Goal: Task Accomplishment & Management: Use online tool/utility

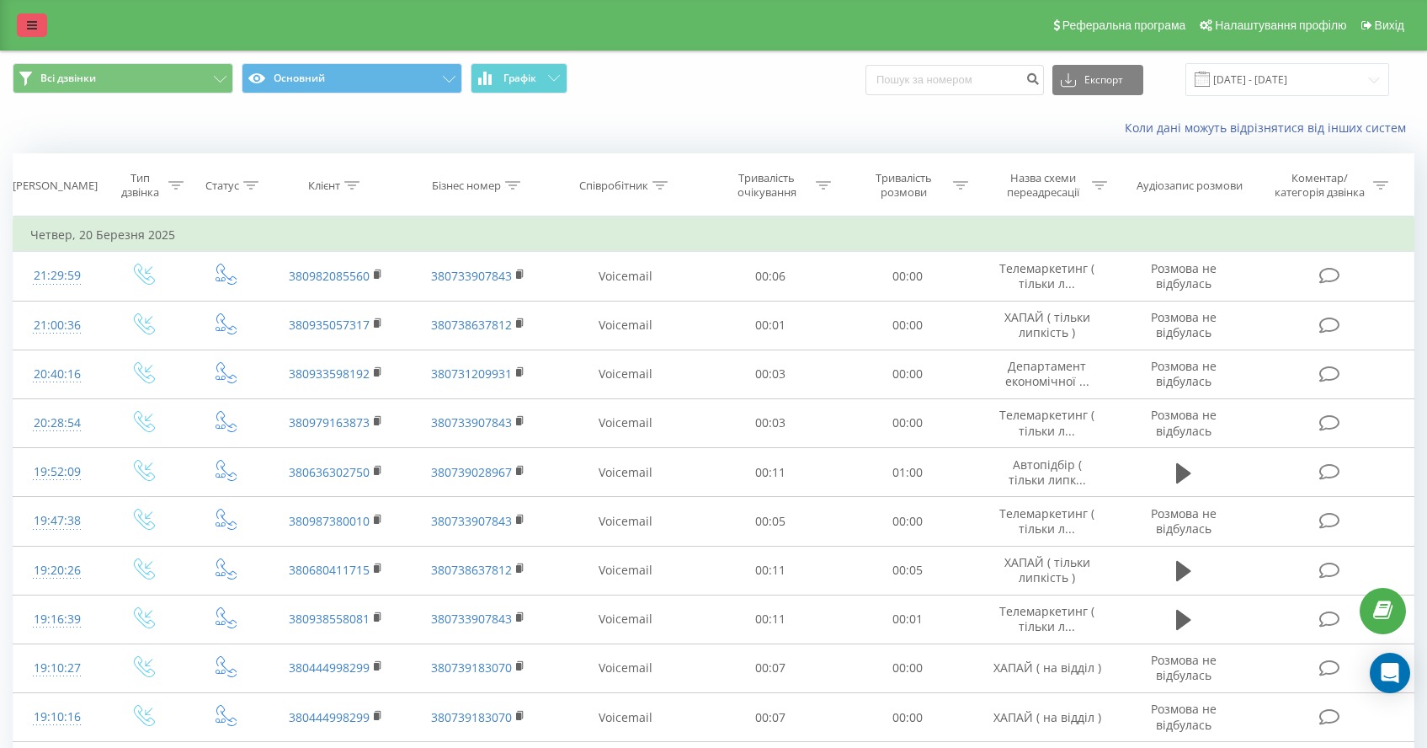
click at [22, 27] on link at bounding box center [32, 25] width 30 height 24
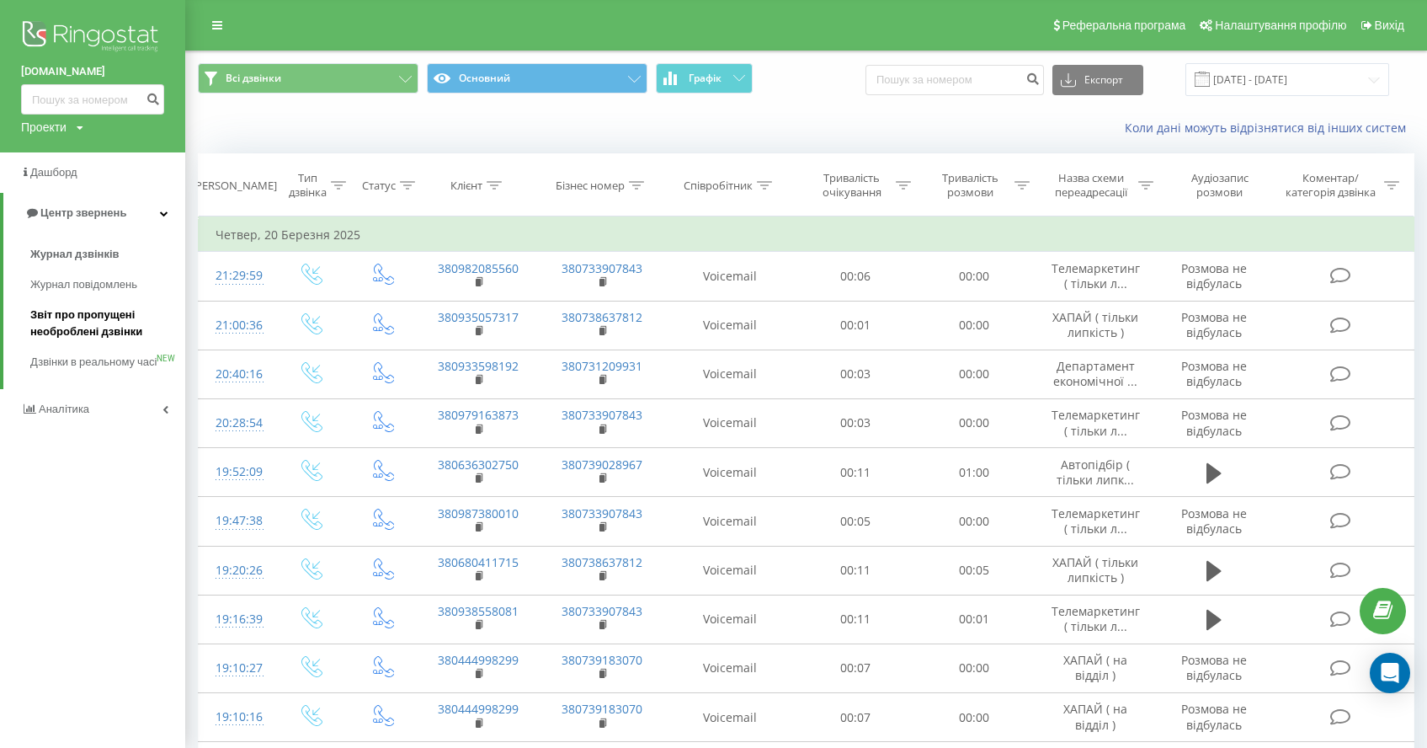
click at [75, 327] on span "Звіт про пропущені необроблені дзвінки" at bounding box center [103, 323] width 146 height 34
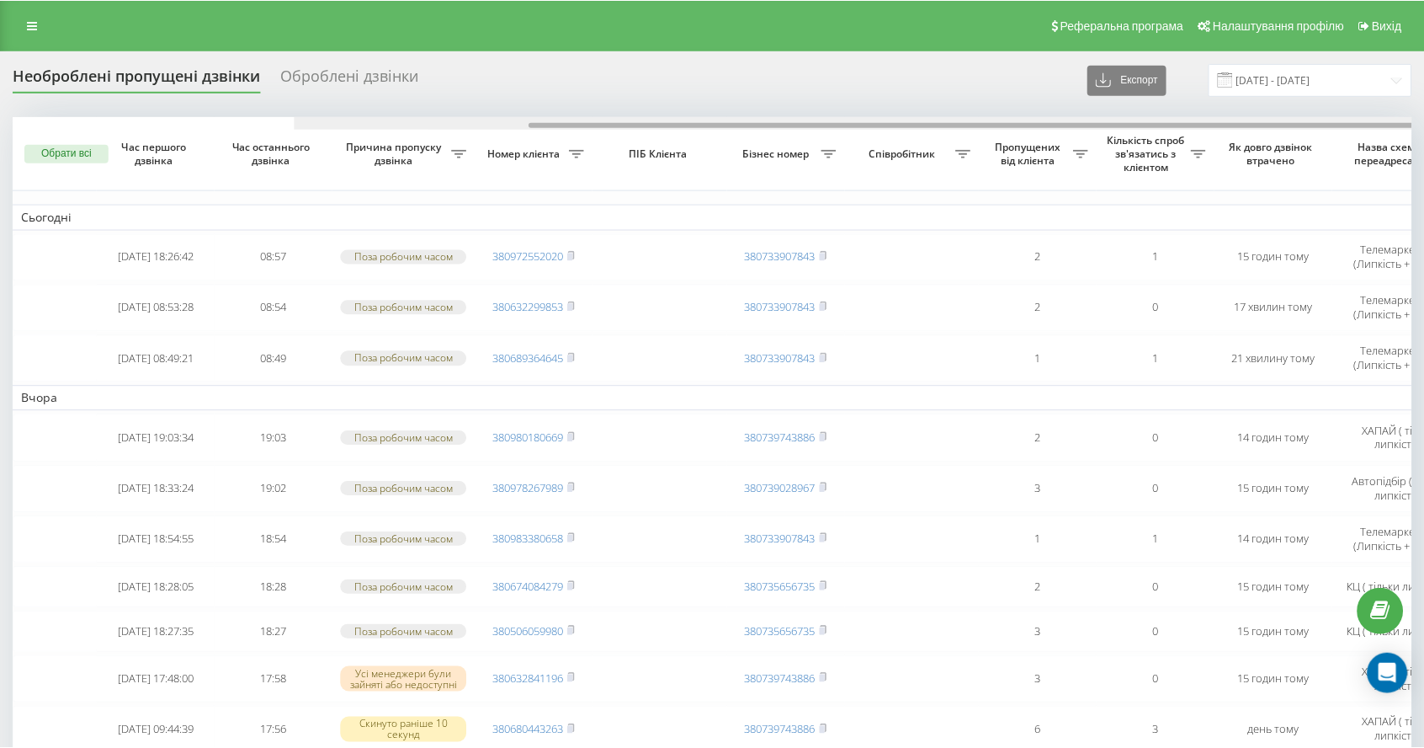
scroll to position [0, 282]
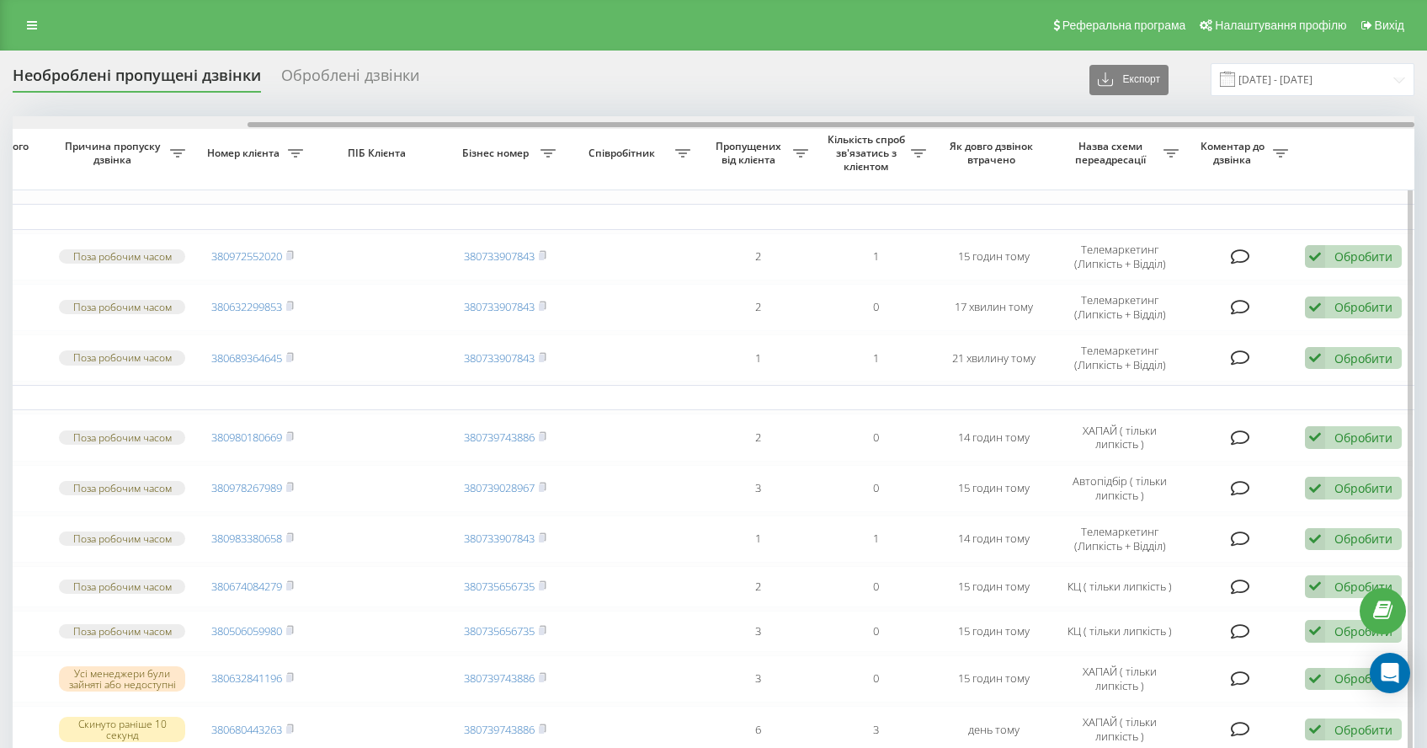
drag, startPoint x: 395, startPoint y: 121, endPoint x: 408, endPoint y: 120, distance: 13.5
click at [408, 120] on div at bounding box center [714, 122] width 1402 height 13
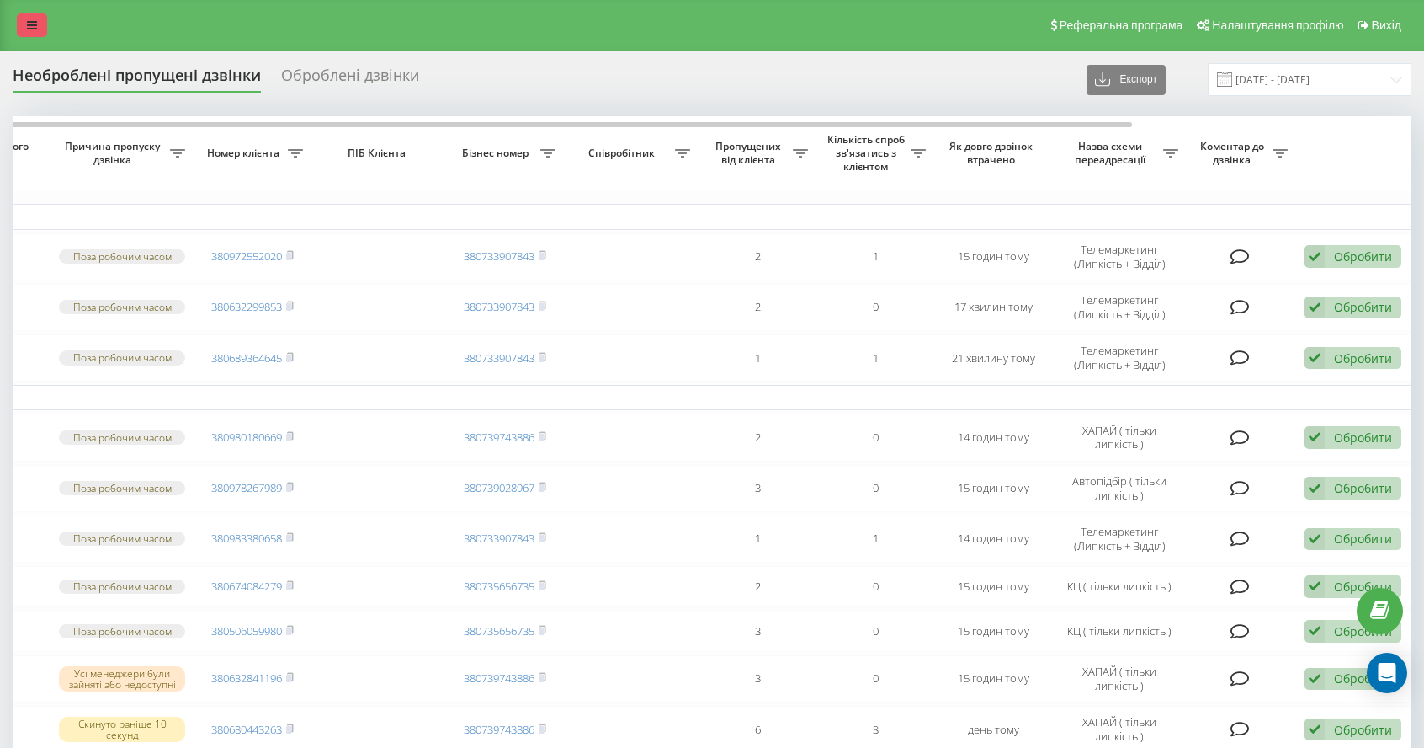
click at [20, 16] on link at bounding box center [32, 25] width 30 height 24
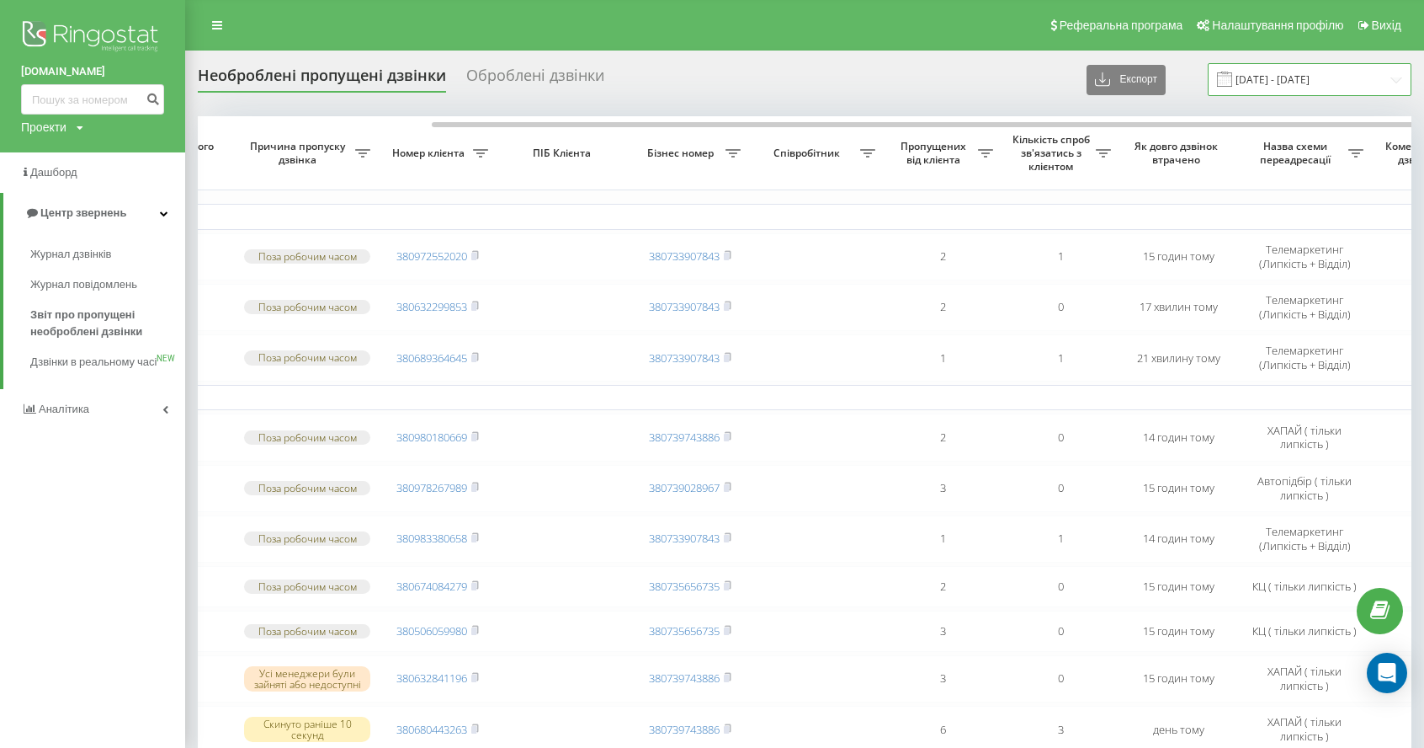
click at [1306, 79] on input "23.08.2025 - 23.09.2025" at bounding box center [1310, 79] width 204 height 33
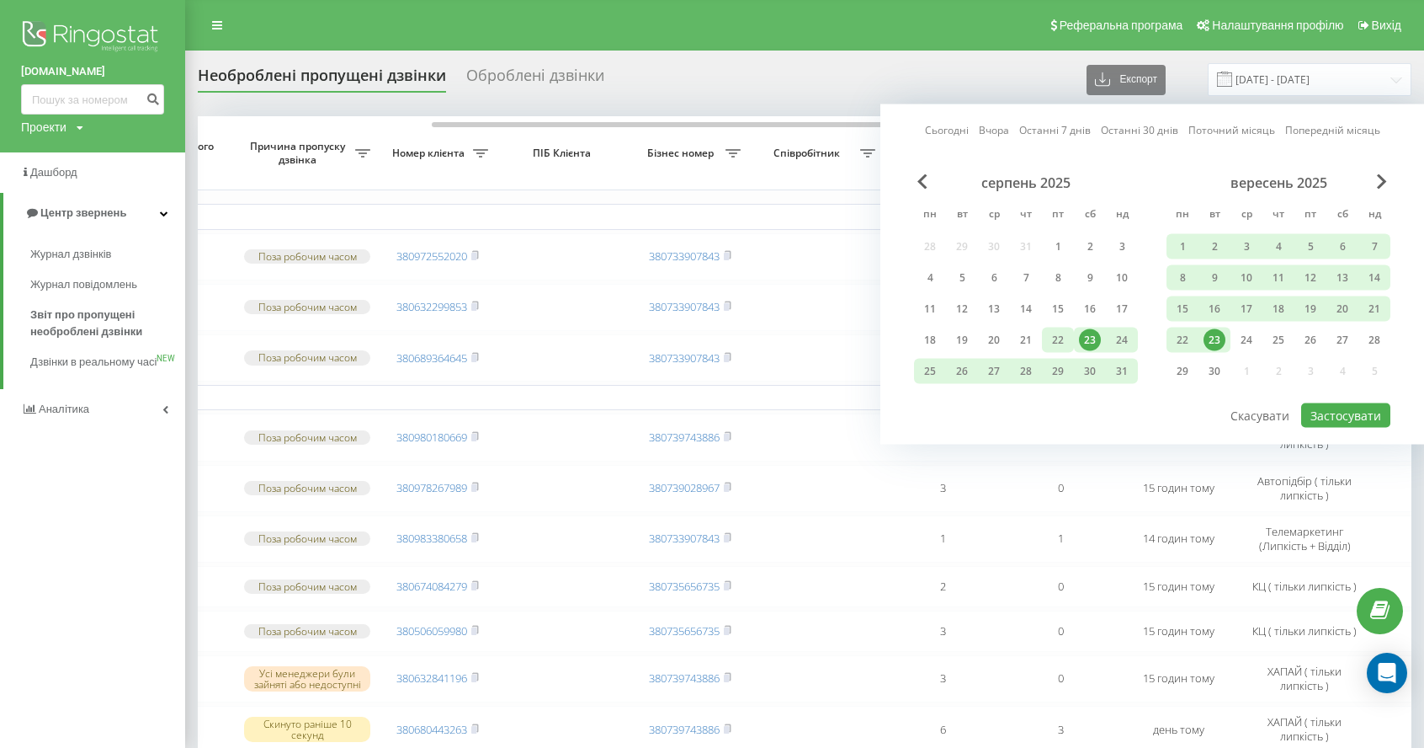
click at [1062, 340] on div "22" at bounding box center [1058, 340] width 22 height 22
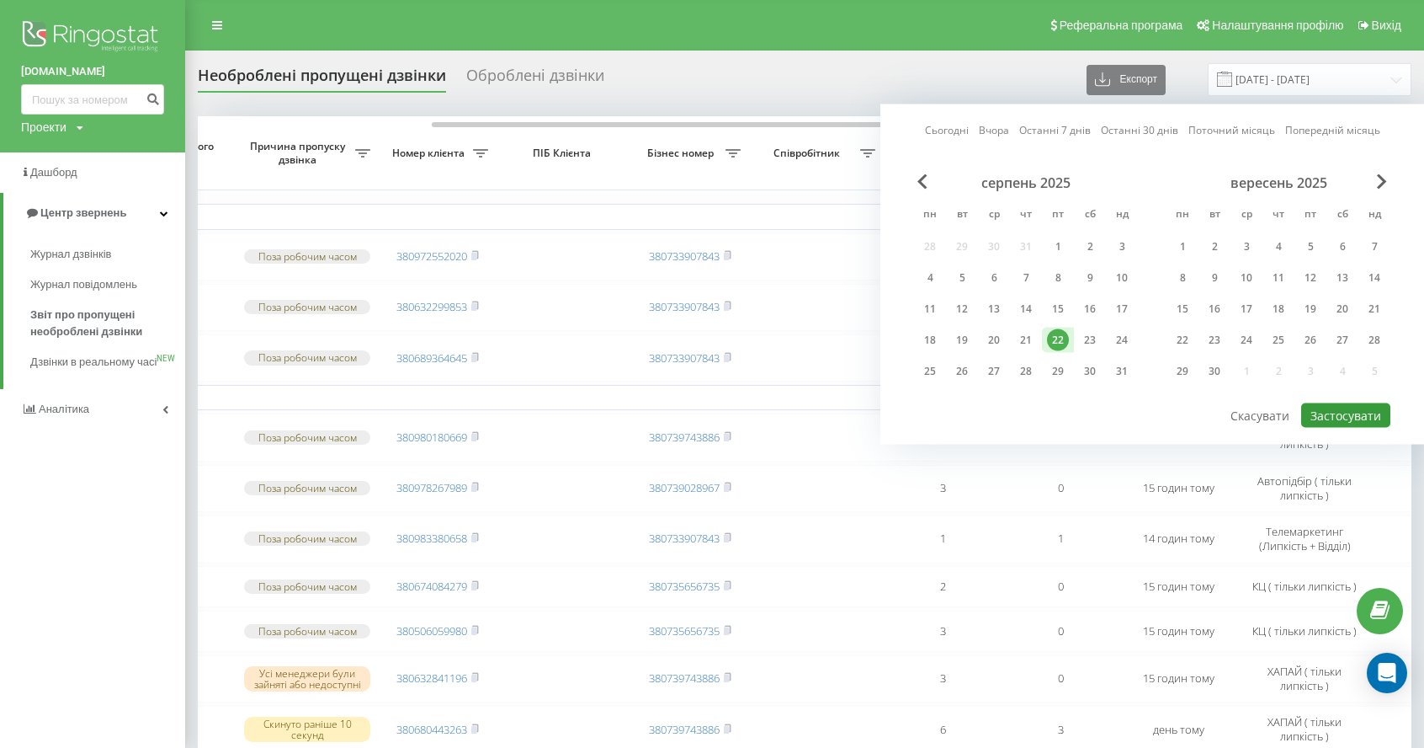
click at [1366, 414] on button "Застосувати" at bounding box center [1346, 415] width 89 height 24
type input "22.08.2025 - 22.08.2025"
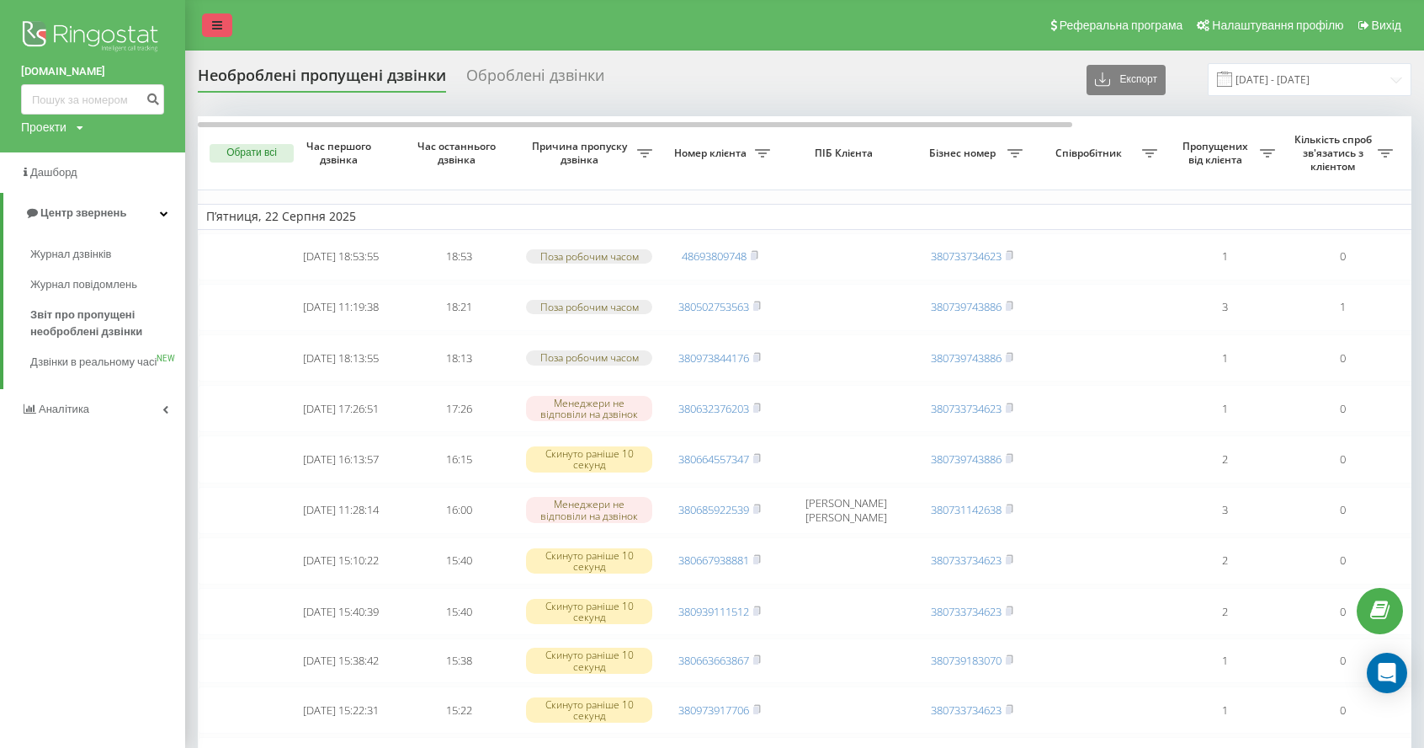
click at [221, 26] on icon at bounding box center [217, 25] width 10 height 12
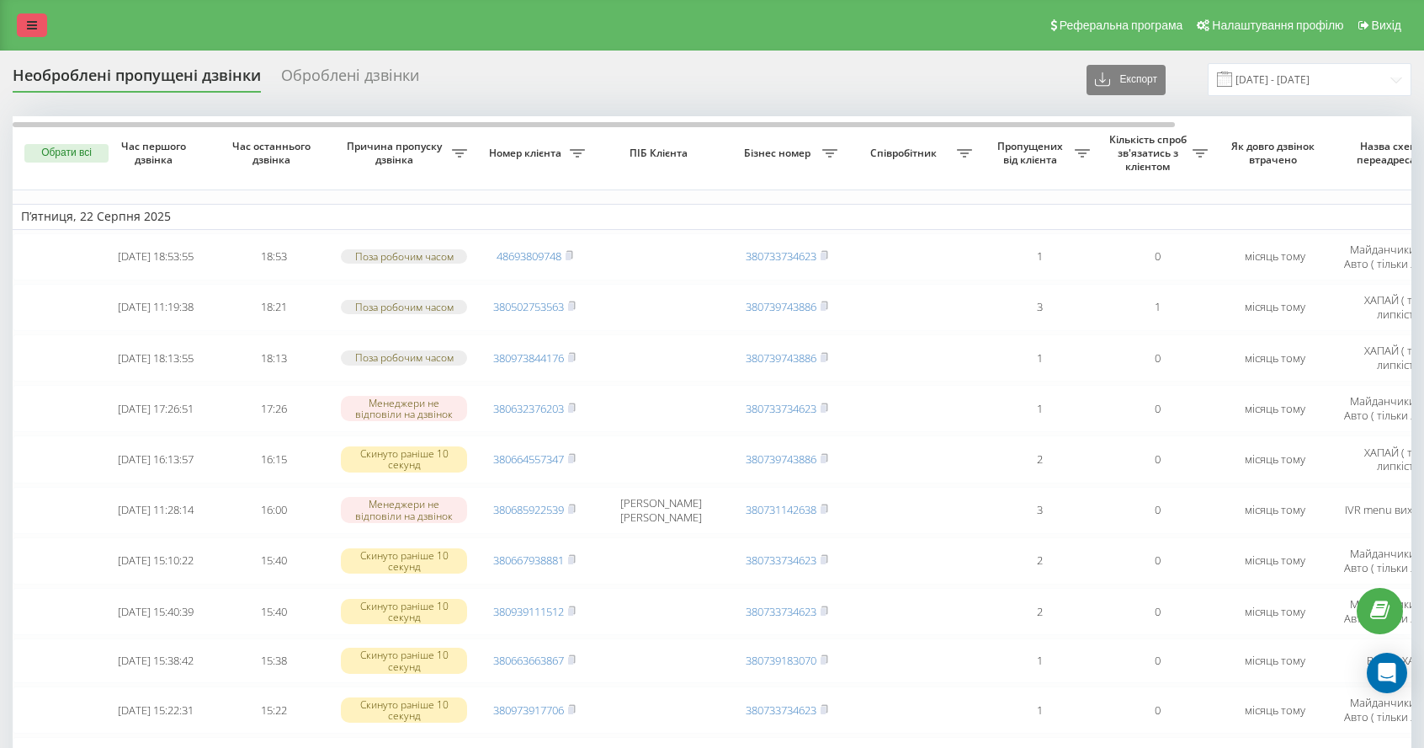
click at [41, 19] on link at bounding box center [32, 25] width 30 height 24
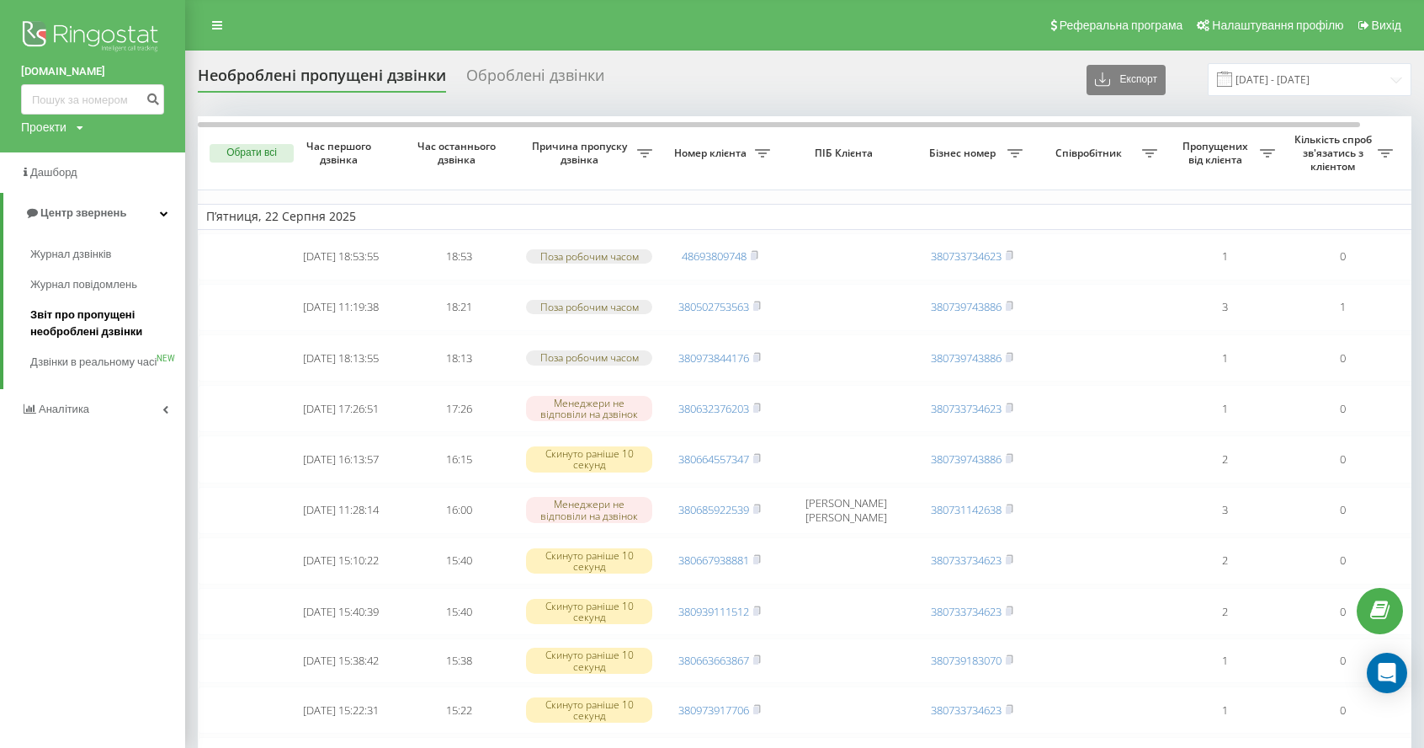
click at [113, 317] on span "Звіт про пропущені необроблені дзвінки" at bounding box center [103, 323] width 146 height 34
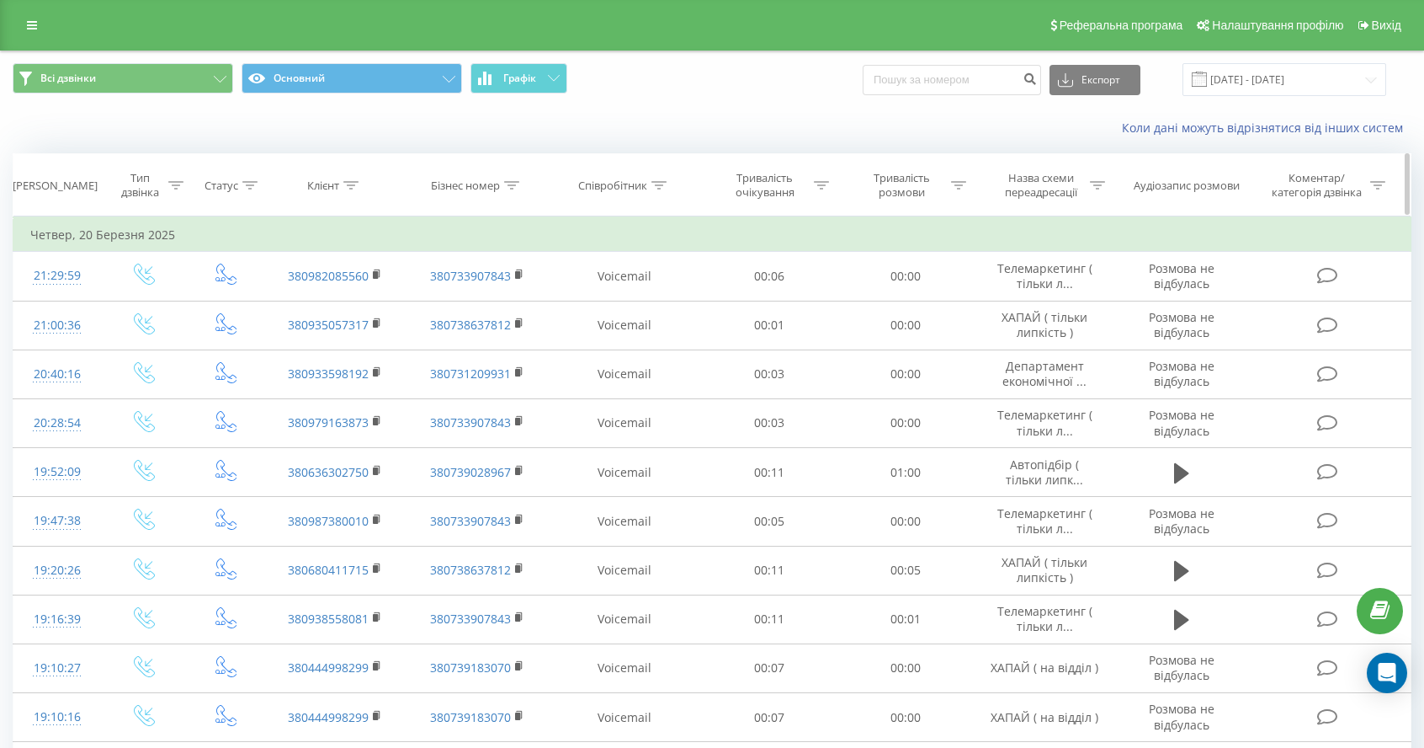
click at [612, 198] on th "Співробітник" at bounding box center [624, 185] width 153 height 62
click at [631, 185] on div "Співробітник" at bounding box center [612, 185] width 69 height 14
click at [614, 299] on input "text" at bounding box center [625, 305] width 148 height 29
type input "Ляшук"
click at [645, 343] on span "OK" at bounding box center [659, 339] width 47 height 26
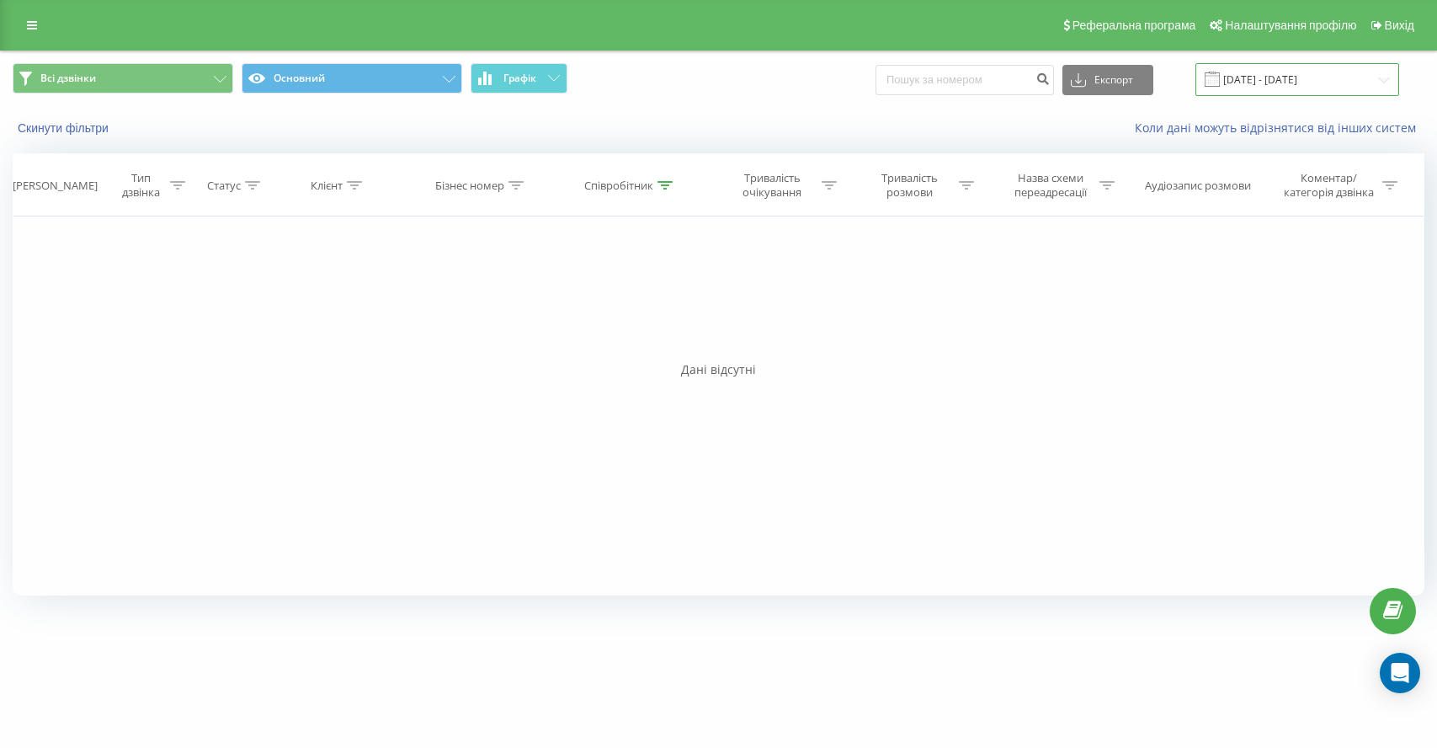
click at [1290, 87] on input "20.02.2025 - 20.03.2025" at bounding box center [1298, 79] width 204 height 33
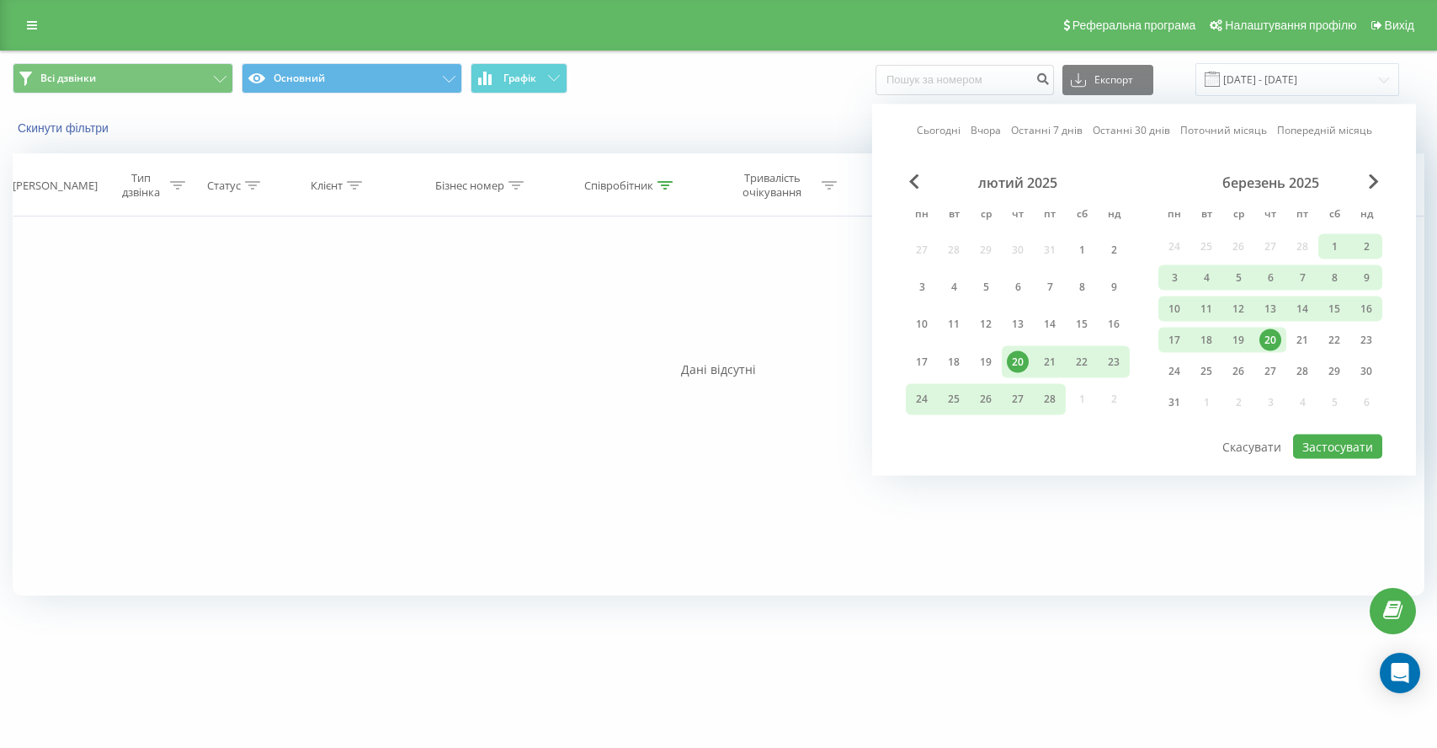
click at [934, 136] on link "Сьогодні" at bounding box center [939, 130] width 44 height 16
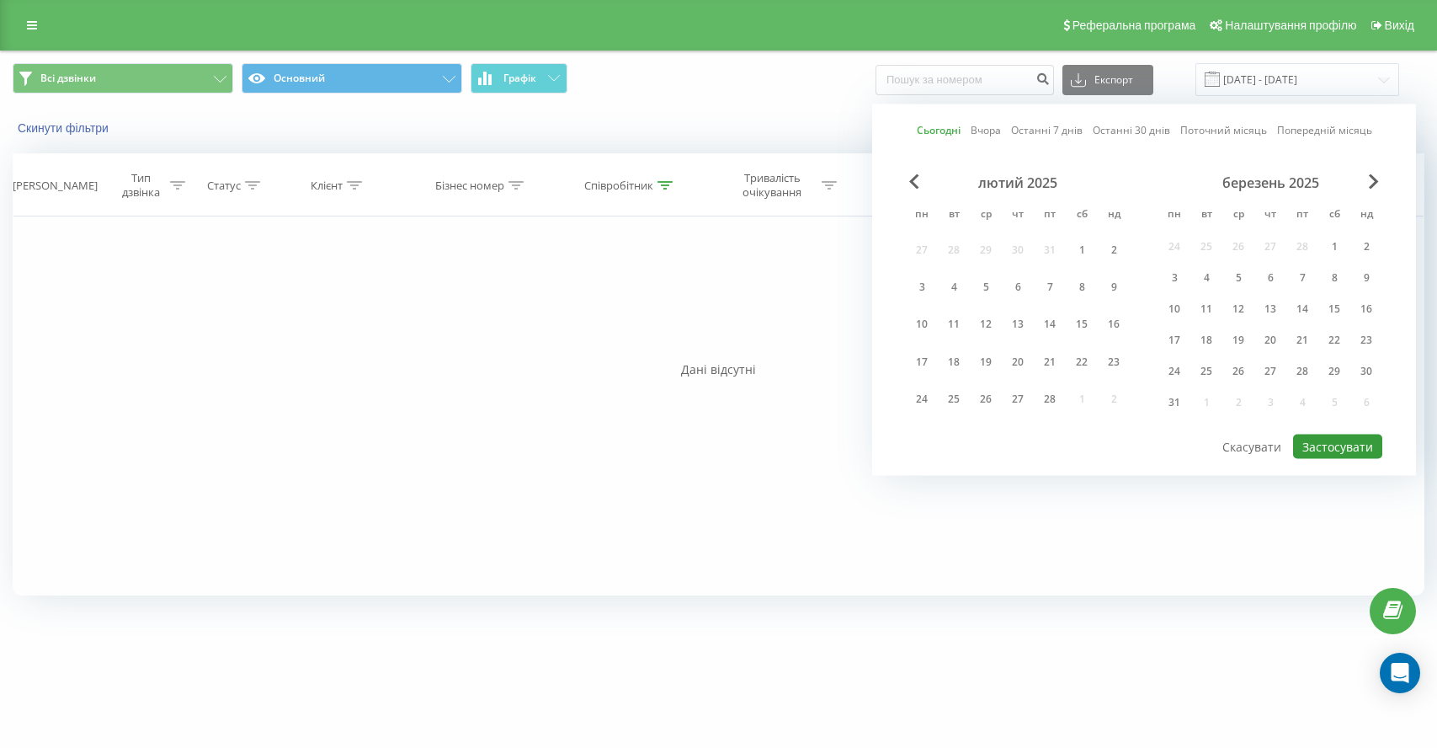
click at [1352, 449] on button "Застосувати" at bounding box center [1337, 446] width 89 height 24
type input "[DATE] - [DATE]"
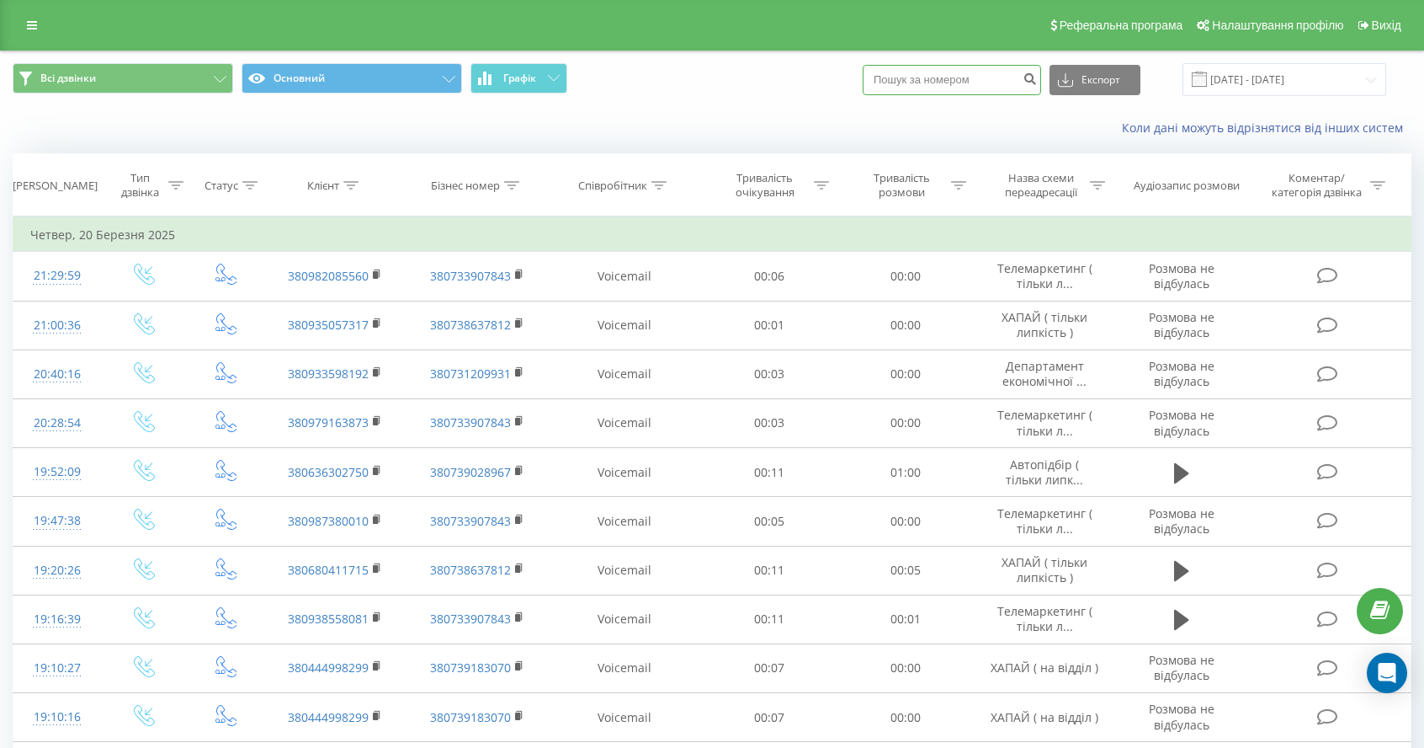
click at [978, 93] on input at bounding box center [952, 80] width 178 height 30
paste input "380679091357"
type input "380679091357"
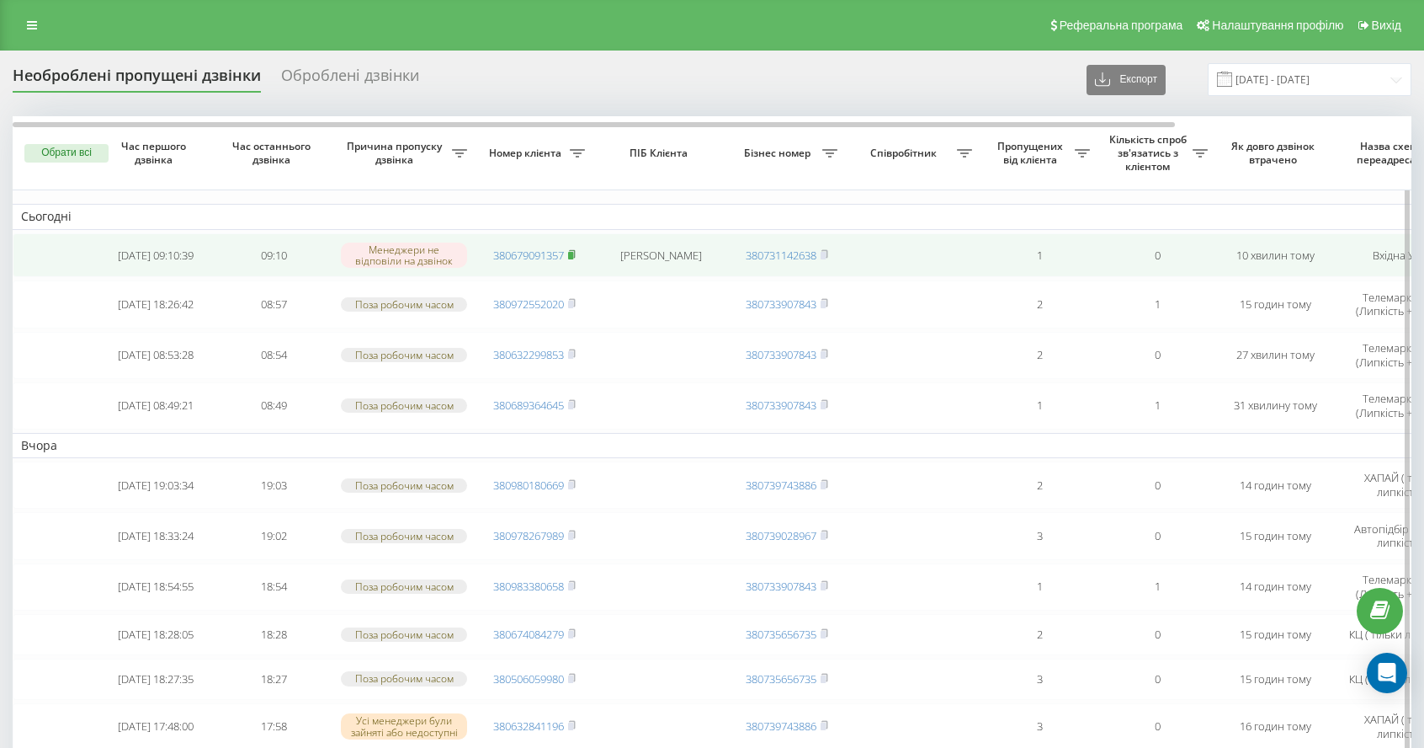
click at [573, 258] on rect at bounding box center [570, 256] width 5 height 8
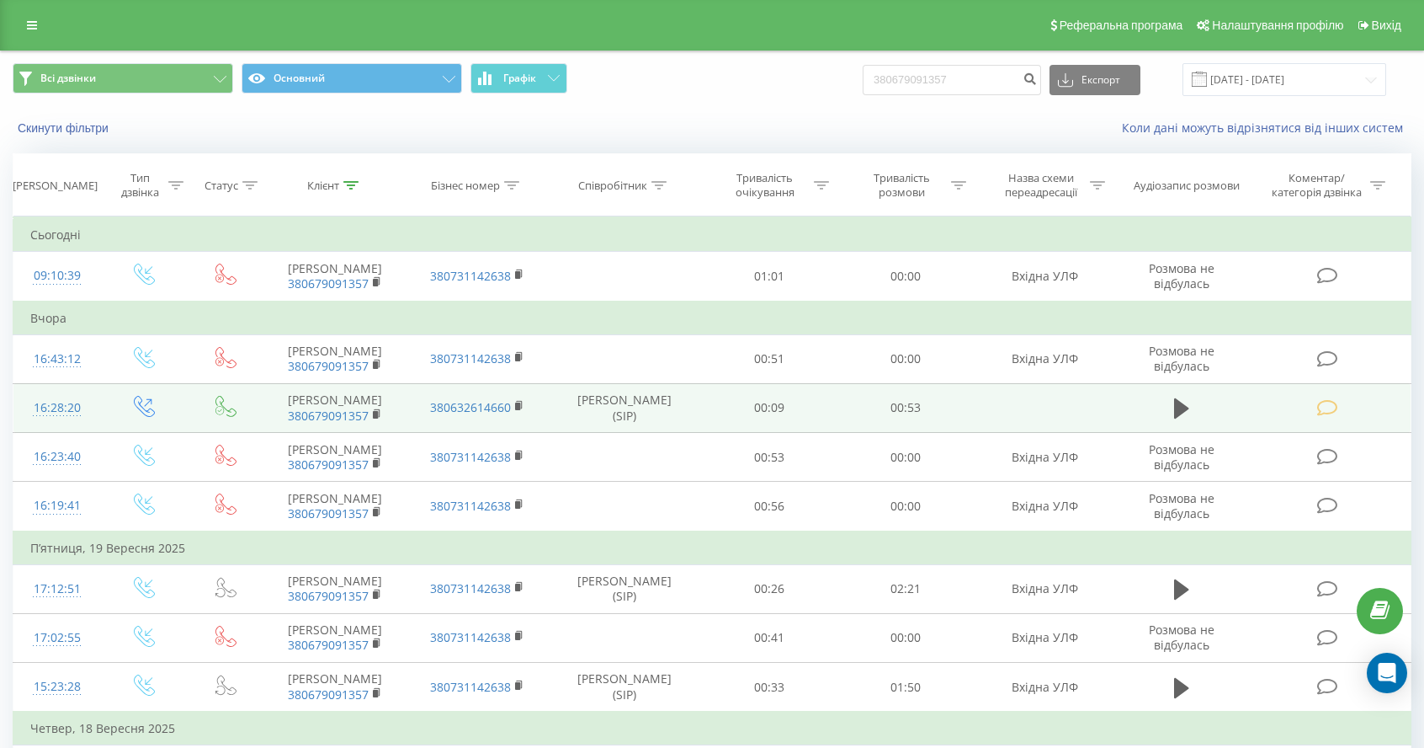
click at [1336, 413] on icon at bounding box center [1327, 408] width 21 height 18
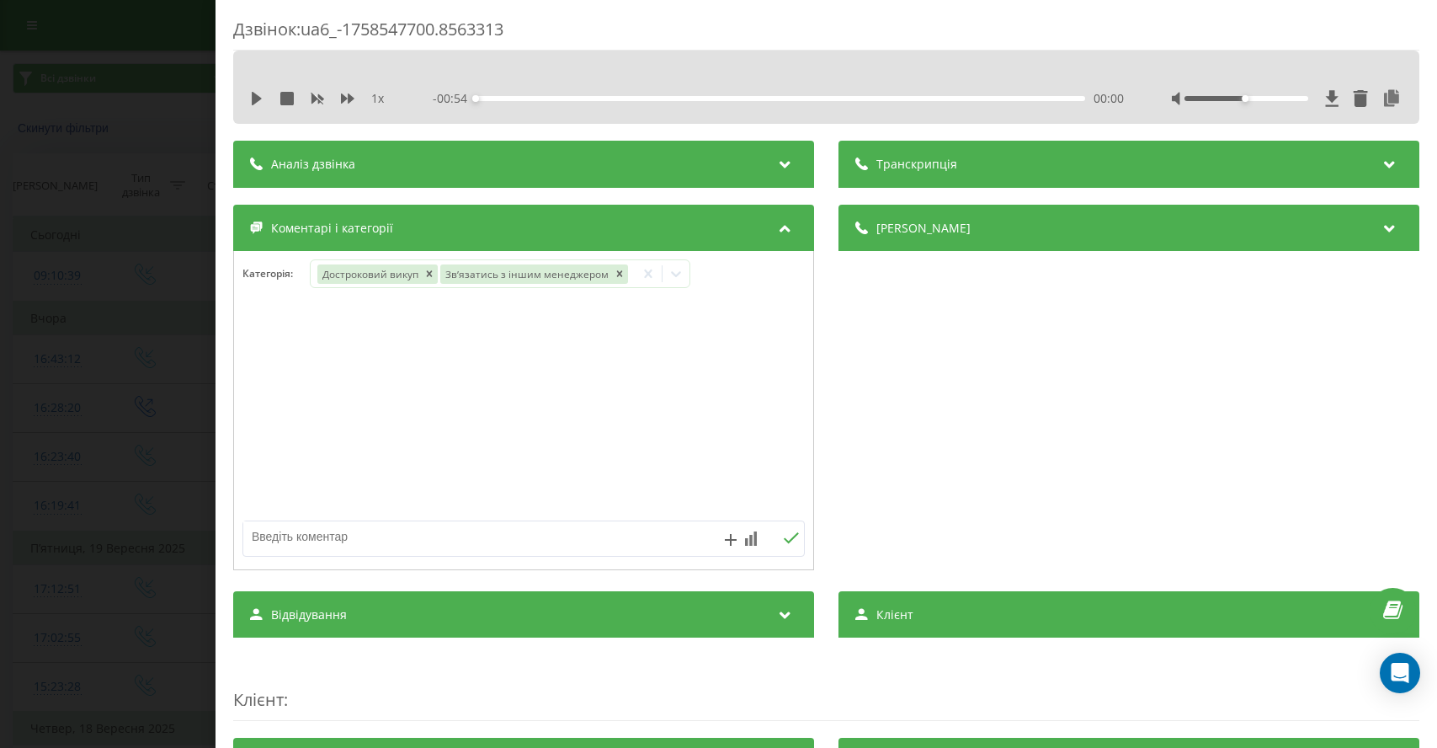
click at [159, 439] on div "Дзвінок : ua6_-1758547700.8563313 1 x - 00:54 00:00 00:00 Транскрипція Для AI-а…" at bounding box center [718, 374] width 1437 height 748
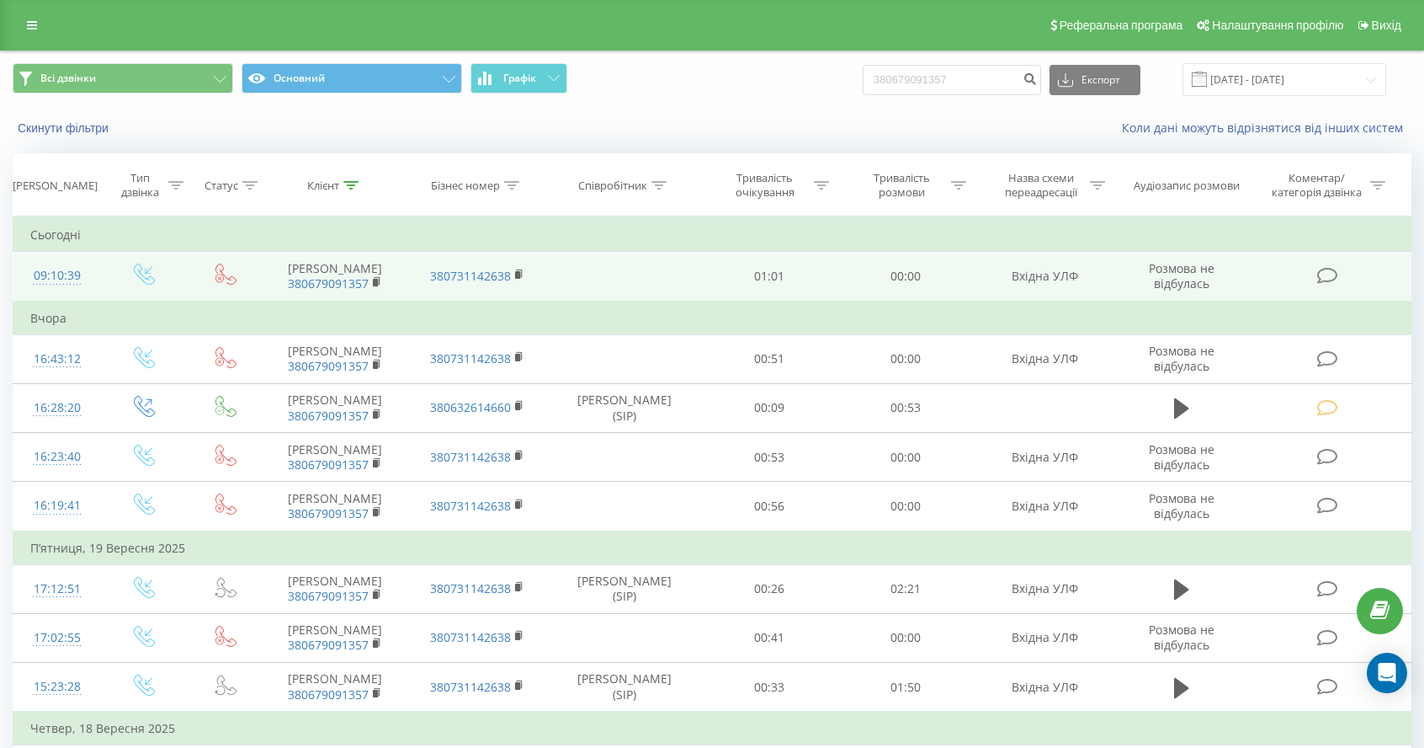
drag, startPoint x: 284, startPoint y: 270, endPoint x: 397, endPoint y: 267, distance: 113.7
click at [397, 267] on td "[PERSON_NAME] 380679091357" at bounding box center [335, 277] width 142 height 50
copy td "[PERSON_NAME]"
click at [375, 281] on rect at bounding box center [375, 283] width 5 height 8
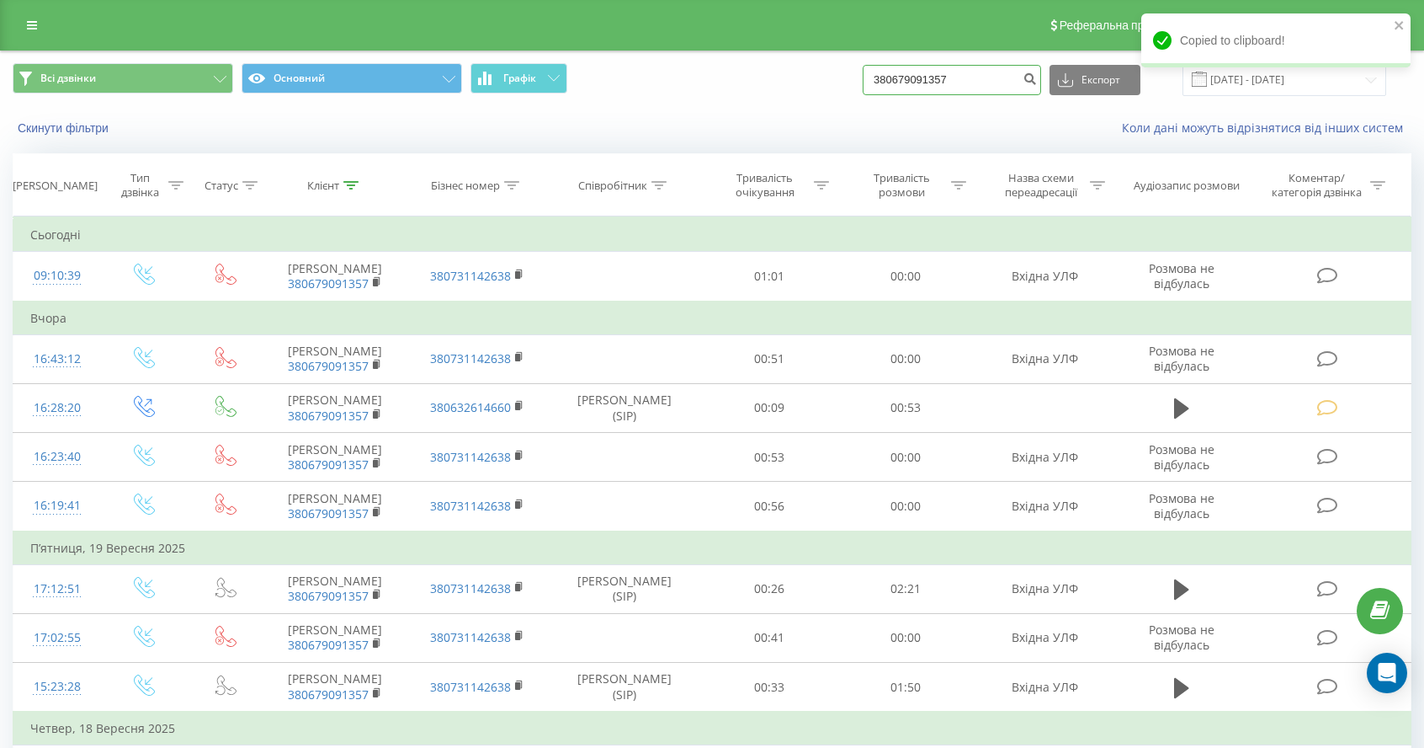
click at [1007, 67] on input "380679091357" at bounding box center [952, 80] width 178 height 30
drag, startPoint x: 1012, startPoint y: 71, endPoint x: 766, endPoint y: 57, distance: 246.2
click at [817, 76] on div "Всі дзвінки Основний Графік 380679091357 Експорт .csv .xls .xlsx [DATE] - [DATE]" at bounding box center [712, 79] width 1399 height 33
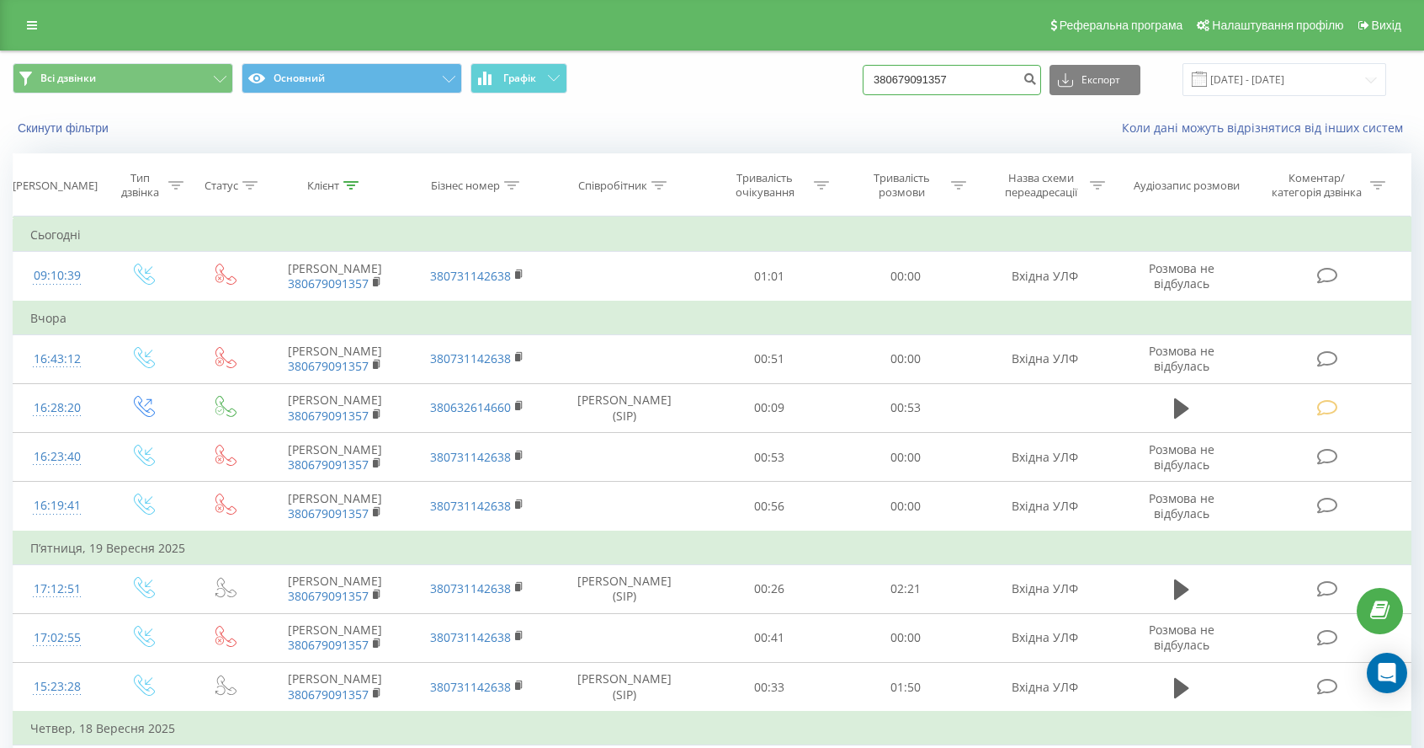
drag, startPoint x: 1009, startPoint y: 85, endPoint x: 852, endPoint y: 68, distance: 157.5
click at [852, 68] on div "Всі дзвінки Основний Графік 380679091357 Експорт .csv .xls .xlsx [DATE] - [DATE]" at bounding box center [712, 79] width 1399 height 33
paste input "380506059980"
type input "380506059980"
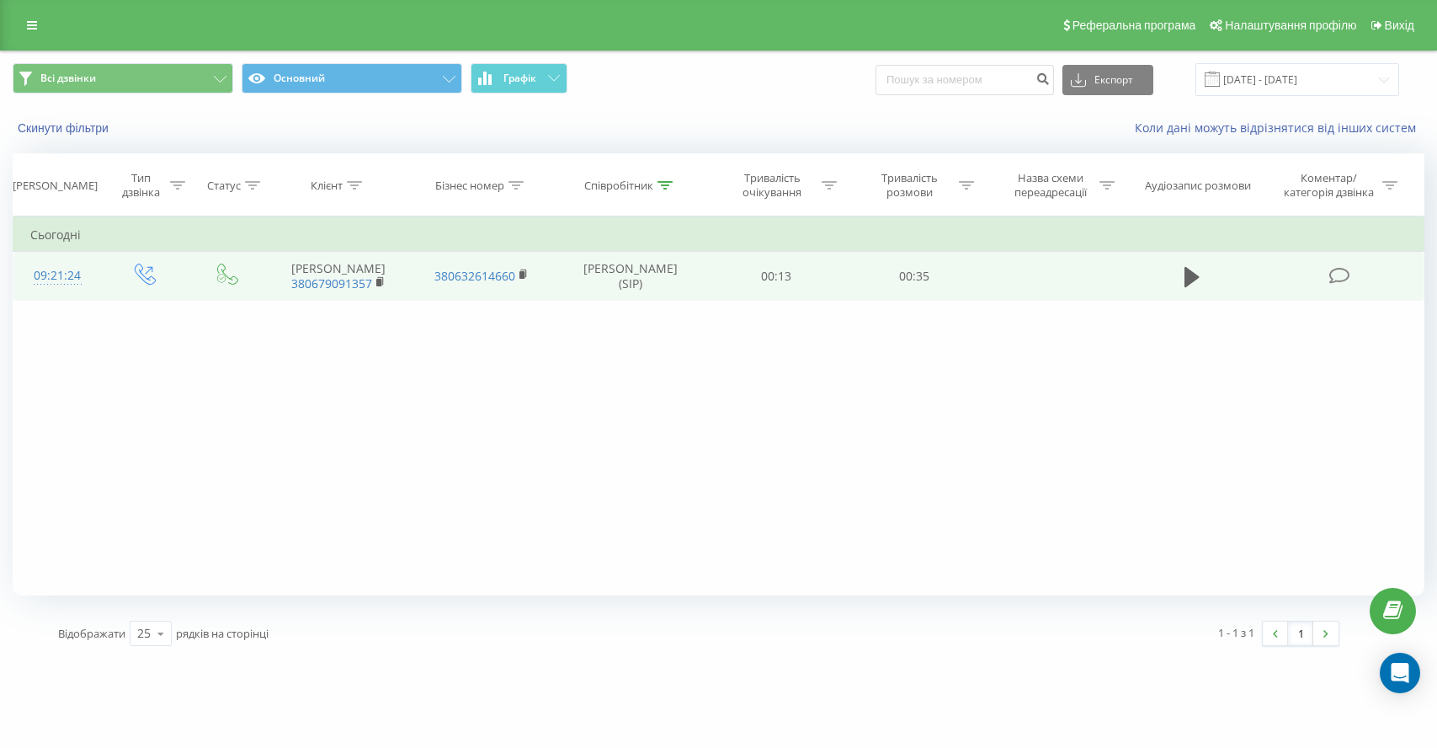
click at [1338, 277] on icon at bounding box center [1339, 276] width 21 height 18
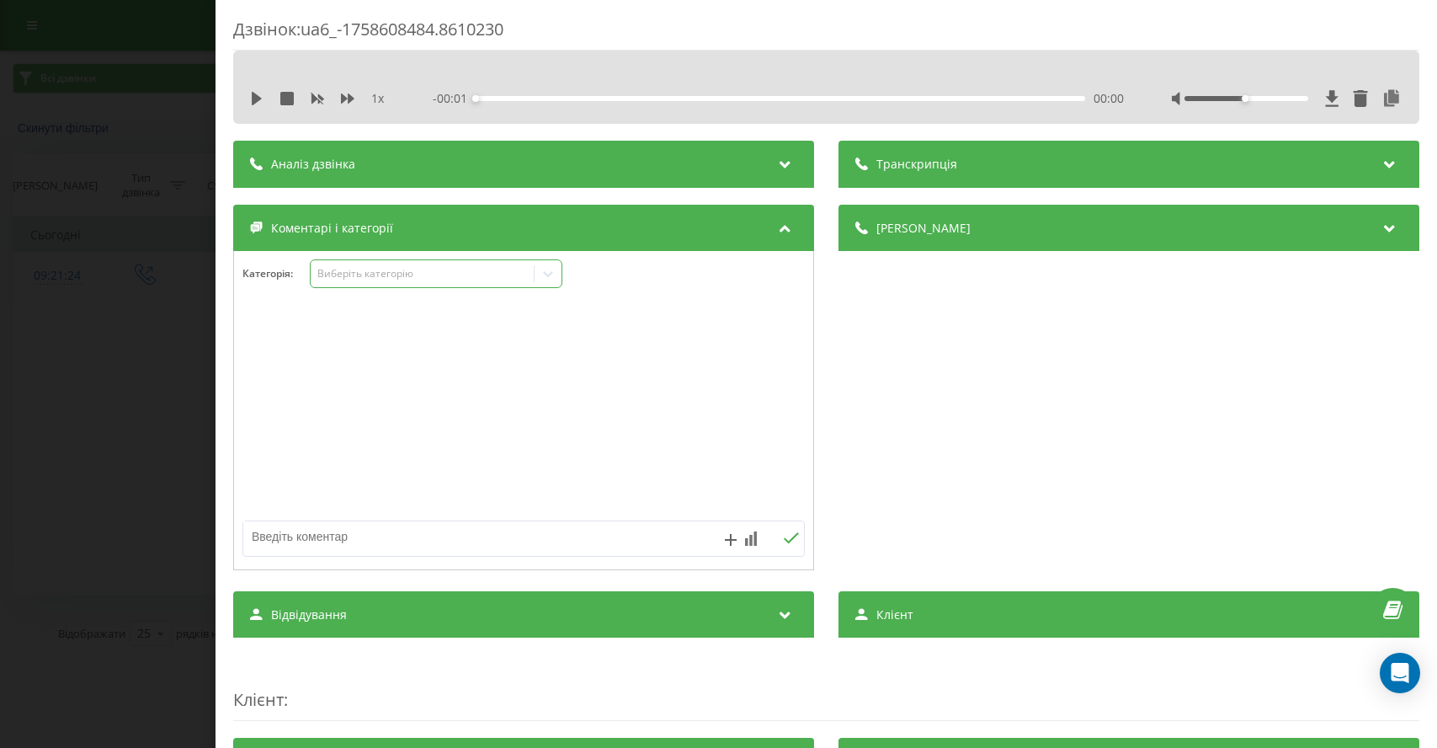
click at [403, 273] on div "Виберіть категорію" at bounding box center [422, 273] width 210 height 13
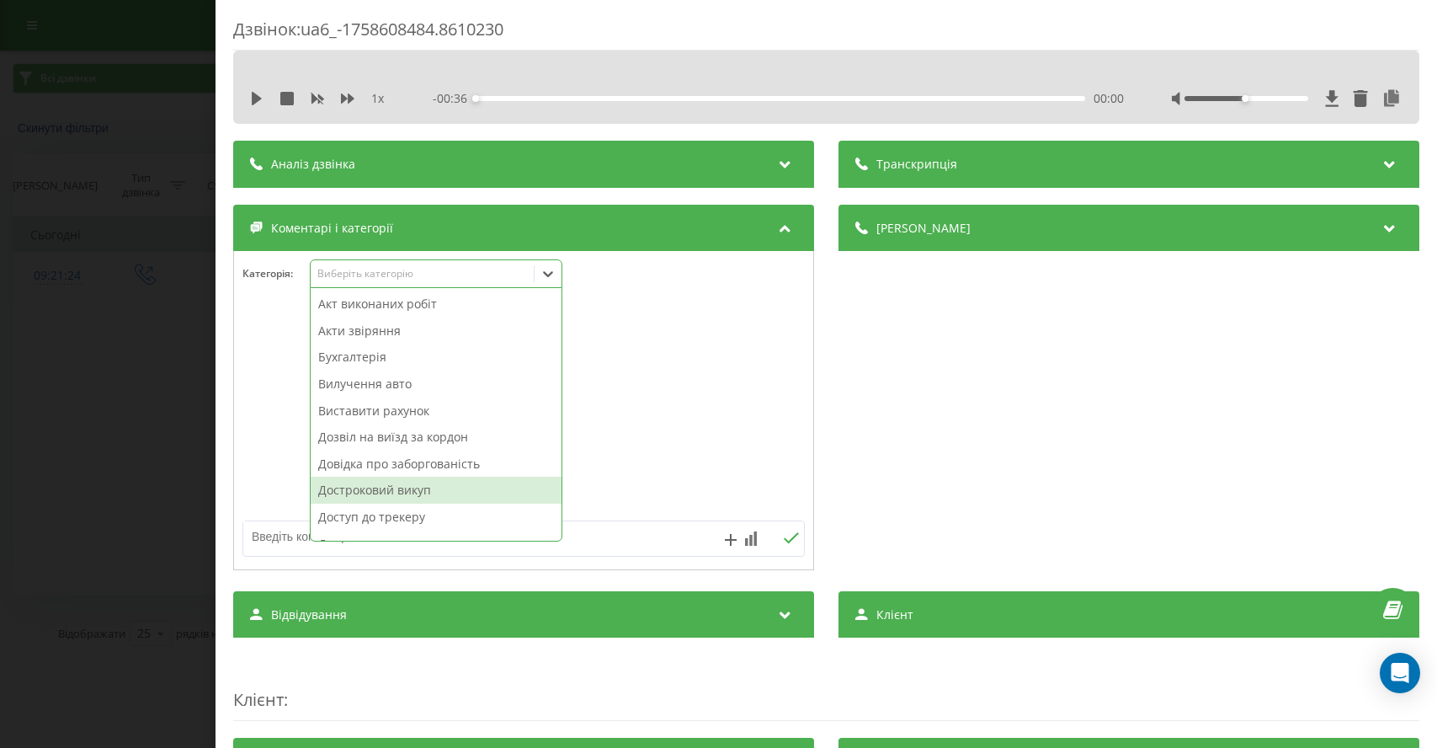
click at [407, 489] on div "Достроковий викуп" at bounding box center [436, 490] width 251 height 27
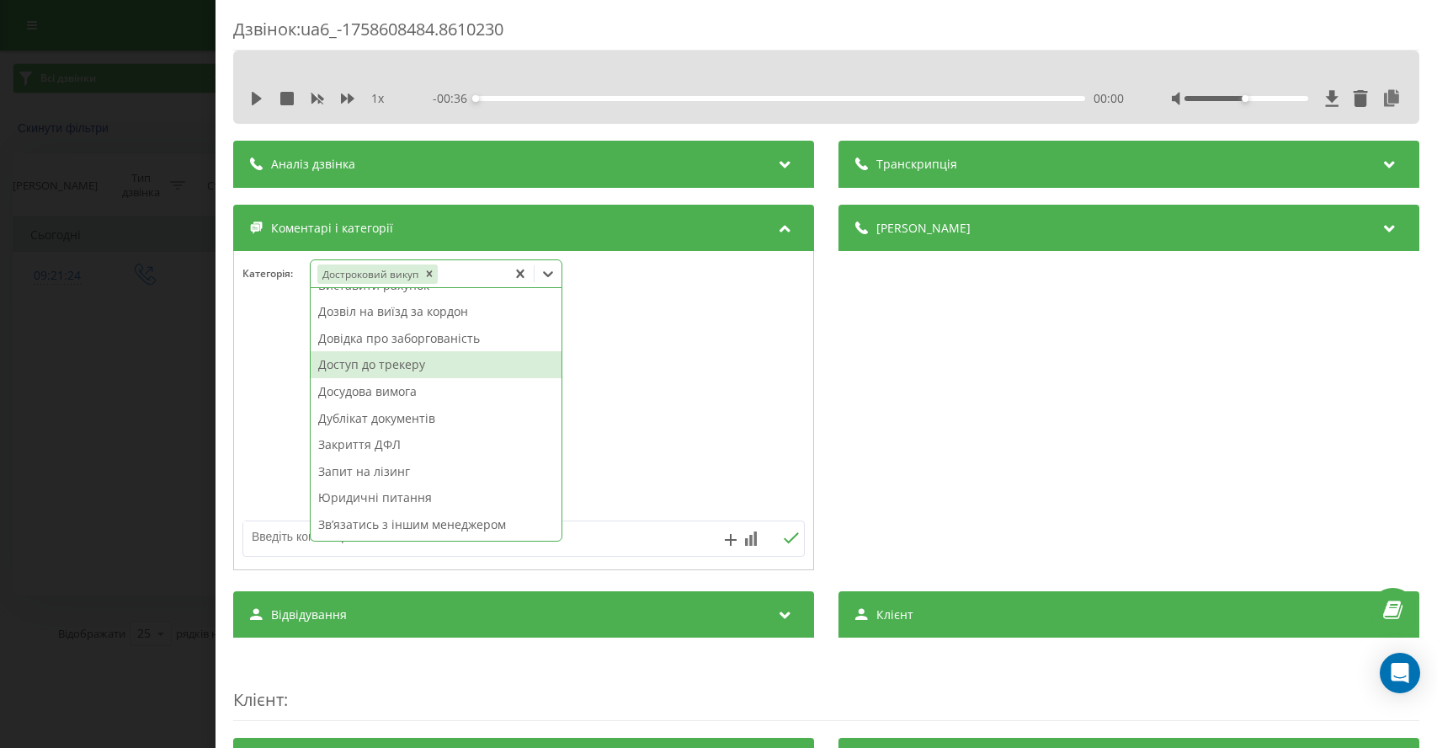
scroll to position [194, 0]
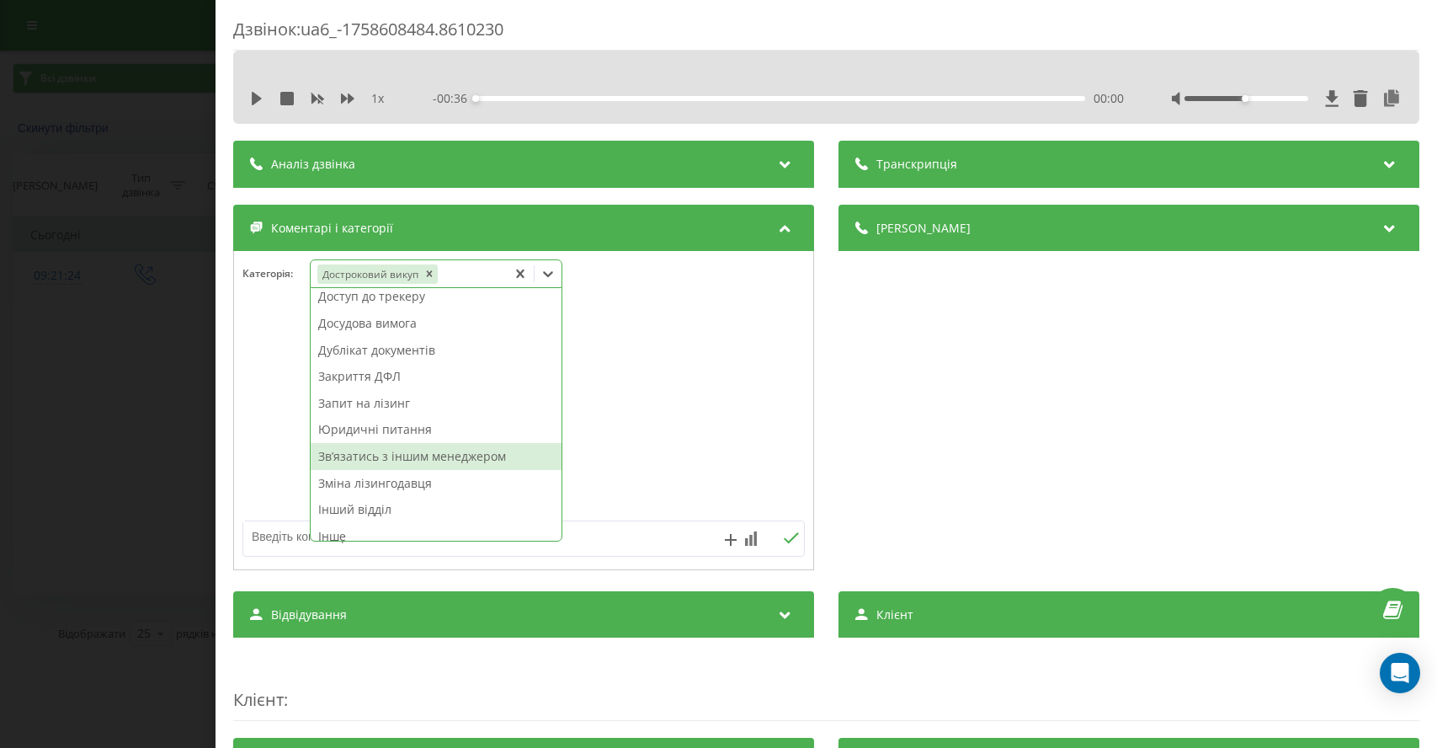
click at [419, 460] on div "Звʼязатись з іншим менеджером" at bounding box center [436, 456] width 251 height 27
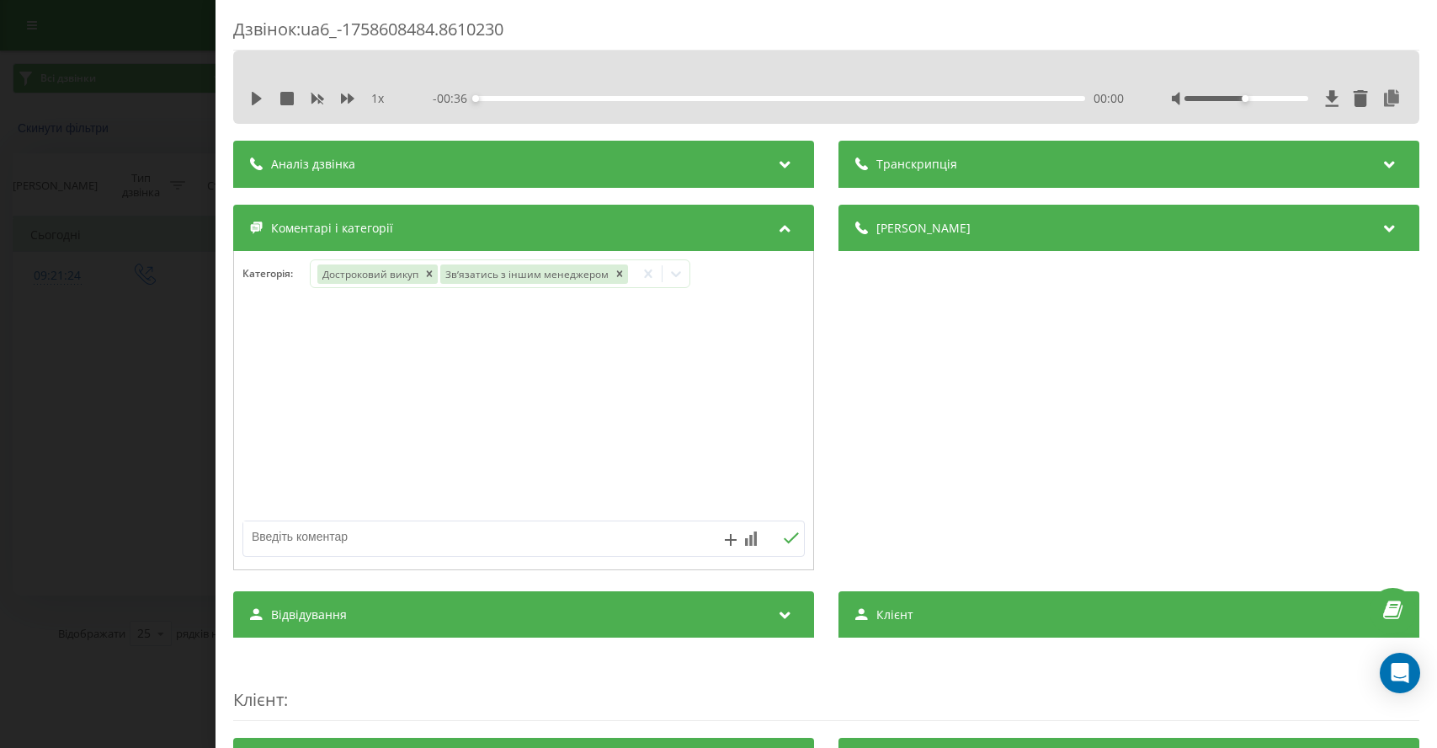
click at [140, 445] on div "Дзвінок : ua6_-1758608484.8610230 1 x - 00:36 00:00 00:00 Транскрипція Для AI-а…" at bounding box center [718, 374] width 1437 height 748
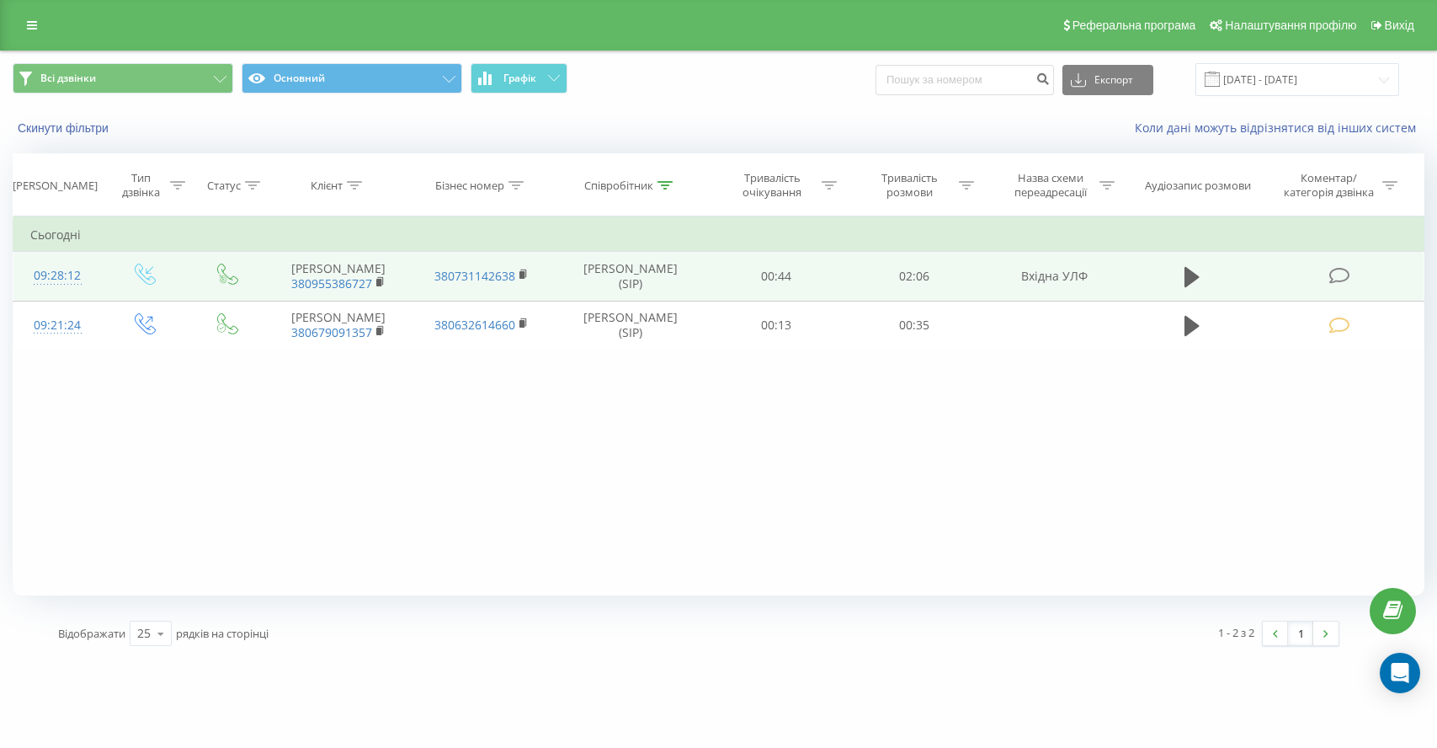
click at [1345, 278] on icon at bounding box center [1339, 276] width 21 height 18
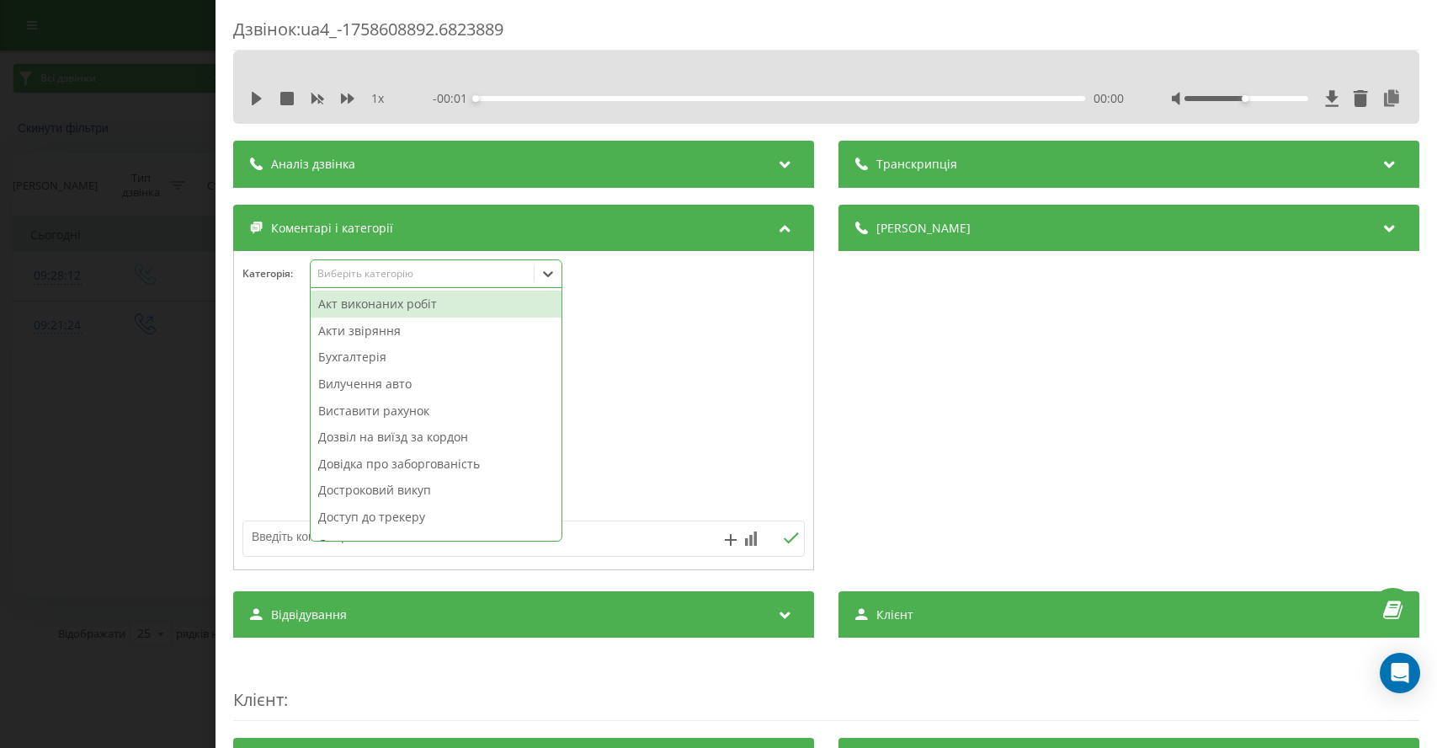
click at [407, 271] on div "Виберіть категорію" at bounding box center [422, 273] width 210 height 13
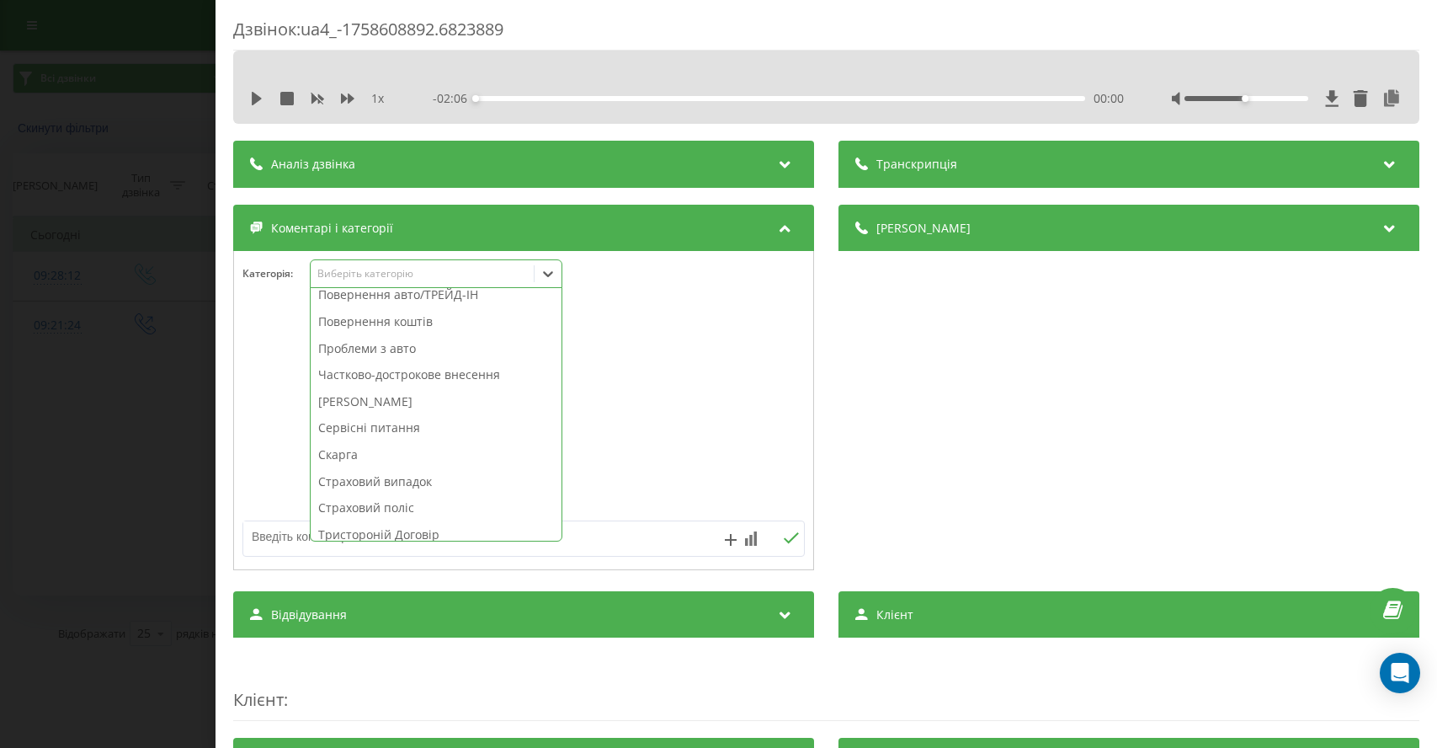
scroll to position [833, 0]
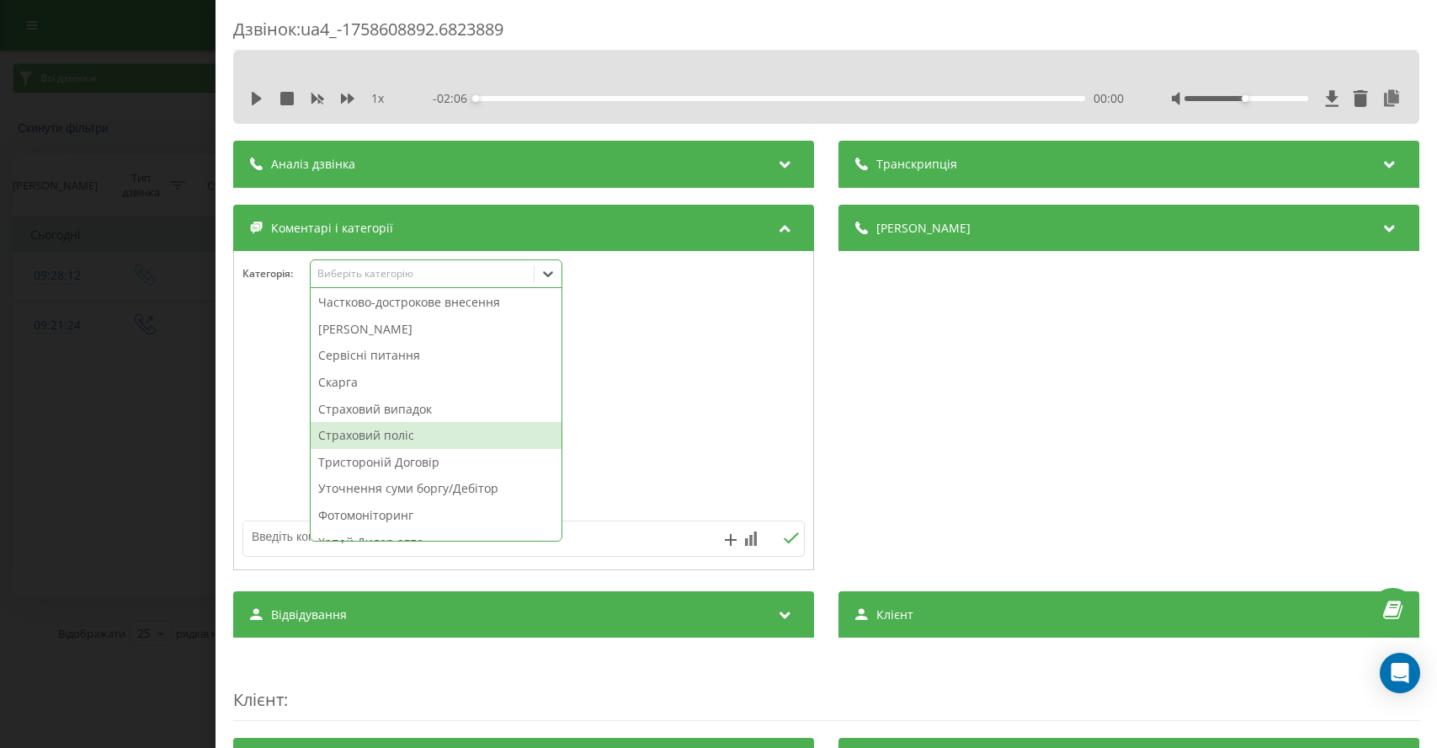
click at [359, 439] on div "Страховий поліс" at bounding box center [436, 435] width 251 height 27
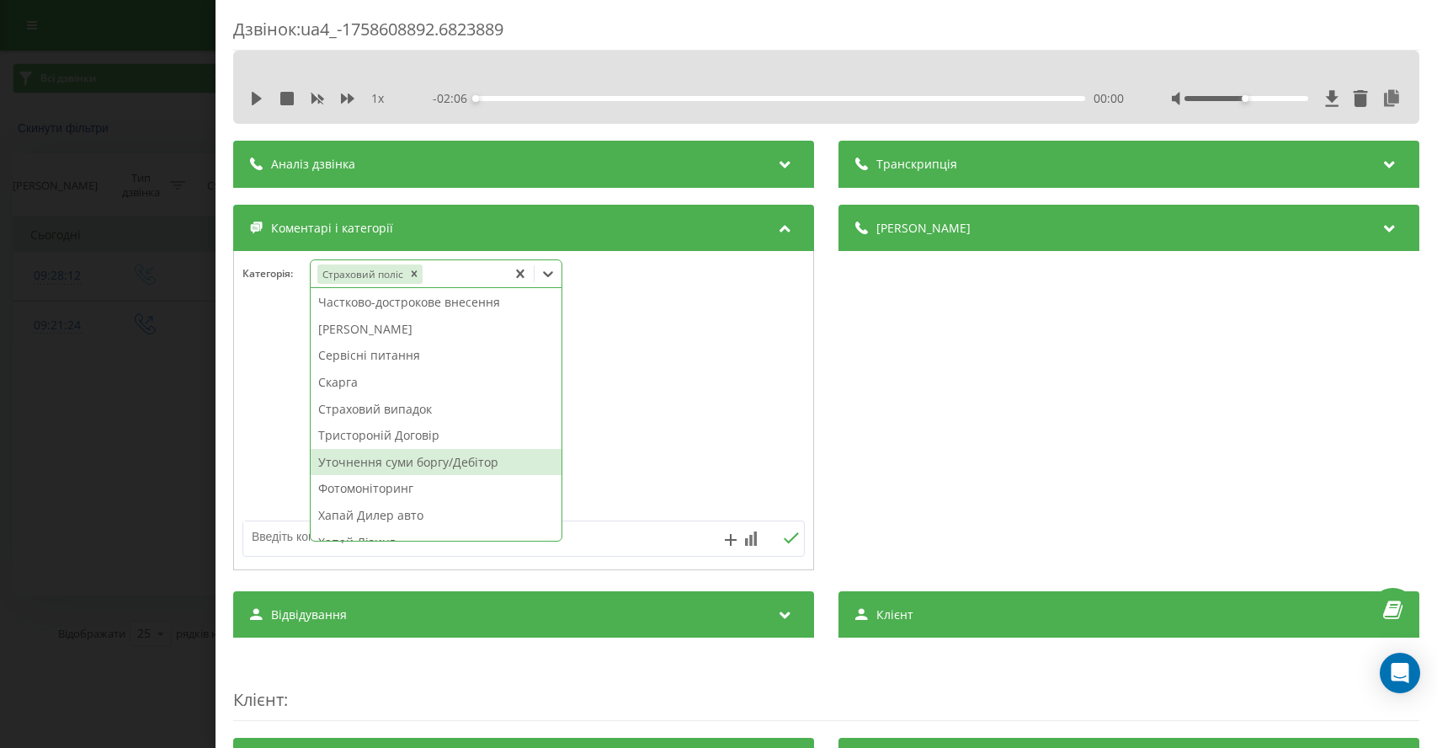
click at [49, 450] on div "Дзвінок : ua4_-1758608892.6823889 1 x - 02:06 00:00 00:00 Транскрипція Для AI-а…" at bounding box center [718, 374] width 1437 height 748
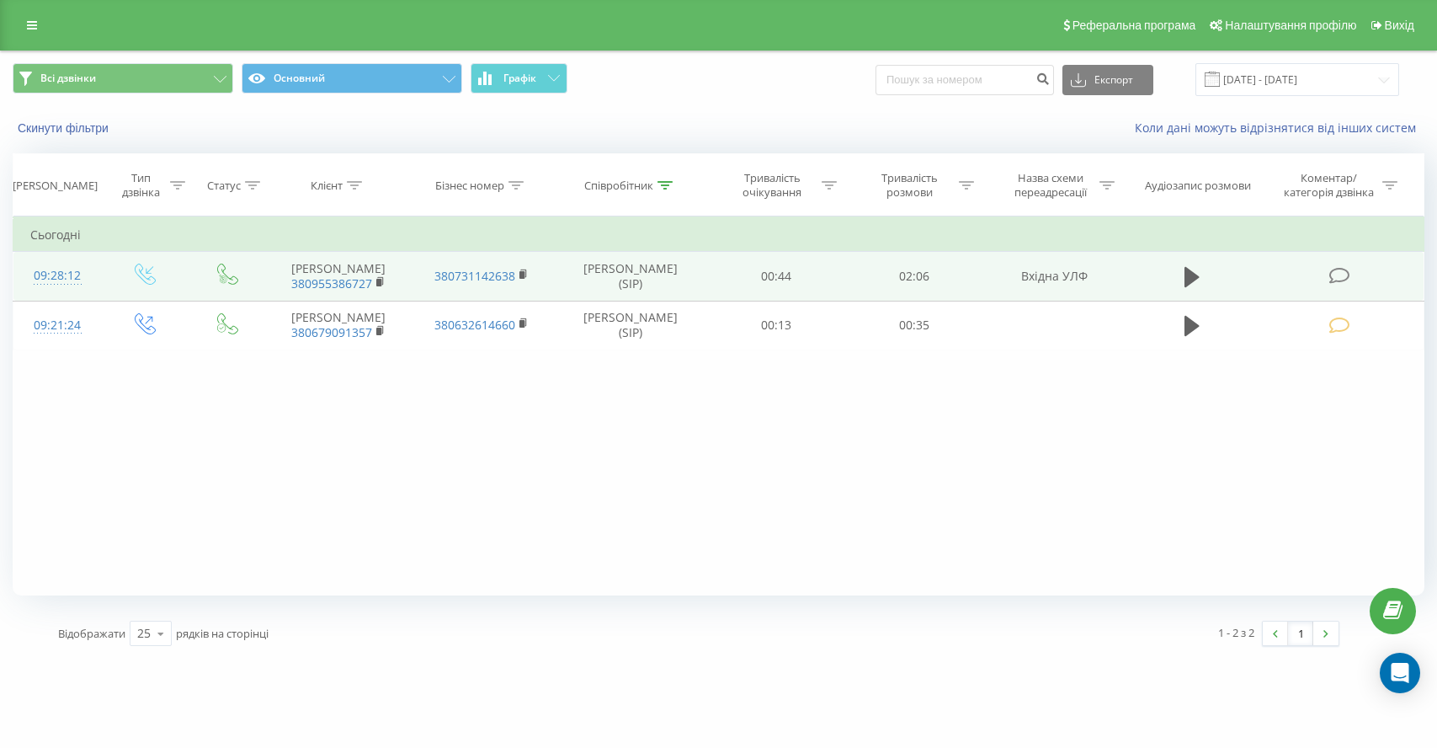
click at [1338, 280] on icon at bounding box center [1339, 276] width 21 height 18
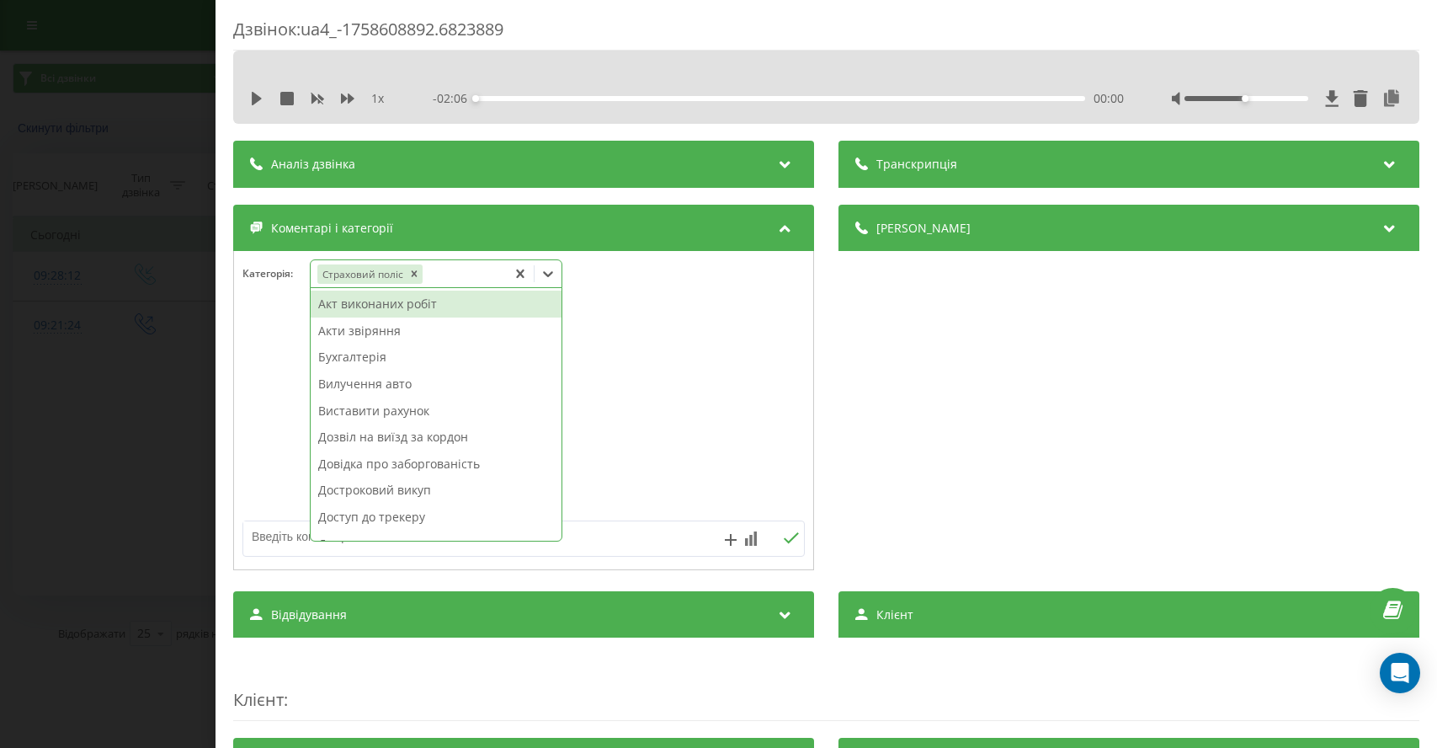
click at [476, 283] on div "Страховий поліс" at bounding box center [409, 274] width 196 height 24
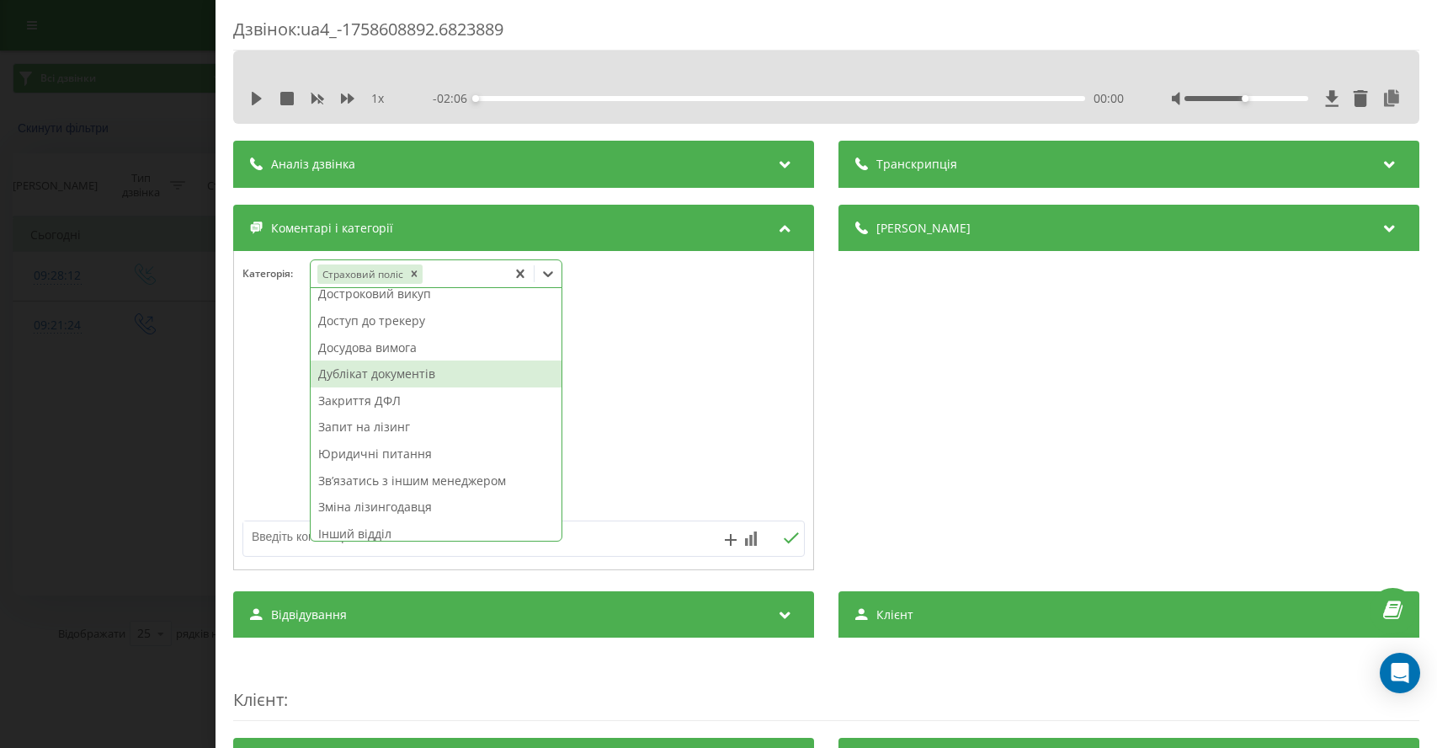
scroll to position [200, 0]
click at [365, 392] on div "Закриття ДФЛ" at bounding box center [436, 397] width 251 height 27
click at [119, 403] on div "Дзвінок : ua4_-1758608892.6823889 1 x - 02:06 00:00 00:00 Транскрипція Для AI-а…" at bounding box center [718, 374] width 1437 height 748
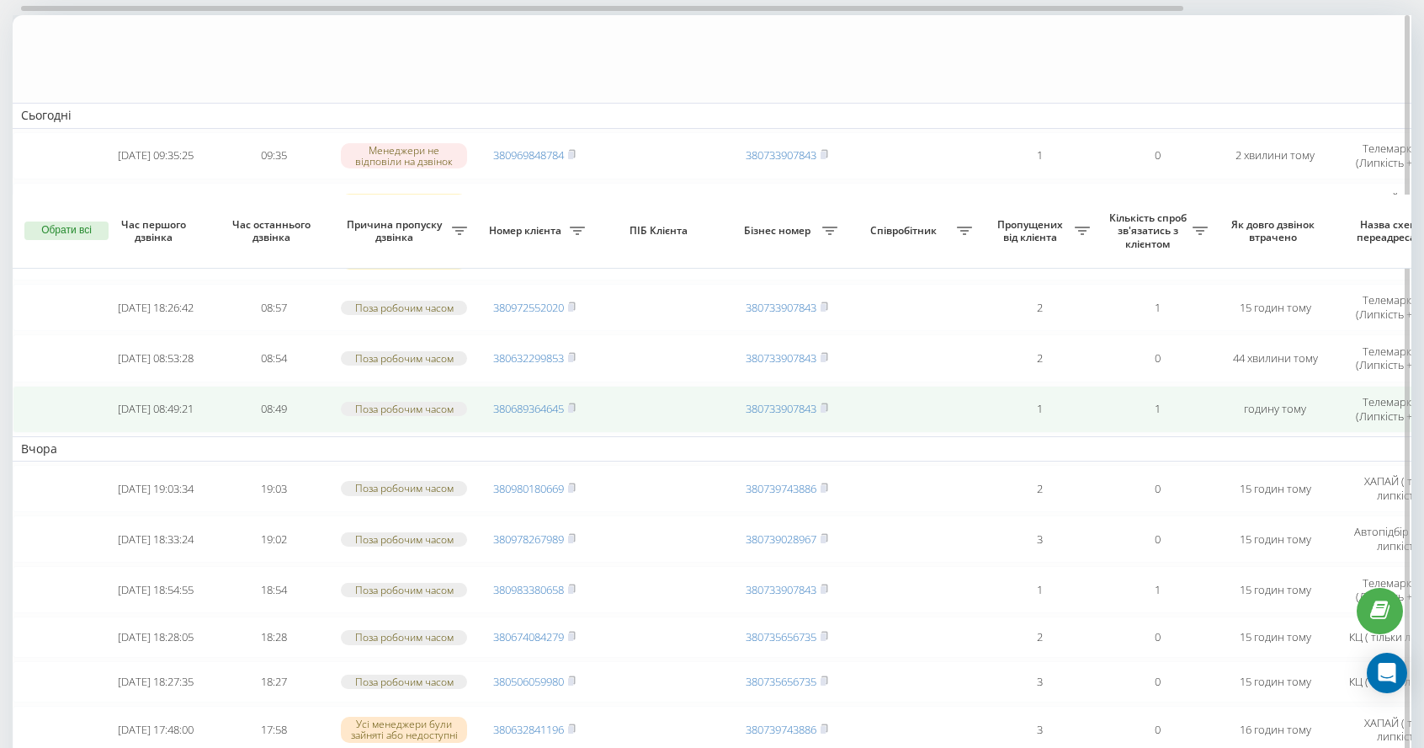
scroll to position [292, 0]
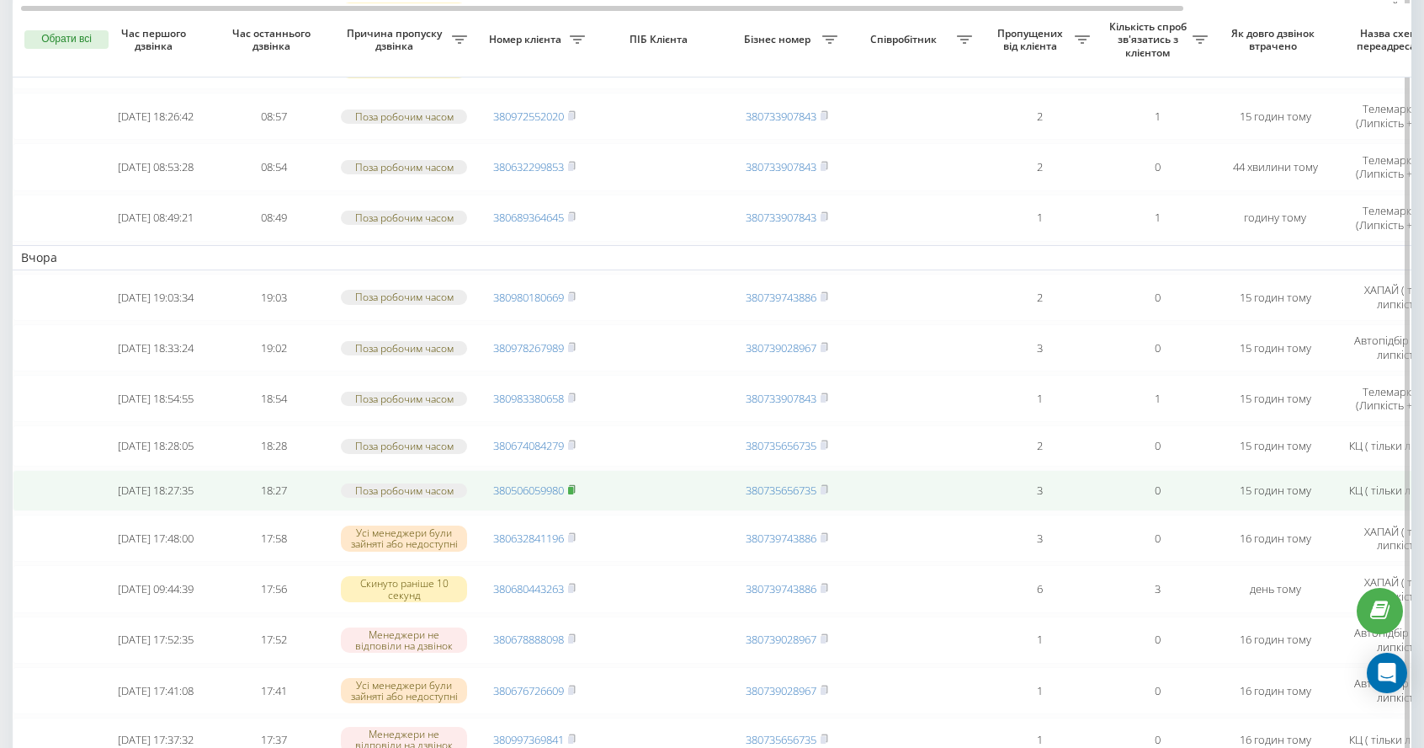
click at [572, 494] on rect at bounding box center [570, 491] width 5 height 8
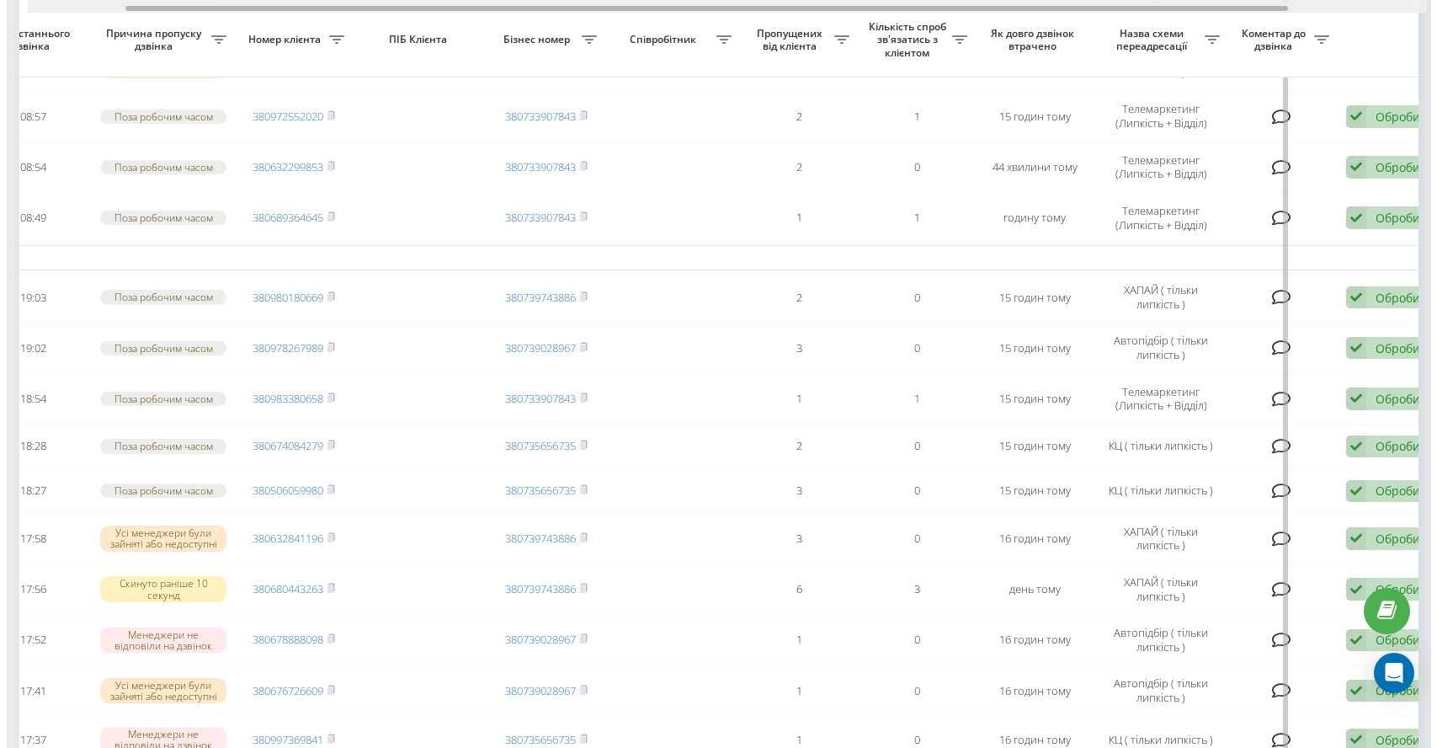
scroll to position [0, 285]
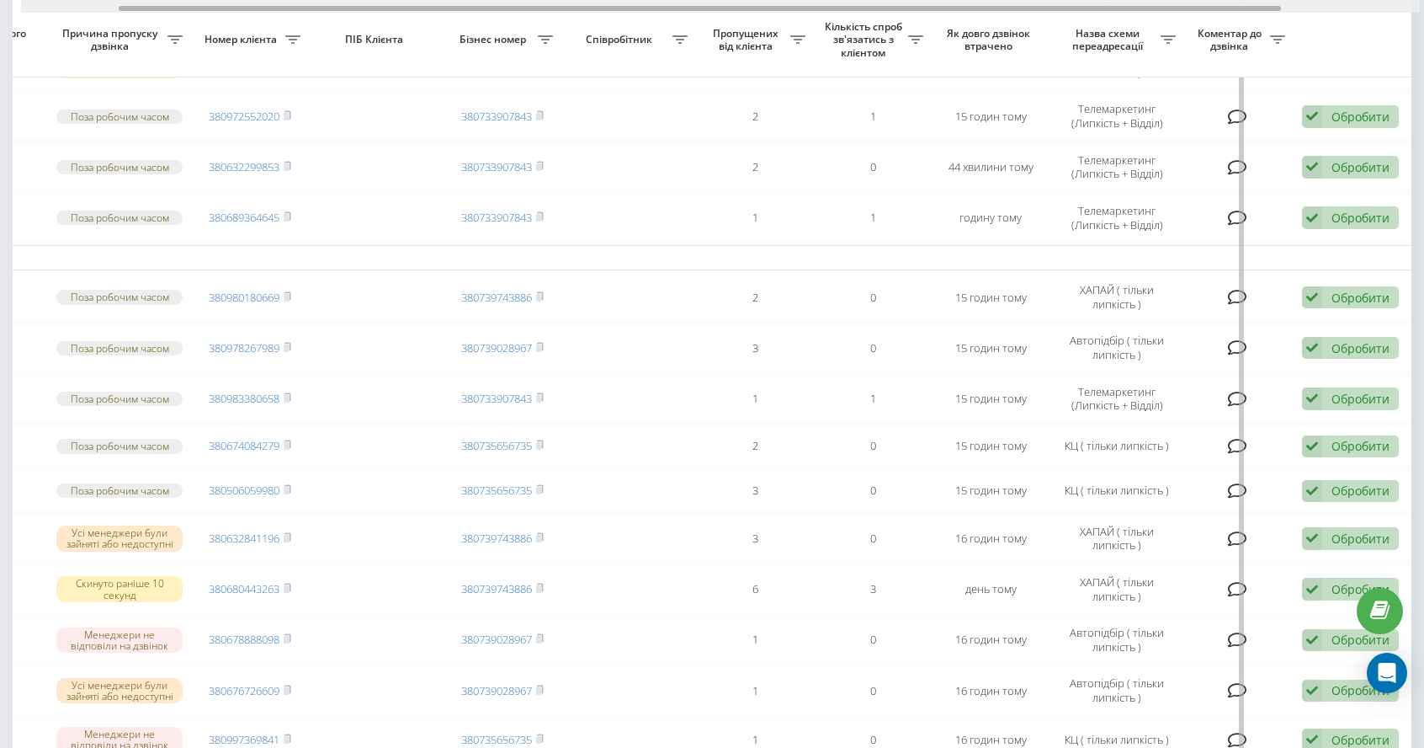
drag, startPoint x: 561, startPoint y: 7, endPoint x: 936, endPoint y: 20, distance: 375.7
click at [936, 20] on div "Обрати всі Час першого дзвінка Час останнього дзвінка Причина пропуску дзвінка …" at bounding box center [712, 577] width 1399 height 1506
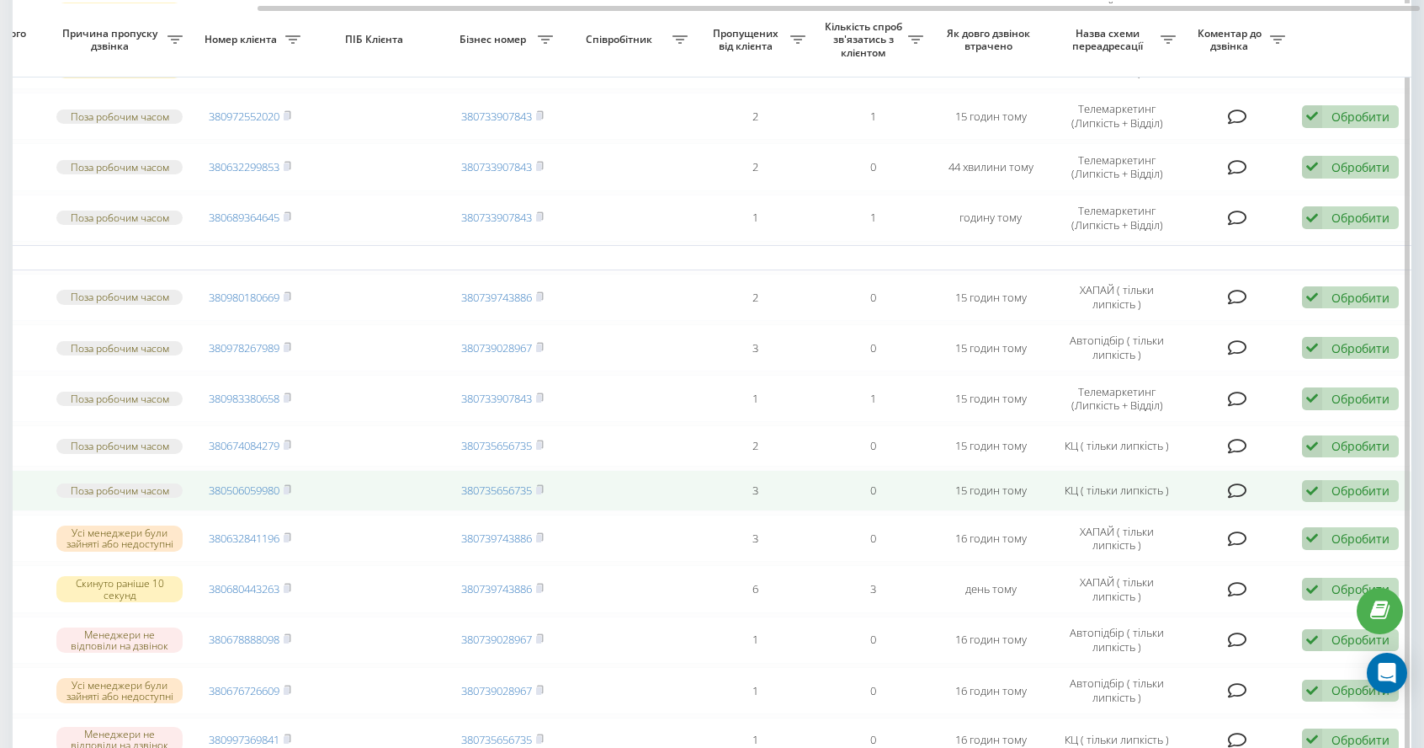
click at [1361, 498] on div "Обробити" at bounding box center [1361, 490] width 58 height 16
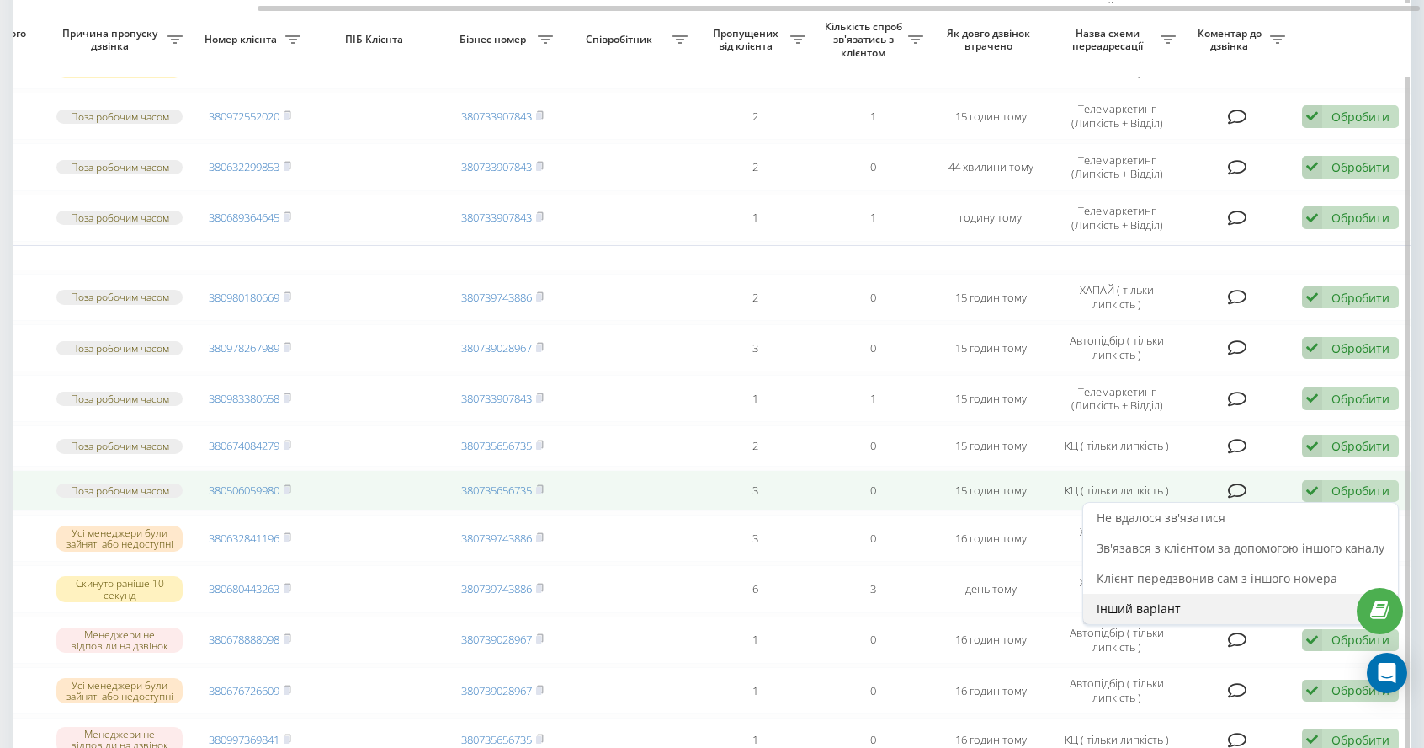
click at [1199, 624] on div "Інший варіант" at bounding box center [1241, 609] width 315 height 30
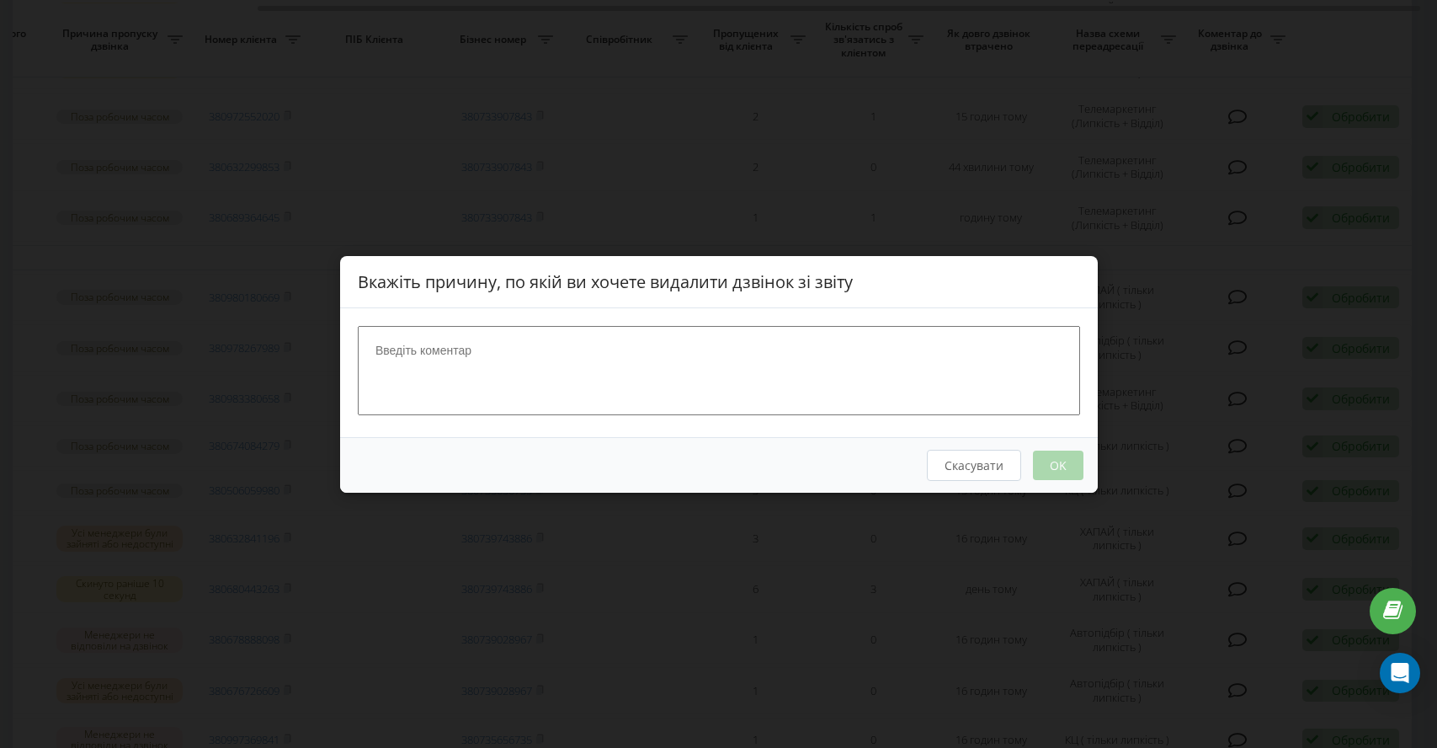
click at [567, 343] on textarea at bounding box center [719, 369] width 722 height 89
type textarea "[PERSON_NAME]"
type textarea "І [PERSON_NAME]"
click at [1044, 464] on button "OK" at bounding box center [1057, 464] width 51 height 29
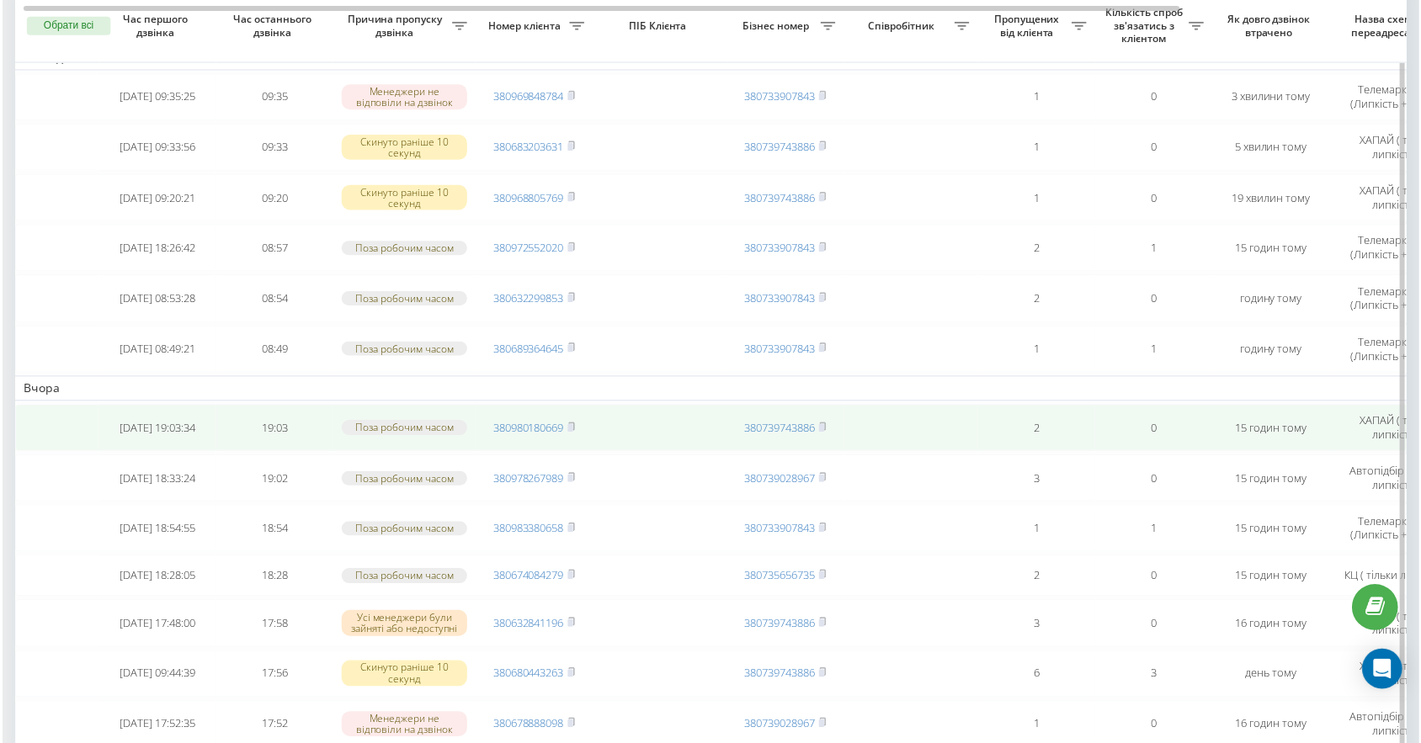
scroll to position [165, 0]
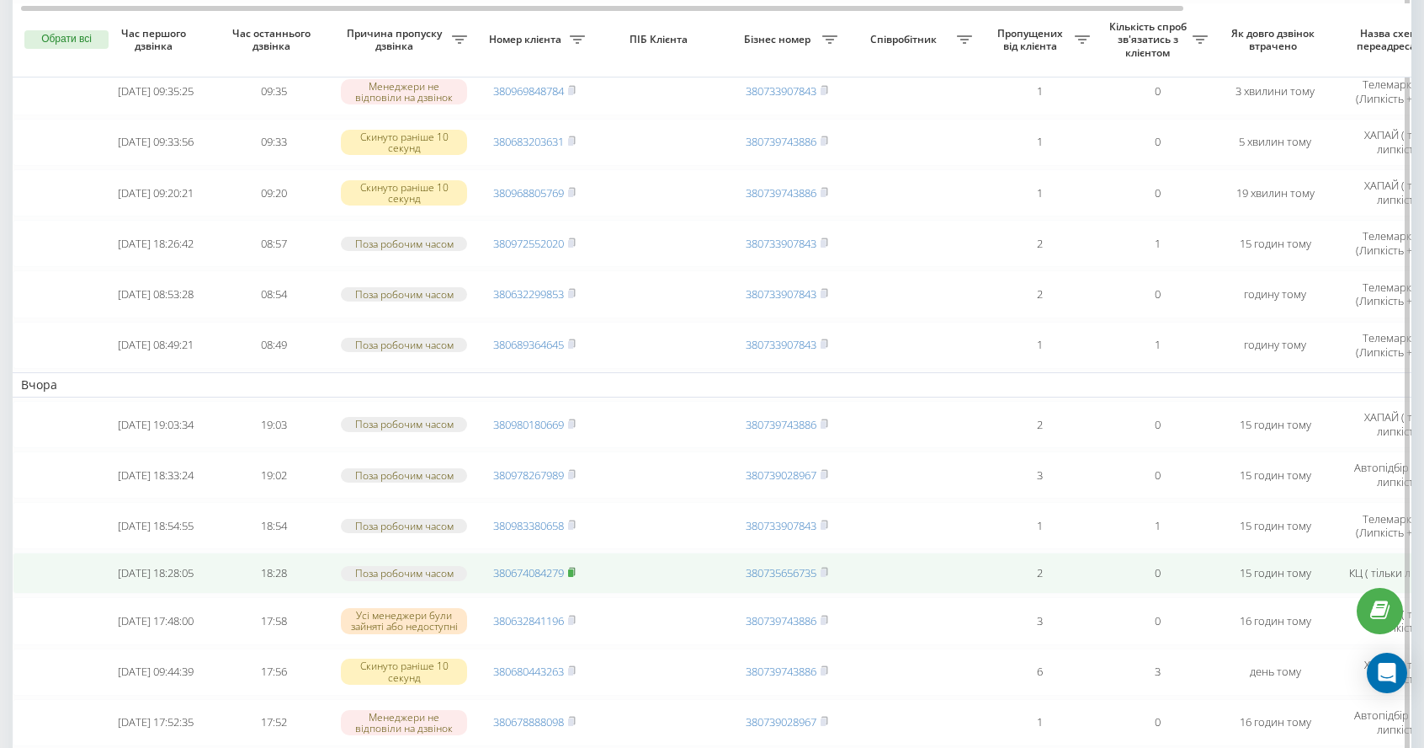
click at [572, 574] on rect at bounding box center [570, 573] width 5 height 8
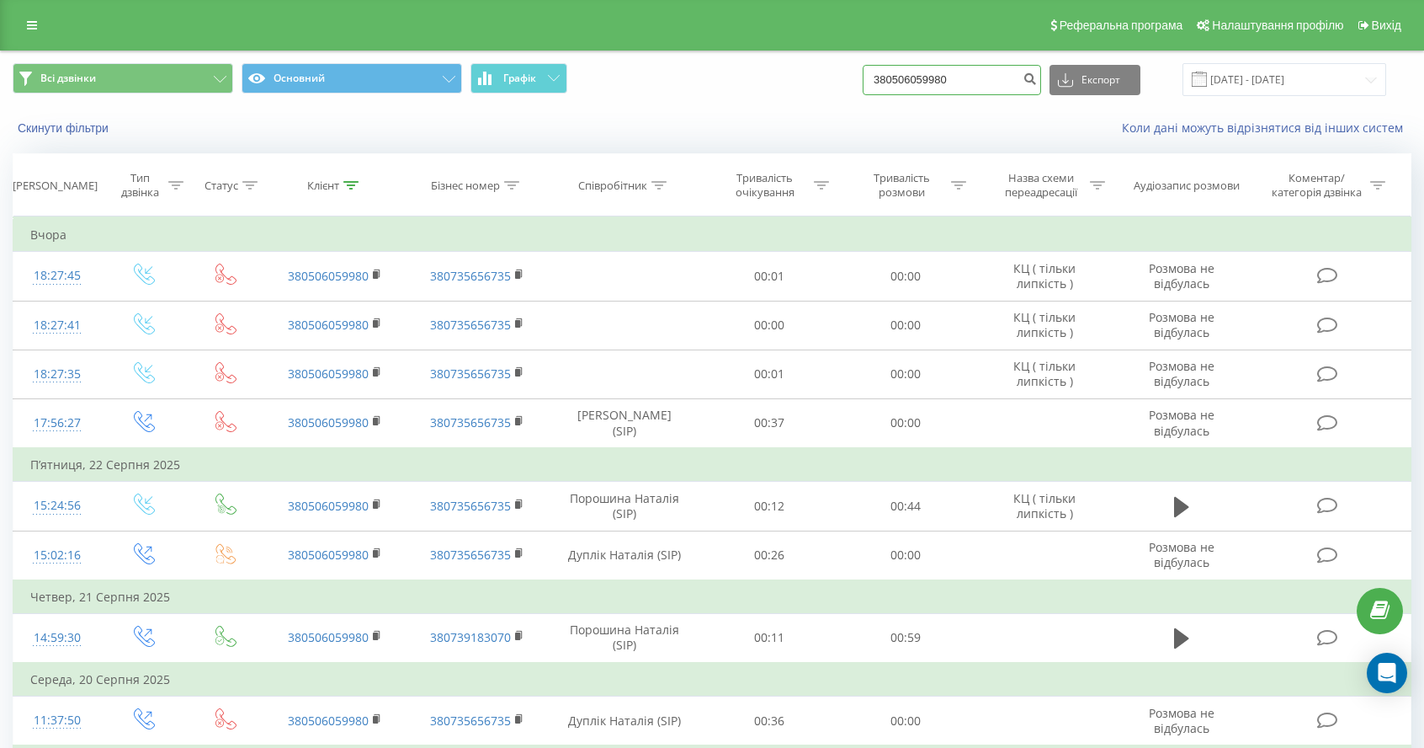
click at [995, 73] on input "380506059980" at bounding box center [952, 80] width 178 height 30
drag, startPoint x: 997, startPoint y: 75, endPoint x: 642, endPoint y: 52, distance: 355.2
click at [757, 75] on div "Всі дзвінки Основний Графік 380506059980 Експорт .csv .xls .xlsx [DATE] - [DATE]" at bounding box center [712, 79] width 1399 height 33
paste input "380674084279"
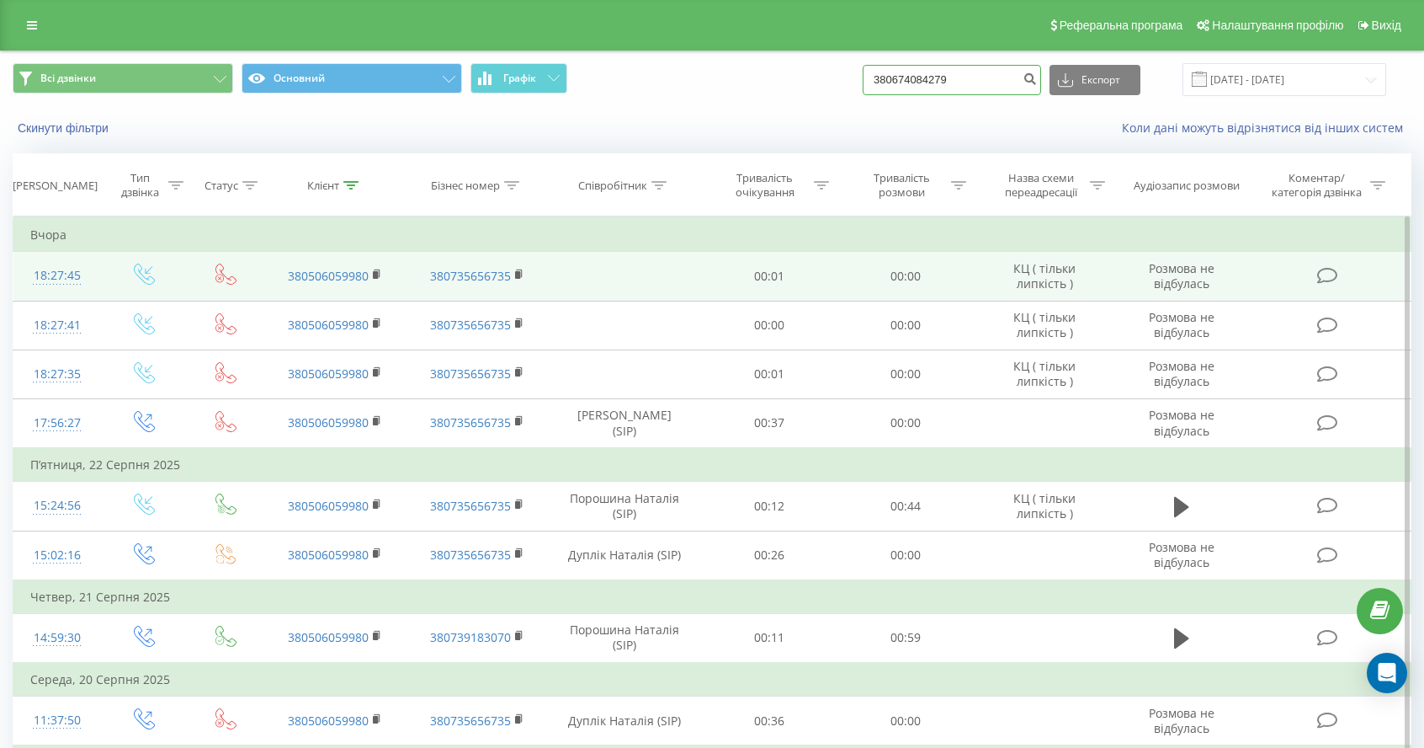
type input "380674084279"
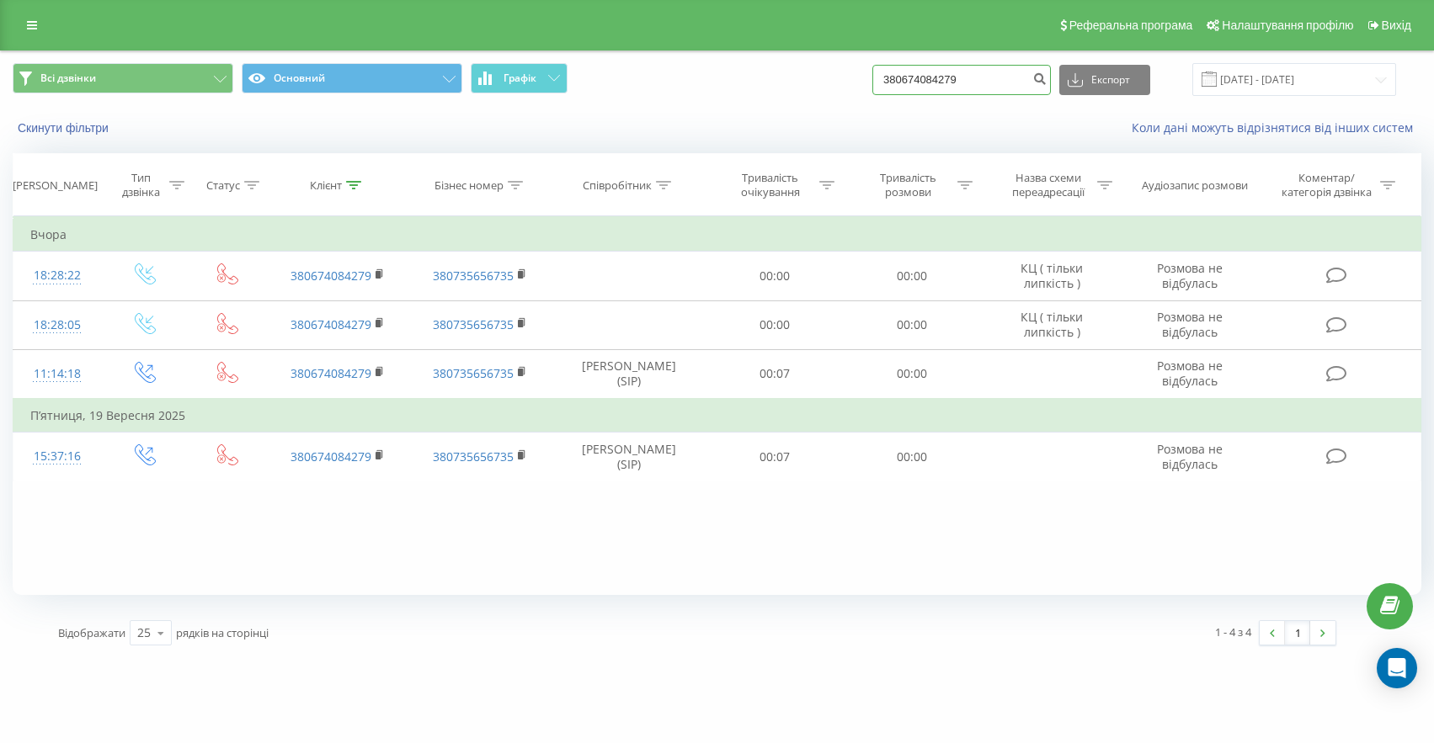
click at [993, 85] on input "380674084279" at bounding box center [961, 80] width 178 height 30
drag, startPoint x: 1007, startPoint y: 78, endPoint x: 694, endPoint y: 1, distance: 322.6
click at [731, 23] on div "Реферальна програма Налаштування профілю Вихід Всі дзвінки Основний Графік 3806…" at bounding box center [717, 329] width 1434 height 658
paste input "380636969900"
type input "380636969900"
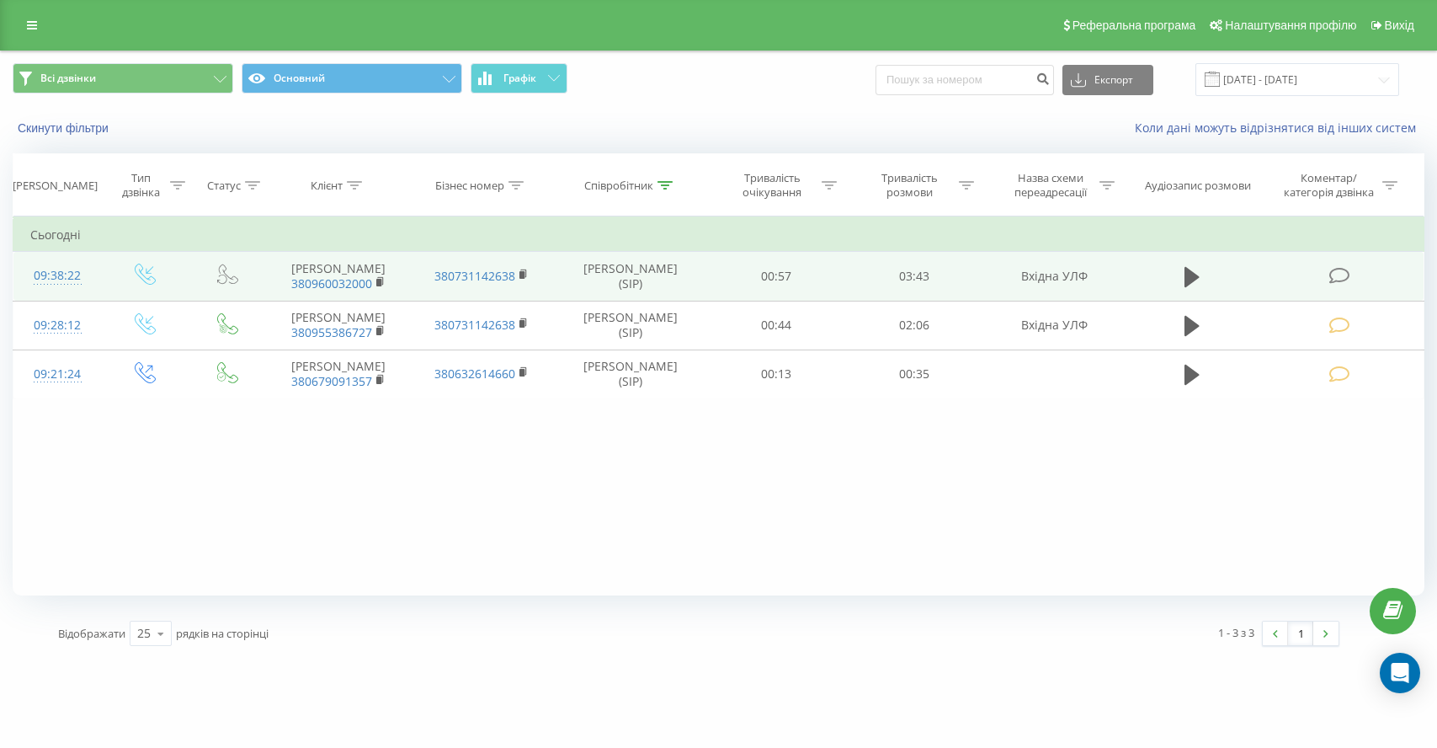
click at [1336, 282] on icon at bounding box center [1339, 276] width 21 height 18
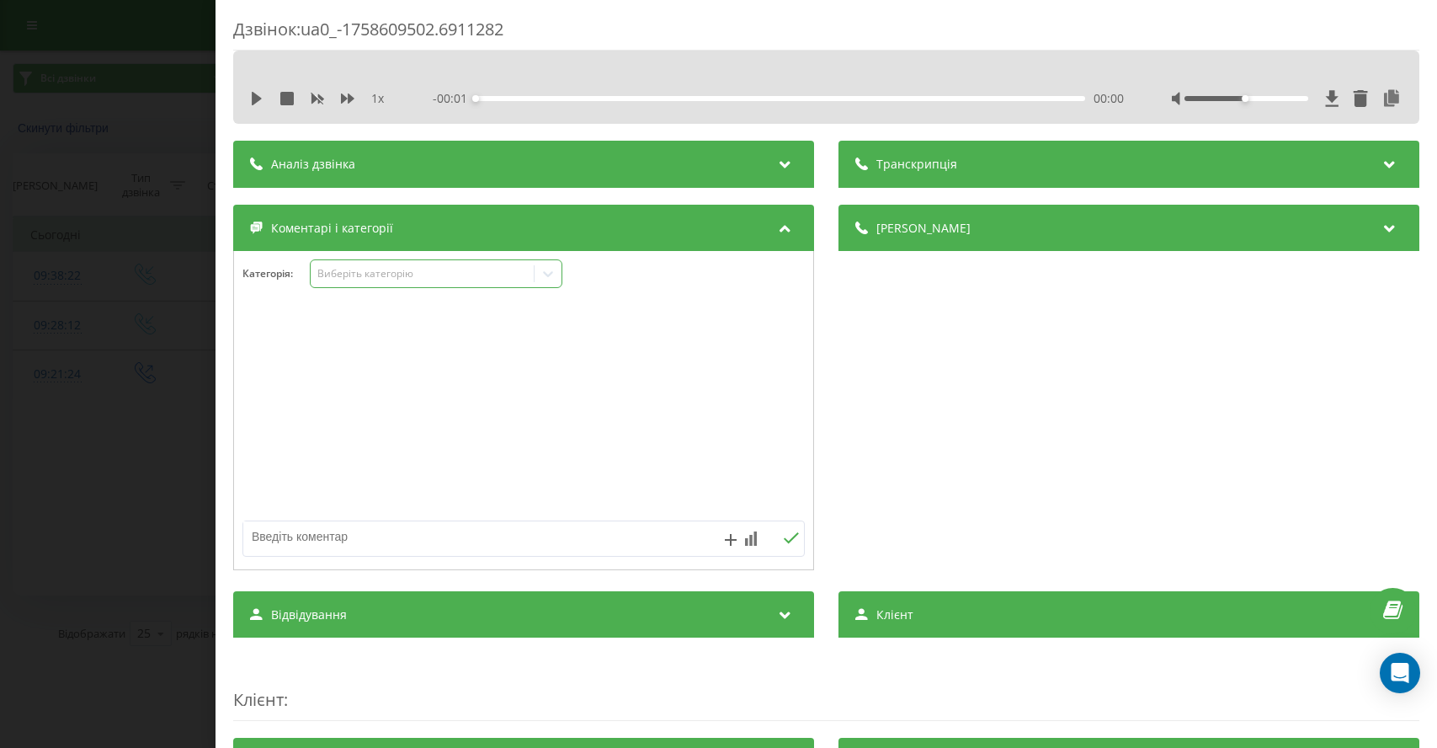
click at [410, 267] on div "Виберіть категорію" at bounding box center [422, 273] width 210 height 13
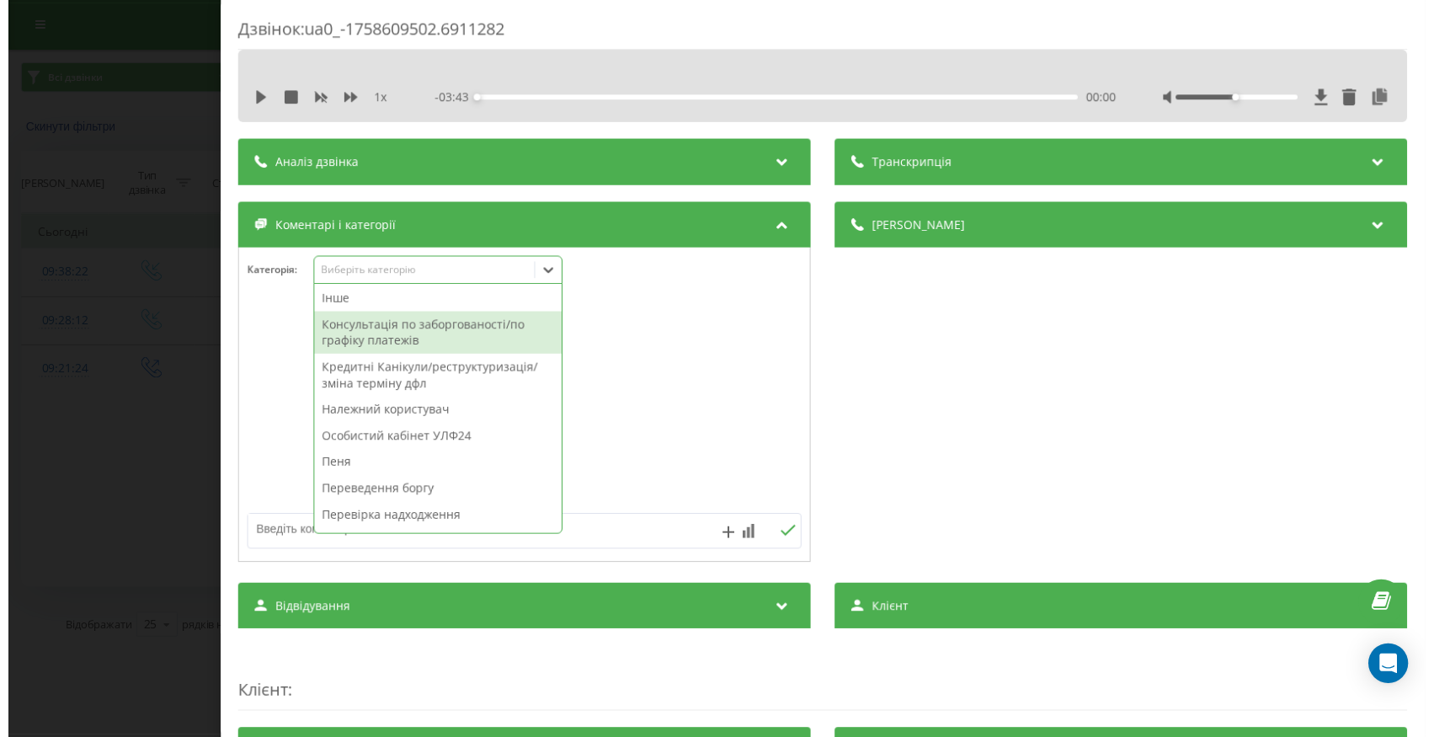
scroll to position [471, 0]
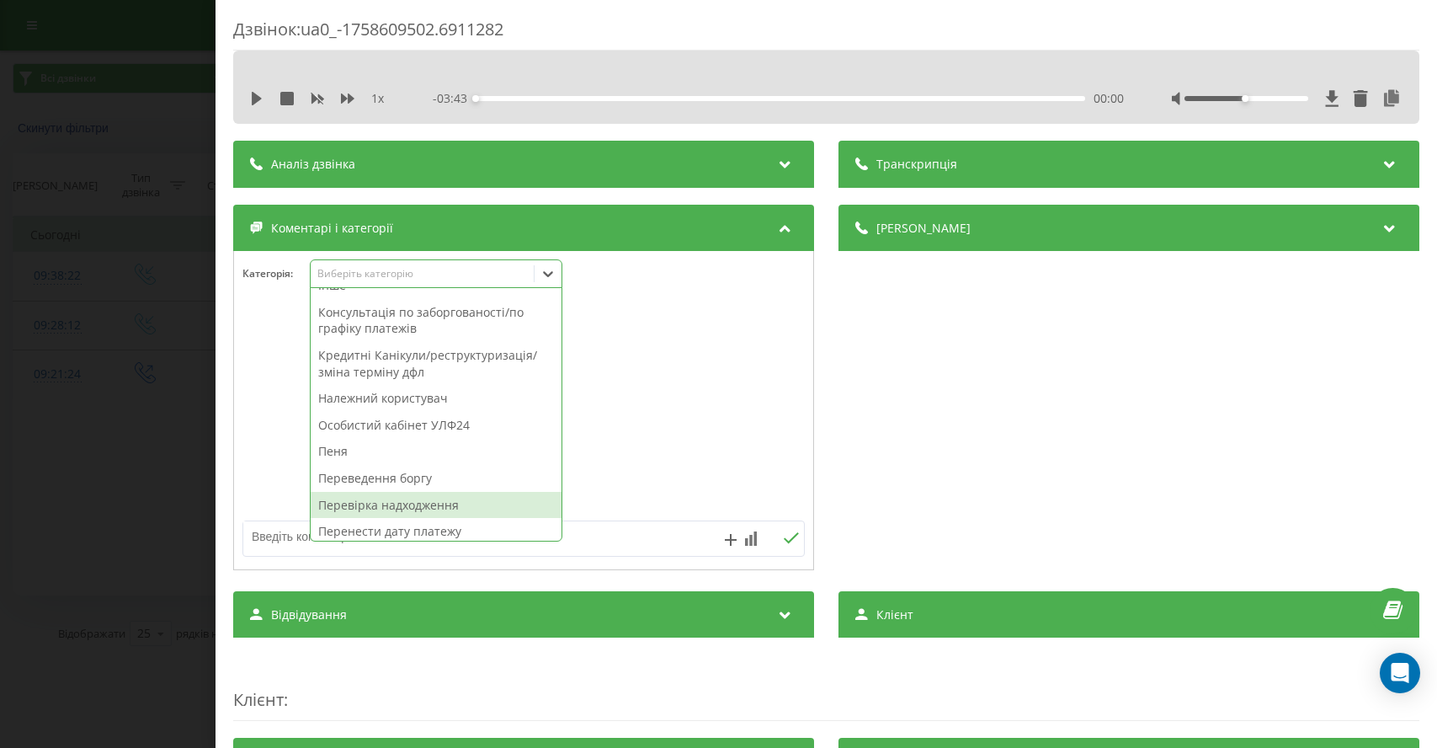
click at [399, 505] on div "Перевірка надходження" at bounding box center [436, 505] width 251 height 27
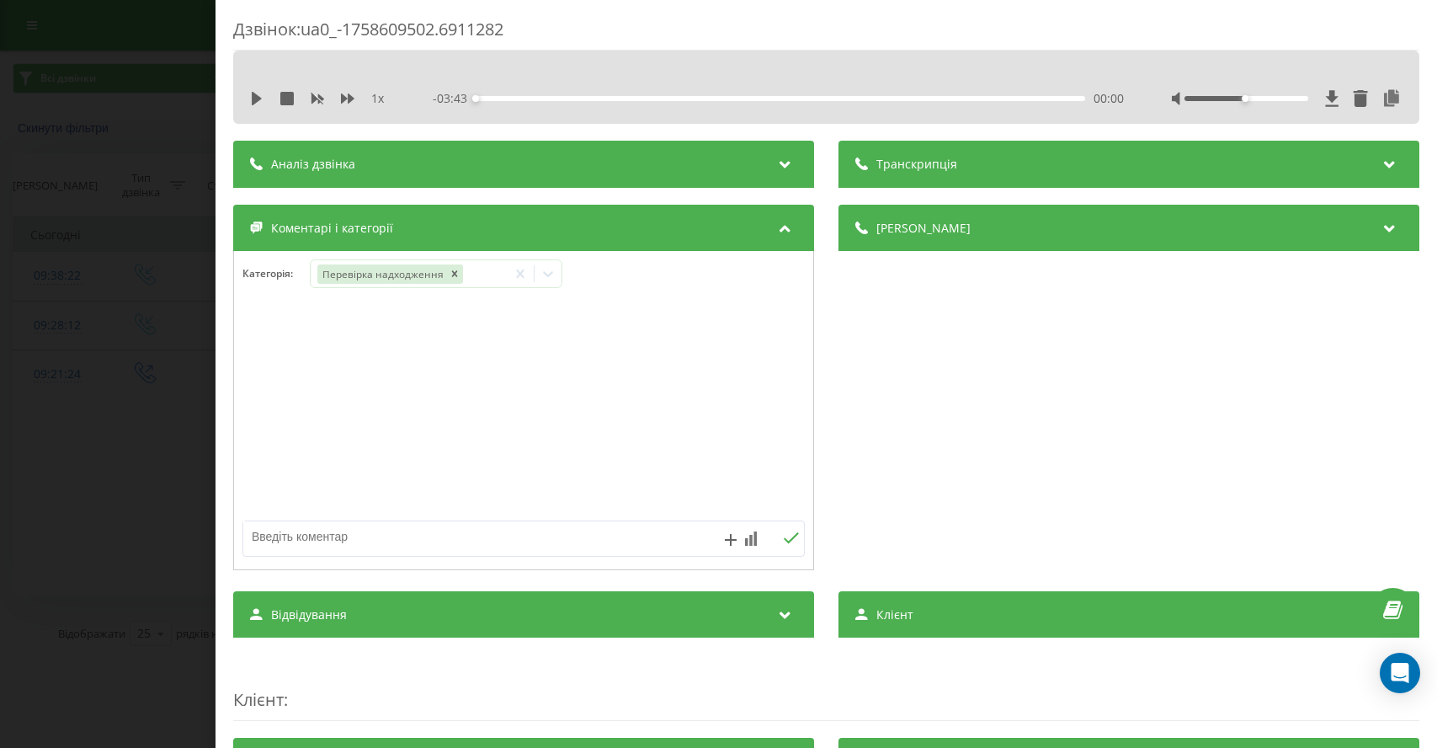
click at [77, 494] on div "Дзвінок : ua0_-1758609502.6911282 1 x - 03:43 00:00 00:00 Транскрипція Для AI-а…" at bounding box center [718, 374] width 1437 height 748
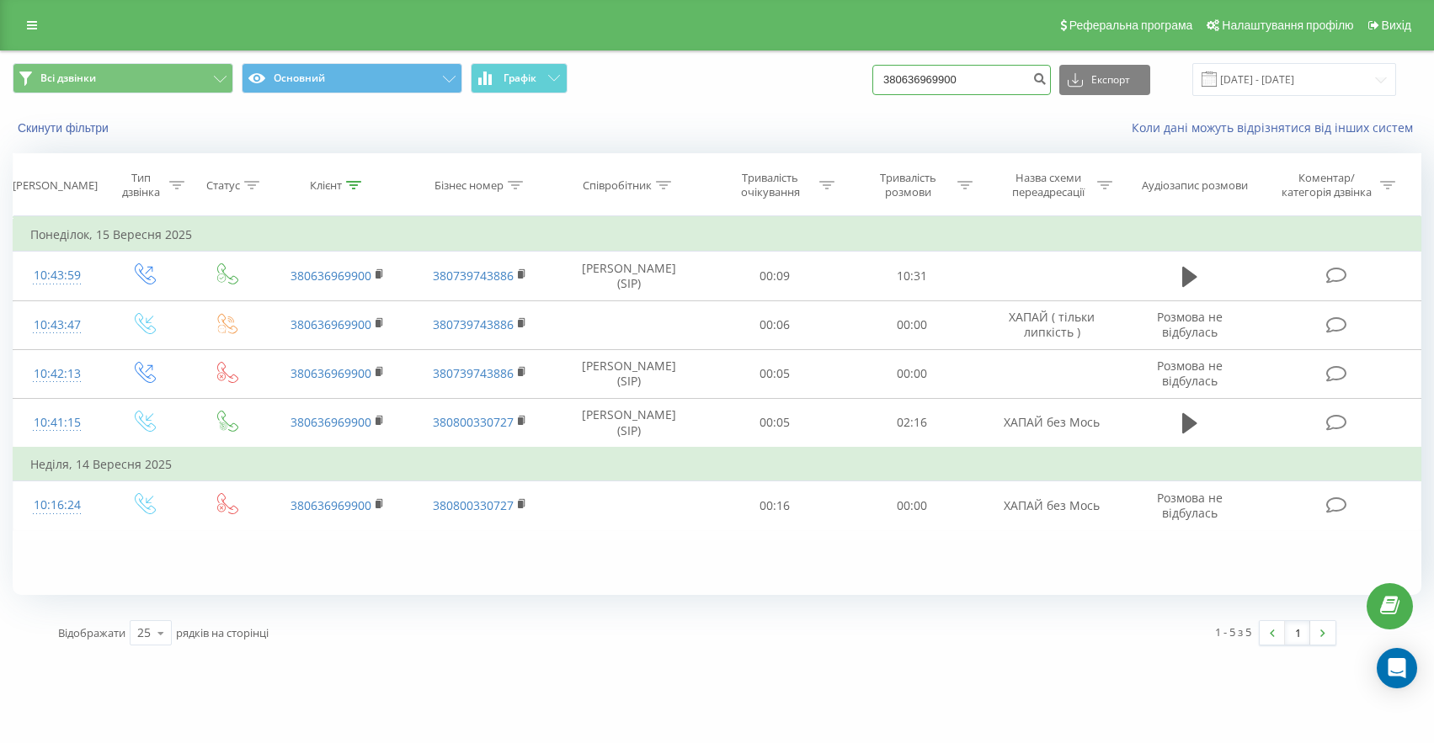
click at [1028, 67] on input "380636969900" at bounding box center [961, 80] width 178 height 30
drag, startPoint x: 1004, startPoint y: 83, endPoint x: 733, endPoint y: 52, distance: 271.9
click at [742, 54] on div "Всі дзвінки Основний Графік 380636969900 Експорт .csv .xls .xlsx [DATE] - [DATE]" at bounding box center [717, 79] width 1432 height 56
paste input "380685877520"
type input "380685877520"
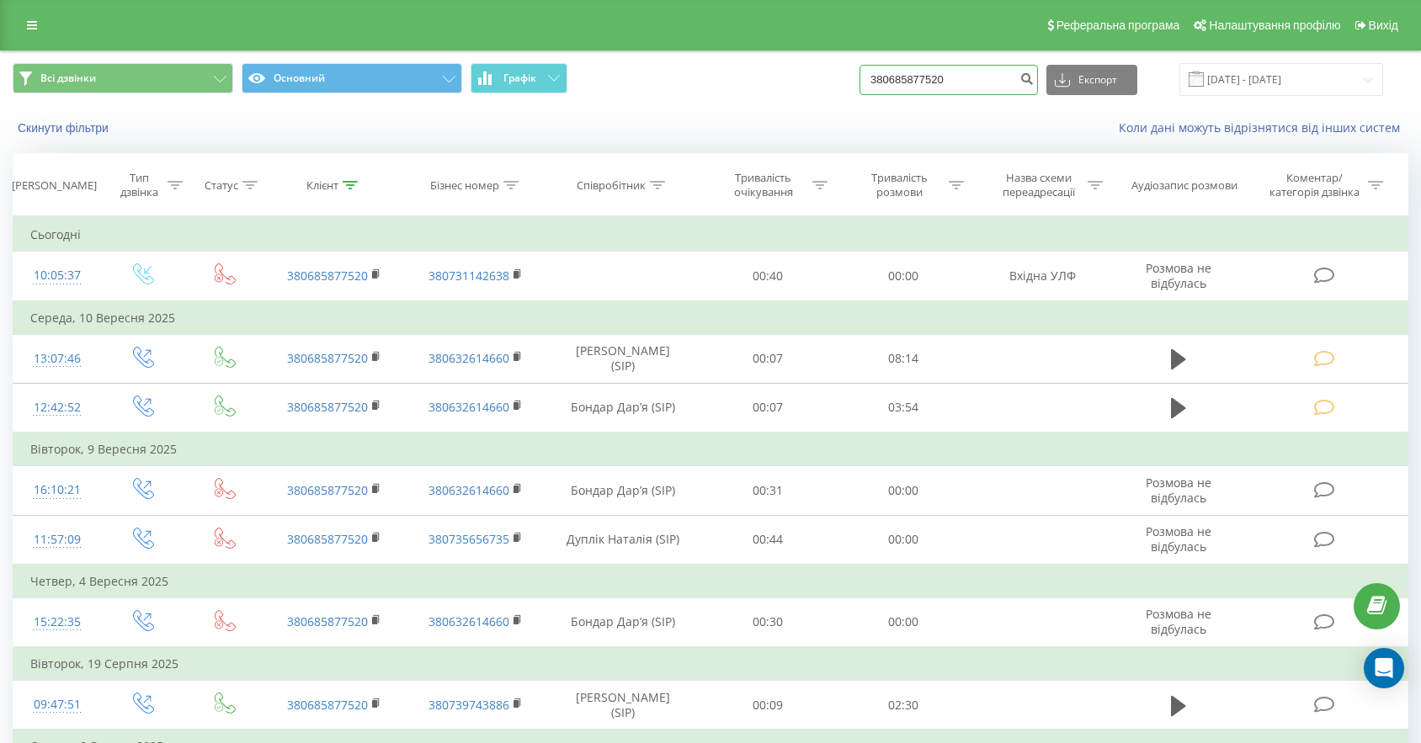
click at [983, 84] on input "380685877520" at bounding box center [949, 80] width 178 height 30
drag, startPoint x: 988, startPoint y: 83, endPoint x: 854, endPoint y: 65, distance: 135.1
click at [846, 62] on div "Всі дзвінки Основний Графік 380685877520 Експорт .csv .xls .xlsx [DATE] - [DATE]" at bounding box center [710, 79] width 1419 height 56
paste input "380505186118"
type input "380505186118"
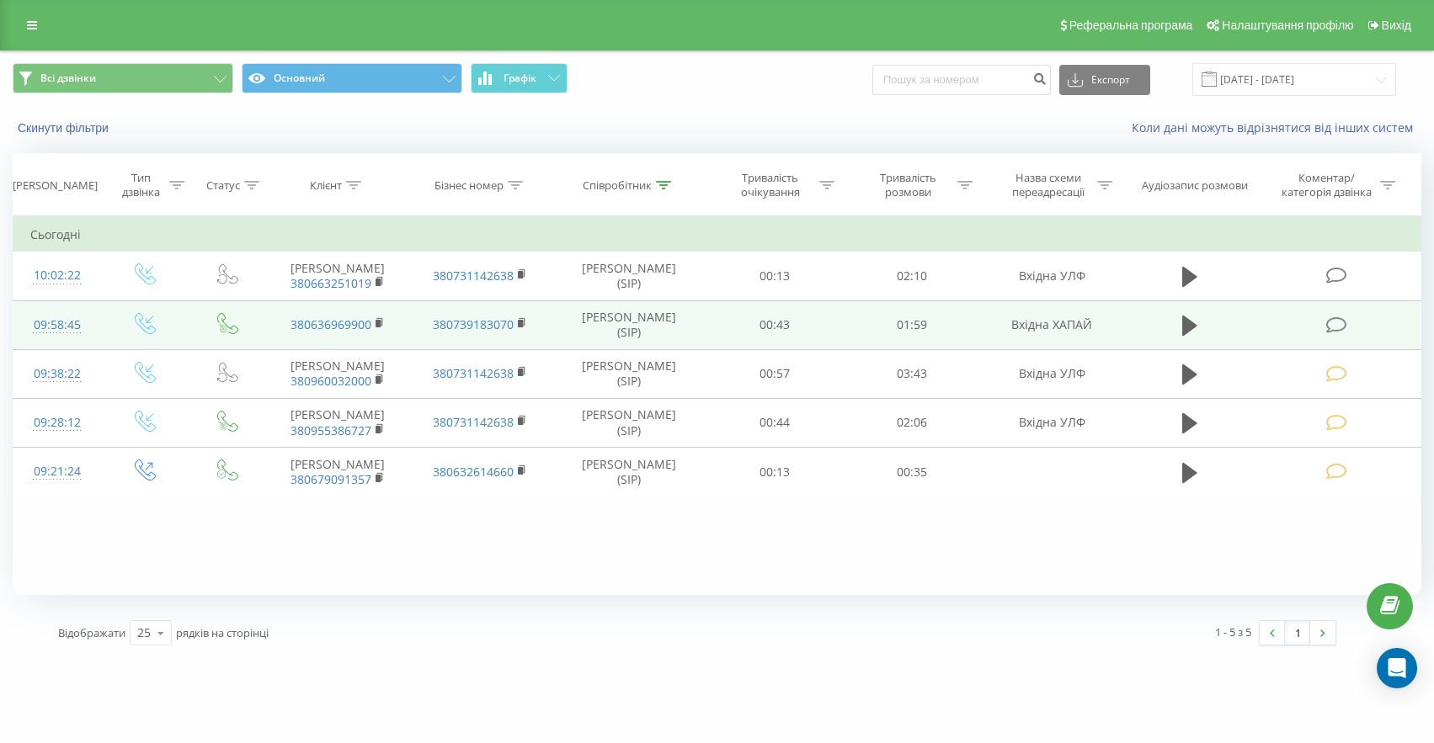
click at [1331, 334] on icon at bounding box center [1336, 326] width 21 height 18
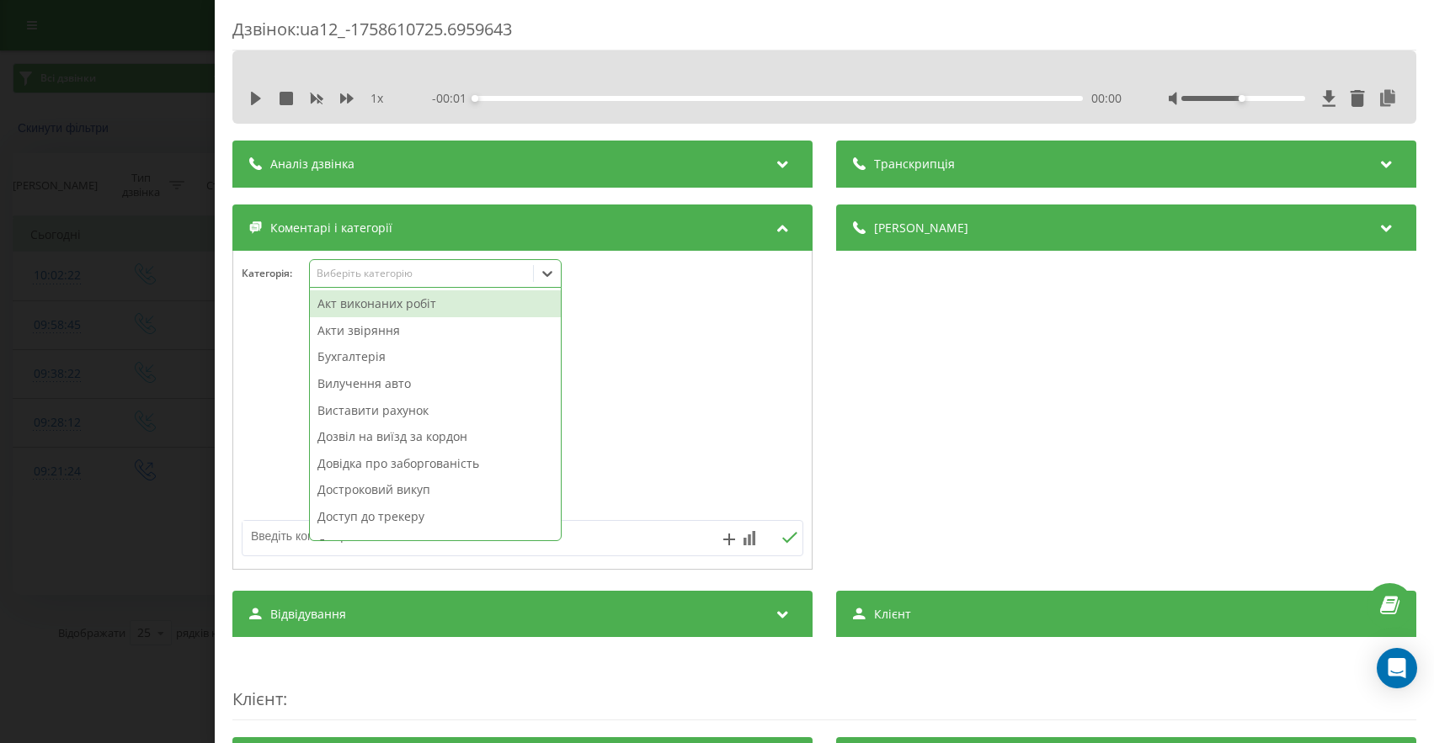
drag, startPoint x: 371, startPoint y: 274, endPoint x: 430, endPoint y: 336, distance: 85.1
click at [372, 274] on div "Виберіть категорію" at bounding box center [422, 273] width 210 height 13
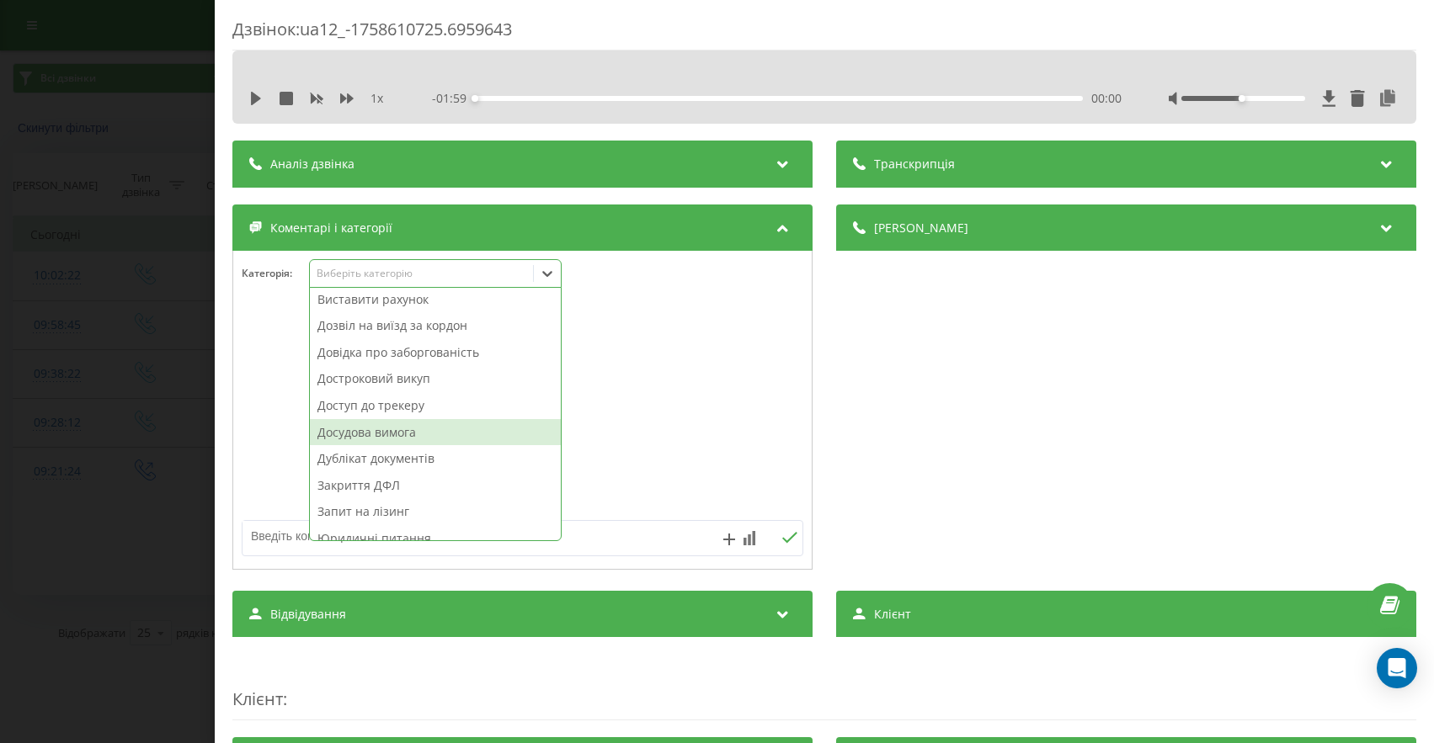
scroll to position [121, 0]
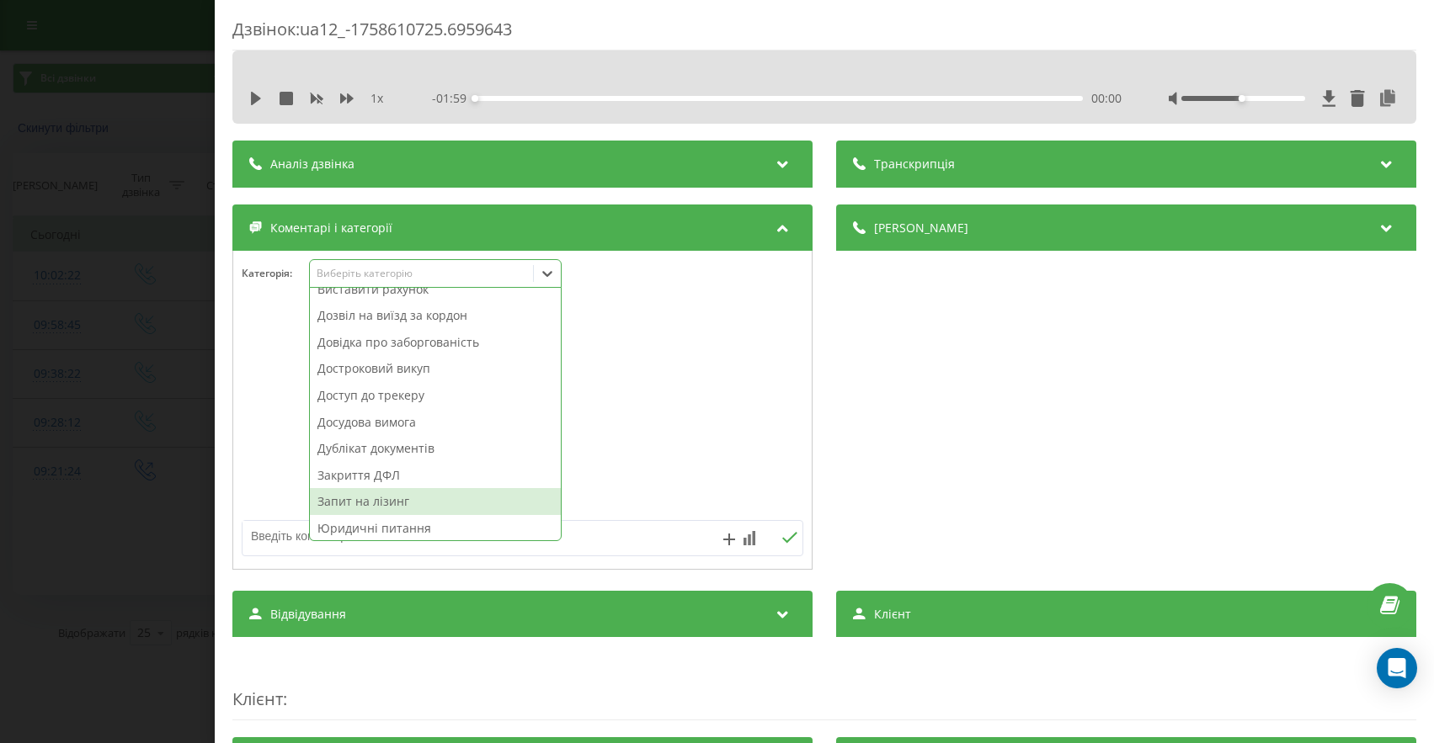
click at [390, 499] on div "Запит на лізинг" at bounding box center [435, 501] width 251 height 27
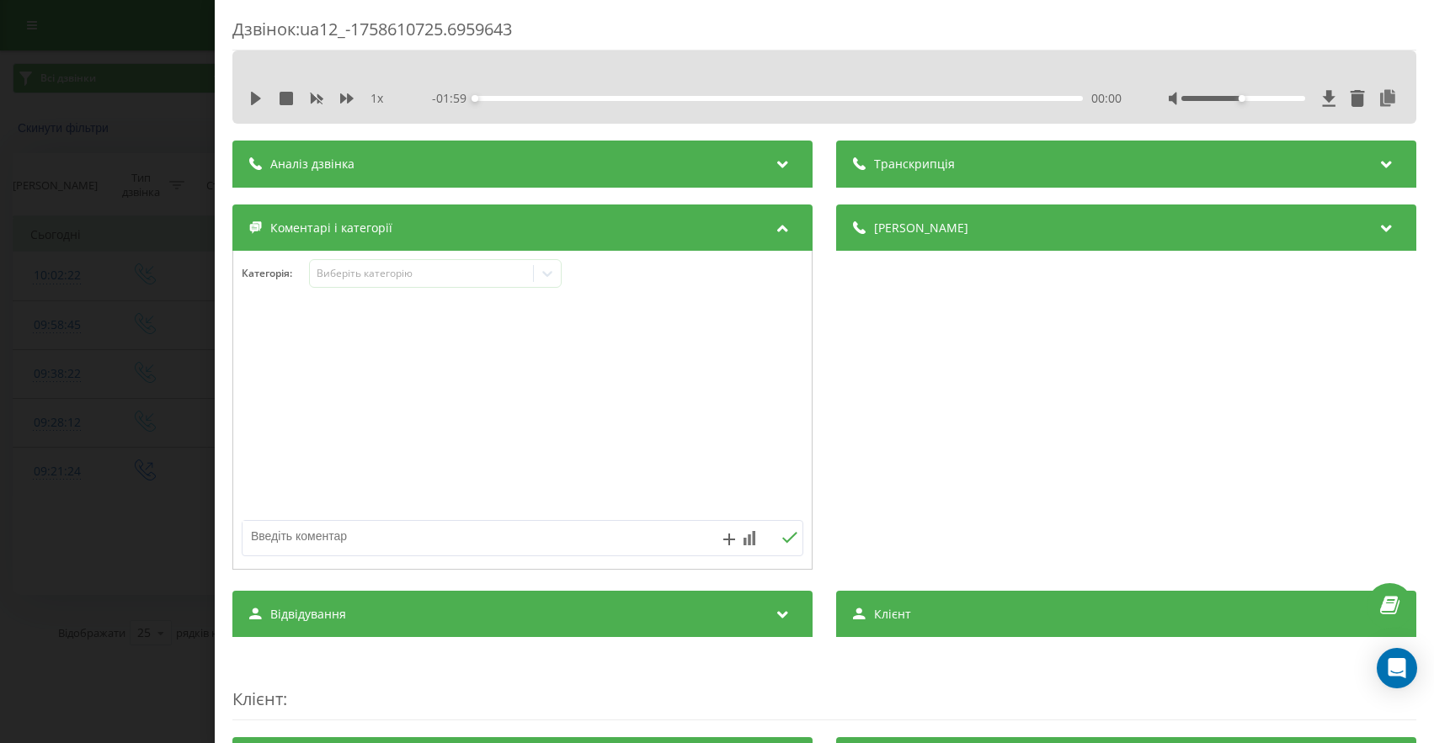
click at [180, 393] on div "Дзвінок : ua12_-1758610725.6959643 1 x - 01:59 00:00 00:00 Транскрипція Для AI-…" at bounding box center [717, 371] width 1434 height 743
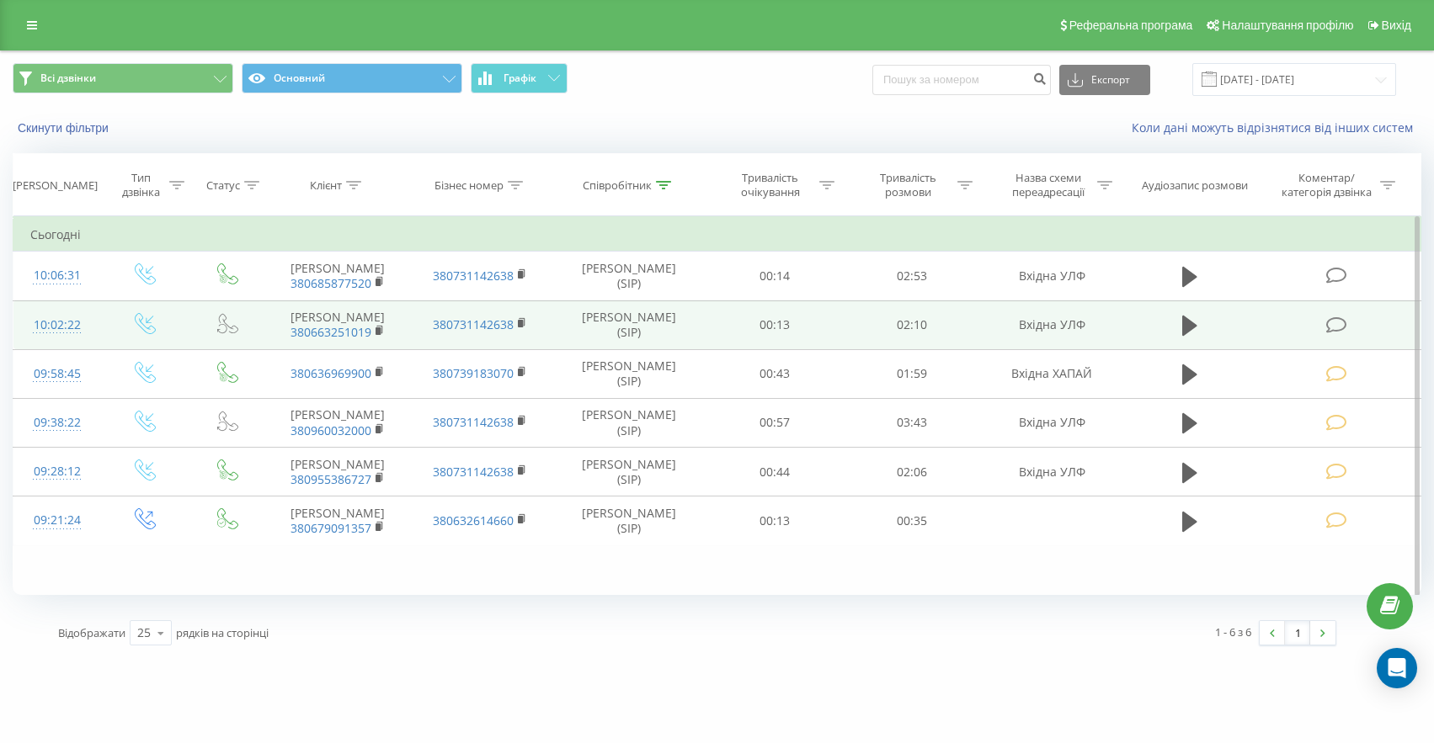
click at [1331, 334] on icon at bounding box center [1336, 326] width 21 height 18
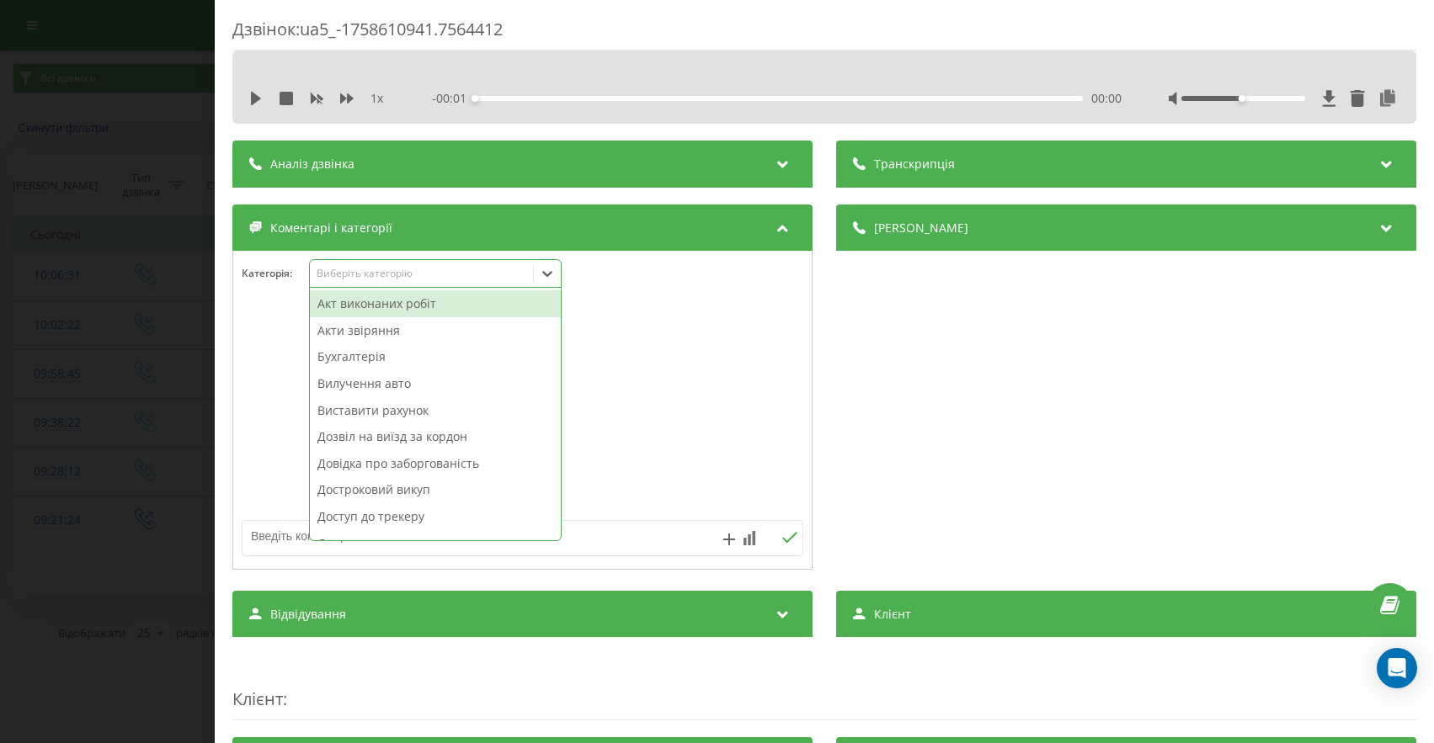
drag, startPoint x: 366, startPoint y: 269, endPoint x: 379, endPoint y: 284, distance: 19.7
click at [366, 269] on div "Виберіть категорію" at bounding box center [422, 273] width 210 height 13
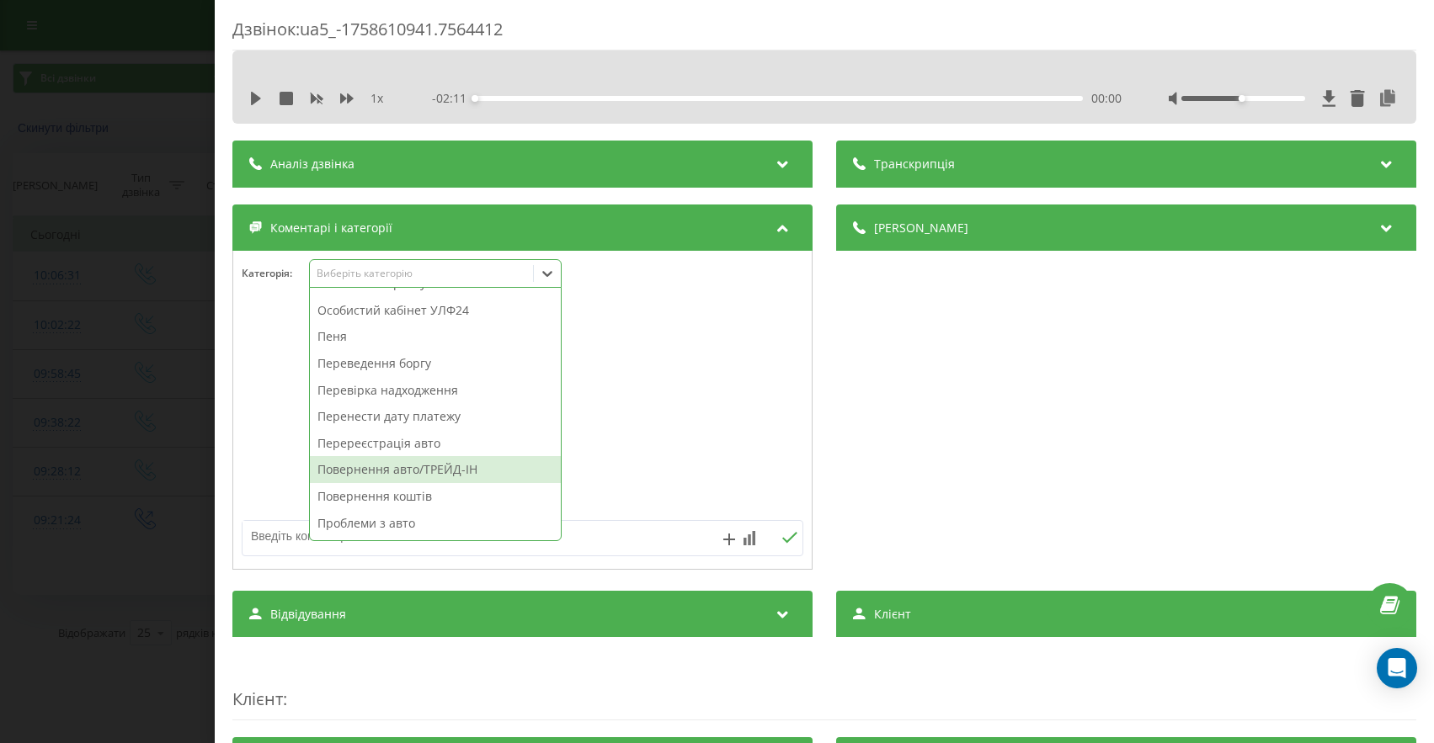
scroll to position [617, 0]
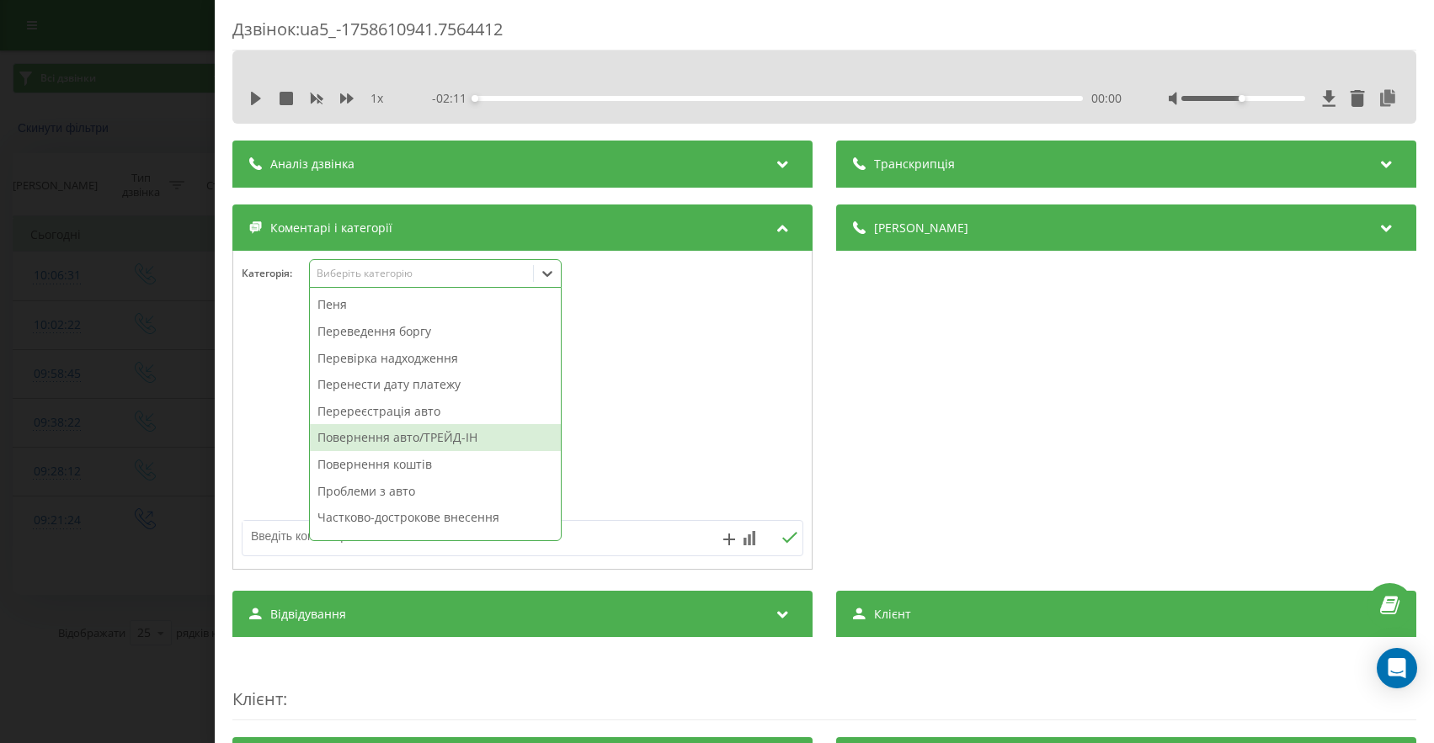
click at [407, 443] on div "Повернення авто/ТРЕЙД-ІН" at bounding box center [435, 437] width 251 height 27
click at [89, 475] on div "Дзвінок : ua5_-1758610941.7564412 1 x - 02:11 00:00 00:00 Транскрипція Для AI-а…" at bounding box center [717, 371] width 1434 height 743
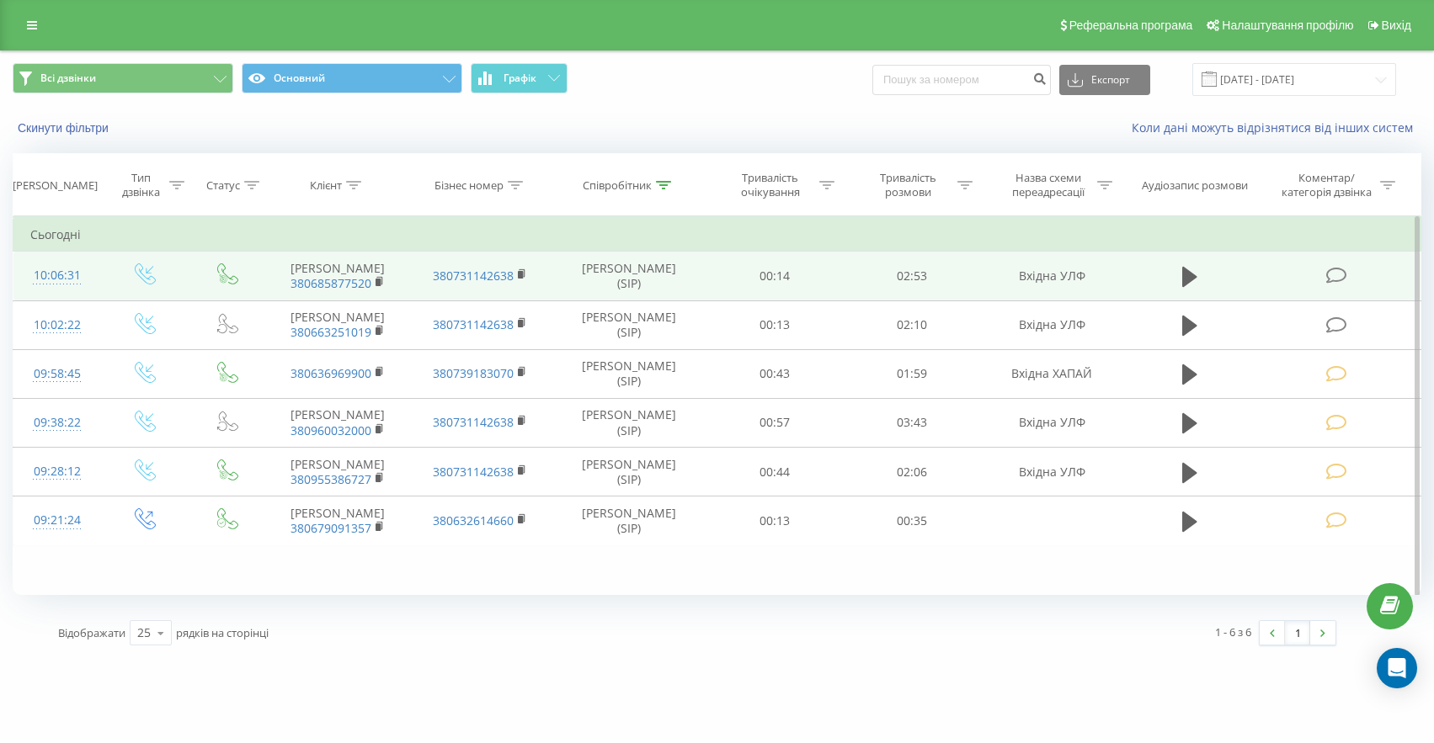
click at [1347, 283] on span at bounding box center [1338, 275] width 24 height 16
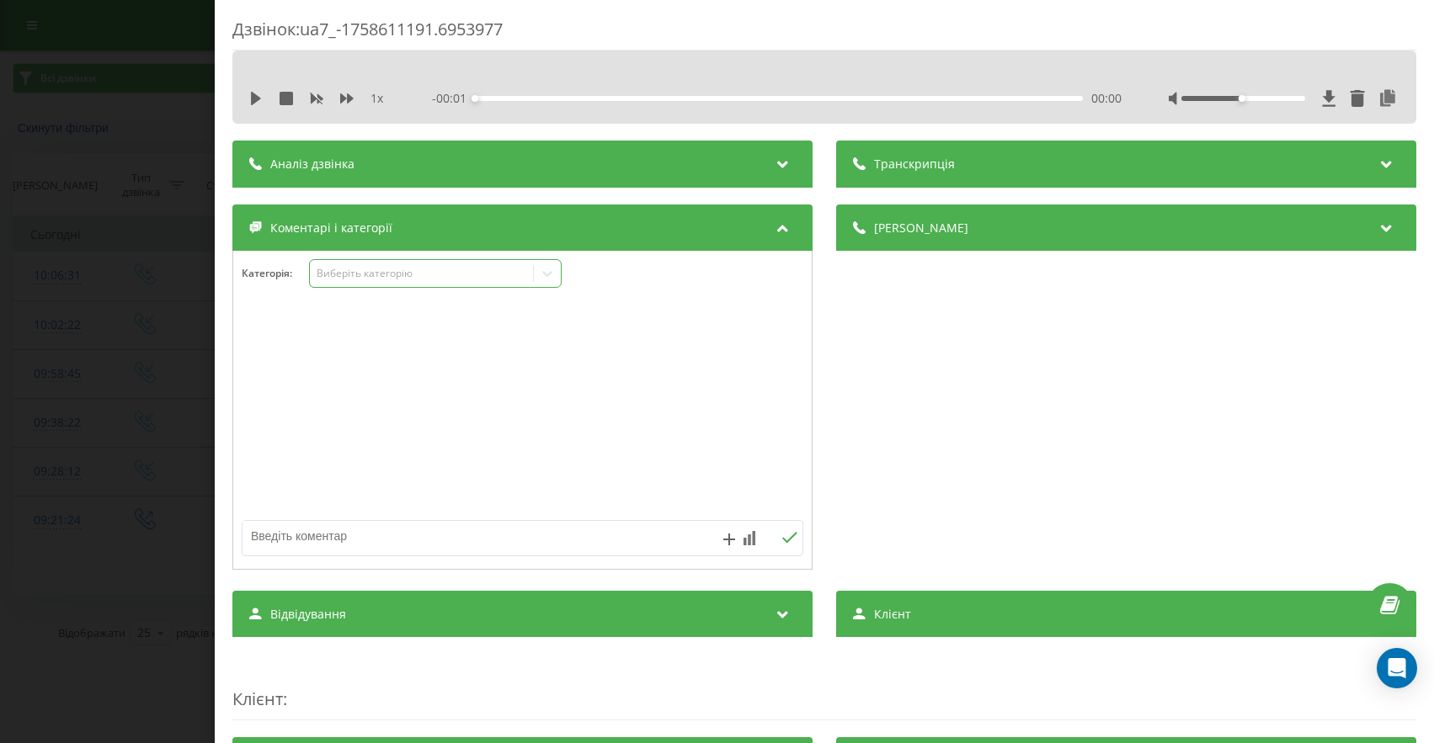
click at [386, 274] on div "Виберіть категорію" at bounding box center [422, 273] width 210 height 13
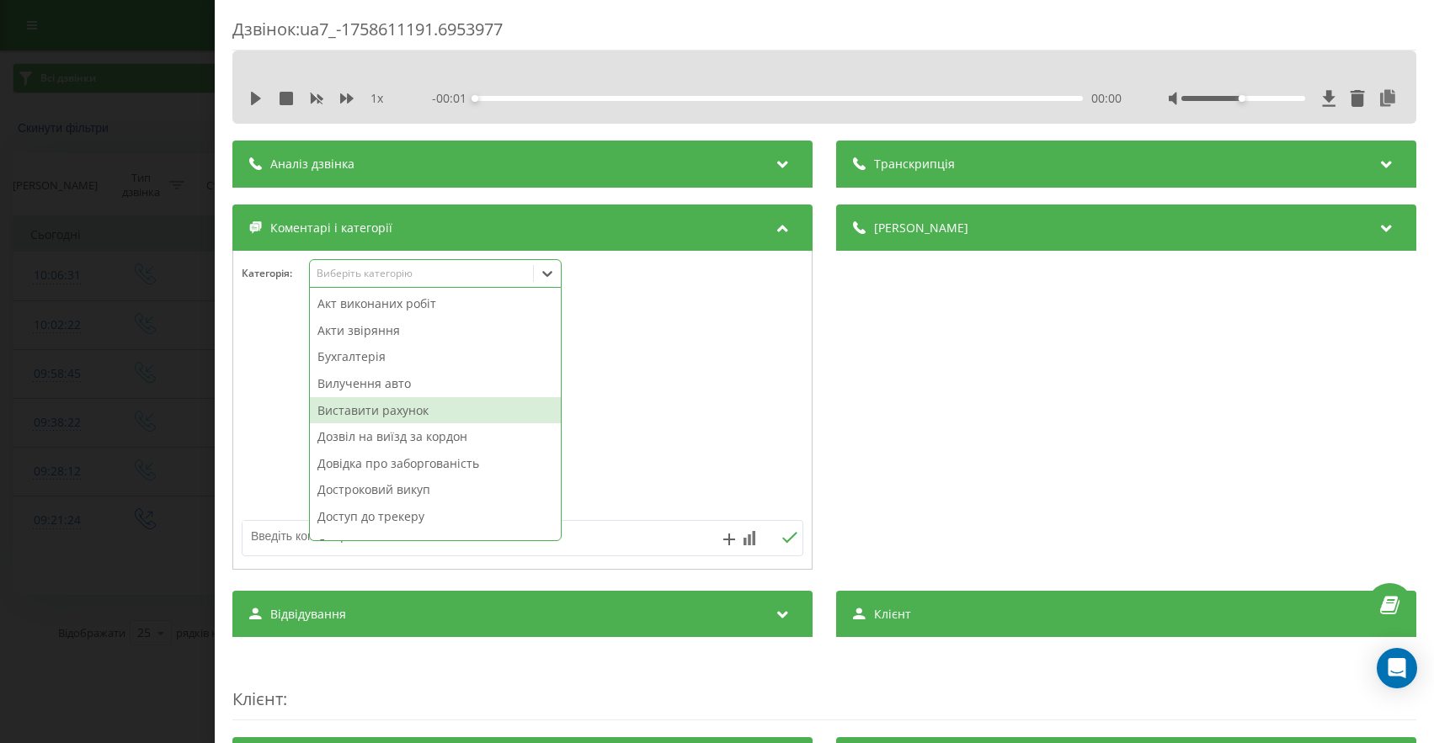
scroll to position [274, 0]
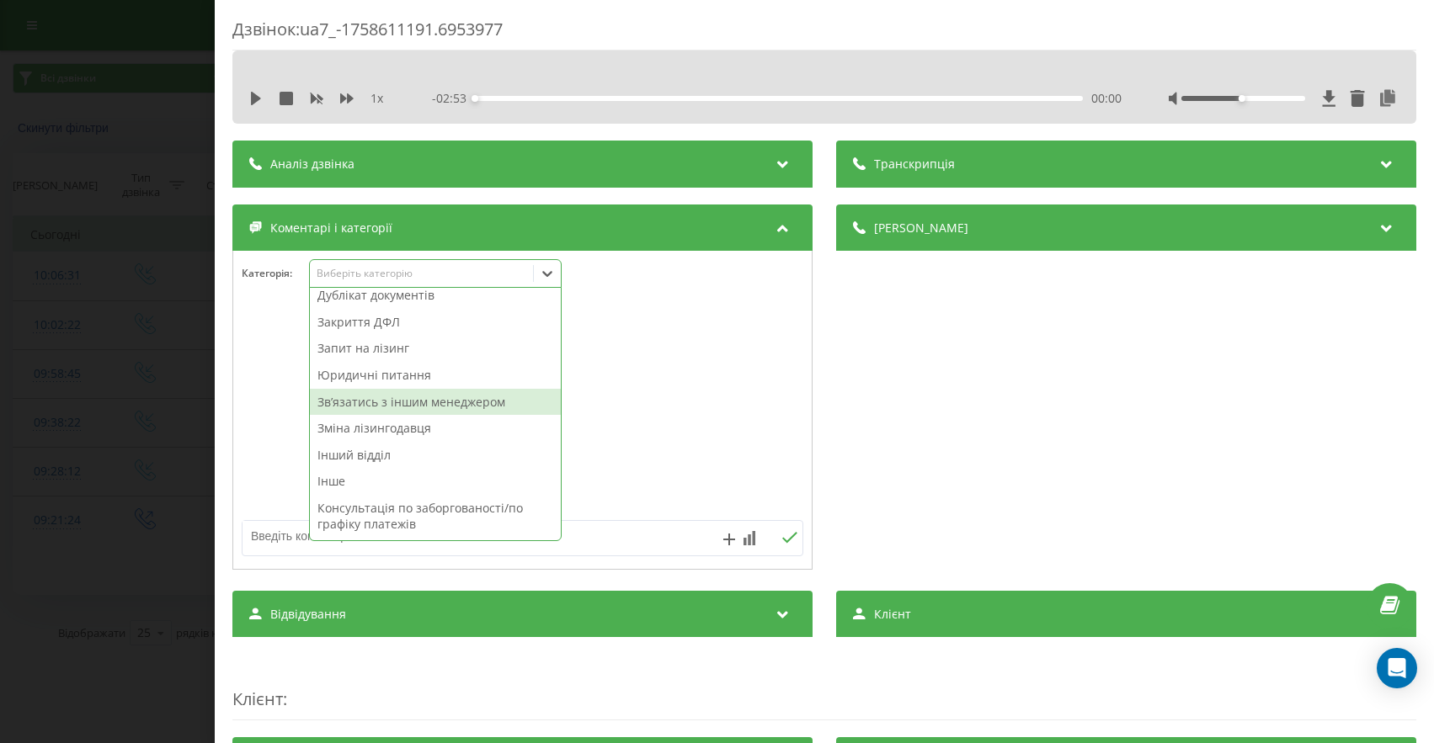
click at [462, 408] on div "Звʼязатись з іншим менеджером" at bounding box center [435, 402] width 251 height 27
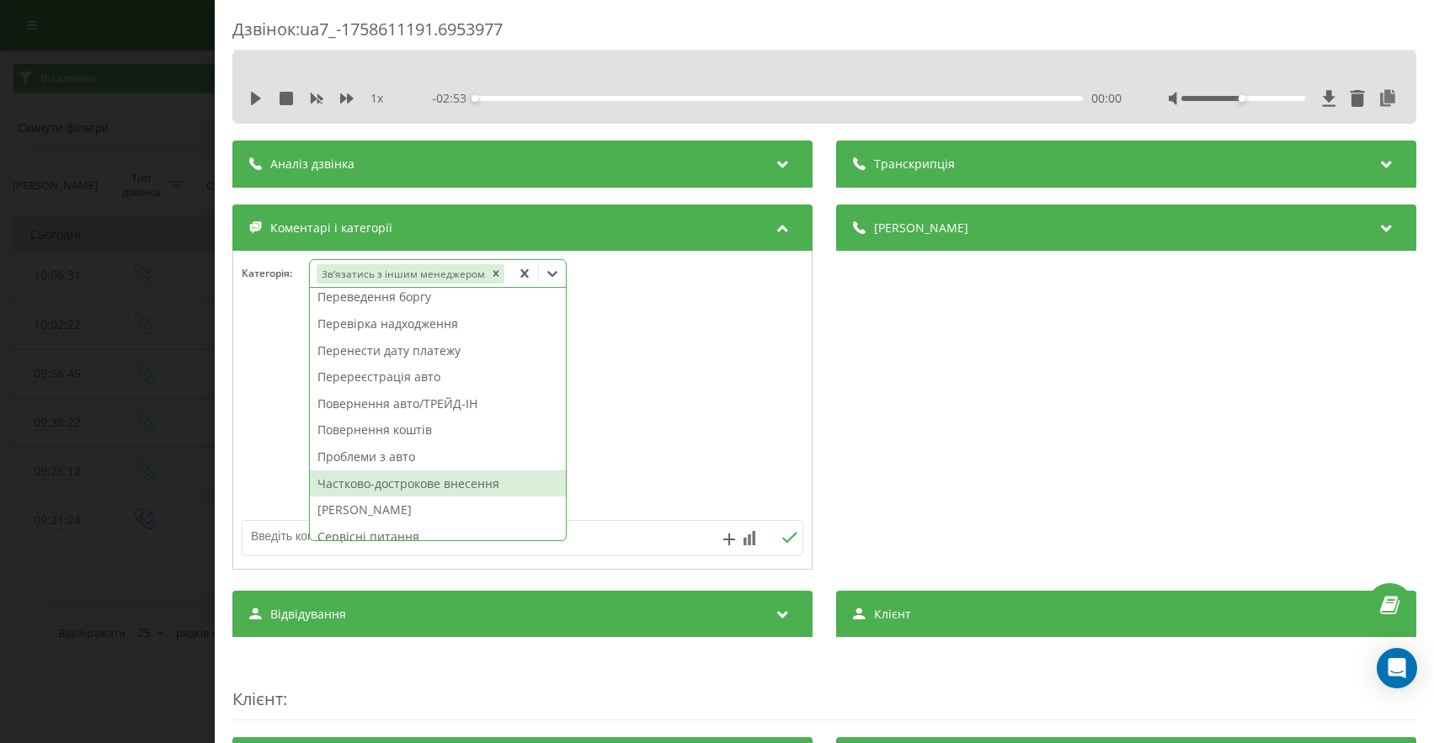
scroll to position [624, 0]
click at [449, 477] on div "Частково-дострокове внесення" at bounding box center [438, 484] width 256 height 27
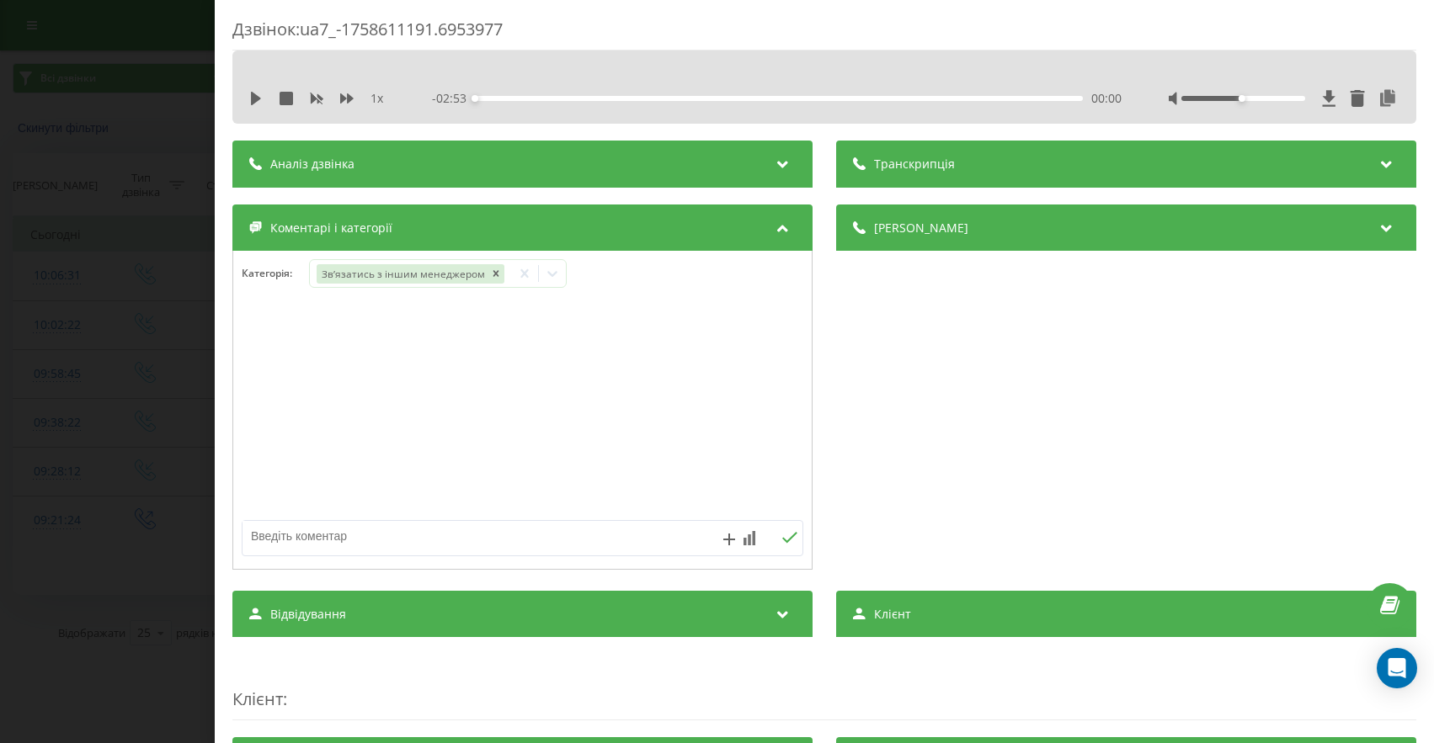
click at [83, 459] on div "Дзвінок : ua7_-1758611191.6953977 1 x - 02:53 00:00 00:00 Транскрипція Для AI-а…" at bounding box center [717, 371] width 1434 height 743
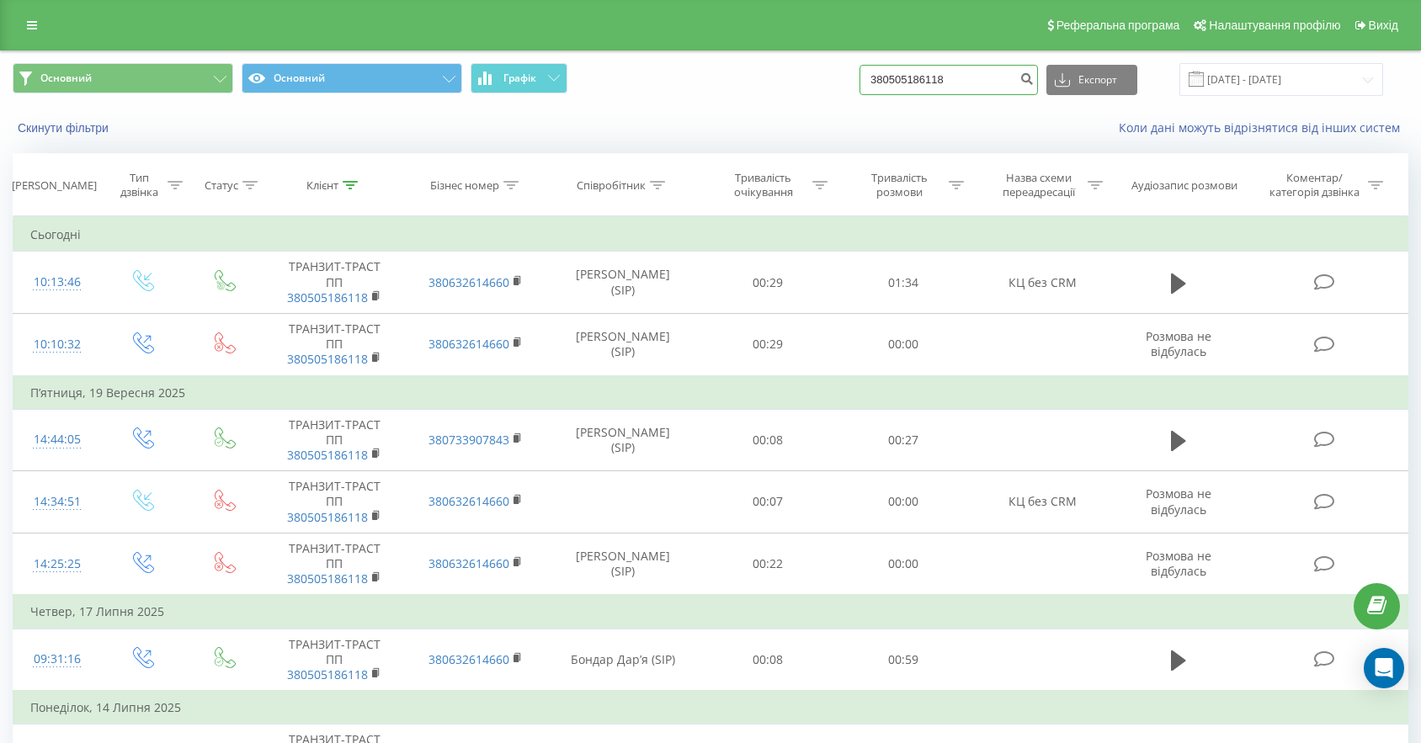
click at [996, 74] on input "380505186118" at bounding box center [949, 80] width 178 height 30
drag, startPoint x: 998, startPoint y: 80, endPoint x: 764, endPoint y: 64, distance: 234.6
click at [767, 65] on div "Основний Основний Графік 380505186118 Експорт .csv .xls .xlsx [DATE] - [DATE]" at bounding box center [711, 79] width 1396 height 33
paste input "380674116328"
type input "380674116328"
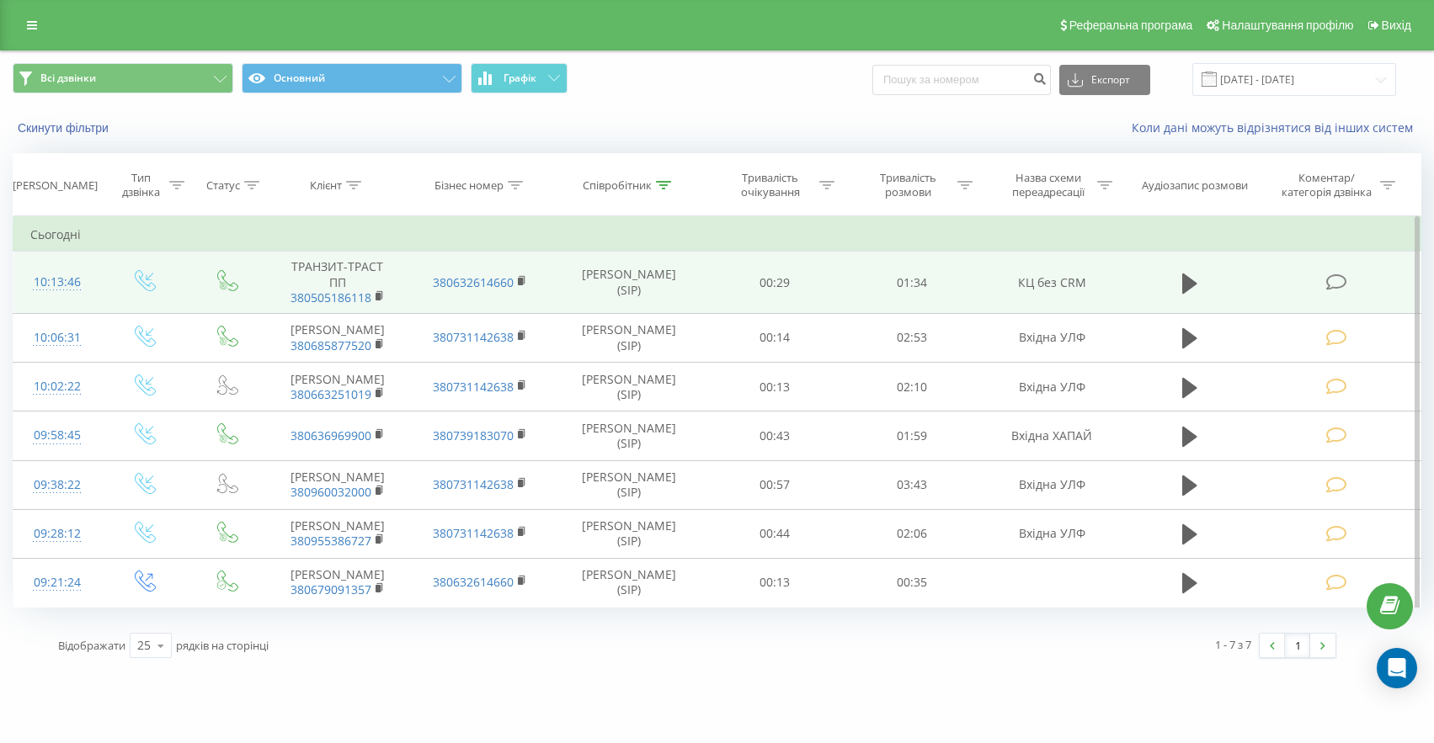
click at [1334, 279] on icon at bounding box center [1336, 283] width 21 height 18
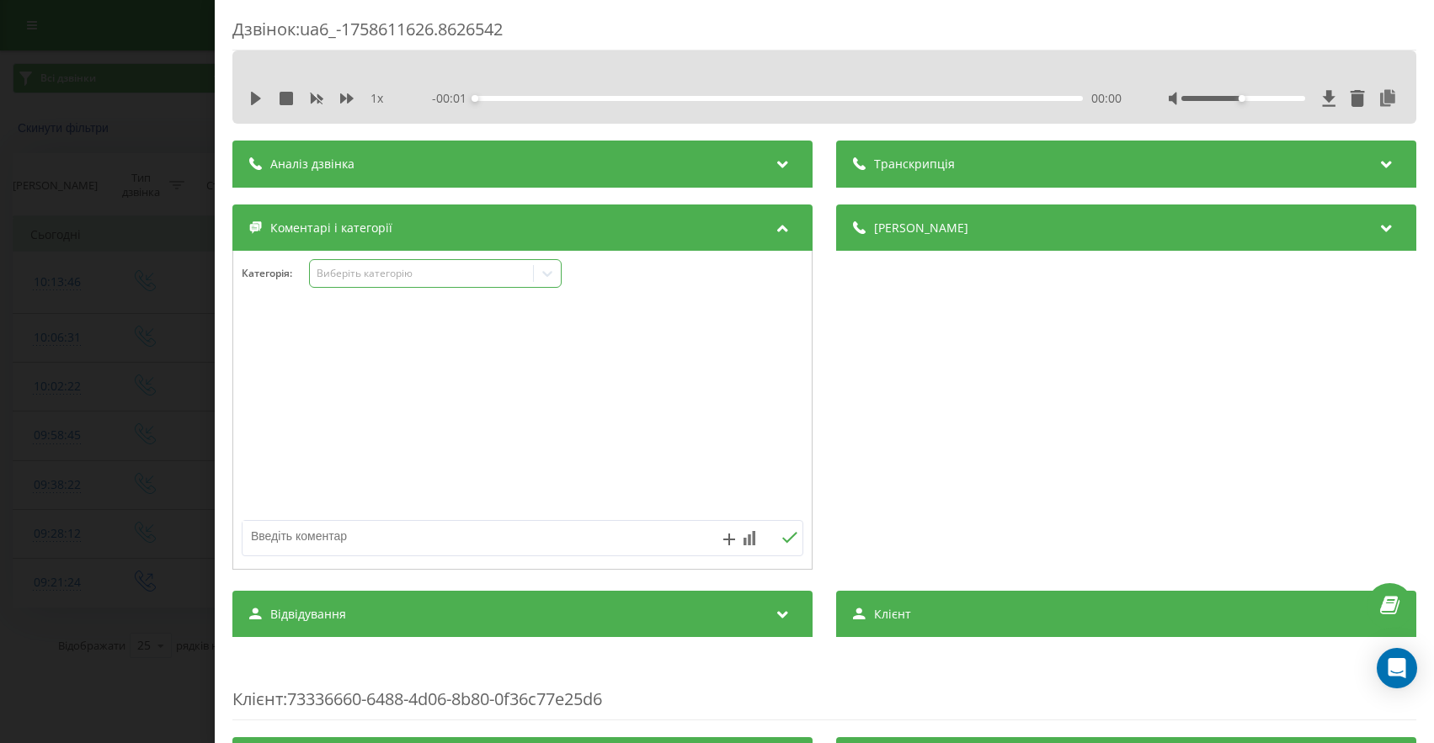
click at [422, 281] on div "Виберіть категорію" at bounding box center [421, 274] width 223 height 16
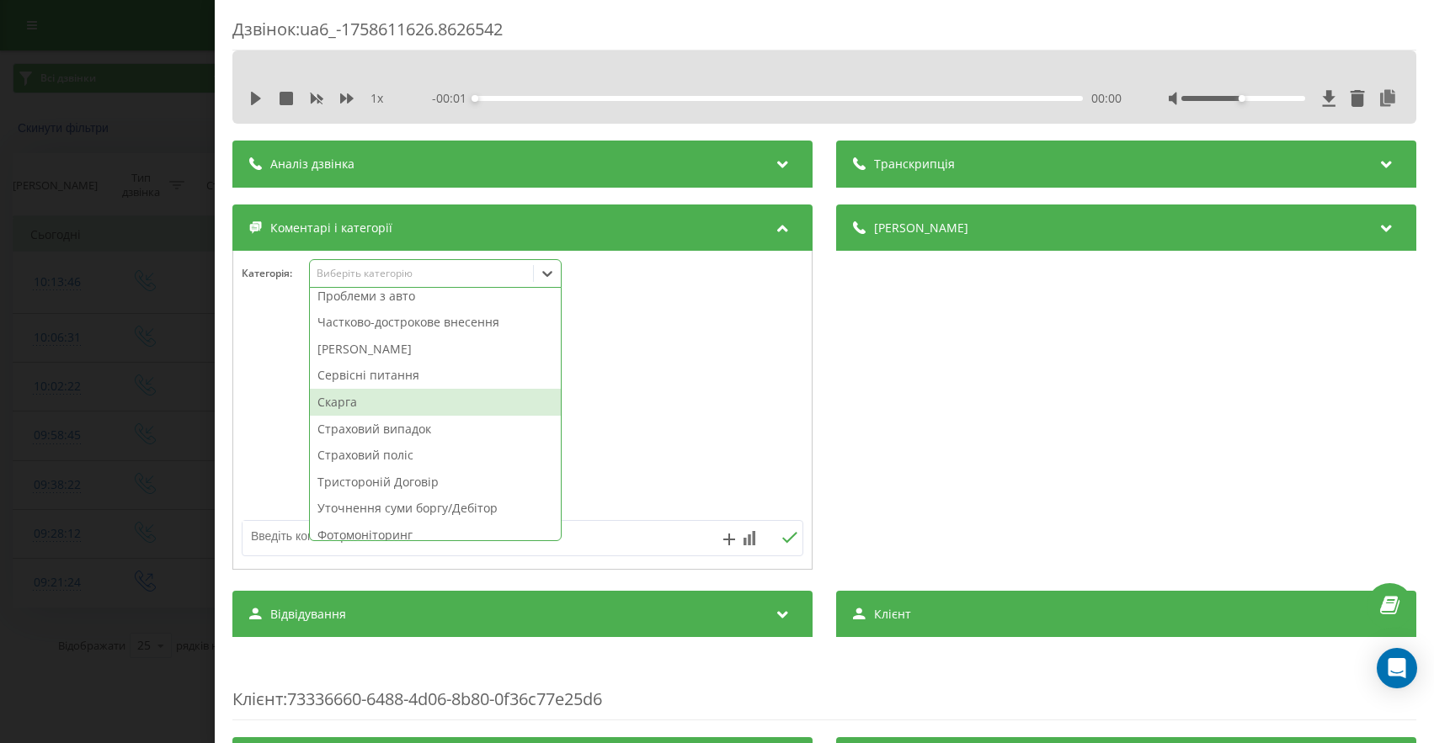
scroll to position [903, 0]
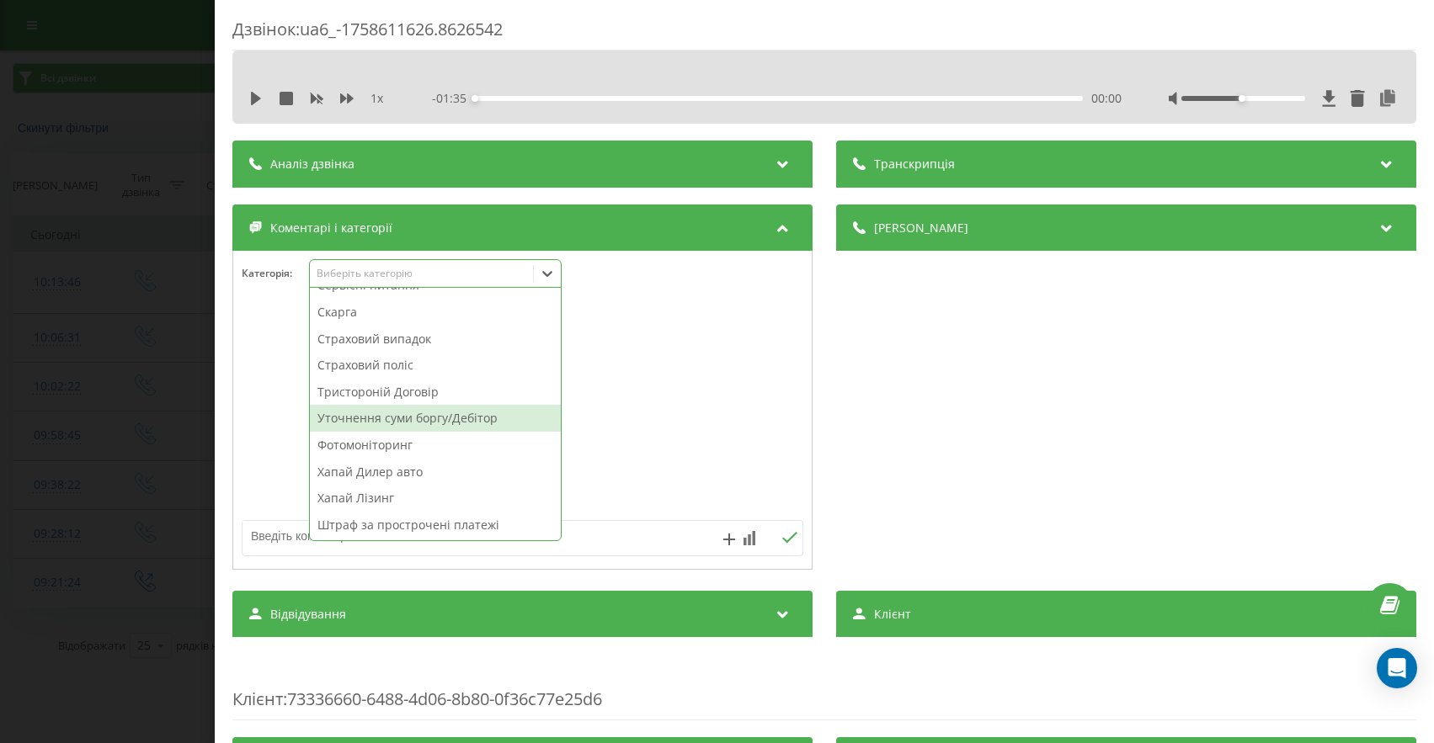
click at [433, 427] on div "Уточнення суми боргу/Дебітор" at bounding box center [435, 418] width 251 height 27
click at [94, 422] on div "Дзвінок : ua6_-1758611626.8626542 1 x - 01:35 00:00 00:00 Транскрипція Для AI-а…" at bounding box center [717, 371] width 1434 height 743
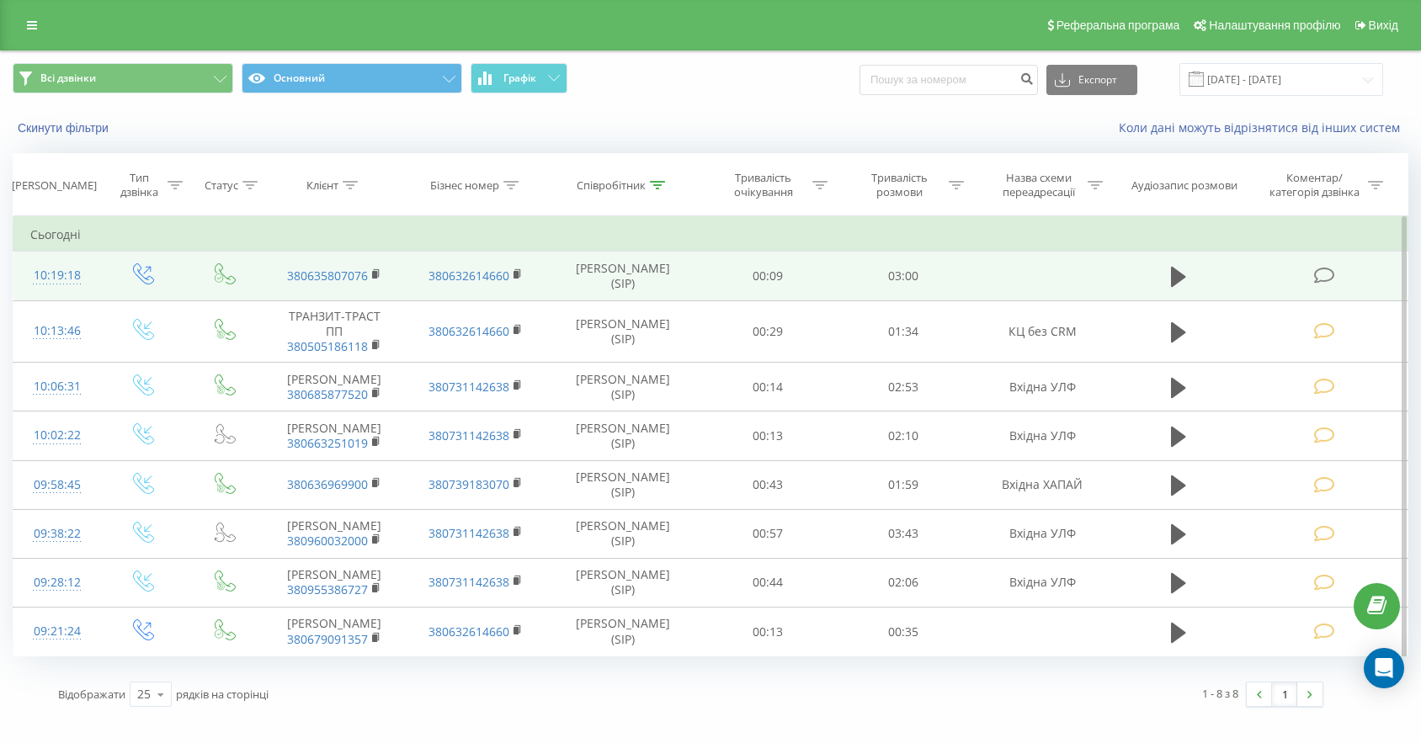
click at [1319, 282] on icon at bounding box center [1324, 276] width 21 height 18
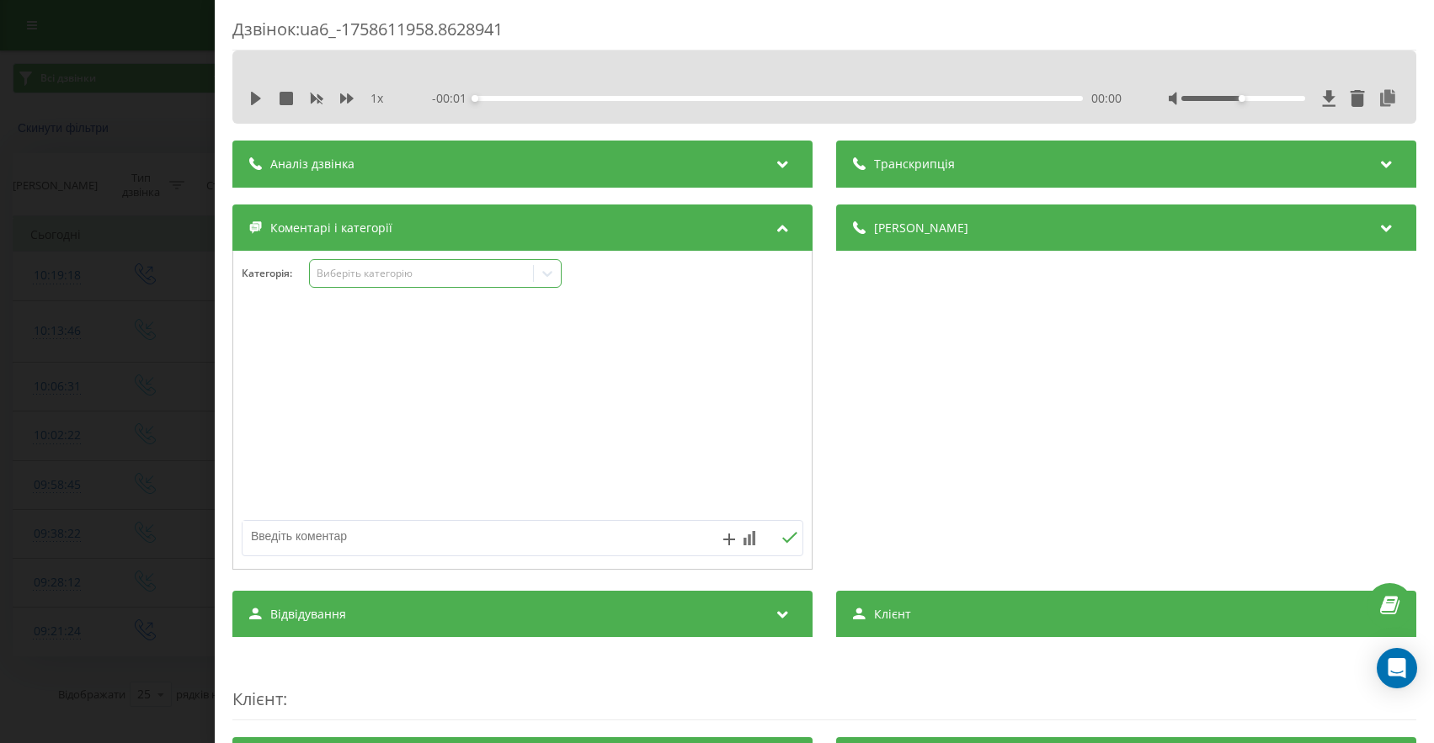
click at [407, 288] on div "Виберіть категорію" at bounding box center [435, 273] width 253 height 29
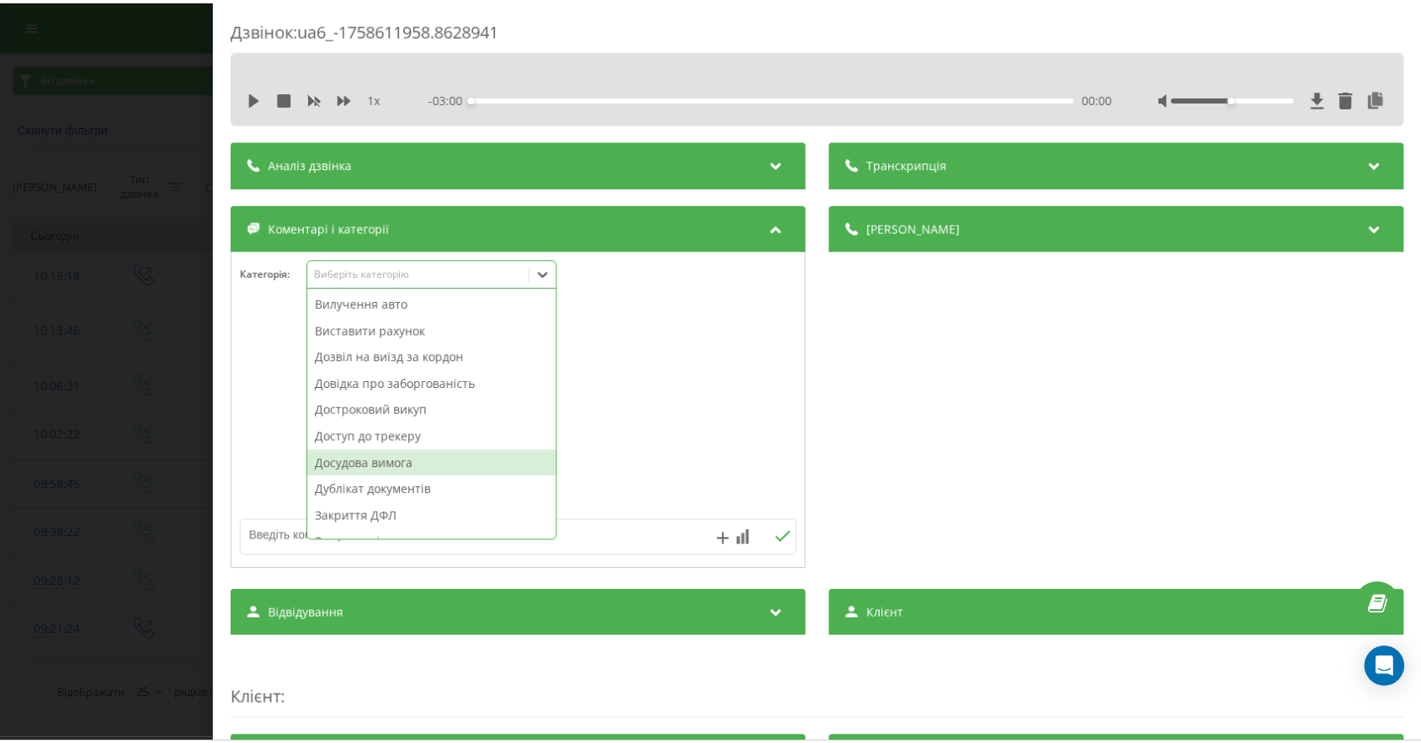
scroll to position [97, 0]
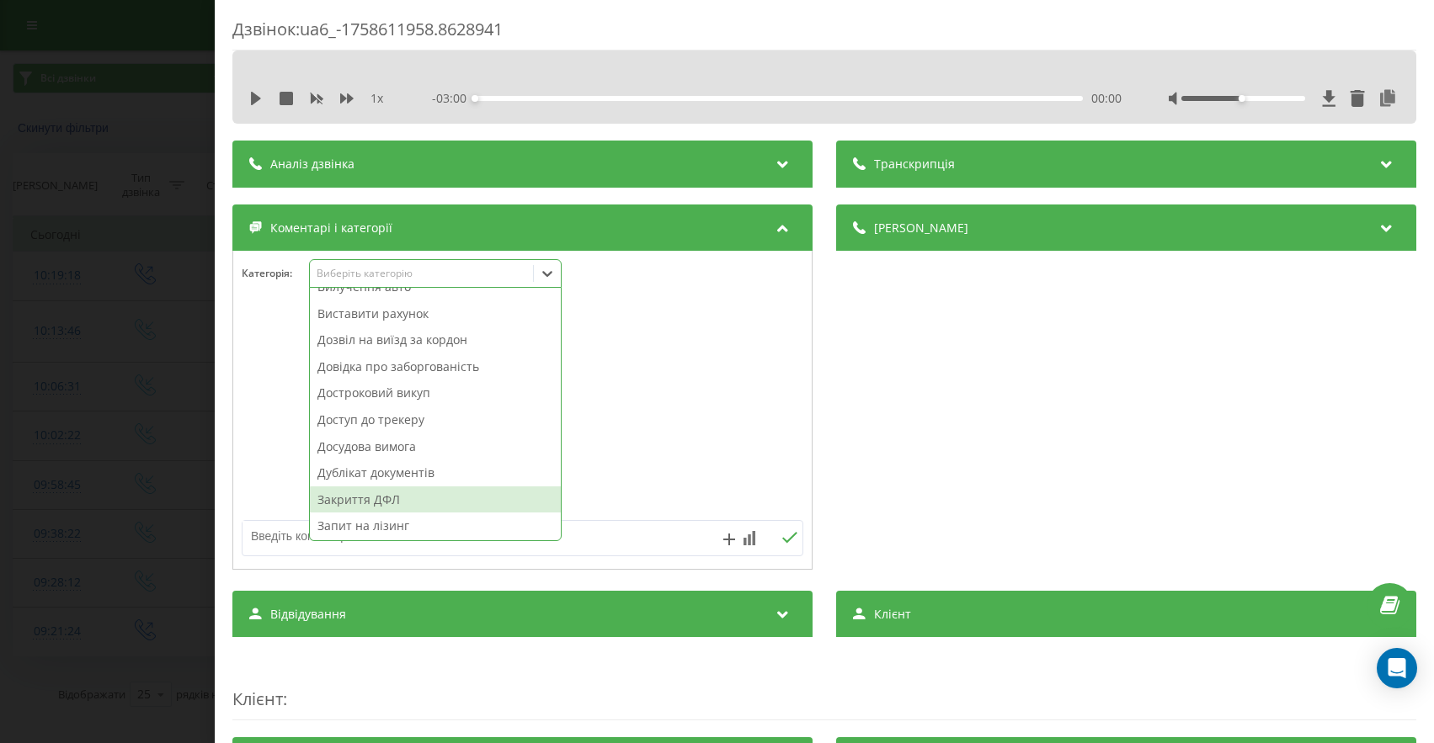
click at [381, 507] on div "Закриття ДФЛ" at bounding box center [435, 500] width 251 height 27
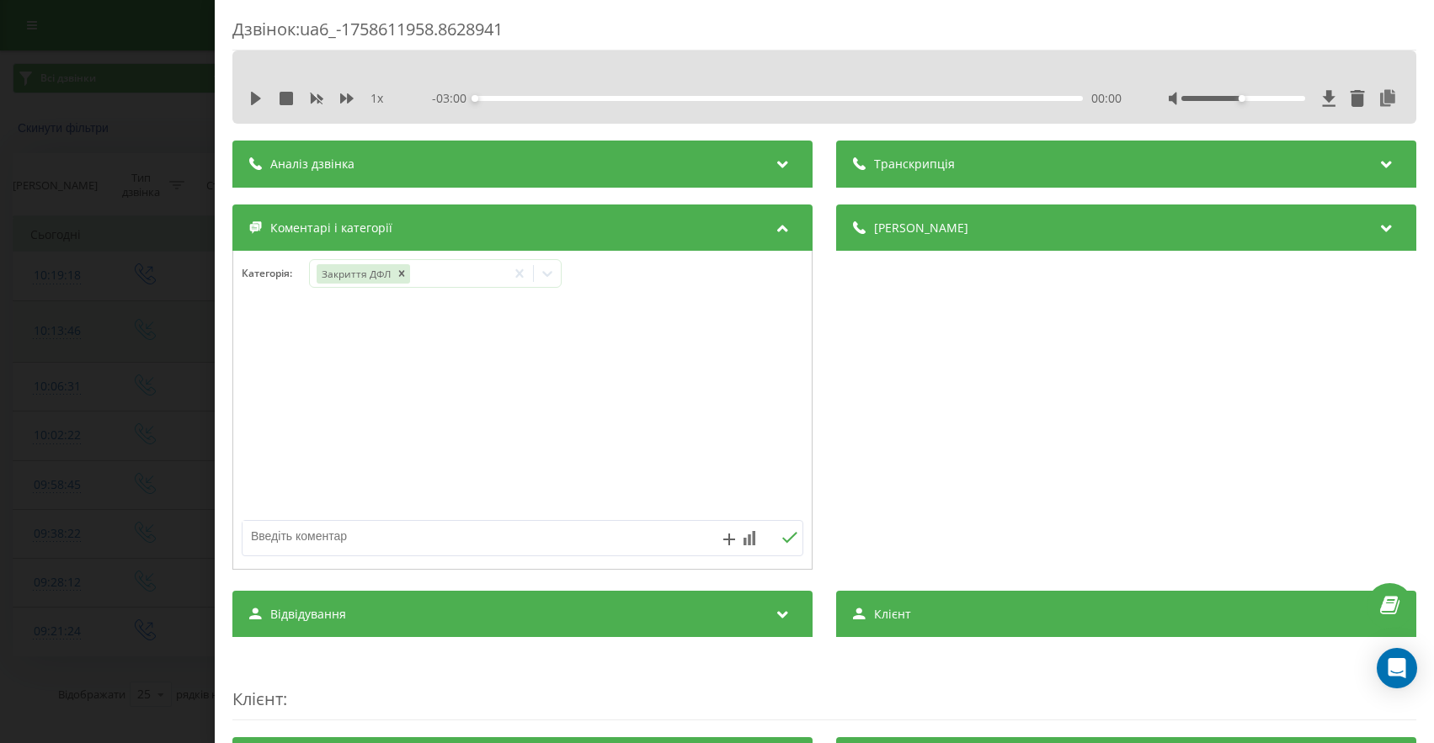
drag, startPoint x: 48, startPoint y: 343, endPoint x: 58, endPoint y: 339, distance: 10.9
click at [48, 344] on div "Дзвінок : ua6_-1758611958.8628941 1 x - 03:00 00:00 00:00 Транскрипція Для AI-а…" at bounding box center [717, 371] width 1434 height 743
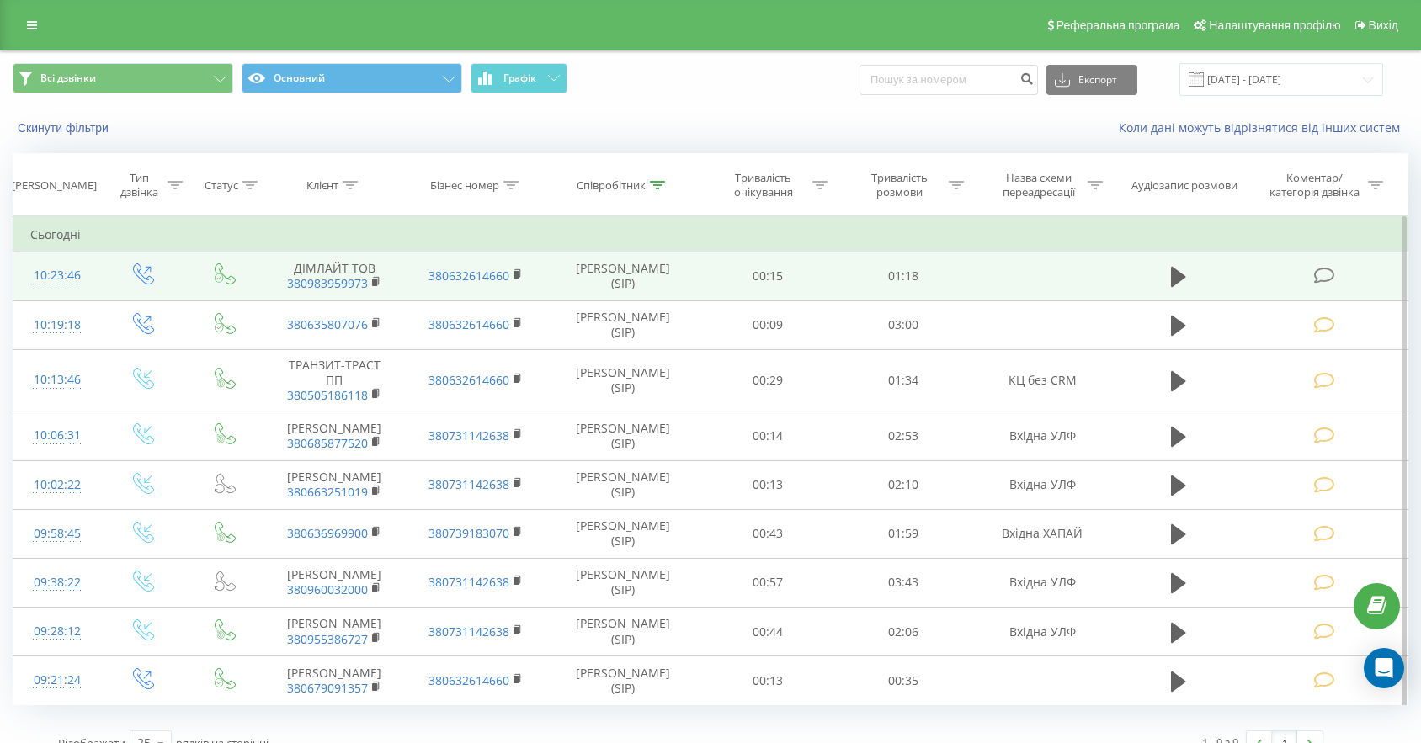
click at [1320, 269] on icon at bounding box center [1324, 276] width 21 height 18
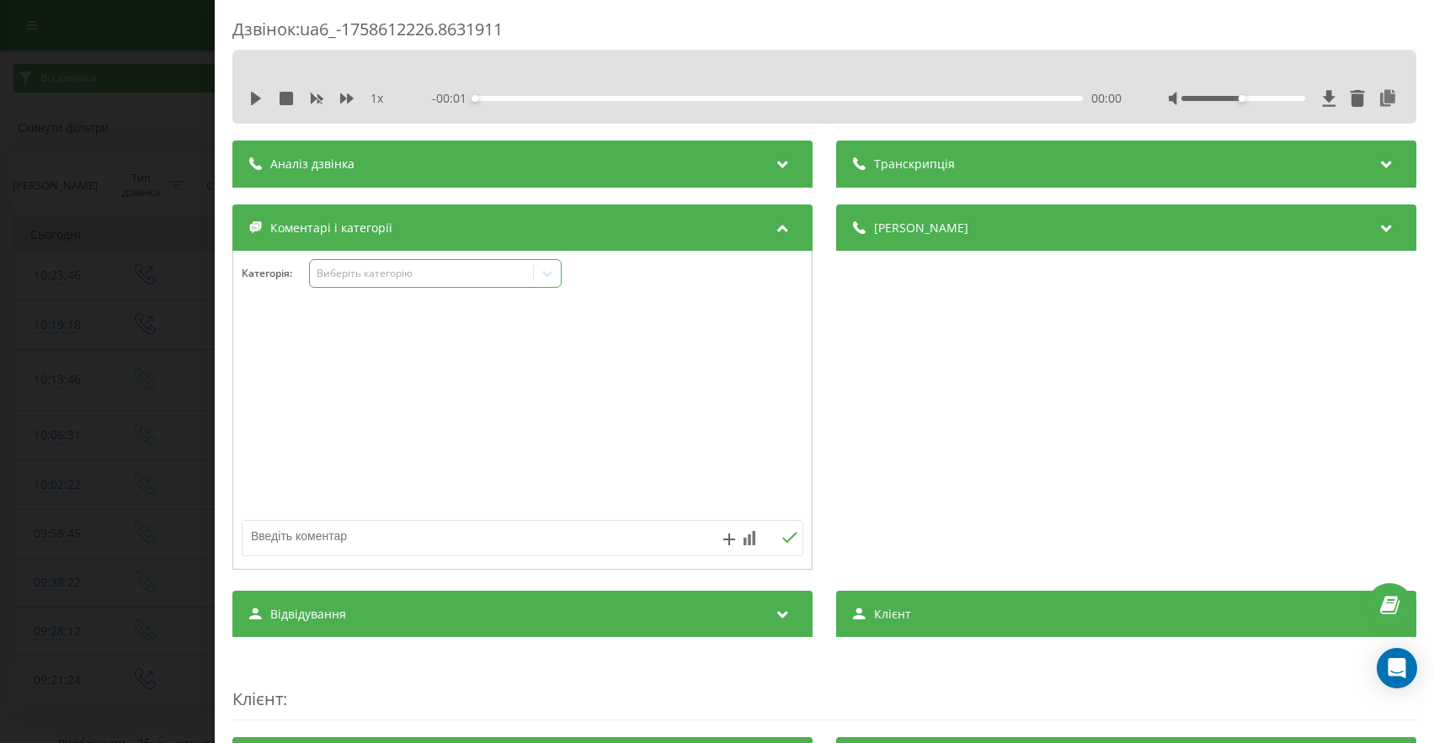
click at [365, 266] on div "Виберіть категорію" at bounding box center [421, 274] width 223 height 16
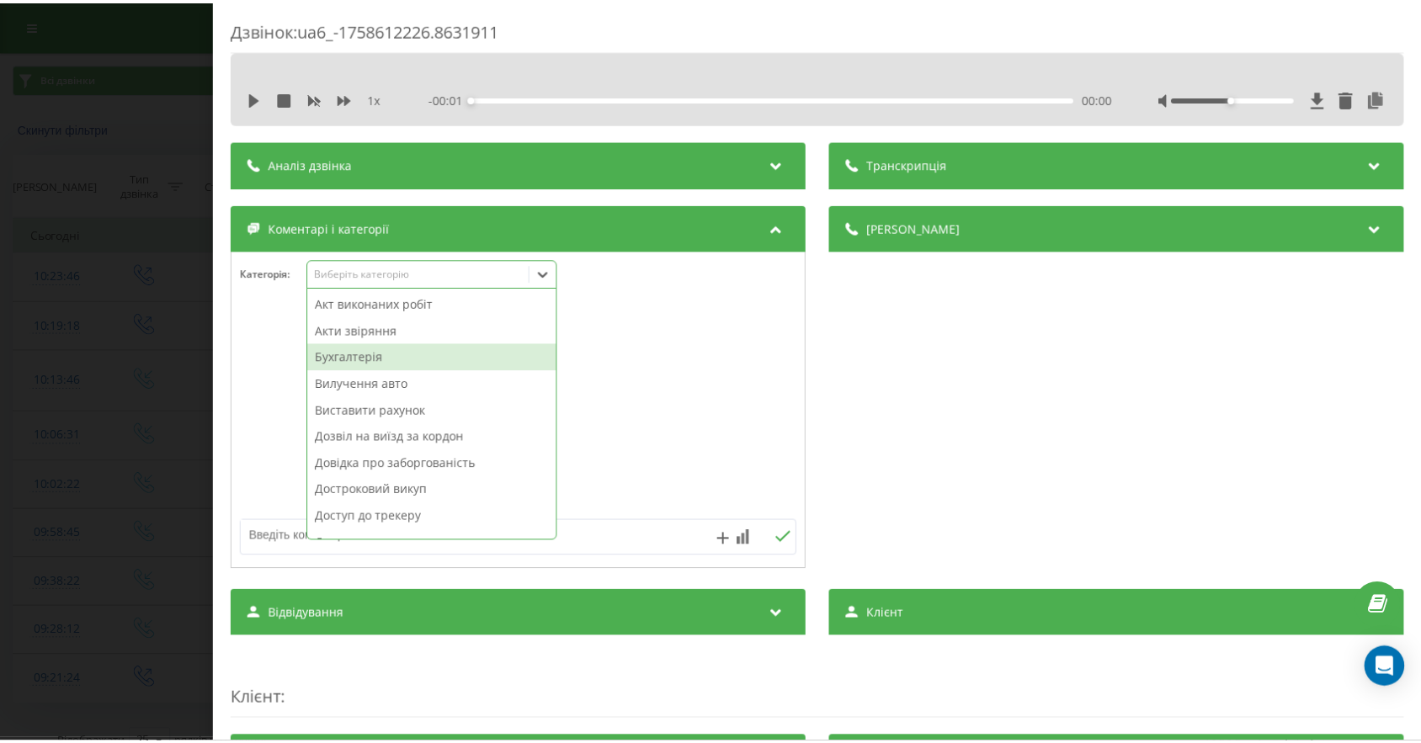
scroll to position [903, 0]
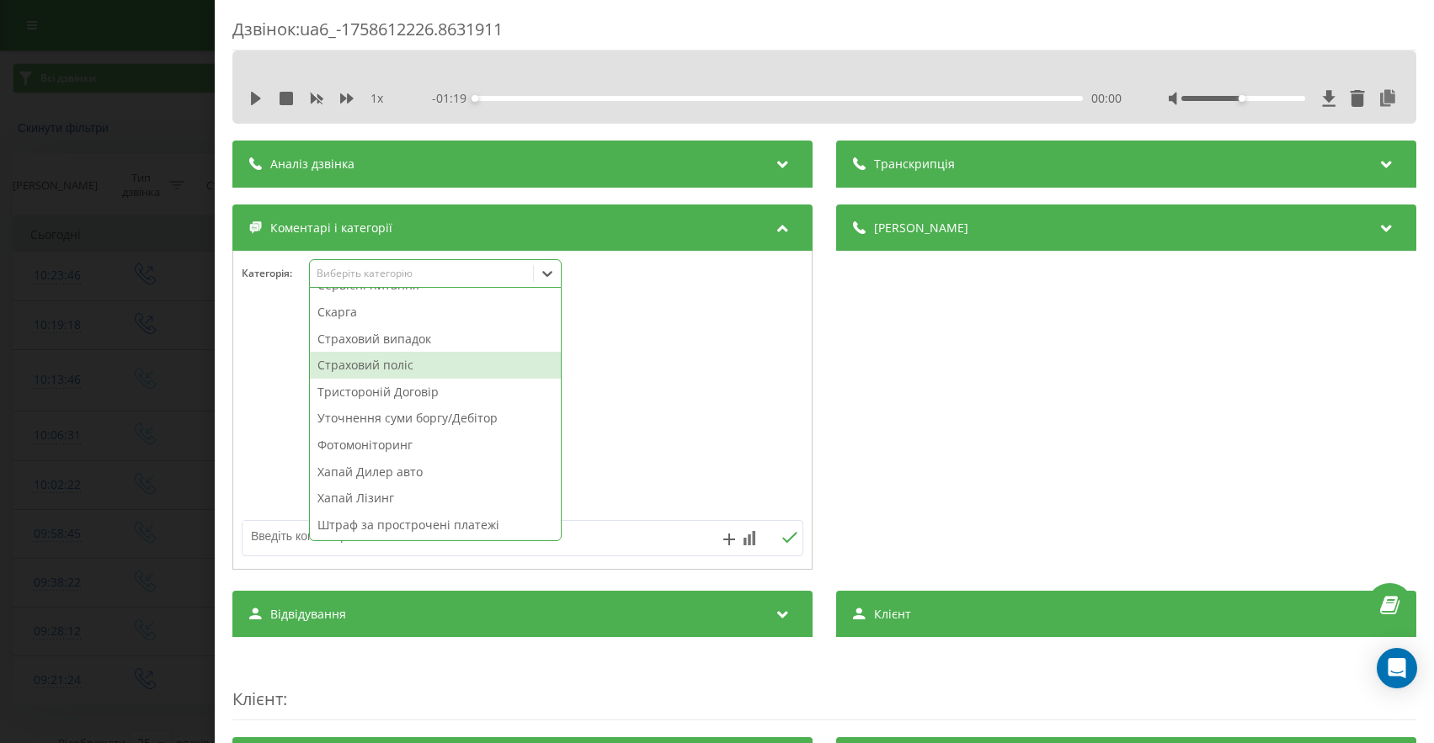
click at [418, 365] on div "Страховий поліс" at bounding box center [435, 365] width 251 height 27
click at [10, 410] on div "Дзвінок : ua6_-1758612226.8631911 1 x - 01:19 00:00 00:00 Транскрипція Для AI-а…" at bounding box center [717, 371] width 1434 height 743
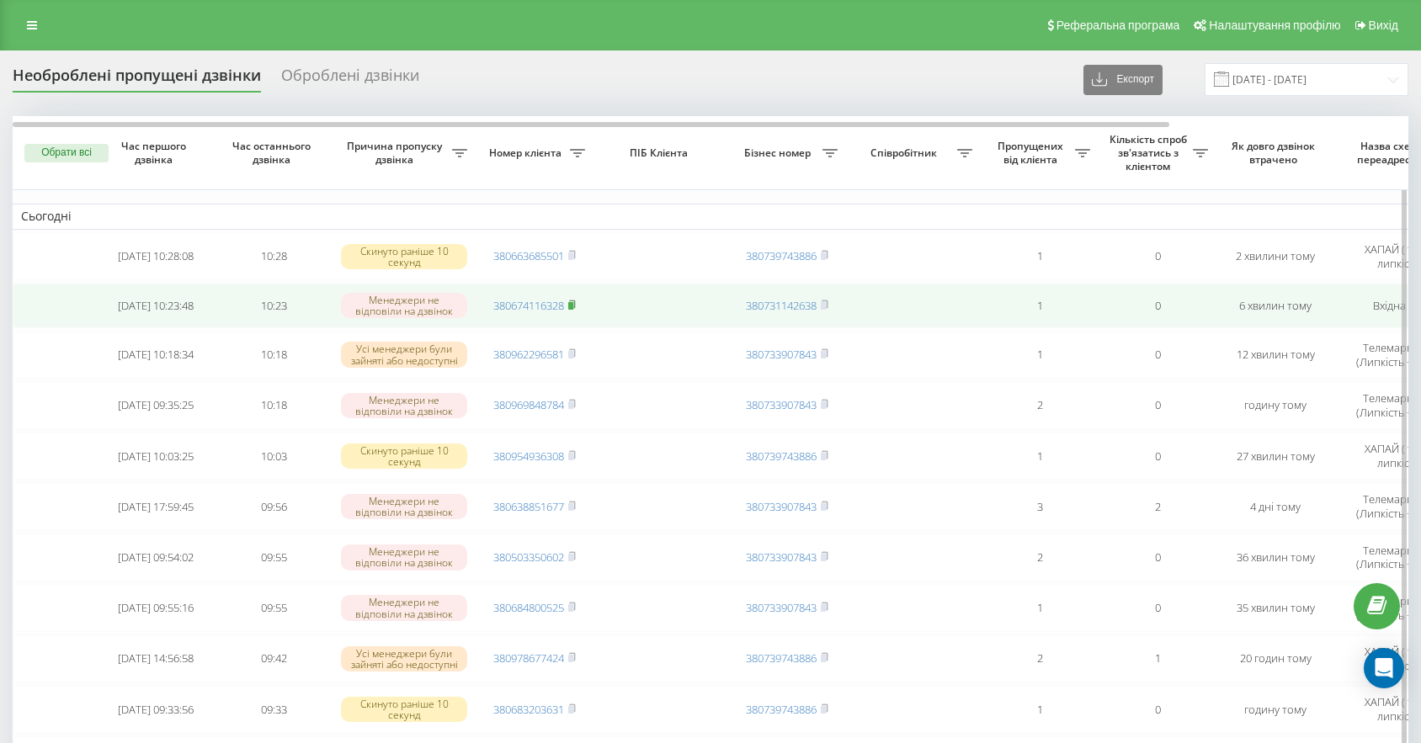
click at [573, 308] on rect at bounding box center [570, 306] width 5 height 8
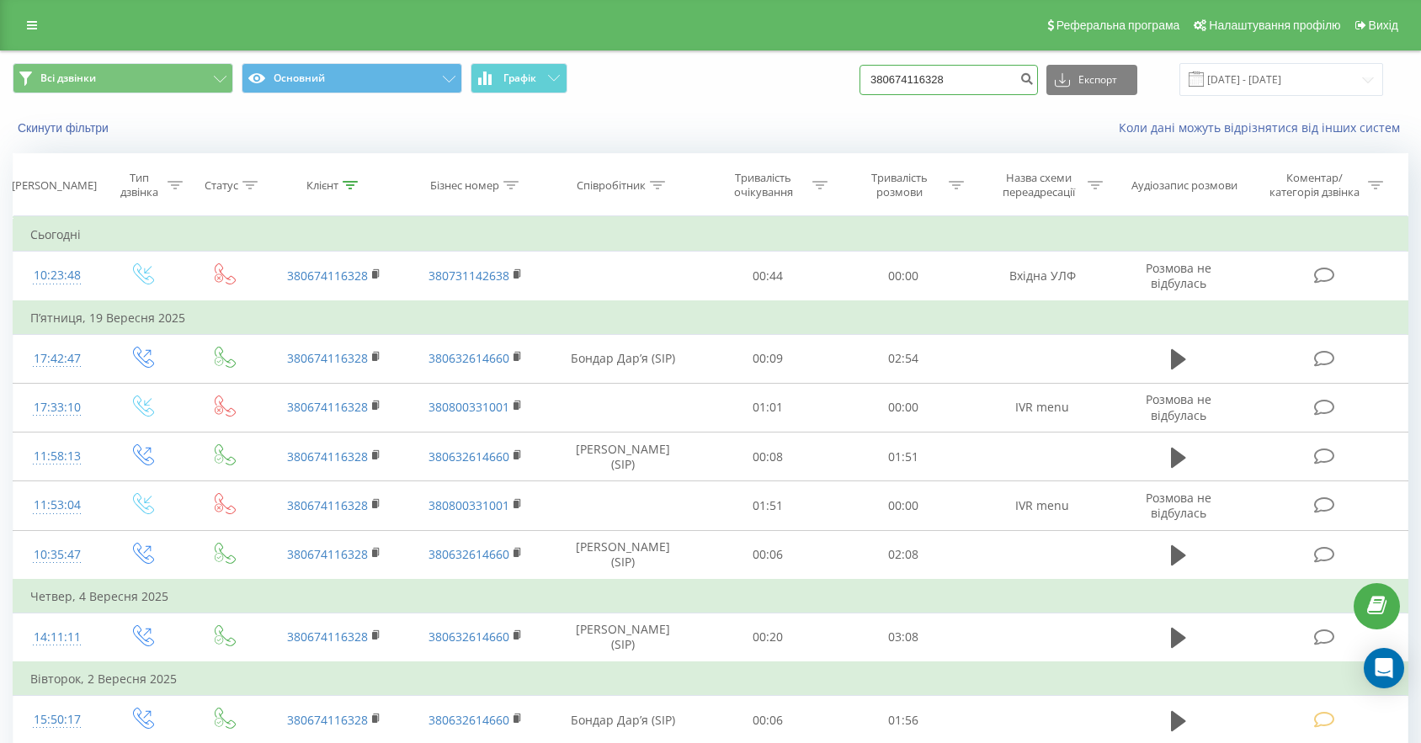
drag, startPoint x: 999, startPoint y: 77, endPoint x: 789, endPoint y: 60, distance: 211.1
click at [795, 63] on div "Всі дзвінки Основний Графік 380674116328 Експорт .csv .xls .xlsx 23.06.2025 - 2…" at bounding box center [711, 79] width 1396 height 33
paste input "0509220182"
type input "0509220182"
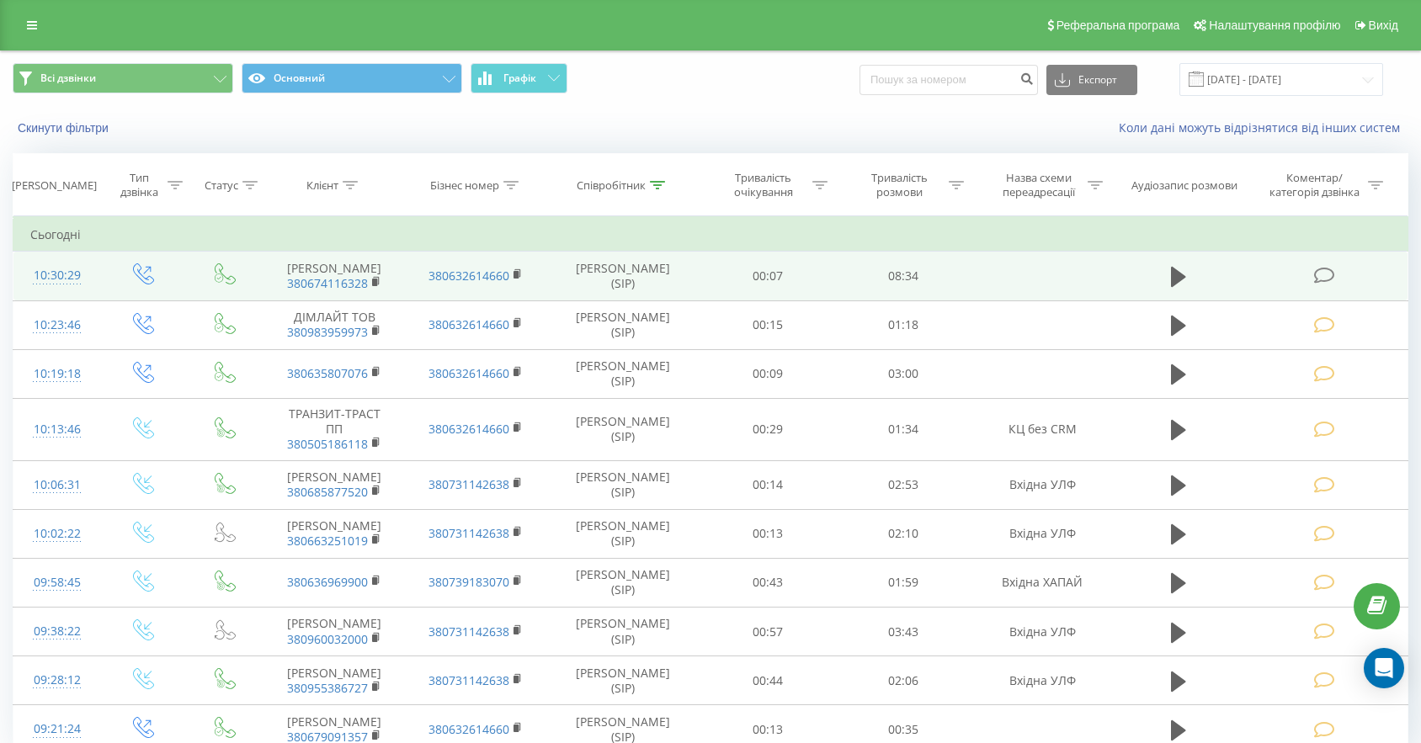
click at [1306, 283] on td at bounding box center [1325, 276] width 163 height 49
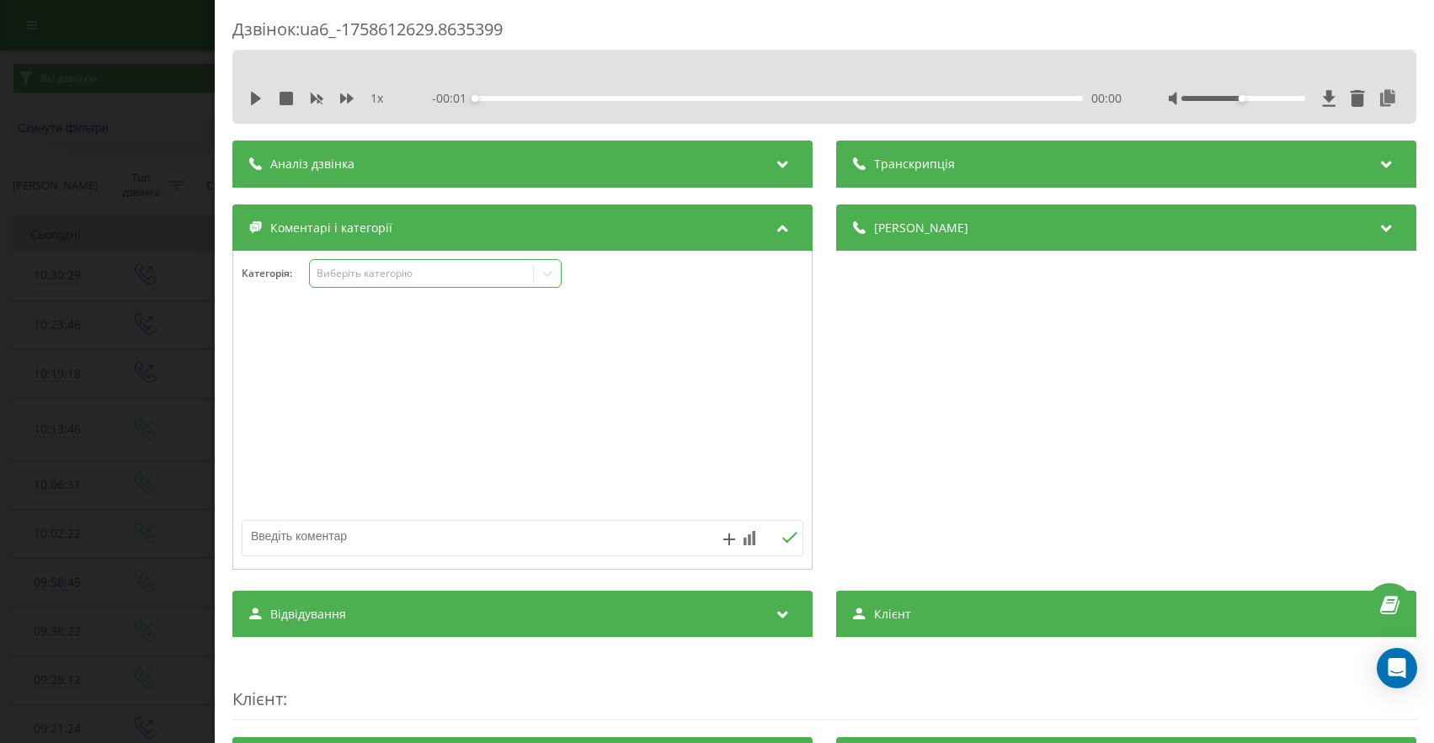
click at [429, 282] on div "Виберіть категорію" at bounding box center [421, 274] width 223 height 16
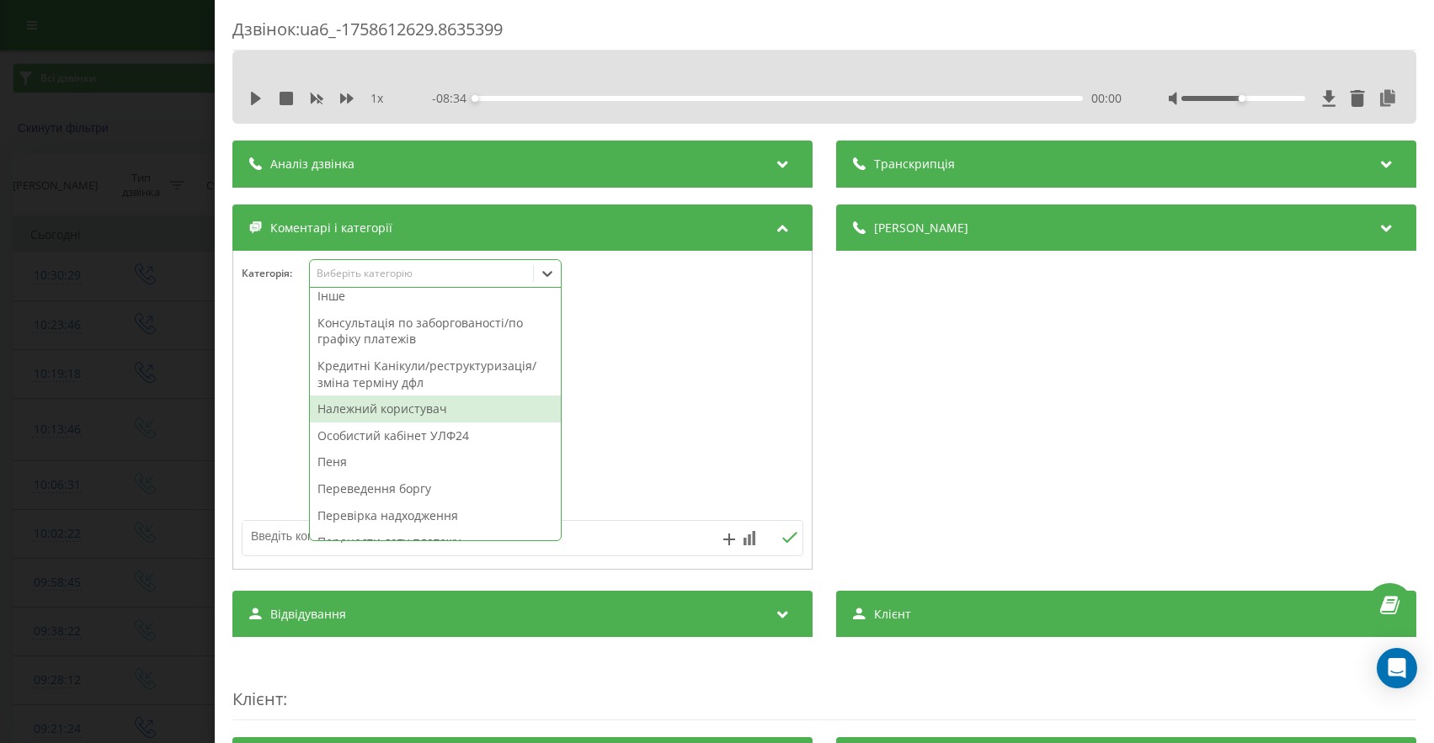
scroll to position [500, 0]
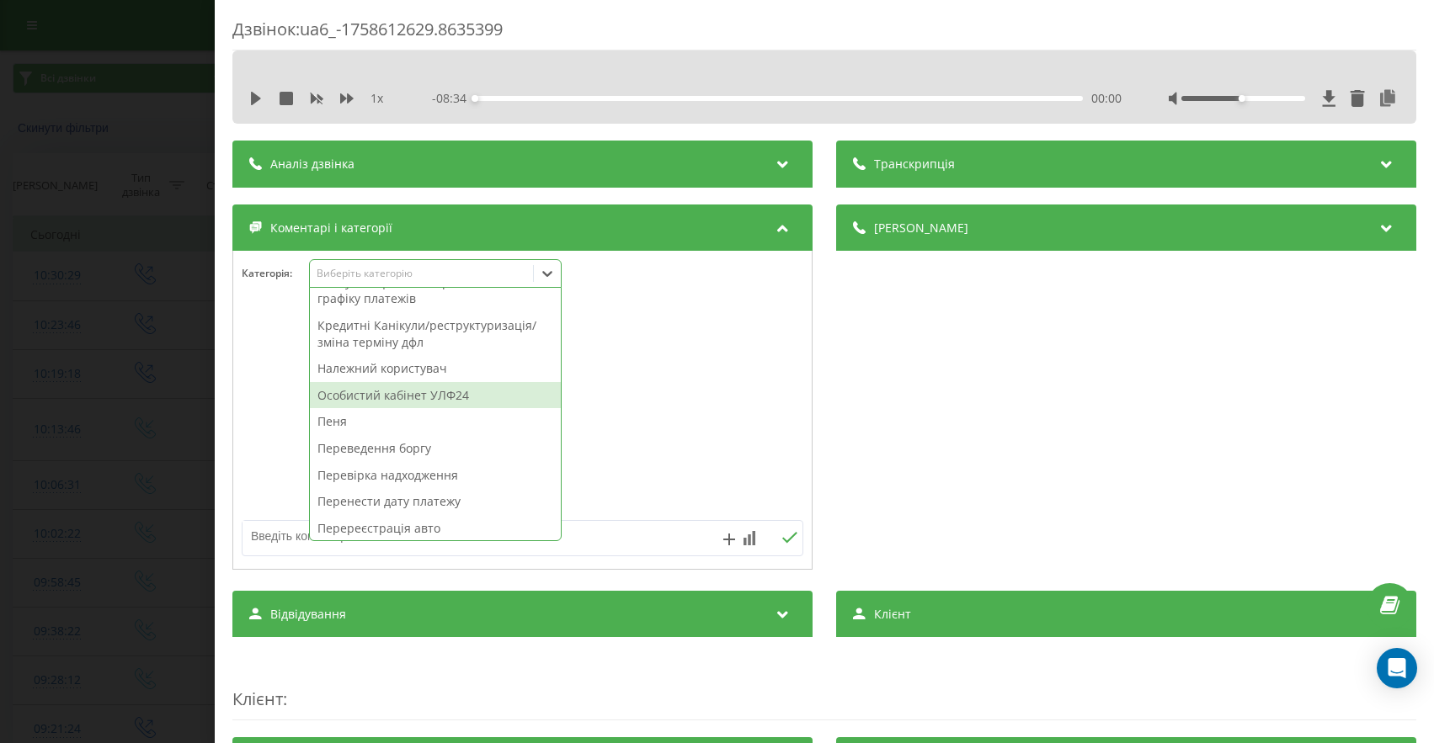
click at [388, 401] on div "Особистий кабінет УЛФ24" at bounding box center [435, 395] width 251 height 27
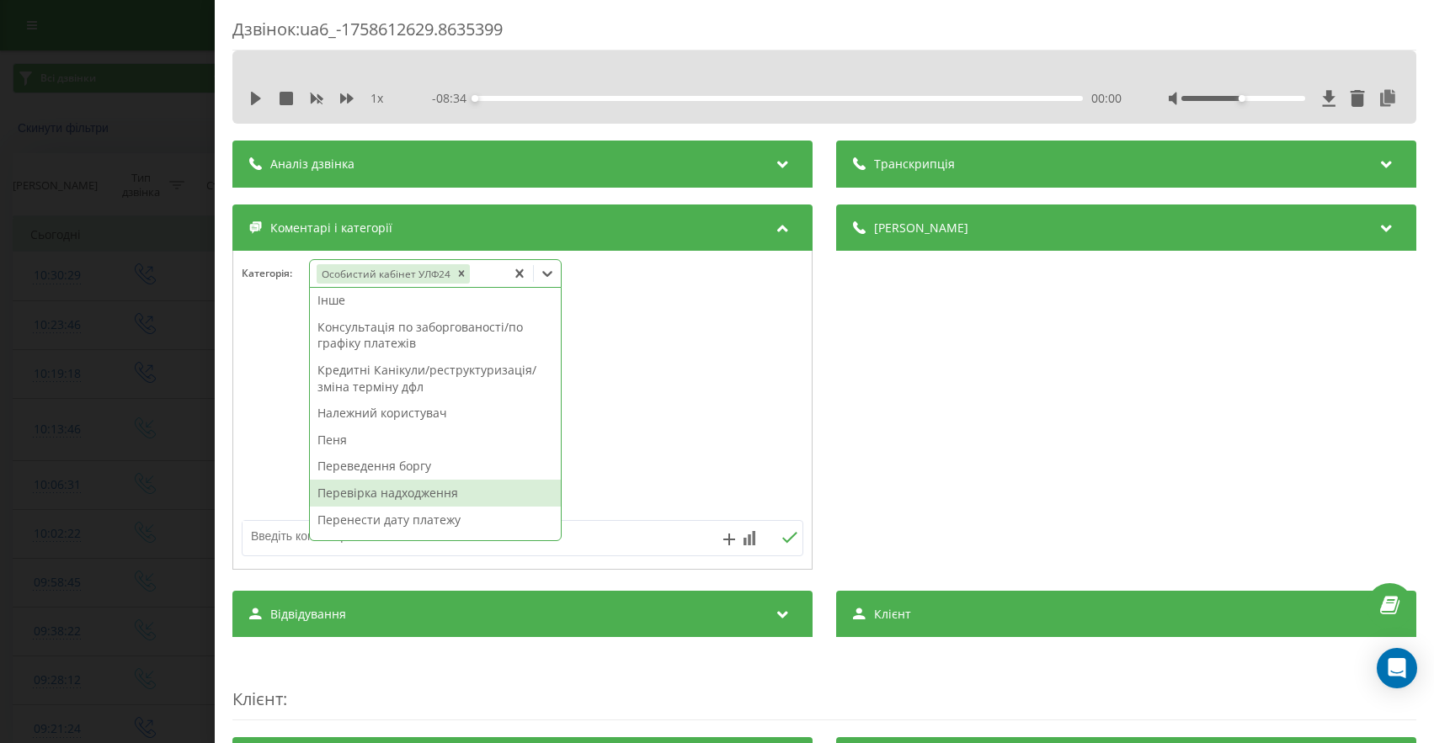
scroll to position [453, 0]
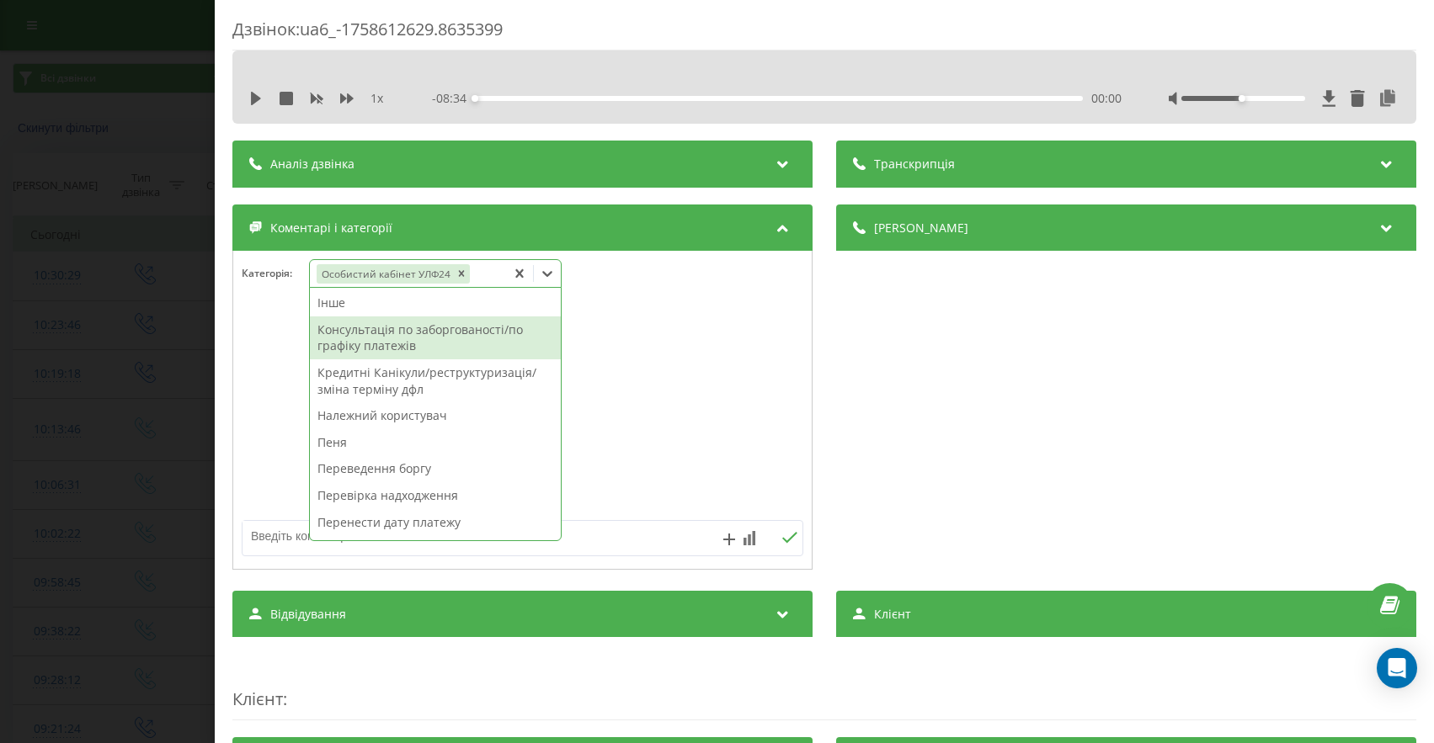
click at [435, 349] on div "Консультація по заборгованості/по графіку платежів" at bounding box center [435, 338] width 251 height 43
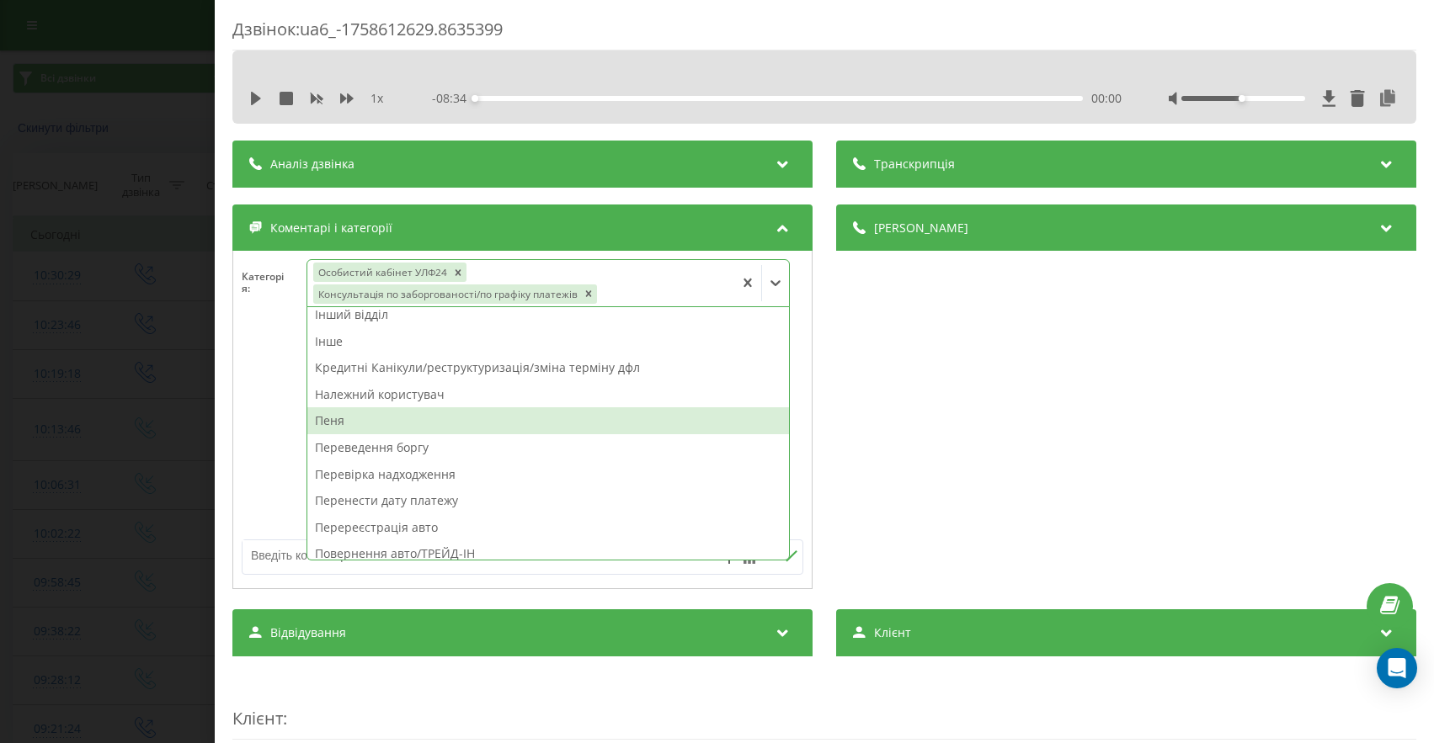
scroll to position [437, 0]
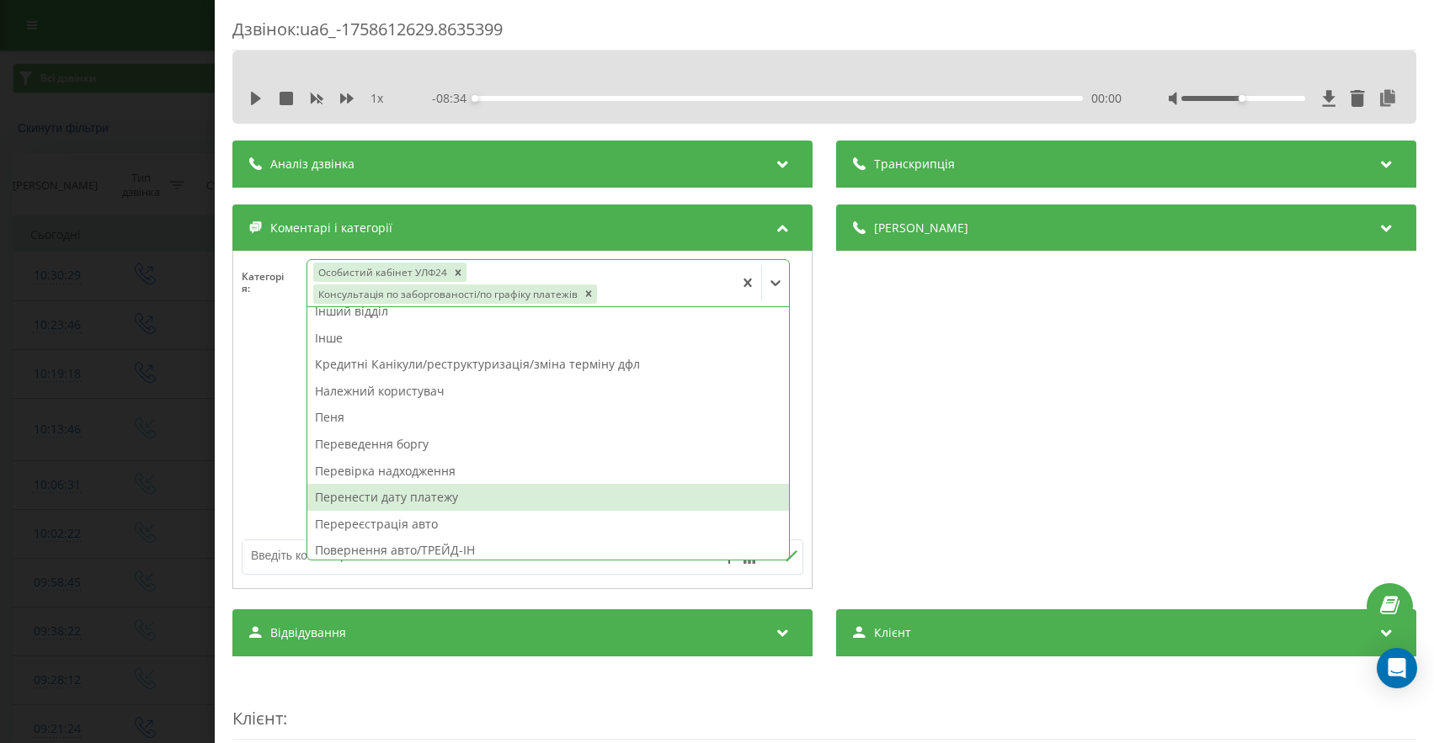
click at [379, 498] on div "Перенести дату платежу" at bounding box center [548, 497] width 482 height 27
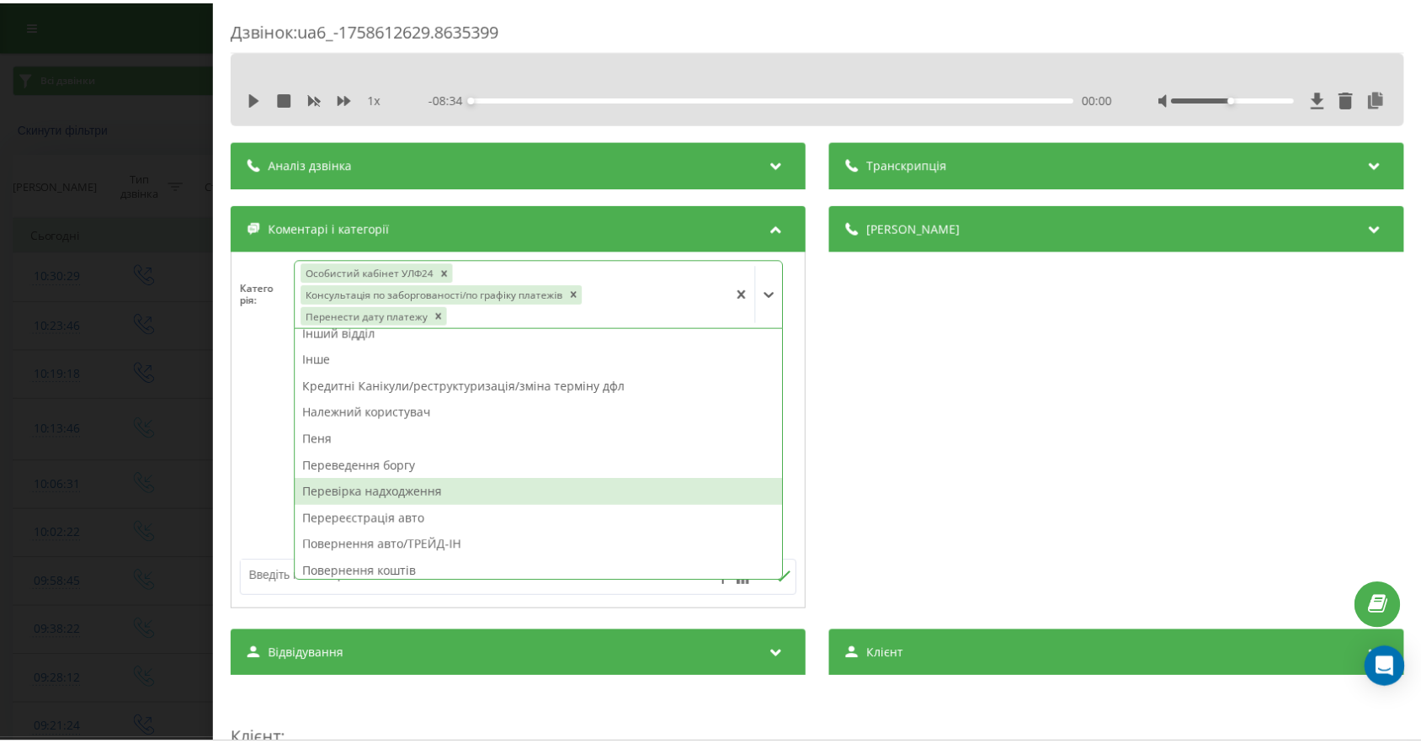
scroll to position [499, 0]
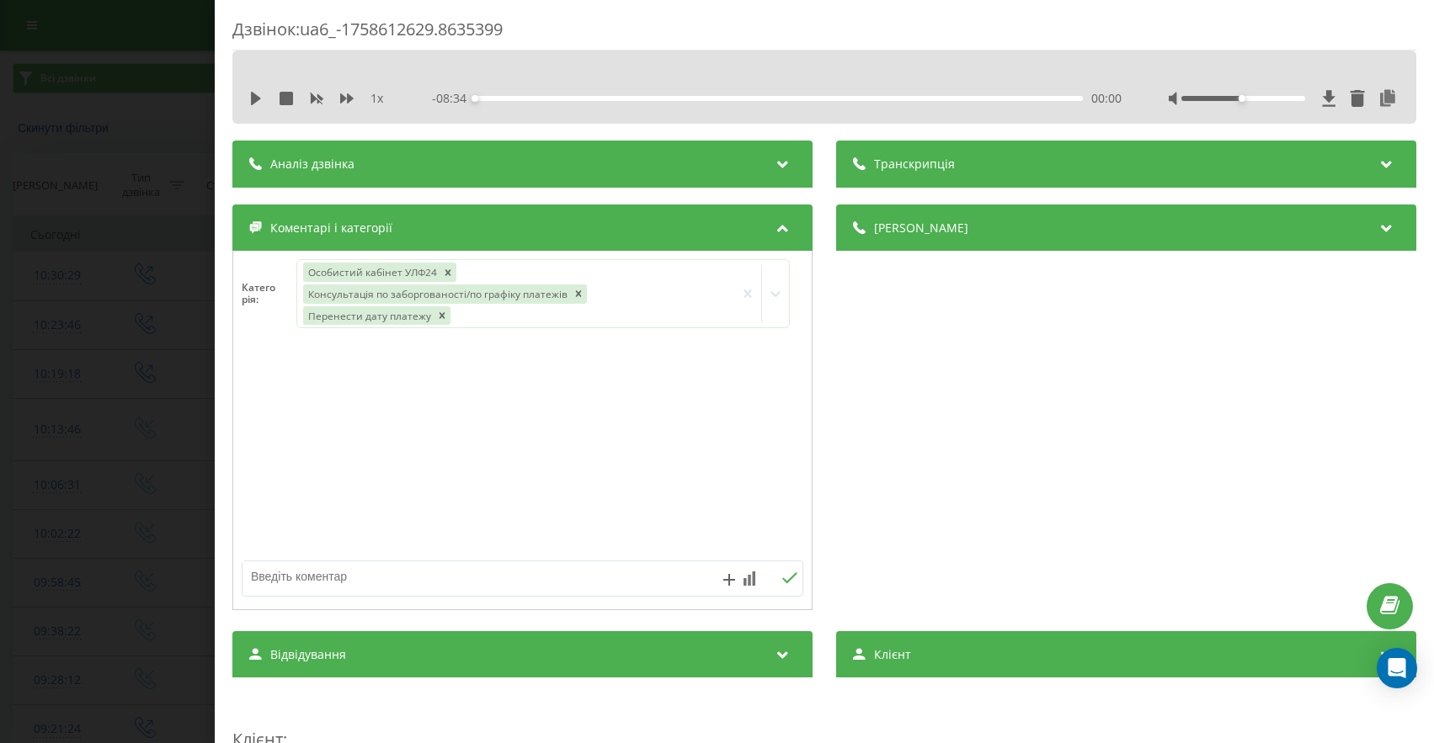
click at [108, 476] on div "Дзвінок : ua6_-1758612629.8635399 1 x - 08:34 00:00 00:00 Транскрипція Для AI-а…" at bounding box center [717, 371] width 1434 height 743
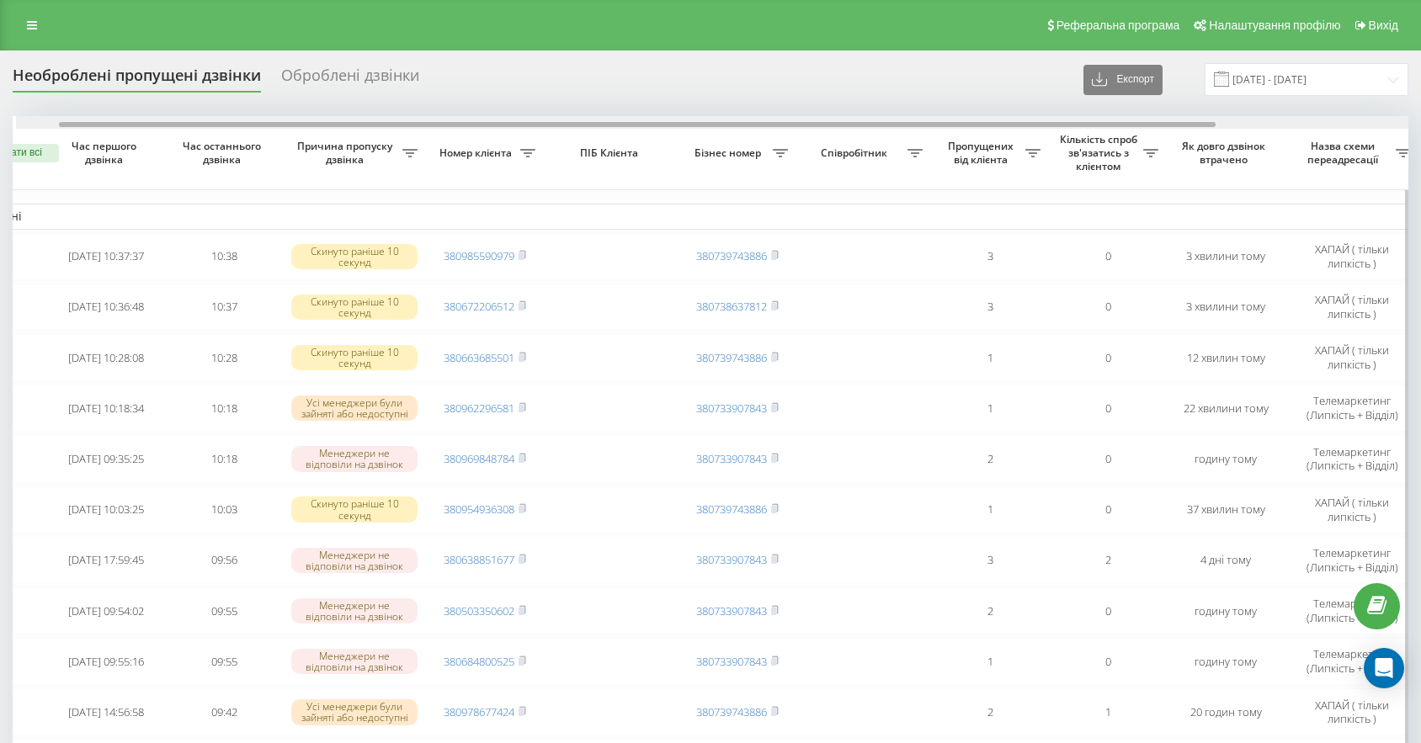
scroll to position [0, 54]
drag, startPoint x: 467, startPoint y: 125, endPoint x: 512, endPoint y: 128, distance: 44.7
click at [512, 128] on div at bounding box center [711, 122] width 1396 height 13
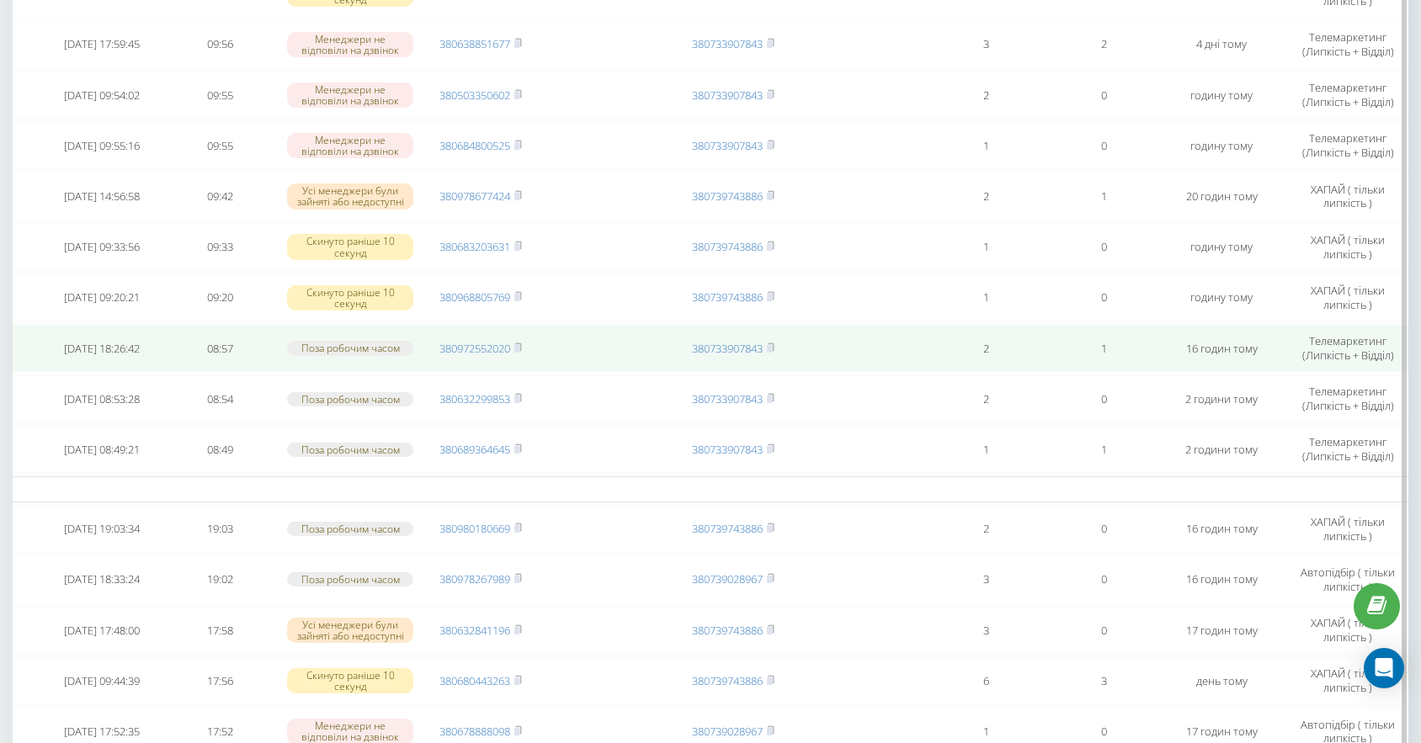
scroll to position [0, 0]
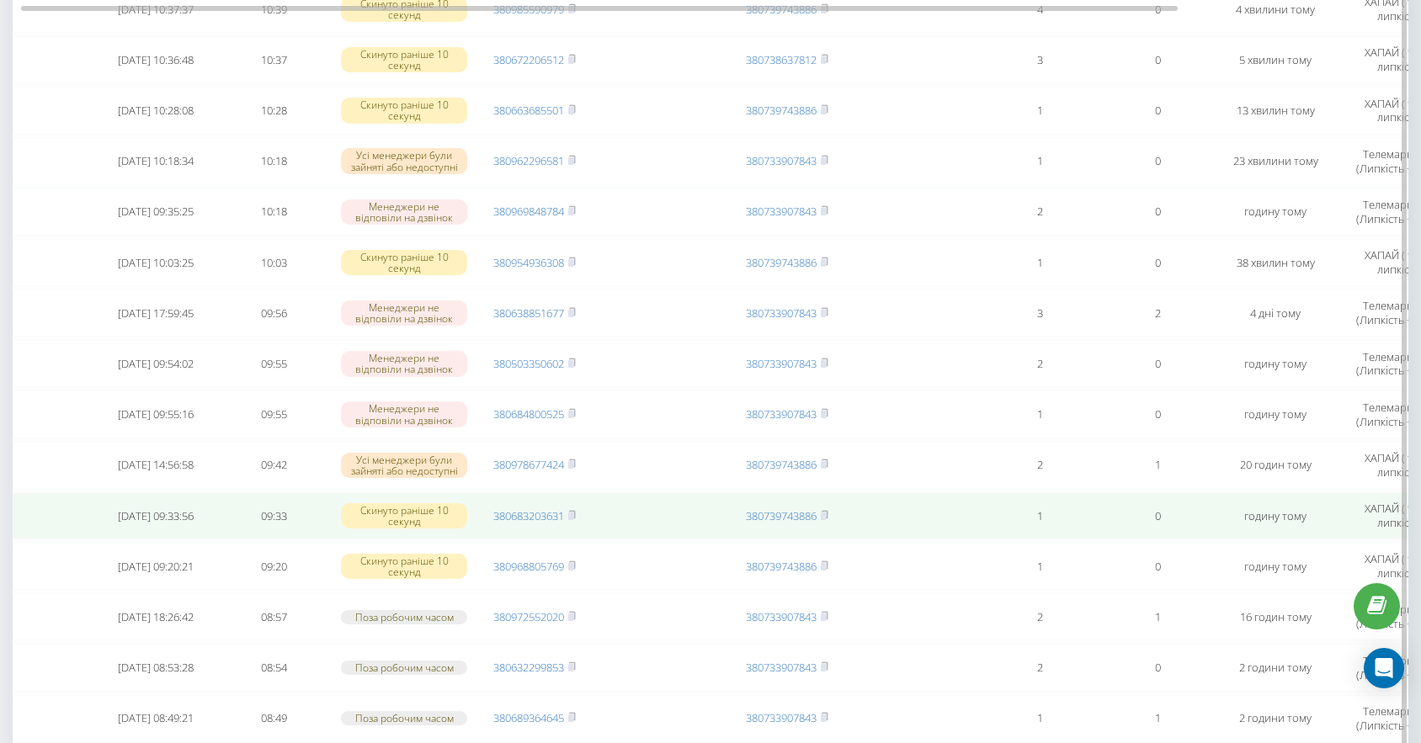
scroll to position [494, 0]
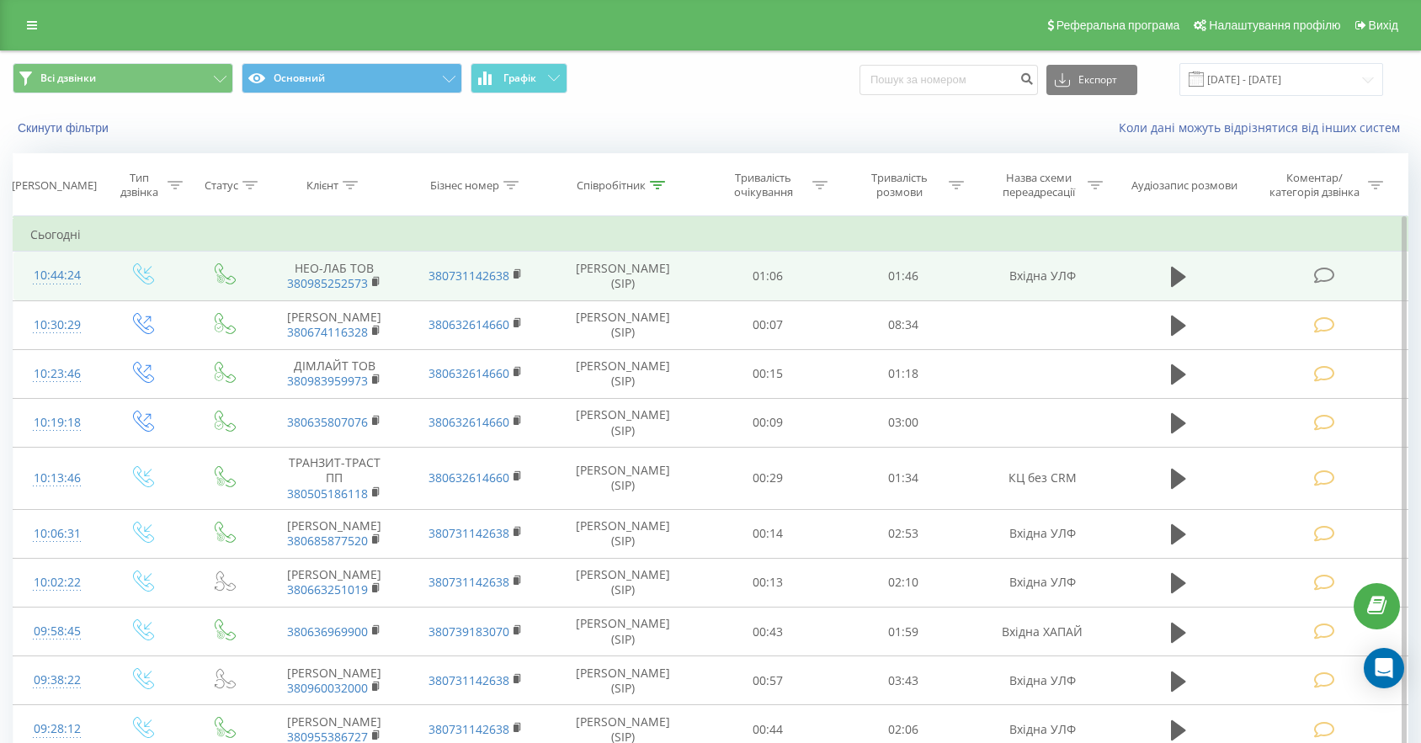
click at [1320, 276] on icon at bounding box center [1324, 276] width 21 height 18
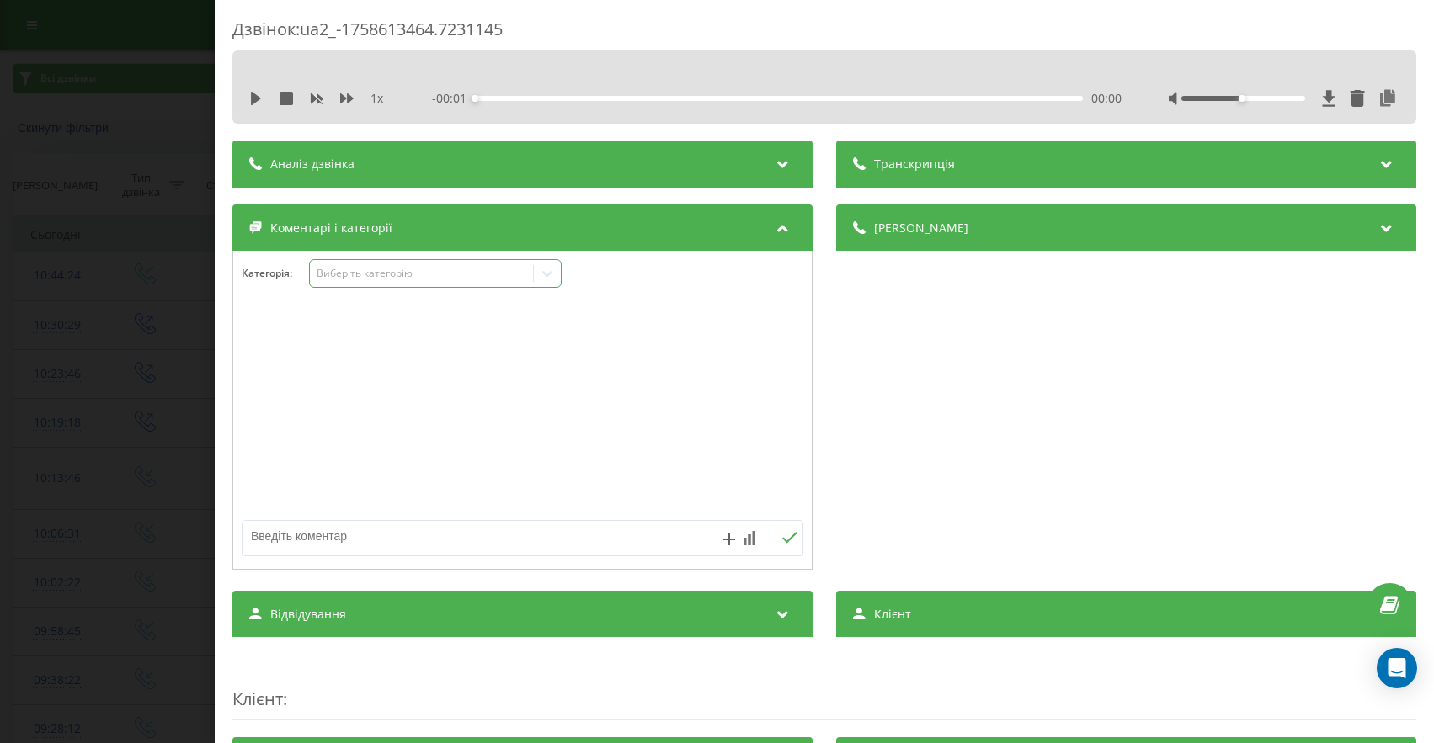
click at [381, 277] on div "Виберіть категорію" at bounding box center [422, 273] width 210 height 13
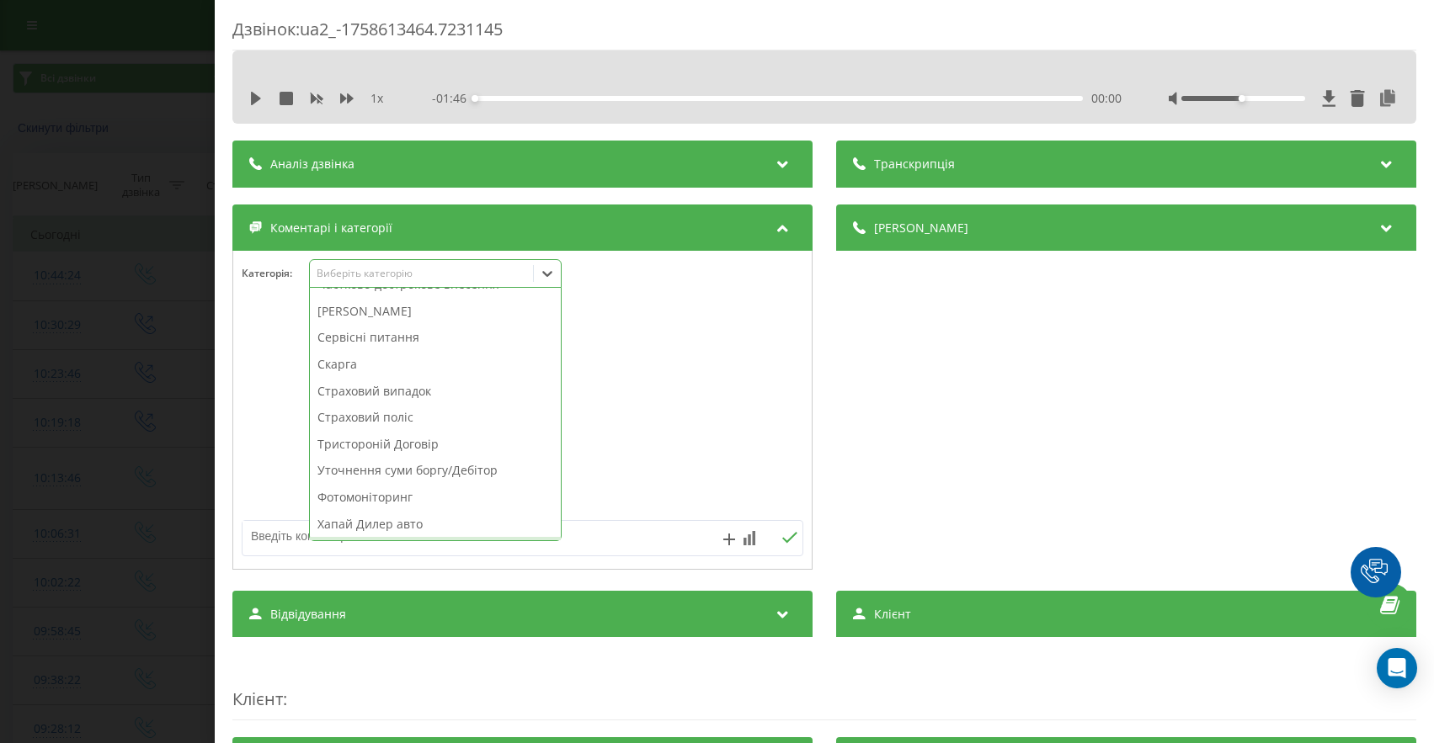
scroll to position [708, 0]
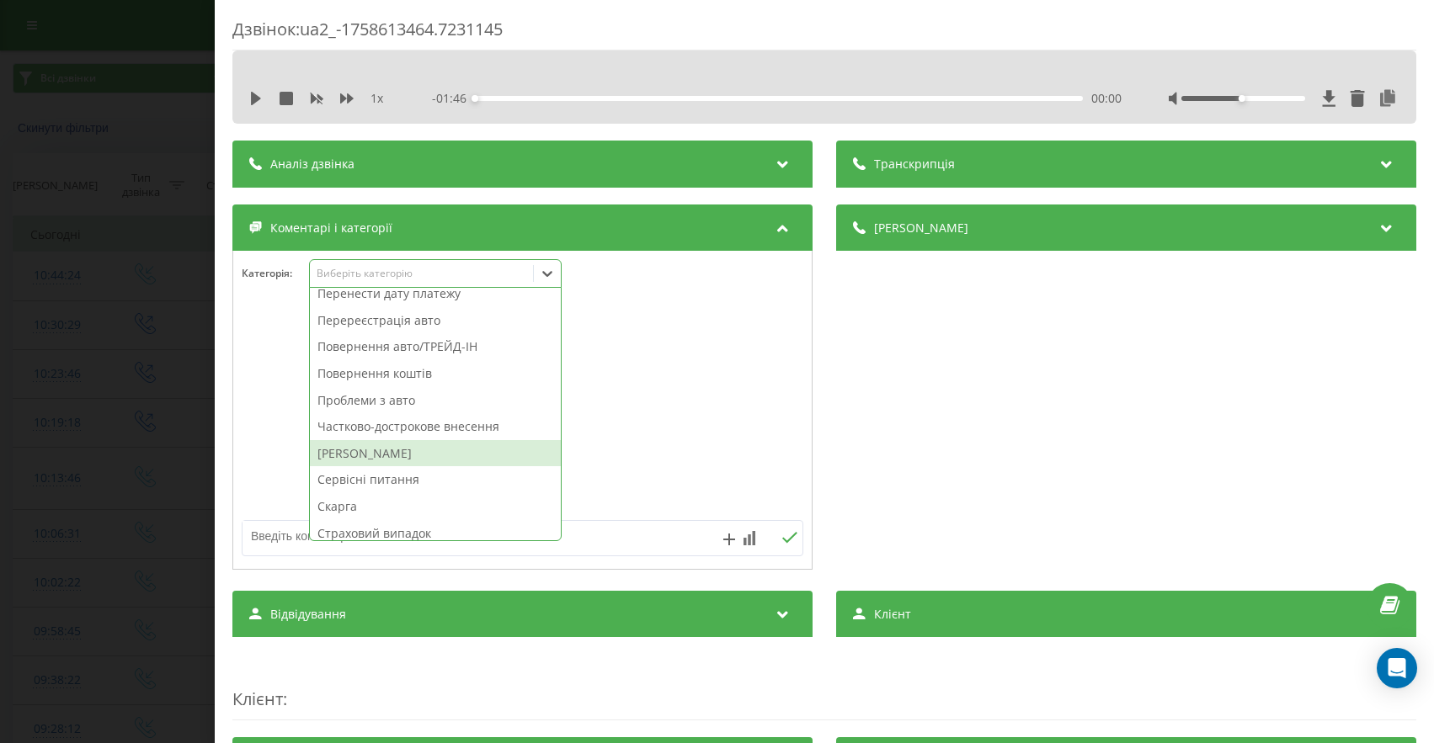
click at [374, 461] on div "Штрафи ПДР" at bounding box center [435, 453] width 251 height 27
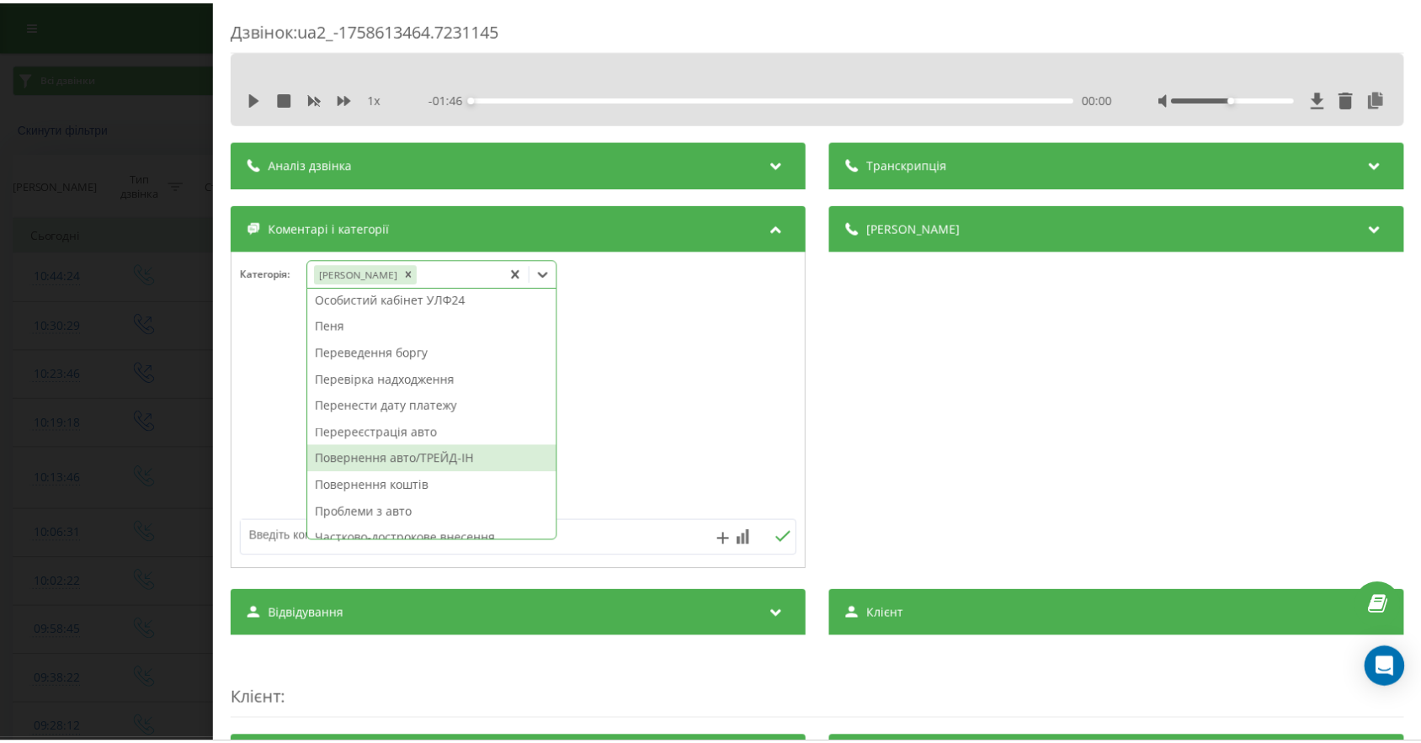
scroll to position [596, 0]
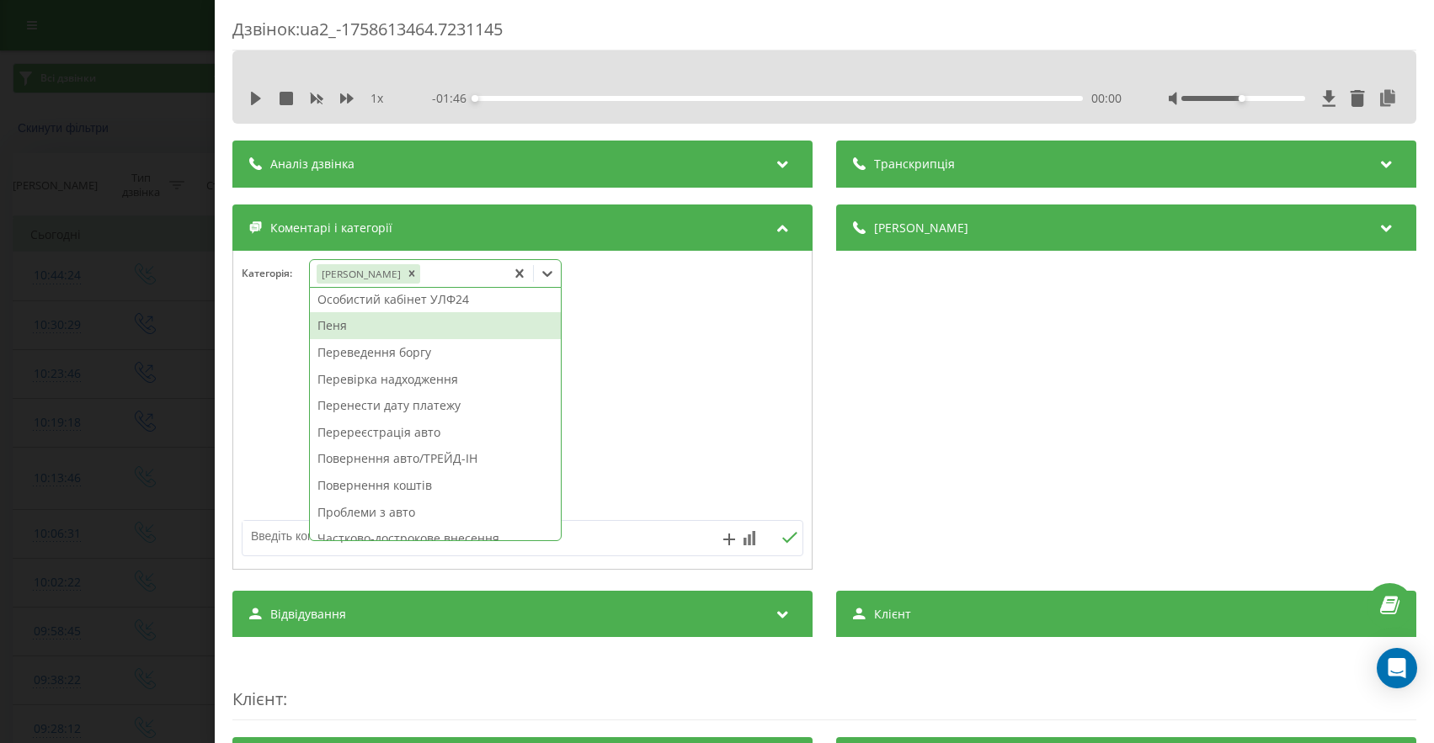
click at [327, 330] on div "Пеня" at bounding box center [435, 325] width 251 height 27
click at [166, 381] on div "Дзвінок : ua2_-1758613464.7231145 1 x - 01:46 00:00 00:00 Транскрипція Для AI-а…" at bounding box center [717, 371] width 1434 height 743
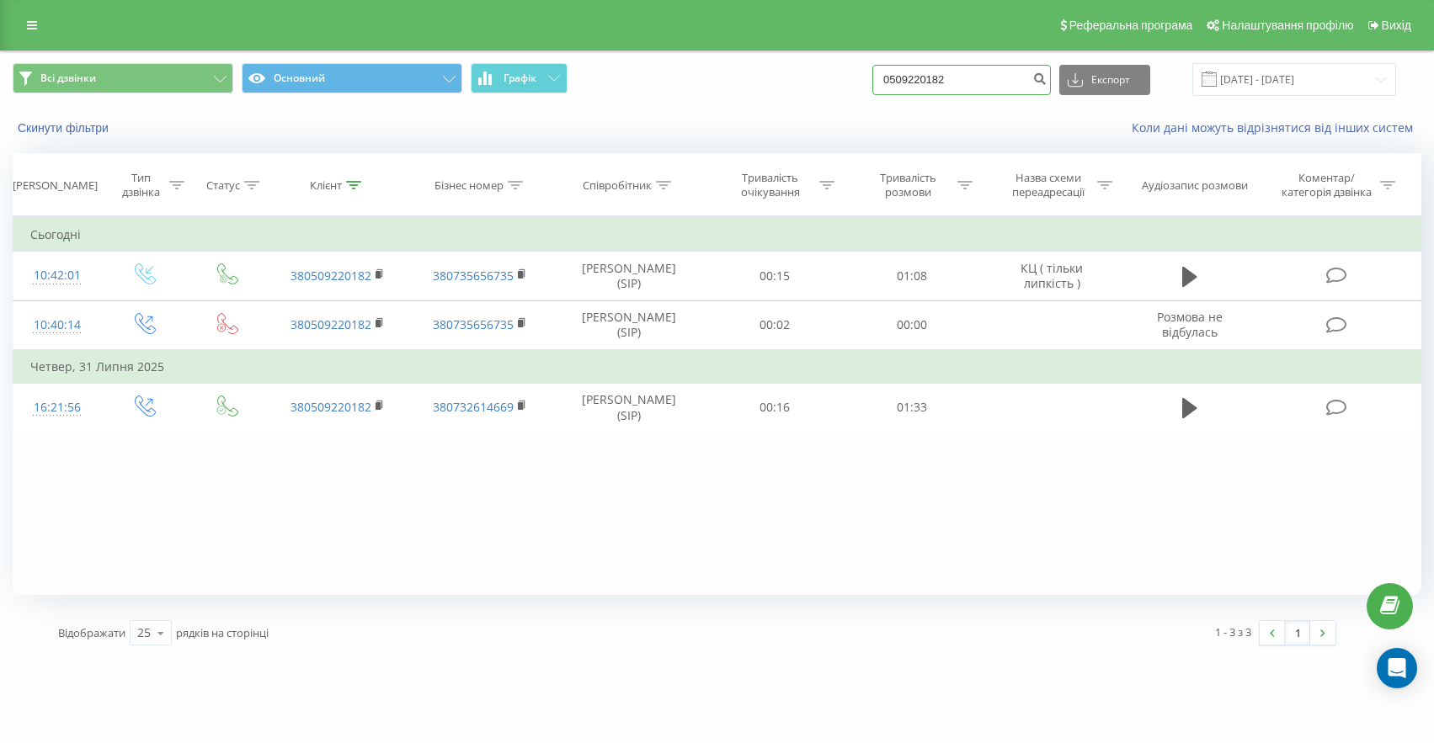
drag, startPoint x: 1003, startPoint y: 86, endPoint x: 834, endPoint y: 72, distance: 169.0
click at [860, 86] on div "Всі дзвінки Основний Графік 0509220182 Експорт .csv .xls .xlsx 23.06.2025 - 23.…" at bounding box center [717, 79] width 1409 height 33
drag, startPoint x: 989, startPoint y: 81, endPoint x: 738, endPoint y: 40, distance: 254.1
click at [747, 43] on div "Реферальна програма Налаштування профілю Вихід Всі дзвінки Основний Графік 0509…" at bounding box center [717, 329] width 1434 height 658
paste input "380981027055"
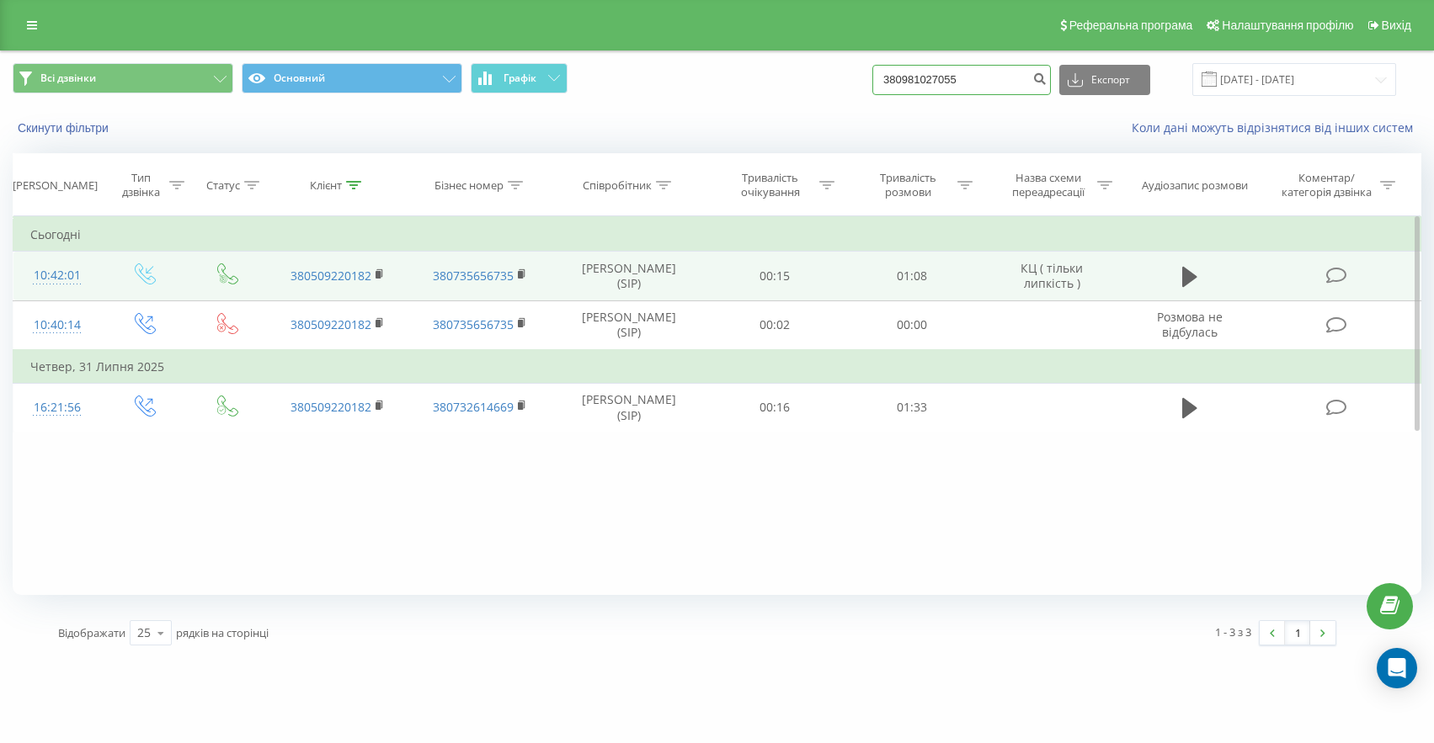
type input "380981027055"
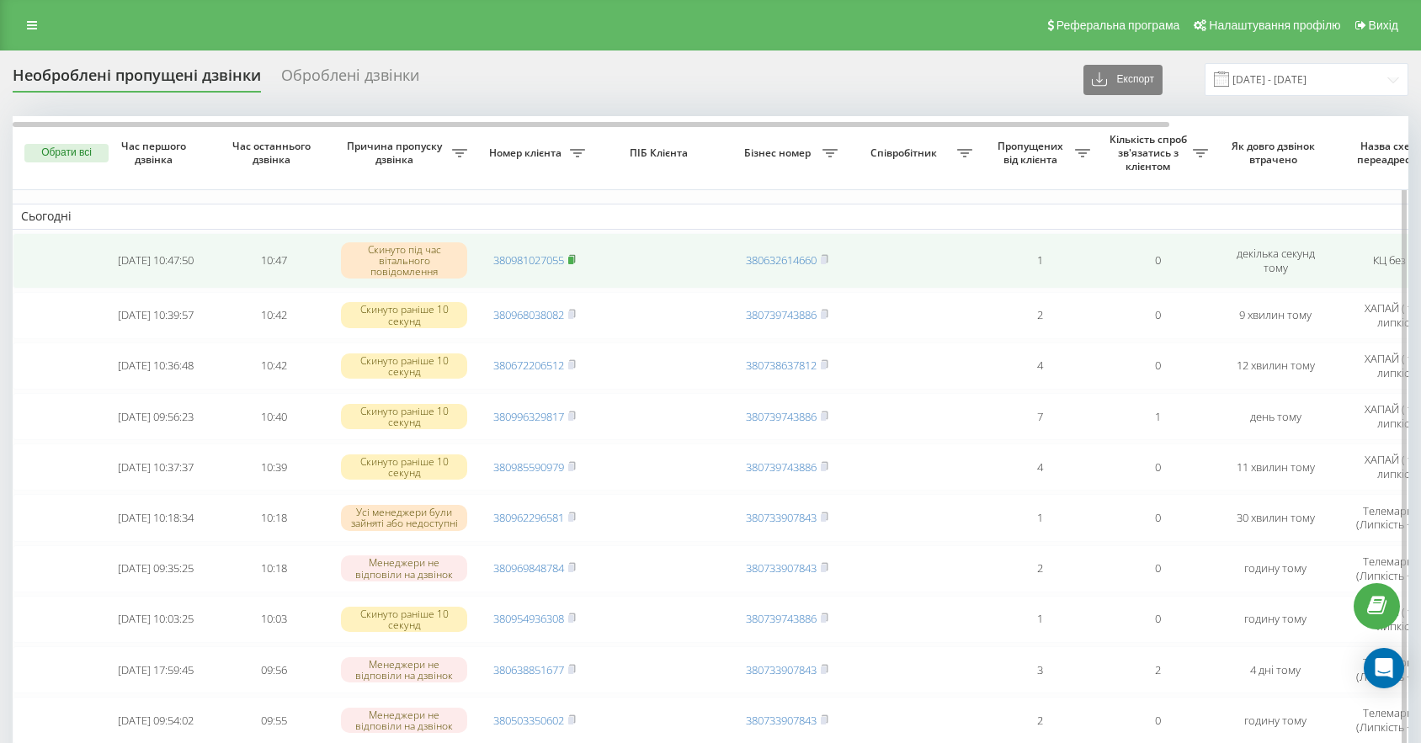
click at [573, 257] on rect at bounding box center [570, 261] width 5 height 8
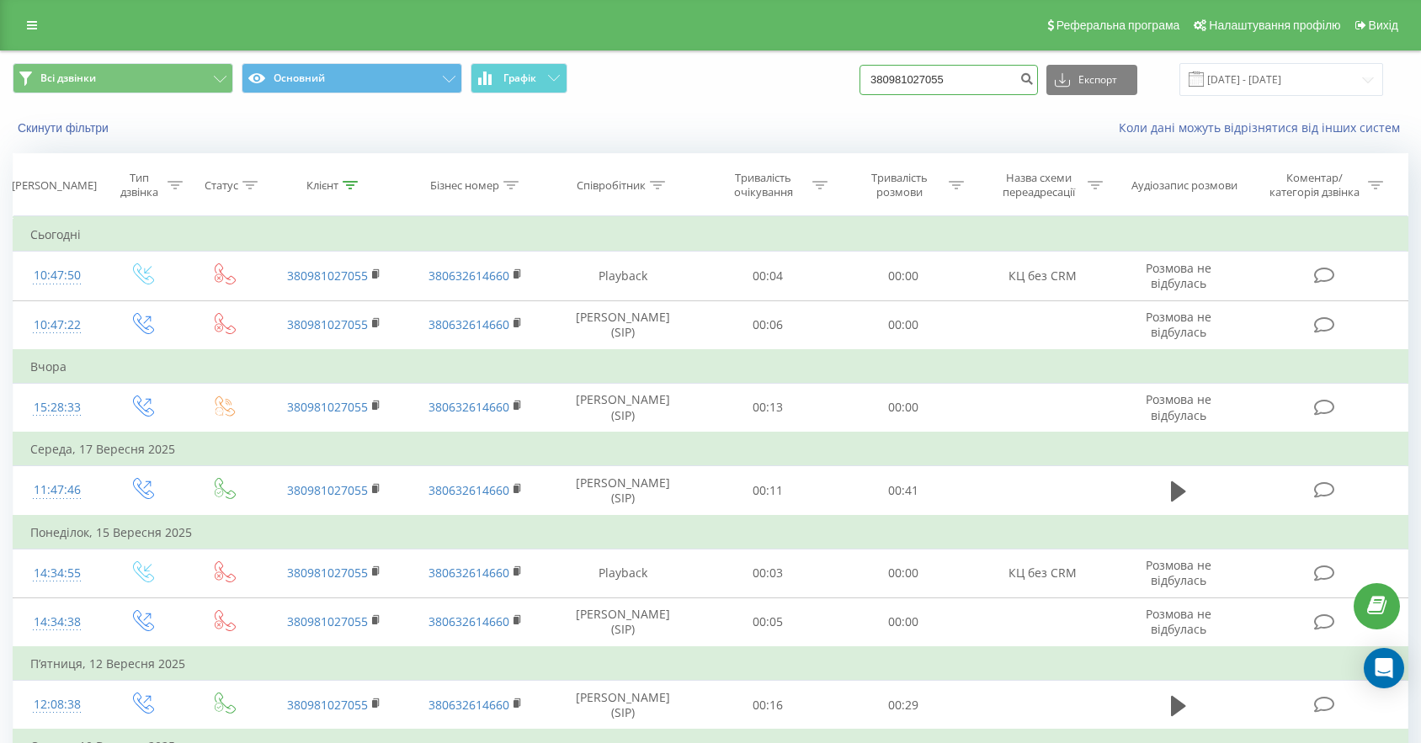
click at [960, 85] on input "380981027055" at bounding box center [949, 80] width 178 height 30
drag, startPoint x: 1008, startPoint y: 88, endPoint x: 754, endPoint y: 58, distance: 255.2
click at [757, 61] on div "Всі дзвінки Основний Графік 380981027055 Експорт .csv .xls .xlsx 23.06.2025 - 2…" at bounding box center [710, 79] width 1419 height 56
paste input "380661807907"
type input "380661807907"
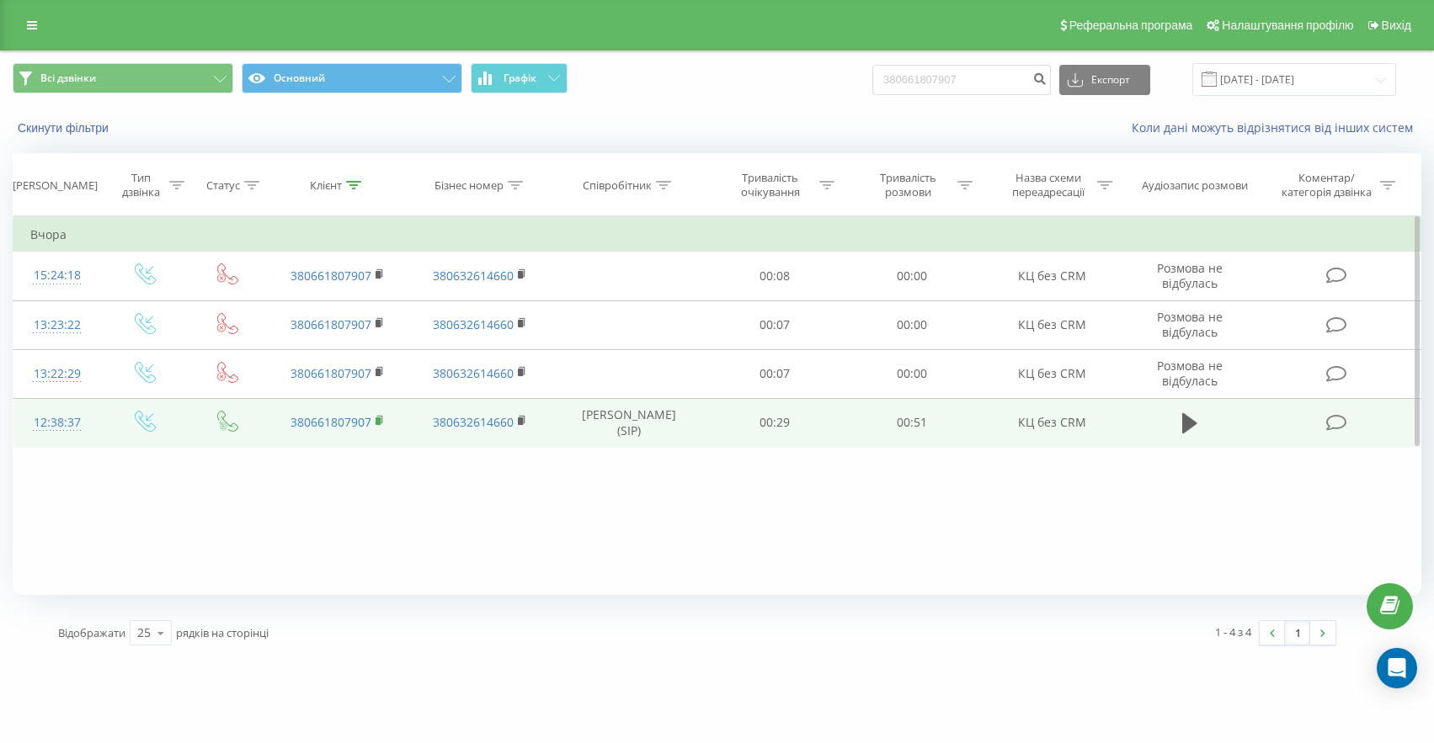
click at [379, 423] on rect at bounding box center [377, 422] width 5 height 8
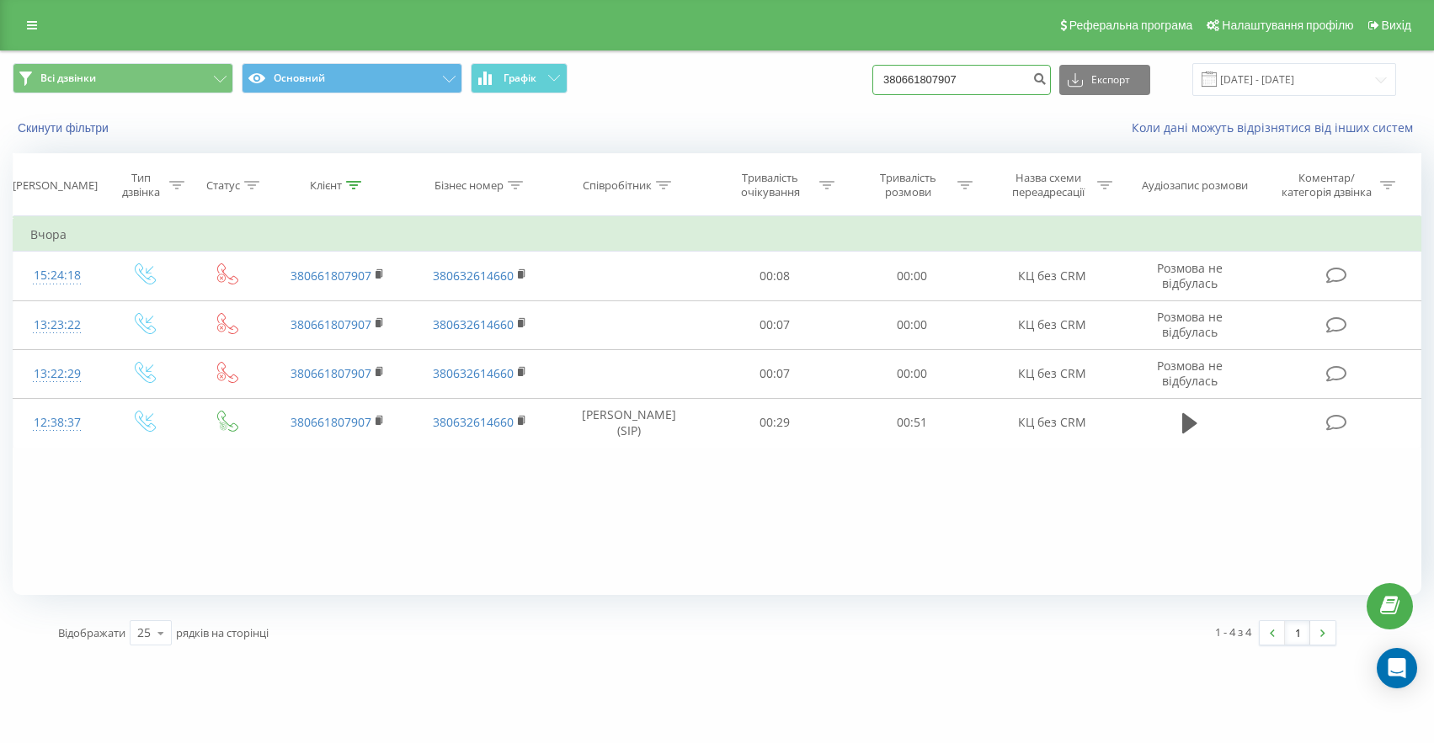
drag, startPoint x: 952, startPoint y: 77, endPoint x: 765, endPoint y: 72, distance: 187.0
click at [817, 74] on div "Всі дзвінки Основний Графік 380661807907 Експорт .csv .xls .xlsx [DATE] - [DATE]" at bounding box center [717, 79] width 1409 height 33
paste input "380506059980"
type input "380506059980"
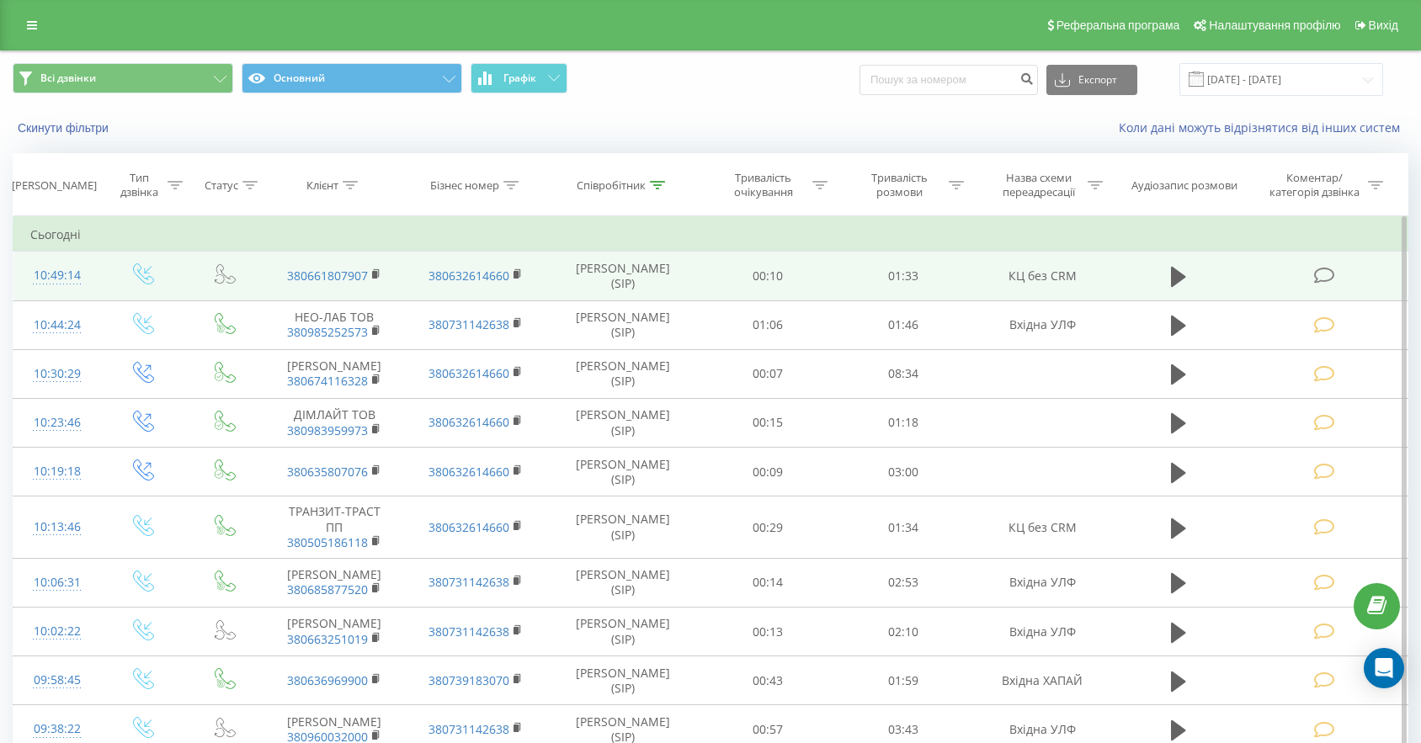
click at [1313, 280] on td at bounding box center [1325, 276] width 163 height 49
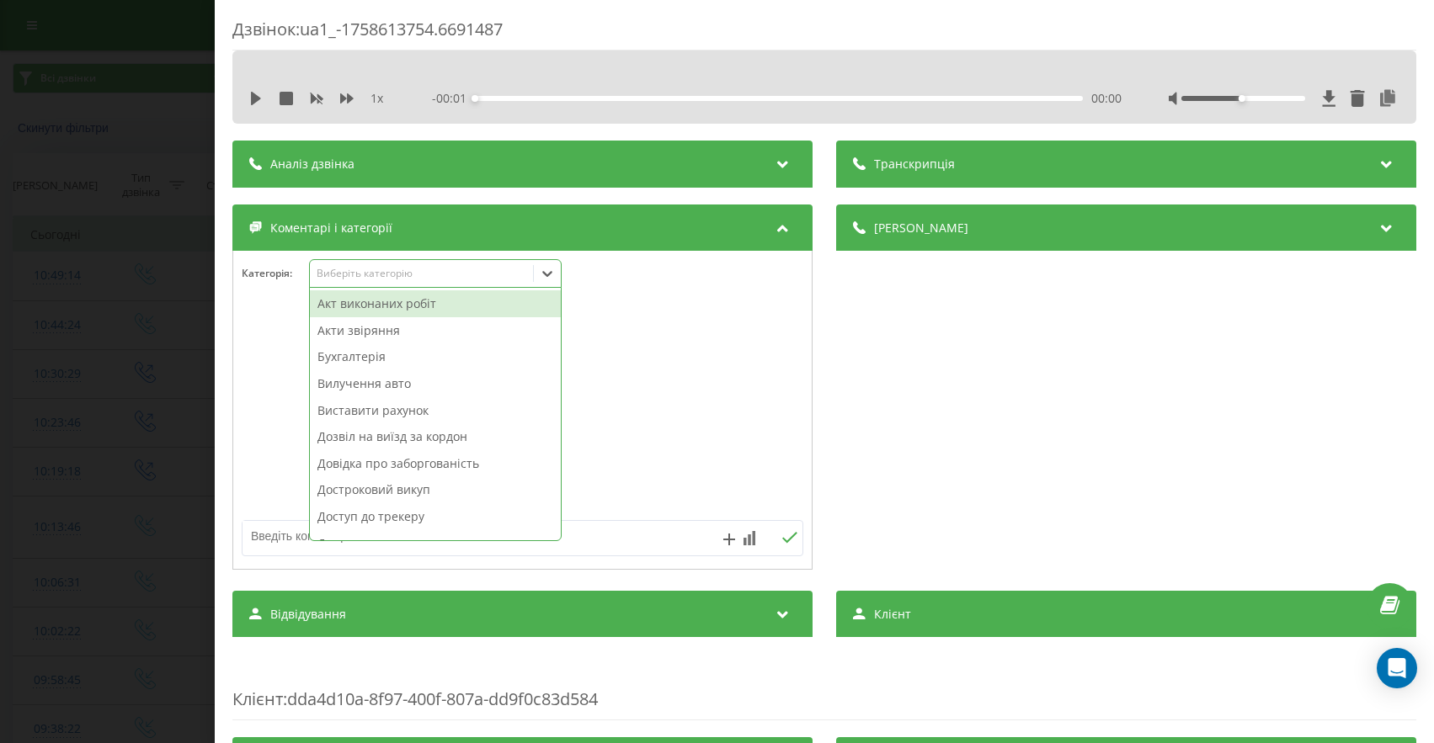
drag, startPoint x: 398, startPoint y: 266, endPoint x: 406, endPoint y: 295, distance: 29.6
click at [398, 267] on div "Виберіть категорію" at bounding box center [421, 274] width 223 height 16
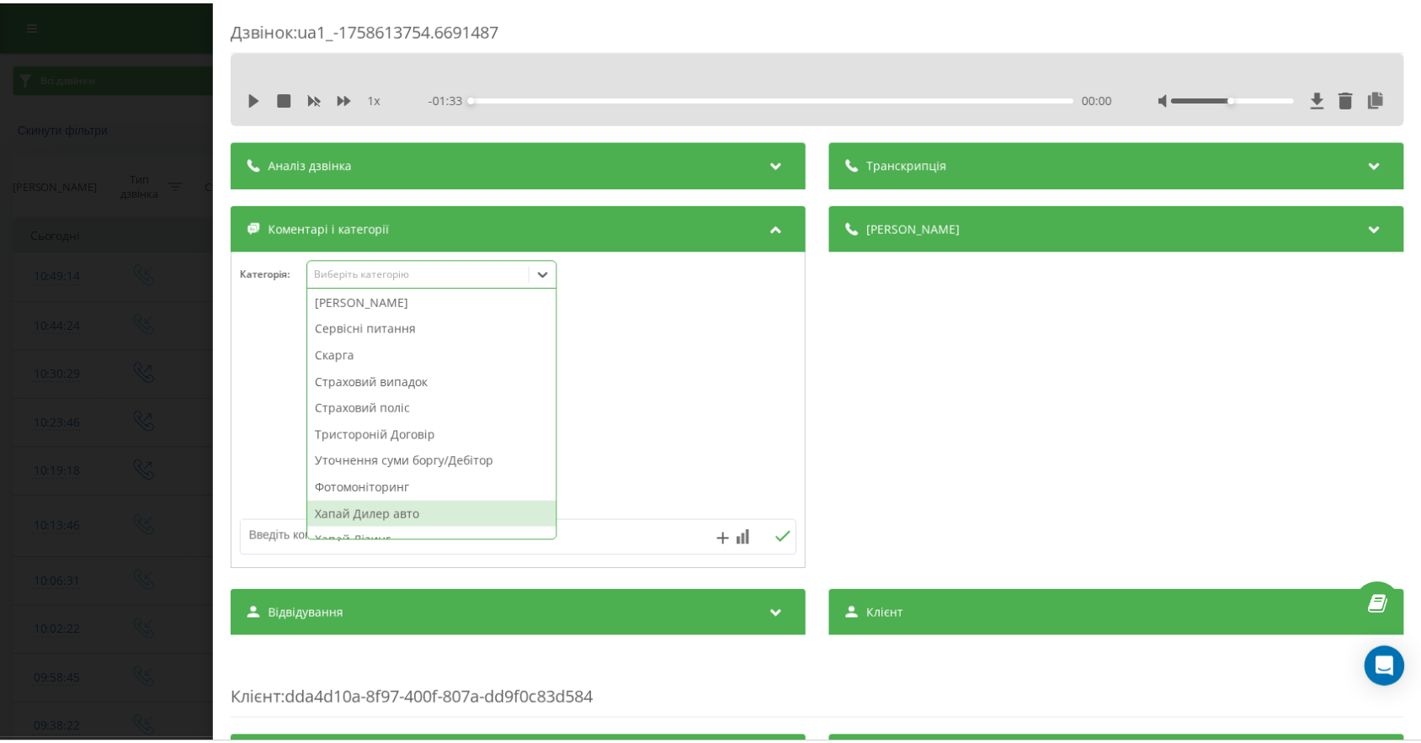
scroll to position [841, 0]
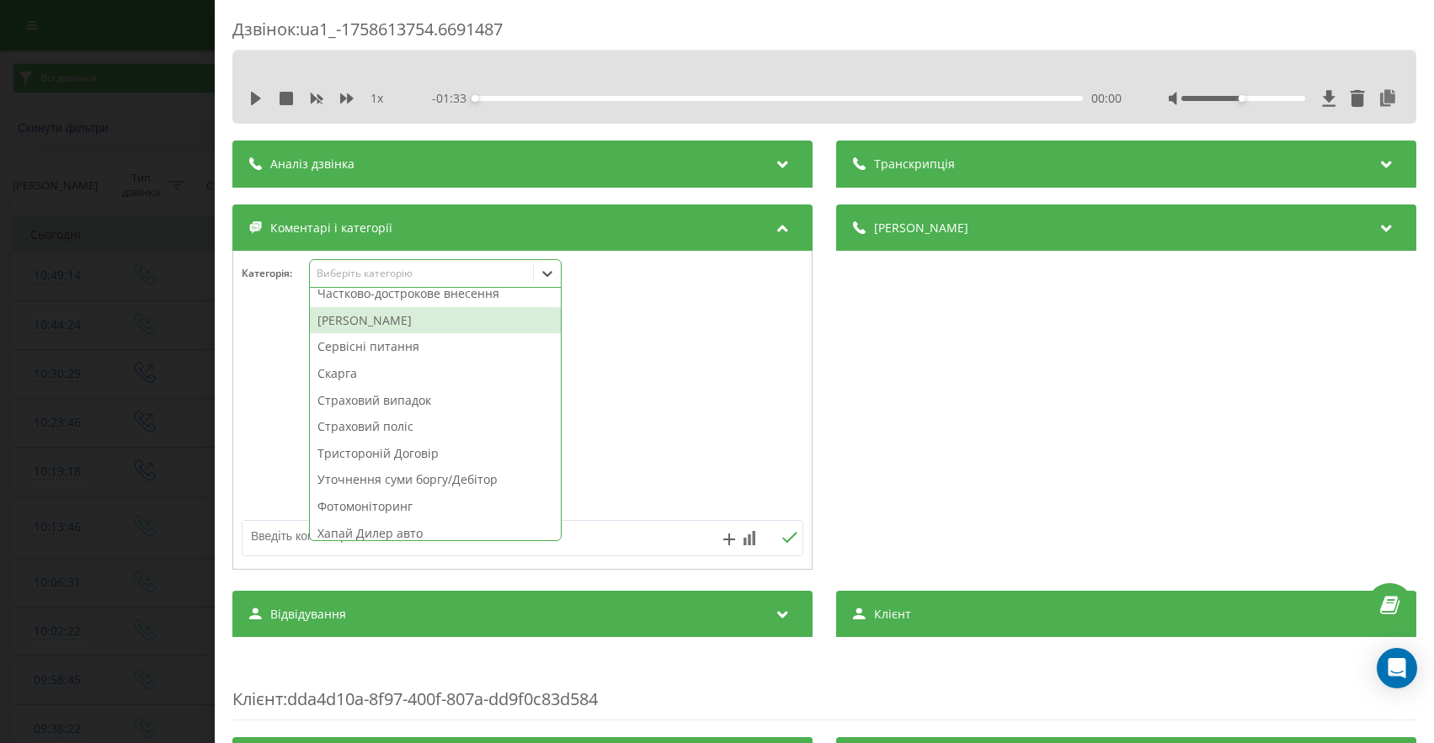
click at [398, 322] on div "Штрафи ПДР" at bounding box center [435, 320] width 251 height 27
click at [13, 336] on div "Дзвінок : ua1_-1758613754.6691487 1 x - 01:33 00:00 00:00 Транскрипція Для AI-а…" at bounding box center [717, 371] width 1434 height 743
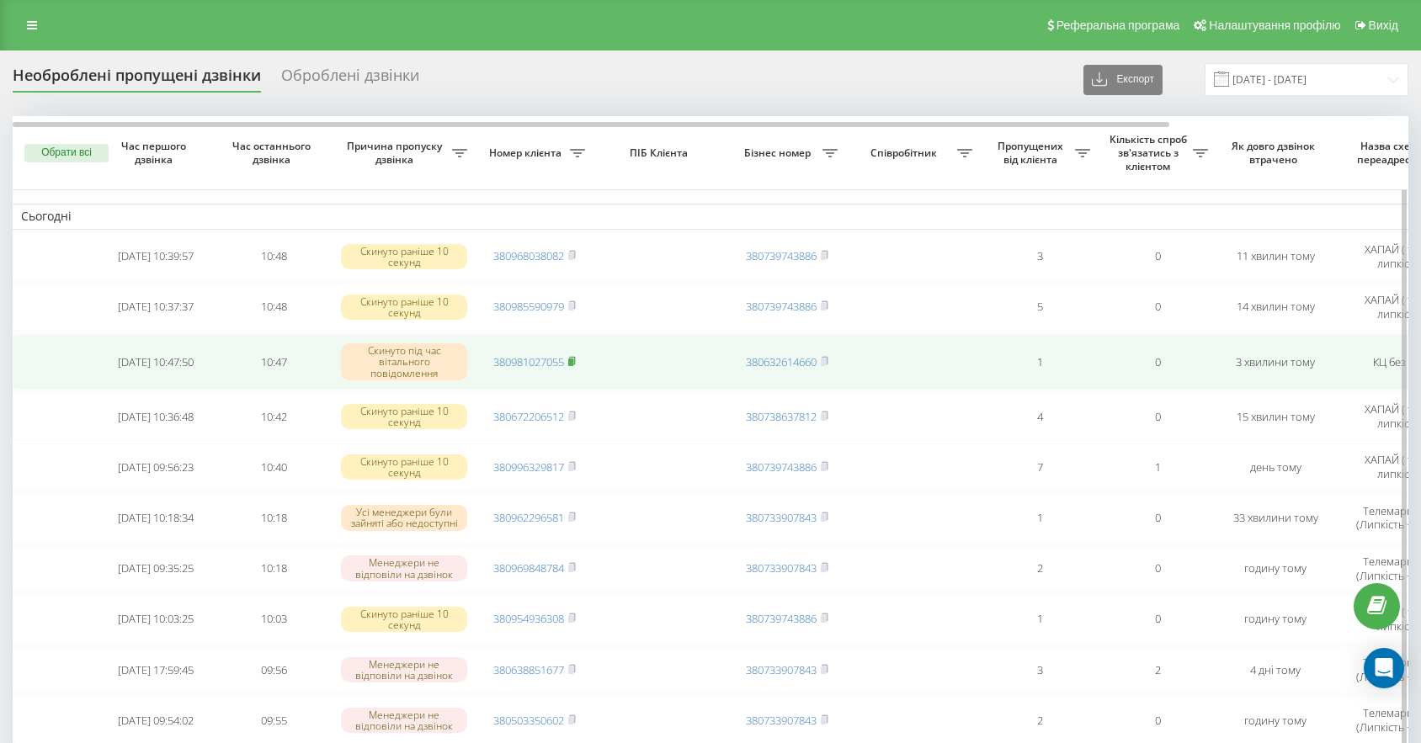
click at [573, 362] on rect at bounding box center [570, 362] width 5 height 8
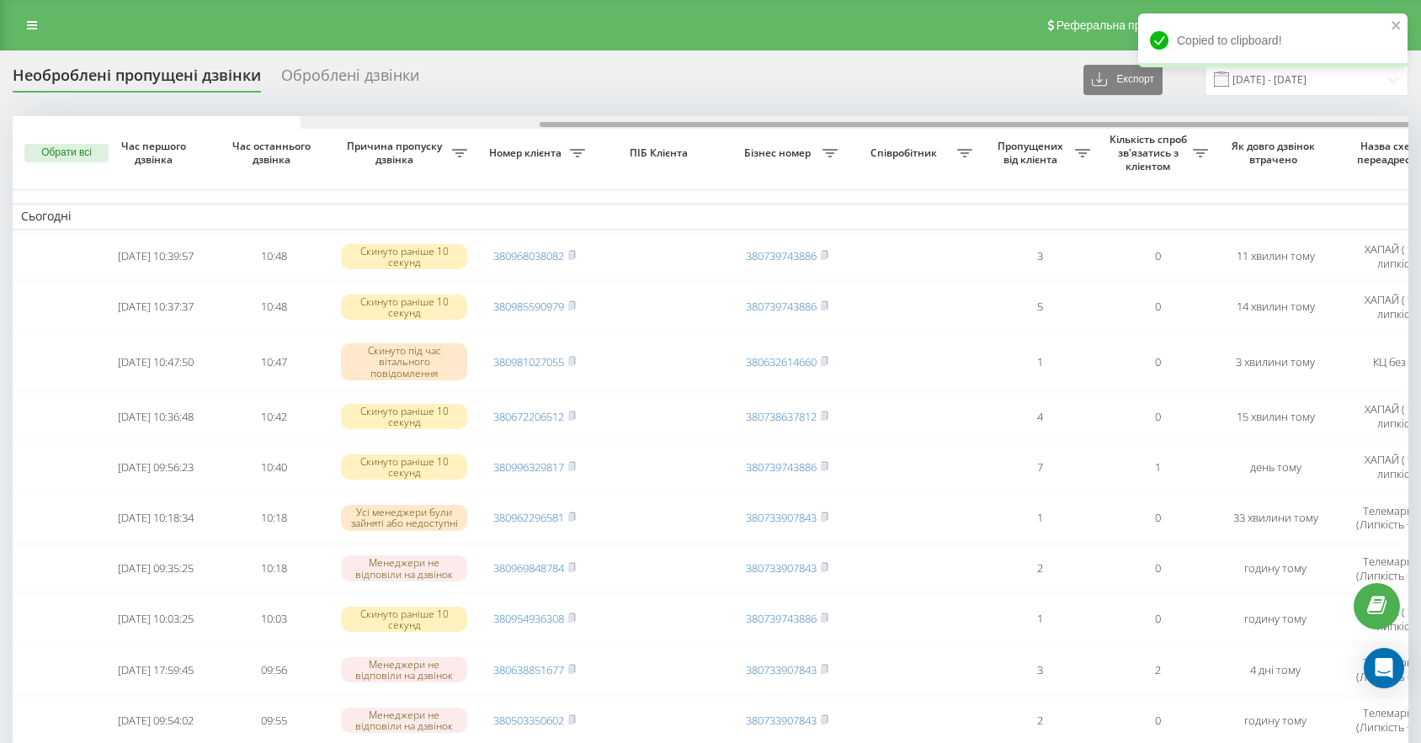
scroll to position [0, 288]
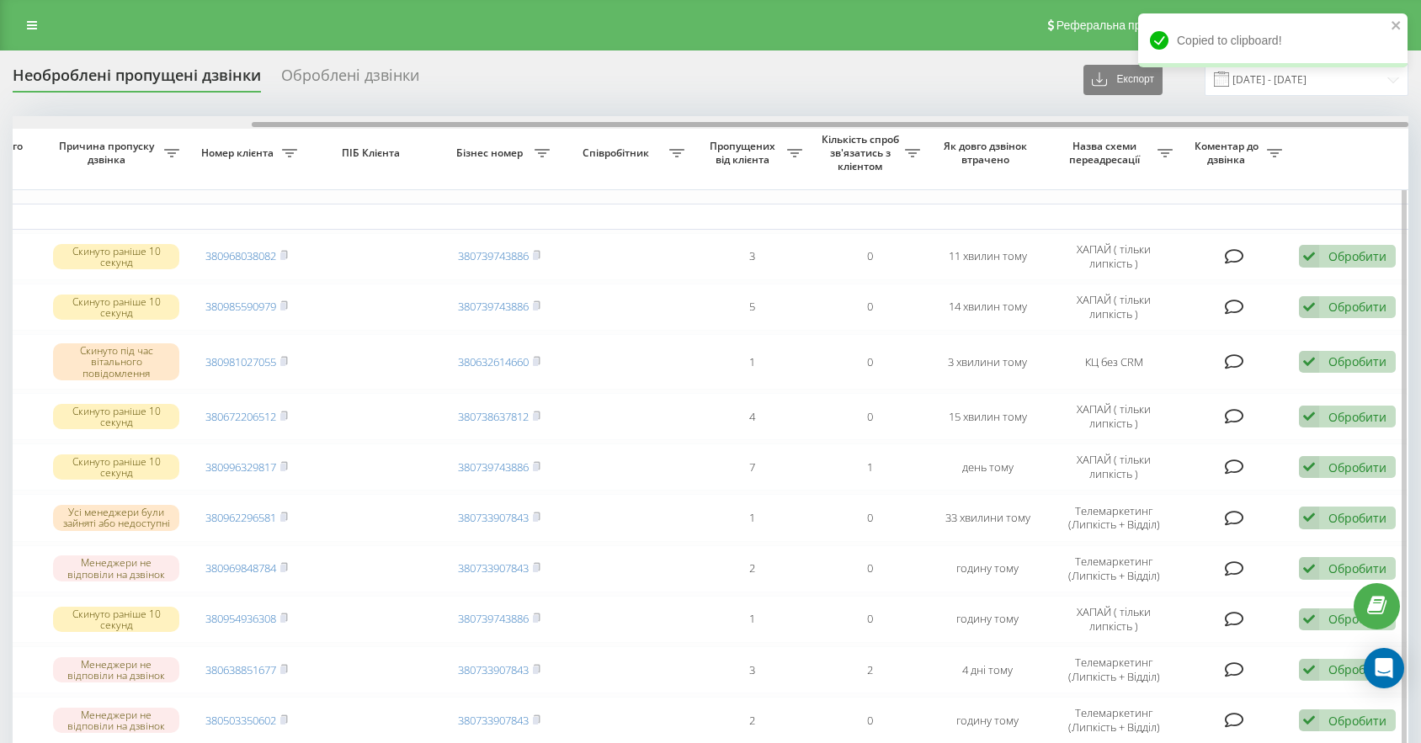
drag, startPoint x: 622, startPoint y: 120, endPoint x: 690, endPoint y: 126, distance: 67.7
click at [690, 126] on div at bounding box center [711, 122] width 1396 height 13
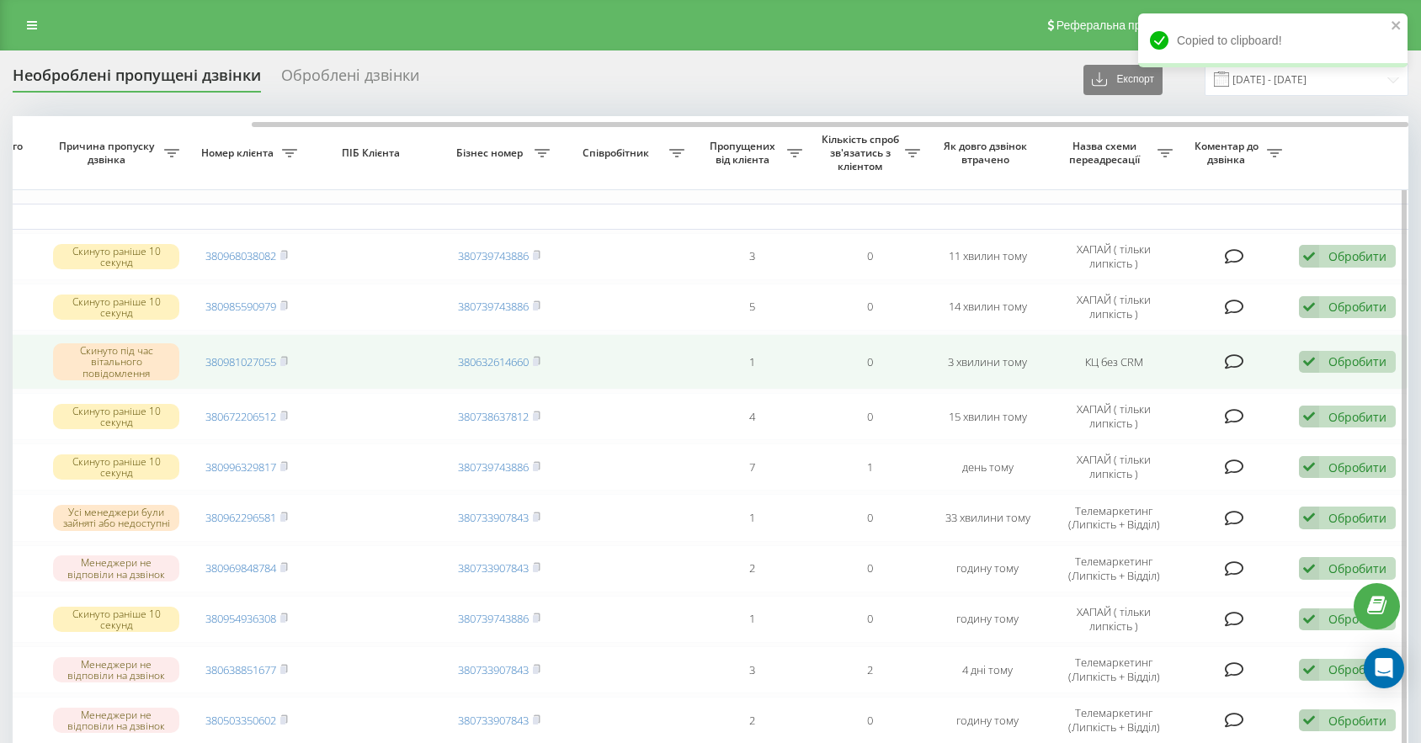
click at [1365, 370] on div "Обробити Не вдалося зв'язатися Зв'язався з клієнтом за допомогою іншого каналу …" at bounding box center [1347, 362] width 97 height 23
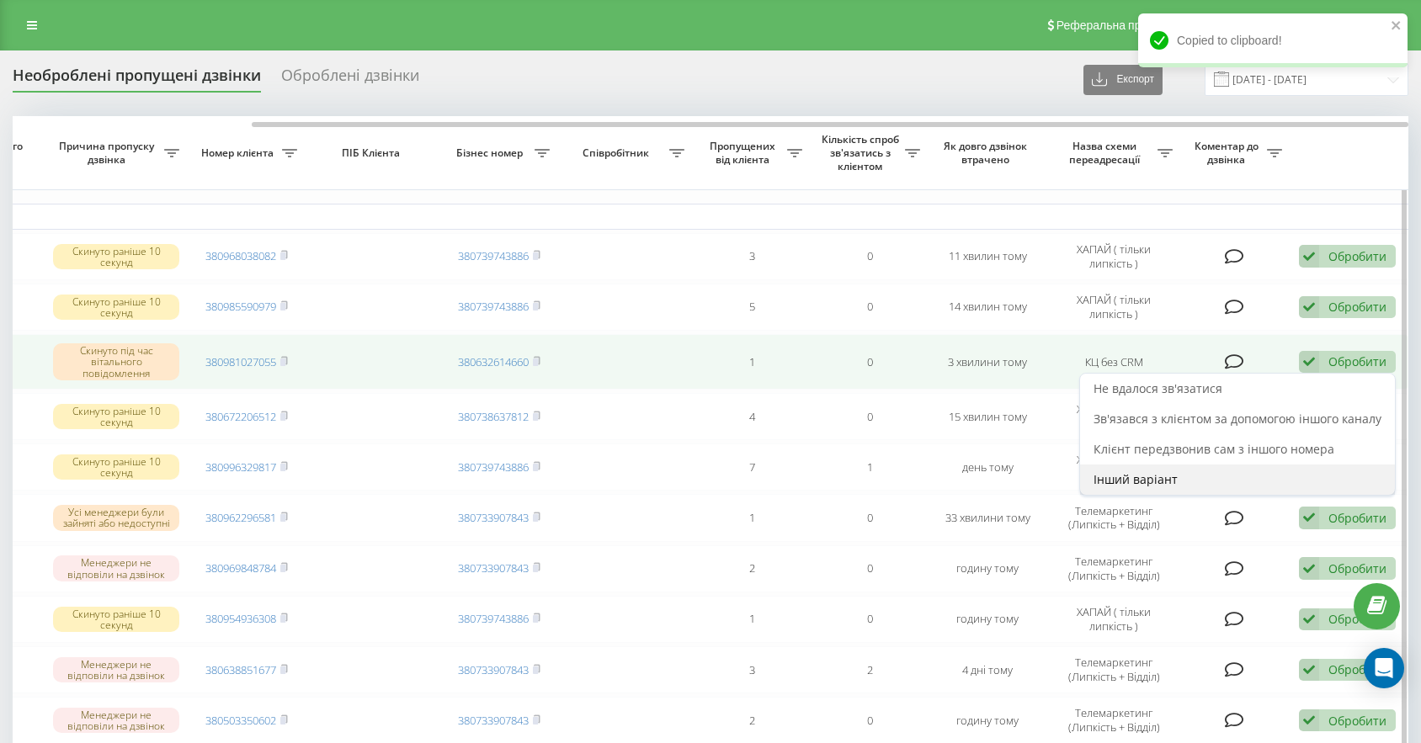
click at [1126, 471] on div "Інший варіант" at bounding box center [1237, 480] width 315 height 30
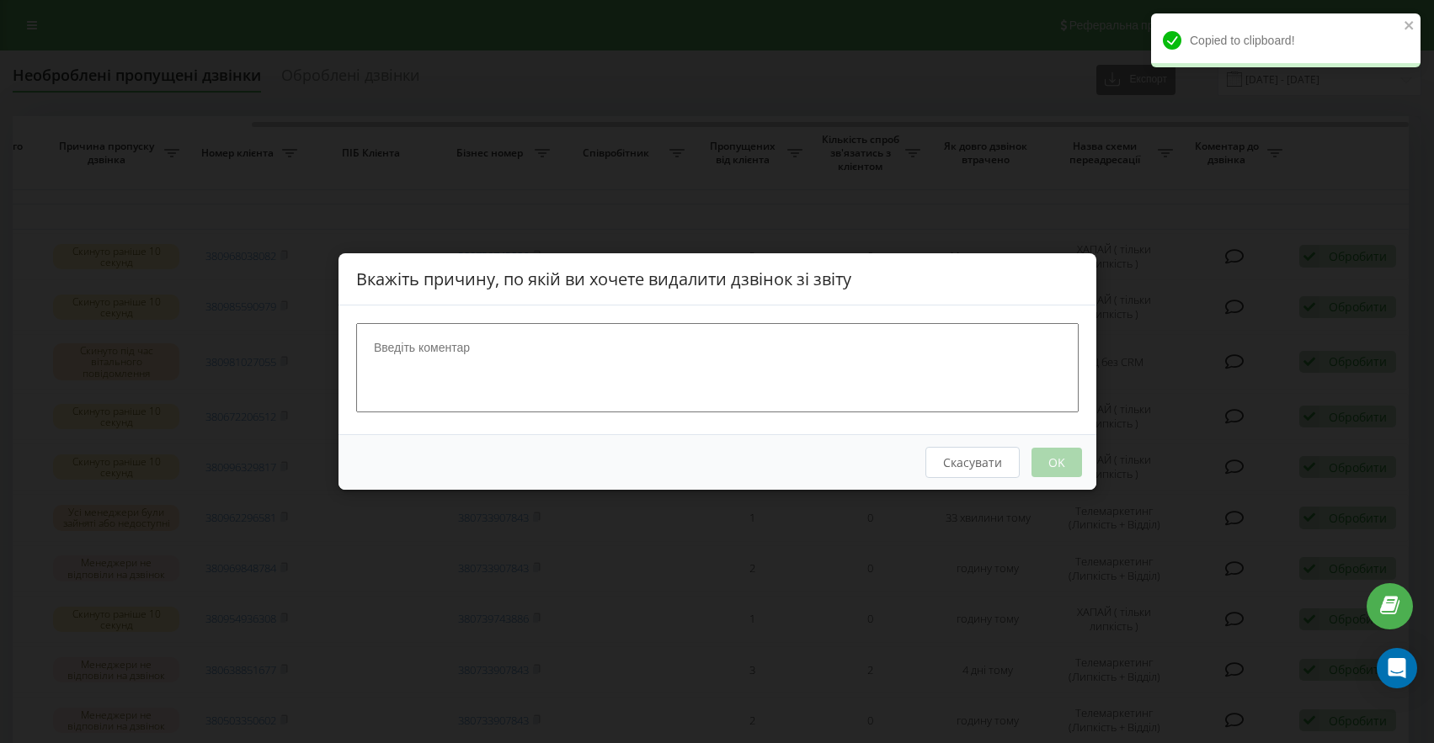
click at [623, 392] on textarea at bounding box center [717, 367] width 722 height 89
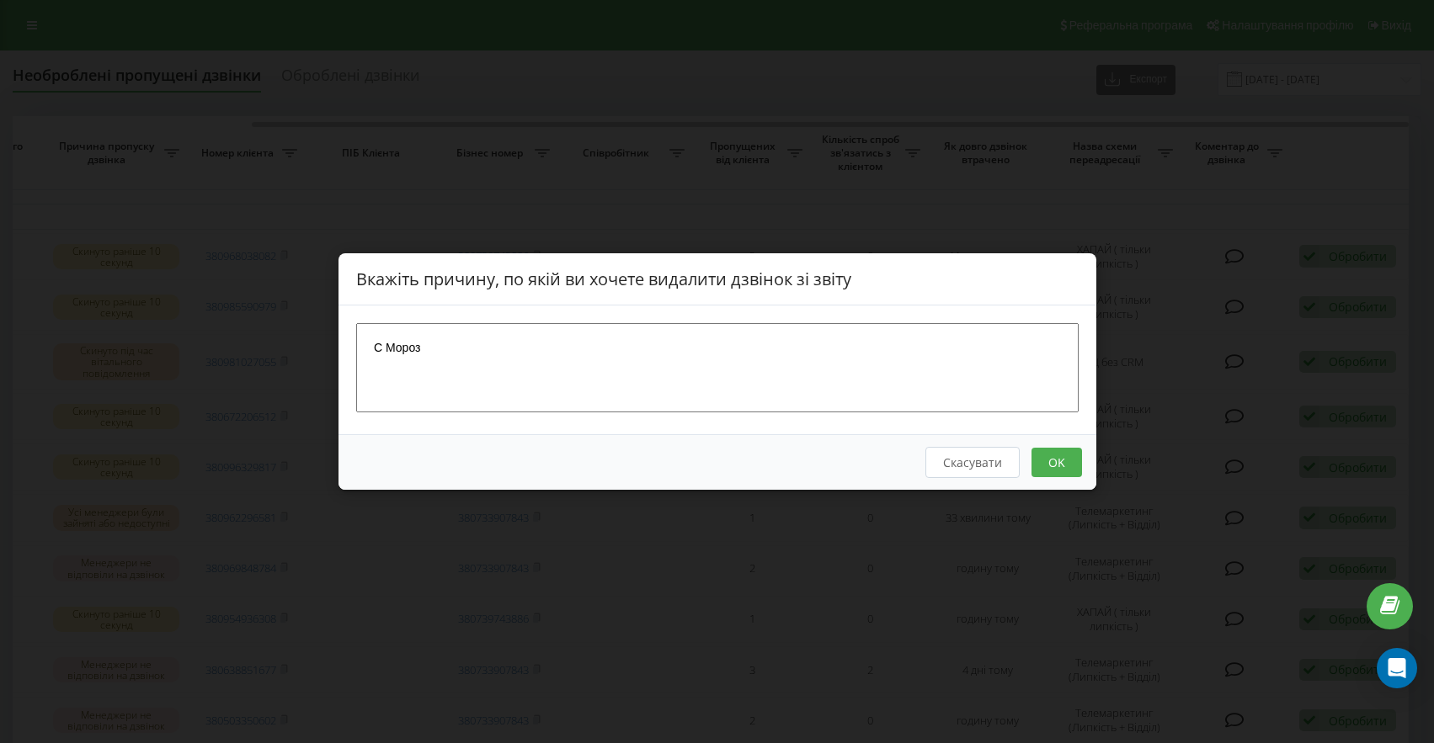
type textarea "С Мороз"
click at [1067, 469] on button "OK" at bounding box center [1055, 462] width 51 height 29
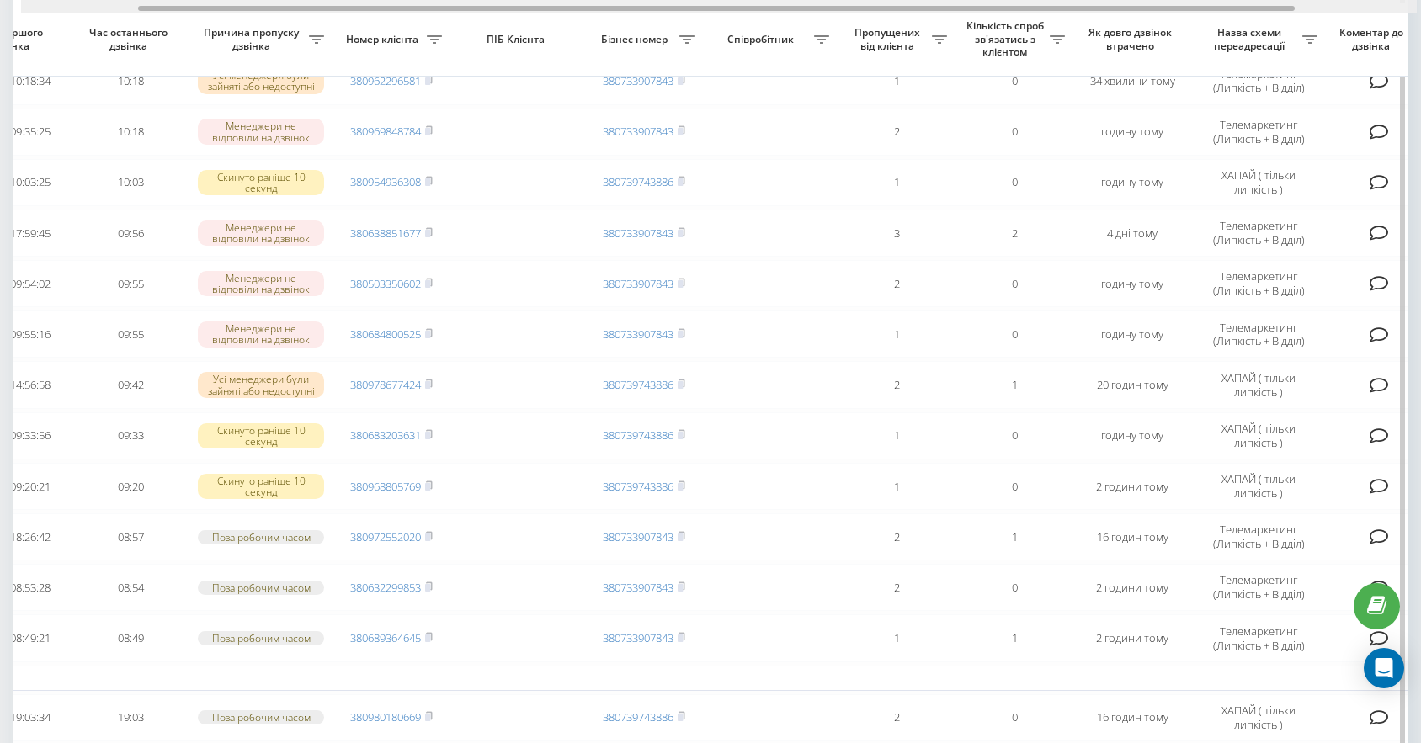
scroll to position [0, 145]
drag, startPoint x: 544, startPoint y: 9, endPoint x: 664, endPoint y: 36, distance: 123.4
click at [664, 36] on div "Обрати всі Час першого дзвінка Час останнього дзвінка Причина пропуску дзвінка …" at bounding box center [711, 498] width 1396 height 1521
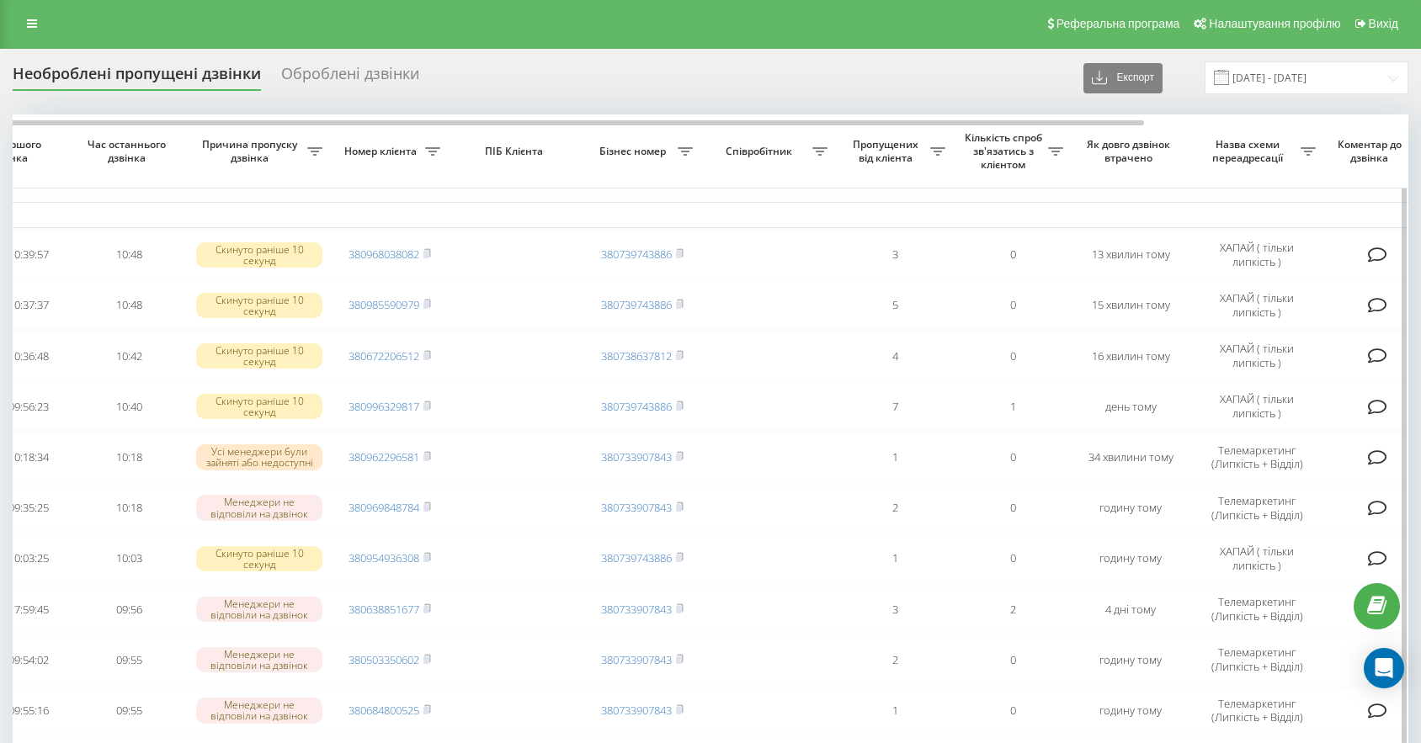
scroll to position [0, 0]
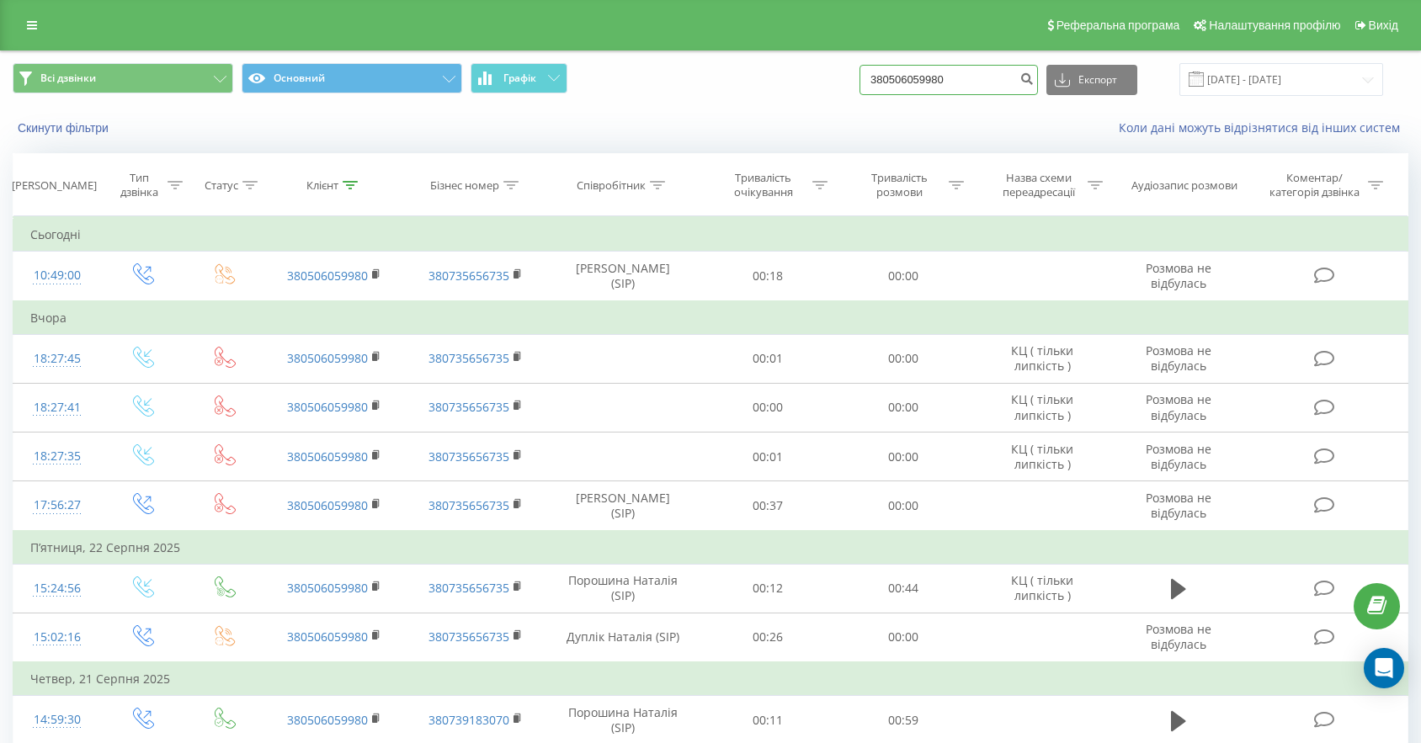
click at [1009, 79] on input "380506059980" at bounding box center [949, 80] width 178 height 30
drag, startPoint x: 993, startPoint y: 81, endPoint x: 705, endPoint y: 22, distance: 294.7
click at [731, 28] on div "Реферальна програма Налаштування профілю Вихід Всі дзвінки Основний Графік 3805…" at bounding box center [710, 487] width 1421 height 974
paste input "380981027055"
type input "380981027055"
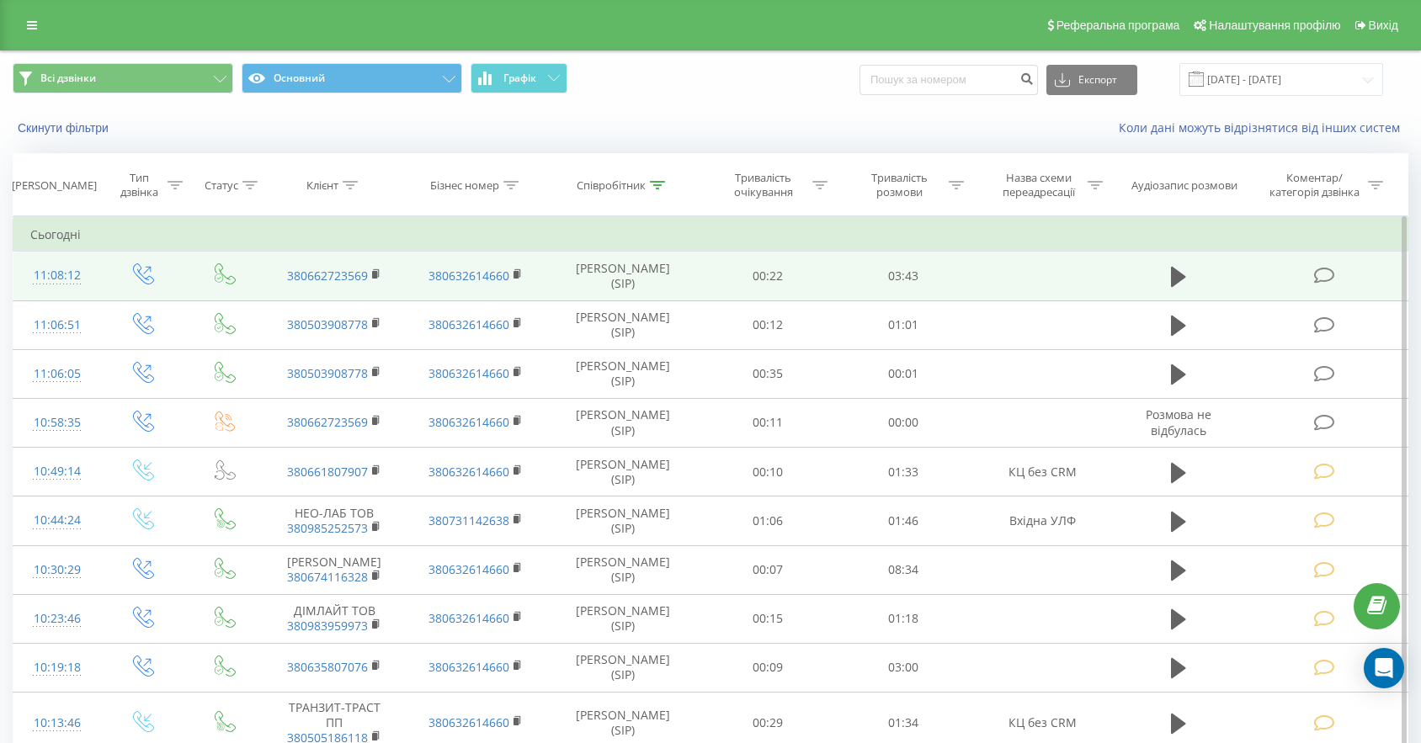
click at [1311, 279] on td at bounding box center [1325, 276] width 163 height 49
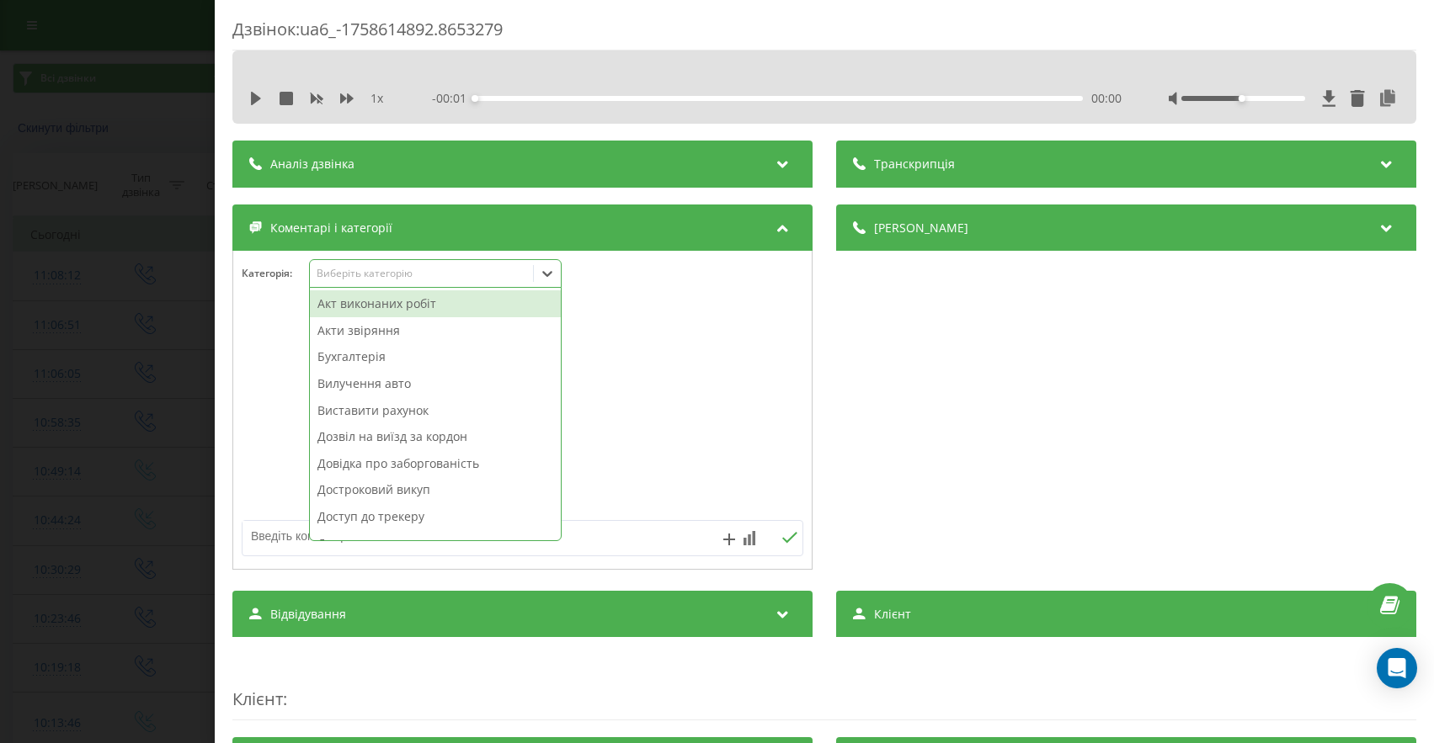
click at [414, 285] on div "Виберіть категорію" at bounding box center [435, 273] width 253 height 29
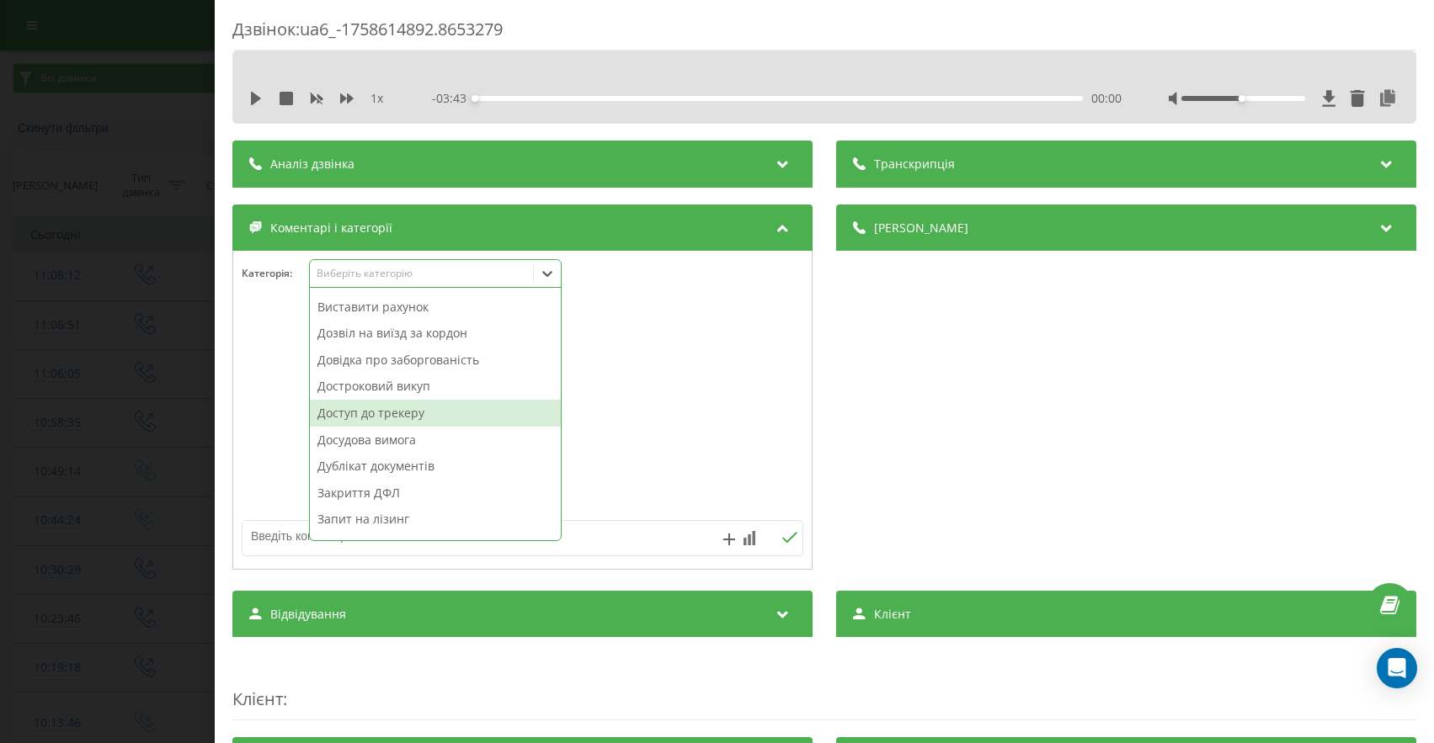
scroll to position [153, 0]
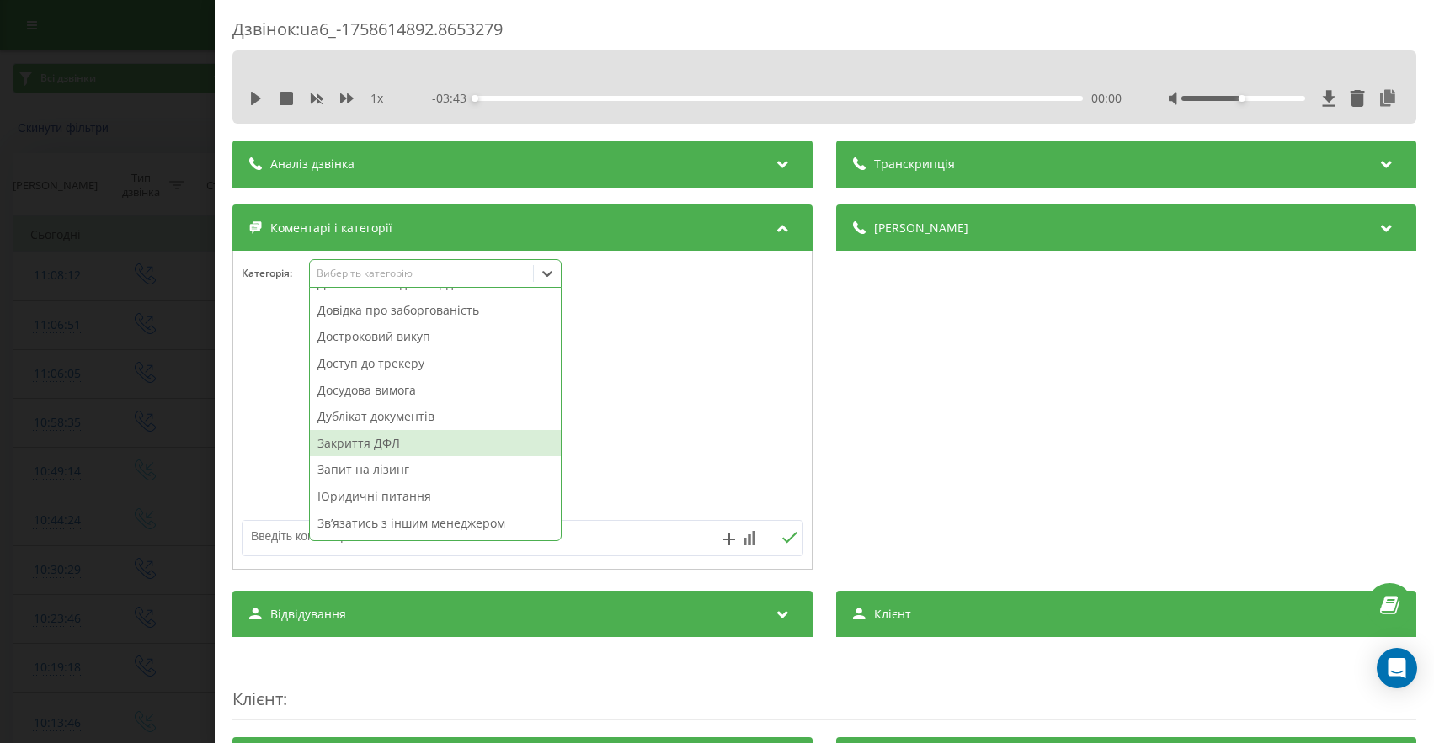
click at [395, 438] on div "Закриття ДФЛ" at bounding box center [435, 443] width 251 height 27
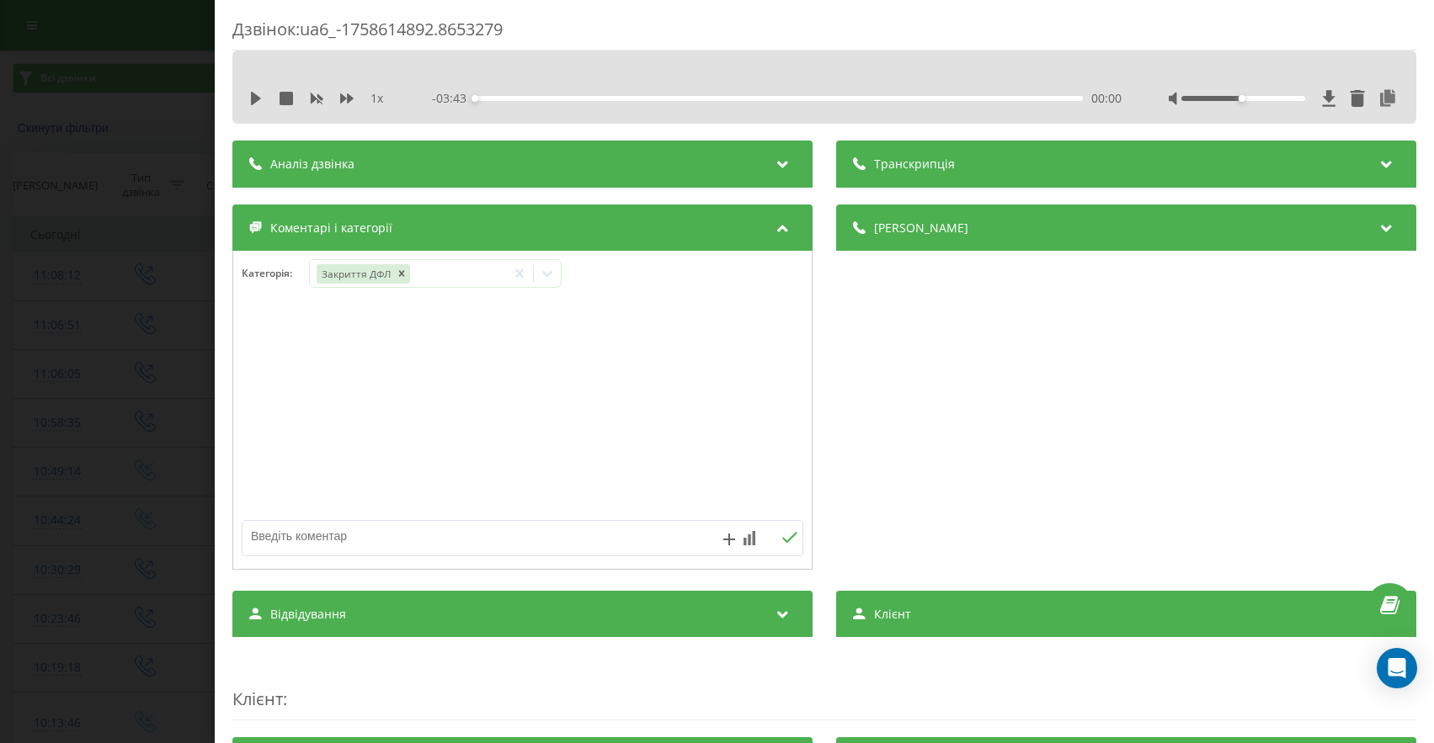
click at [107, 449] on div "Дзвінок : ua6_-1758614892.8653279 1 x - 03:43 00:00 00:00 Транскрипція Для AI-а…" at bounding box center [717, 371] width 1434 height 743
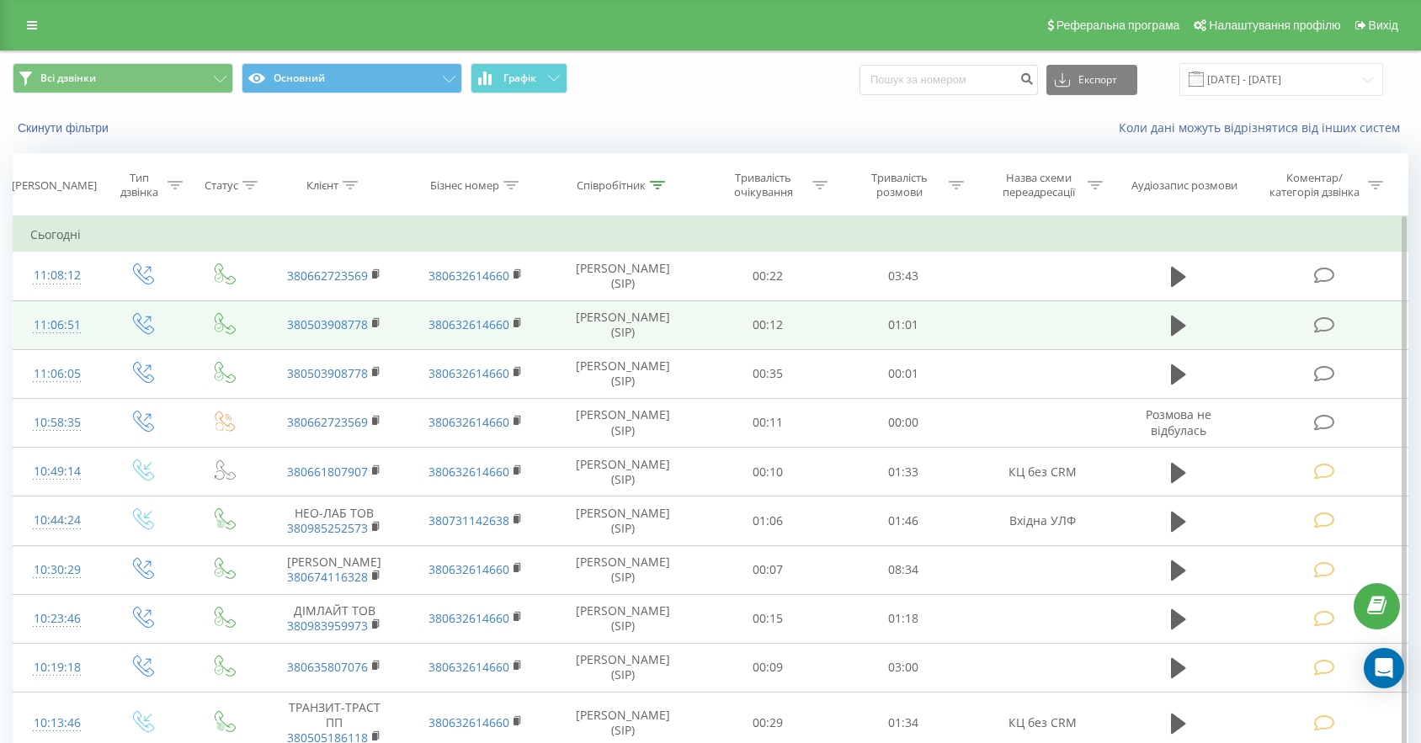
click at [1325, 327] on icon at bounding box center [1324, 326] width 21 height 18
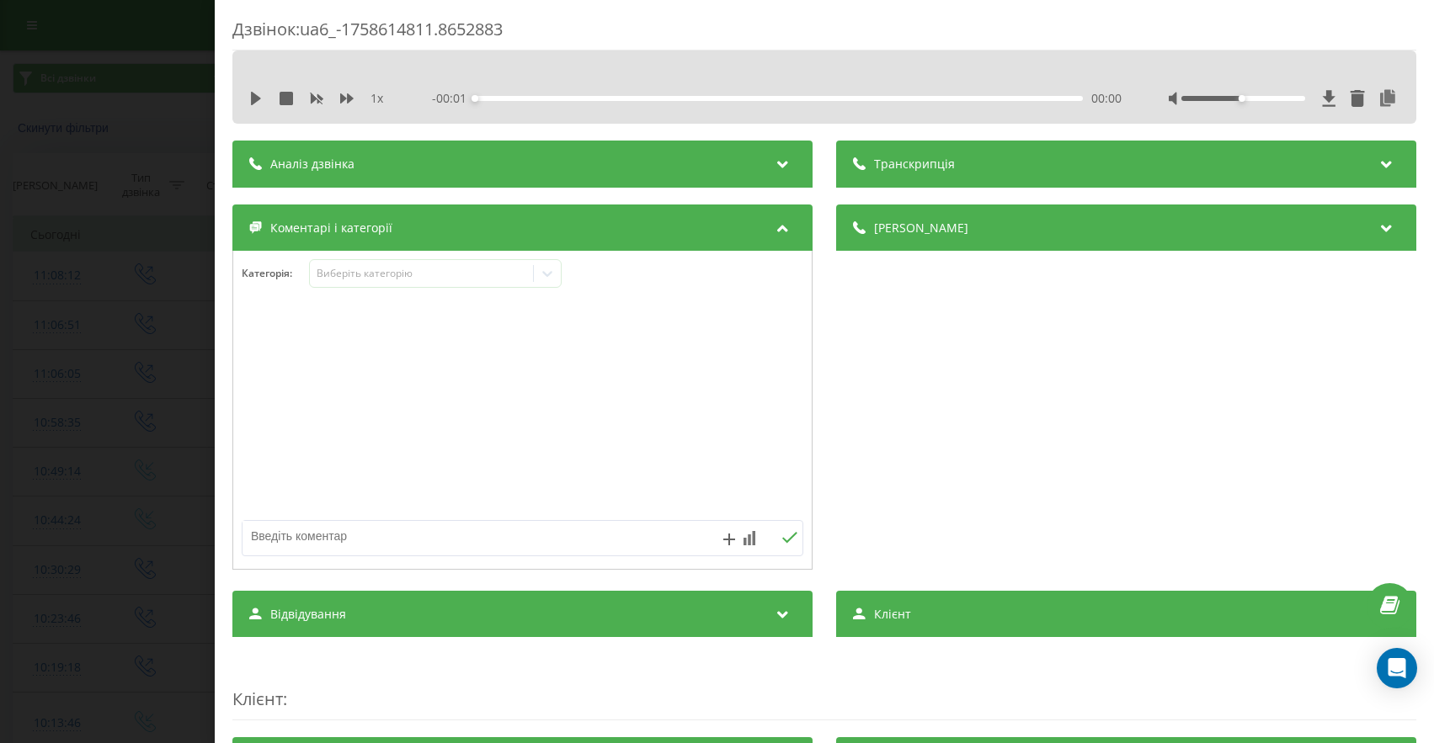
click at [397, 296] on div "Категорія : Виберіть категорію" at bounding box center [522, 284] width 578 height 51
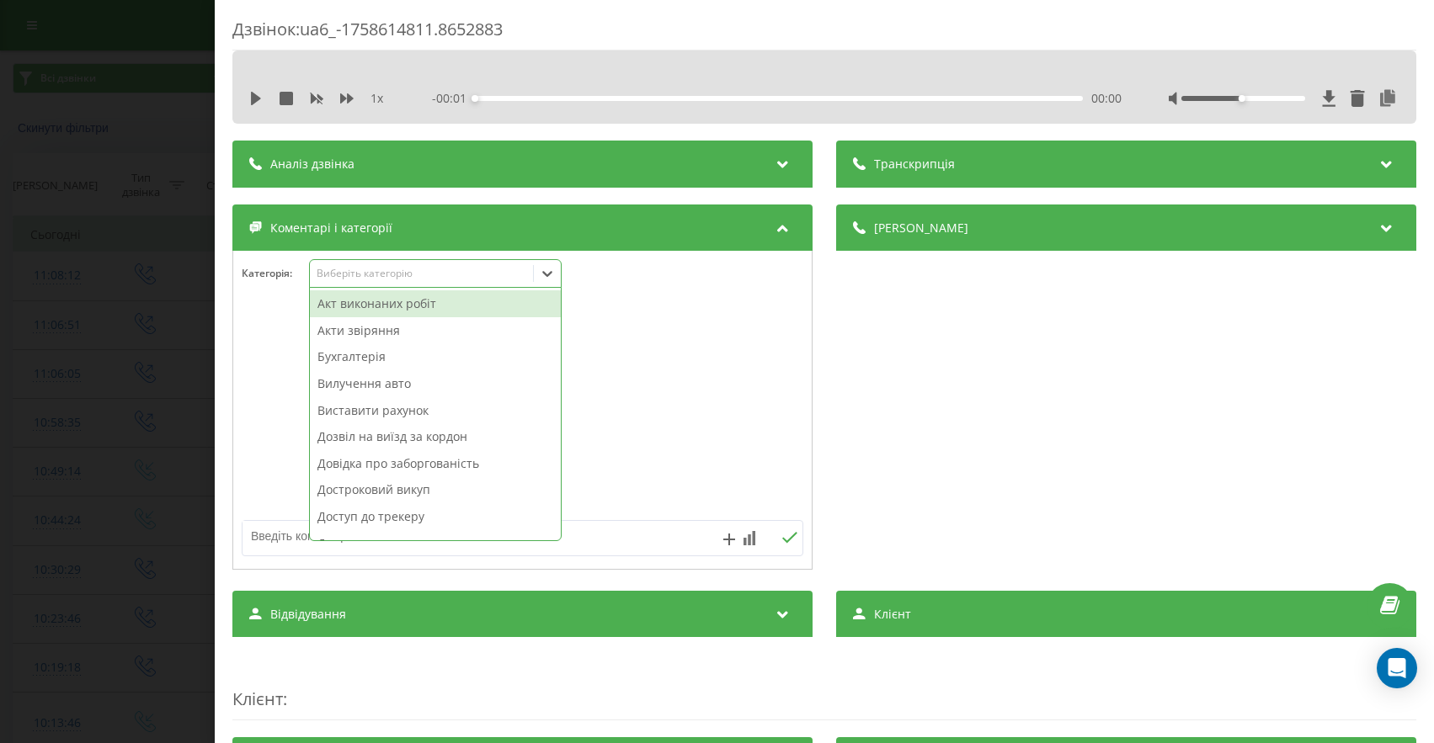
click at [407, 285] on div "Виберіть категорію" at bounding box center [435, 273] width 253 height 29
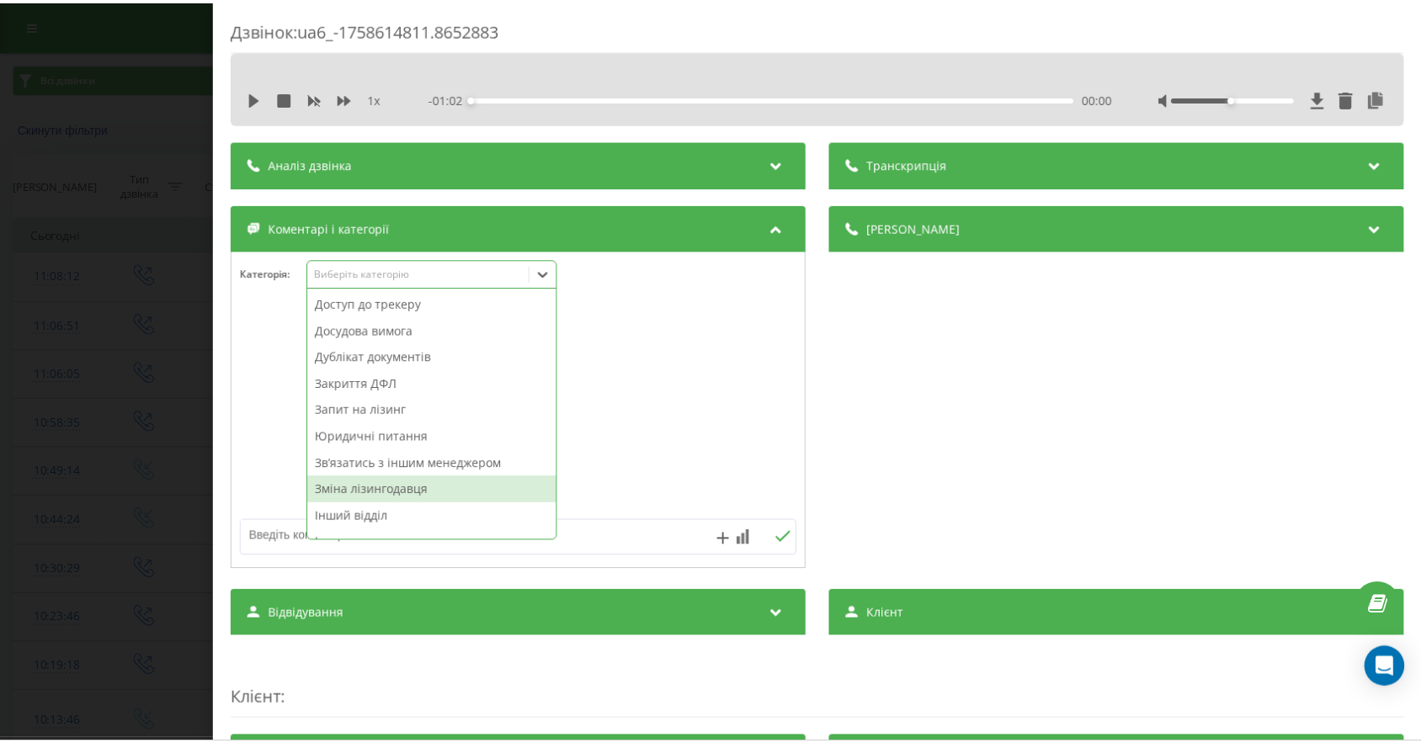
scroll to position [212, 0]
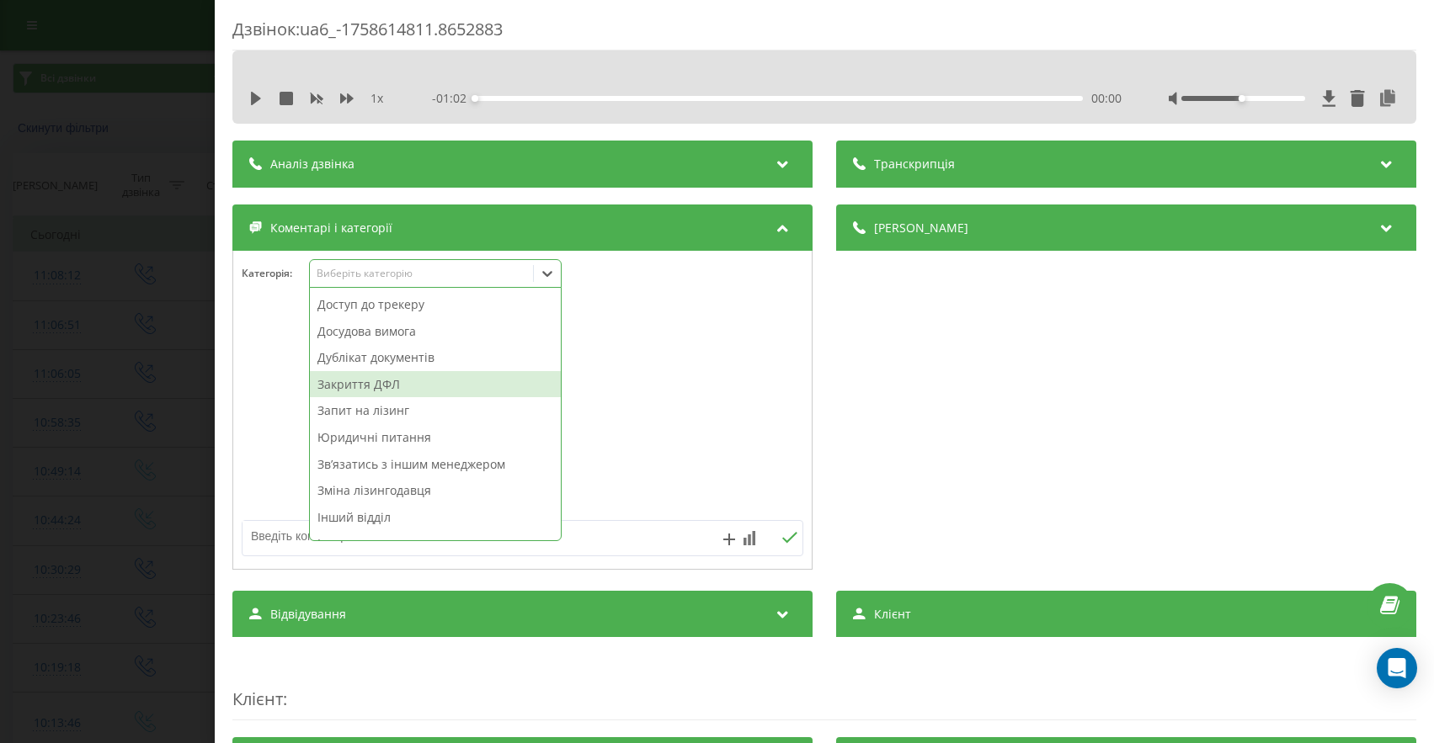
click at [372, 387] on div "Закриття ДФЛ" at bounding box center [435, 384] width 251 height 27
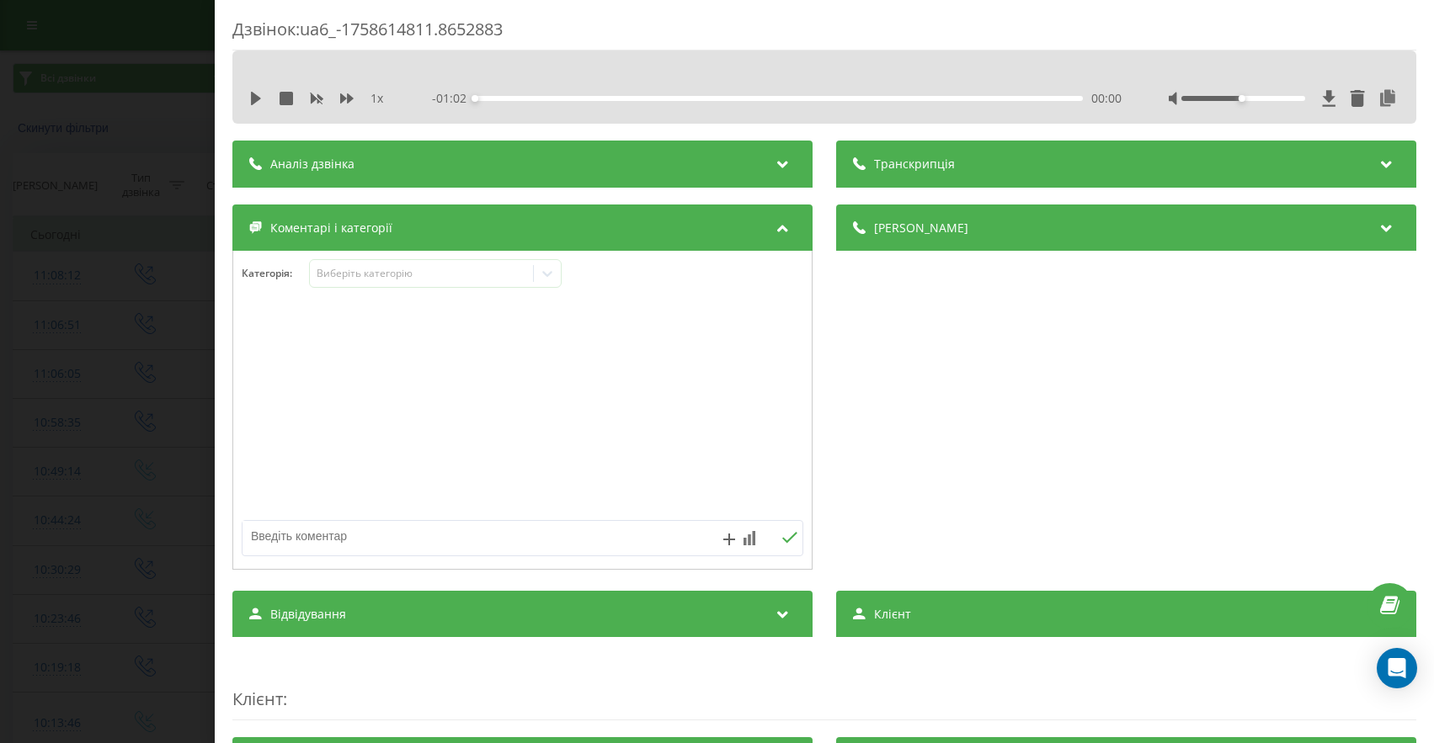
click at [90, 342] on div "Дзвінок : ua6_-1758614811.8652883 1 x - 01:02 00:00 00:00 Транскрипція Для AI-а…" at bounding box center [717, 371] width 1434 height 743
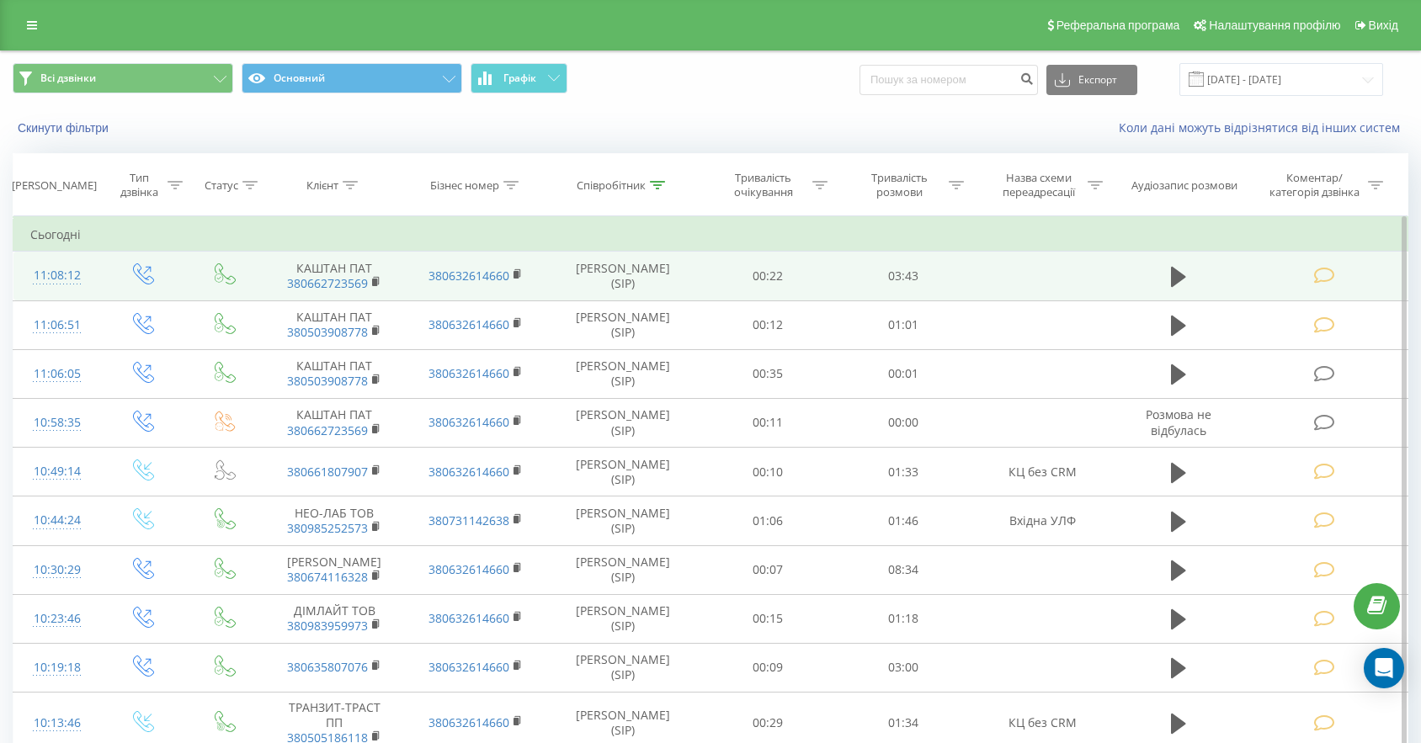
click at [1327, 274] on icon at bounding box center [1324, 276] width 21 height 18
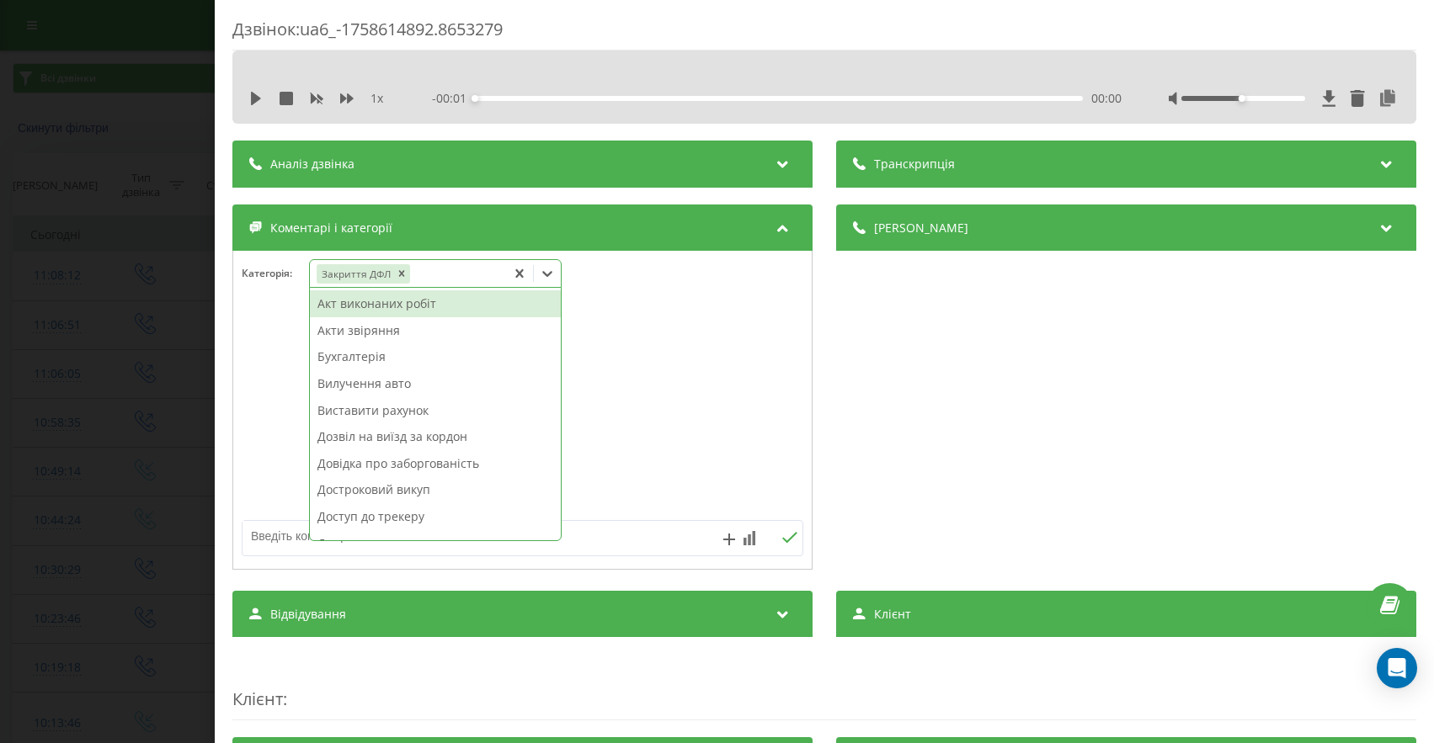
click at [452, 282] on div "Закриття ДФЛ" at bounding box center [408, 274] width 196 height 24
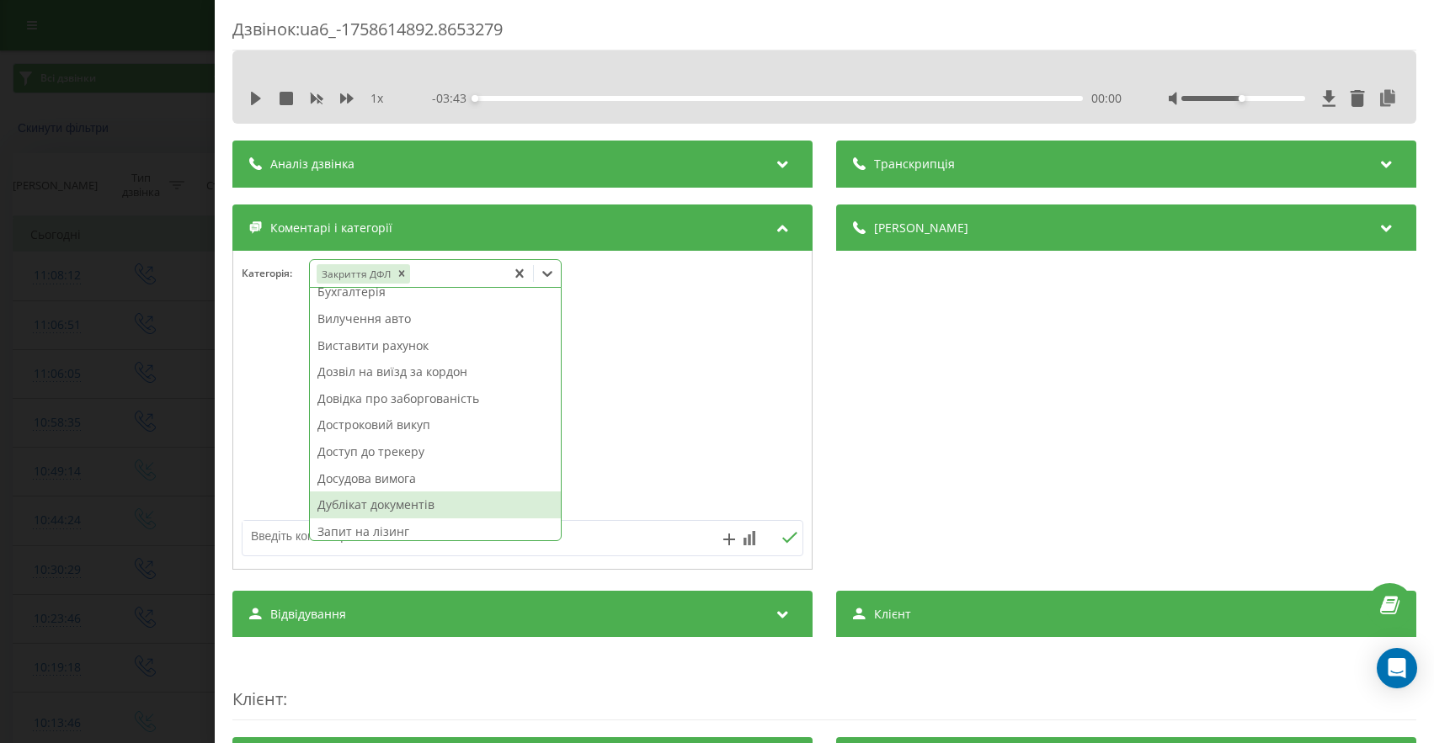
scroll to position [68, 0]
click at [444, 494] on div "Дублікат документів" at bounding box center [435, 501] width 251 height 27
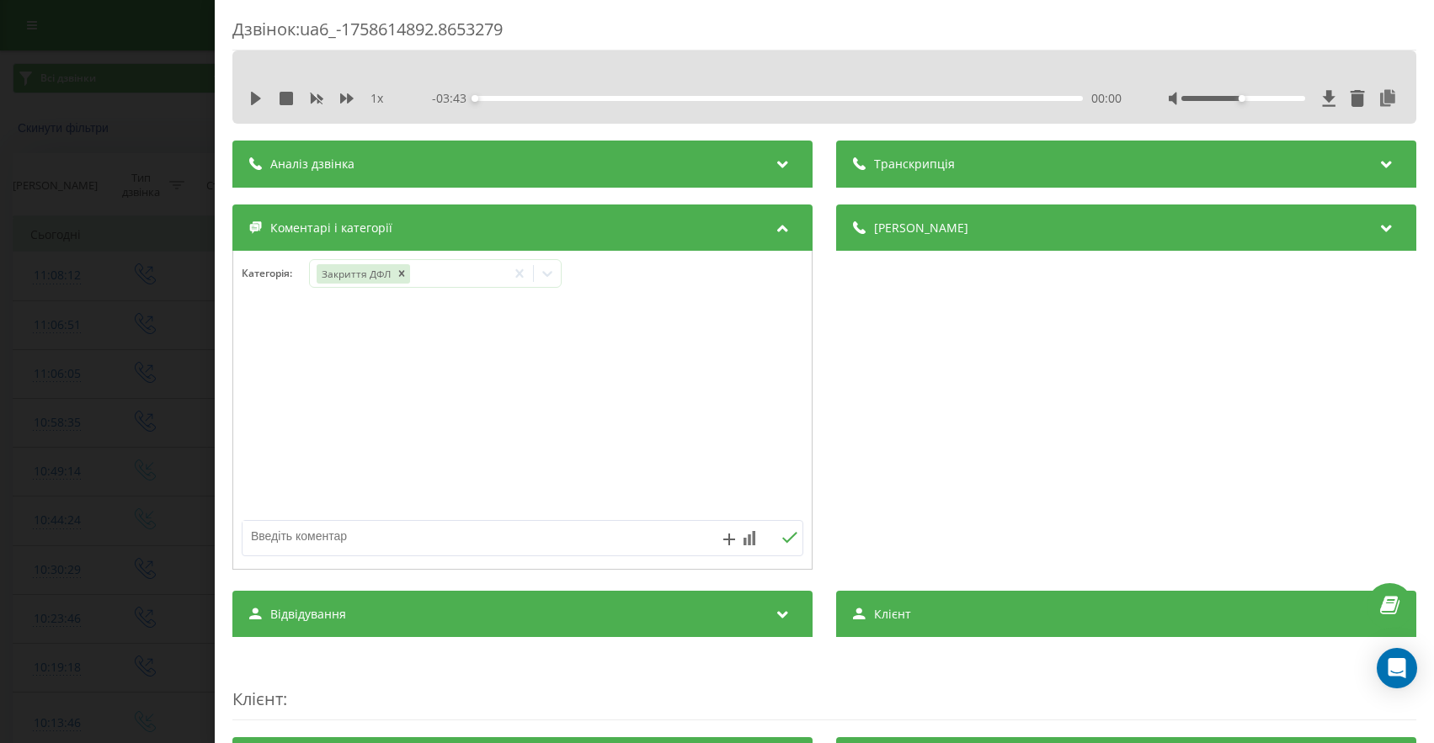
click at [3, 494] on div "Дзвінок : ua6_-1758614892.8653279 1 x - 03:43 00:00 00:00 Транскрипція Для AI-а…" at bounding box center [717, 371] width 1434 height 743
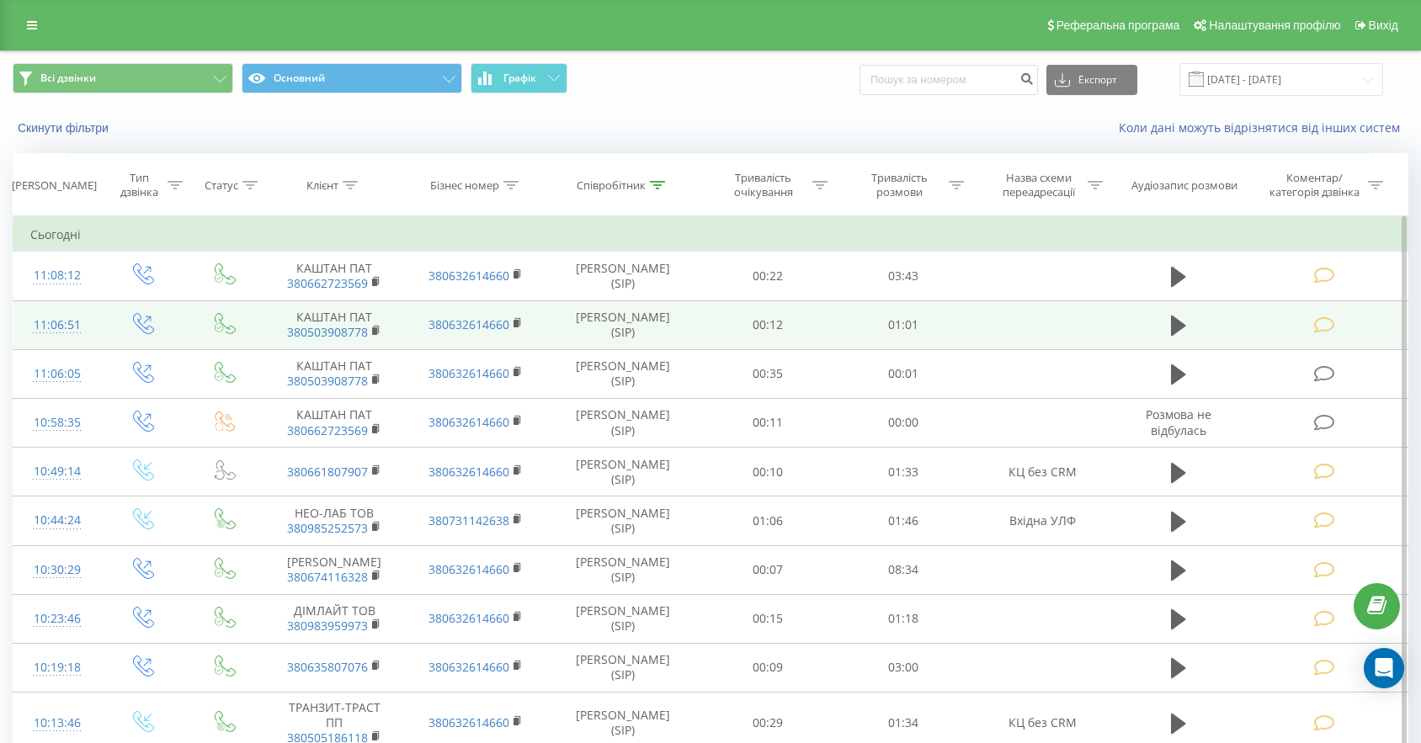
click at [1318, 329] on icon at bounding box center [1324, 326] width 21 height 18
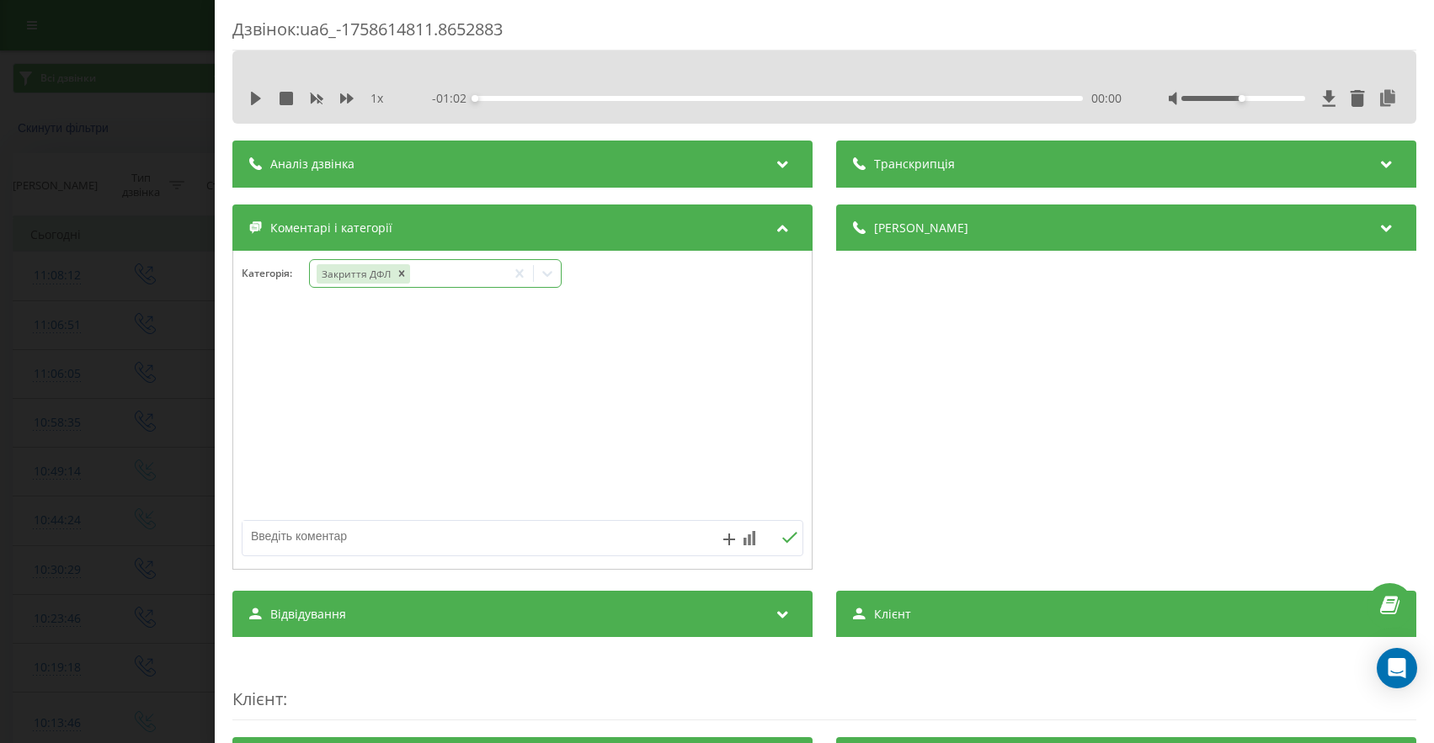
click at [441, 276] on div "Закриття ДФЛ" at bounding box center [408, 274] width 196 height 24
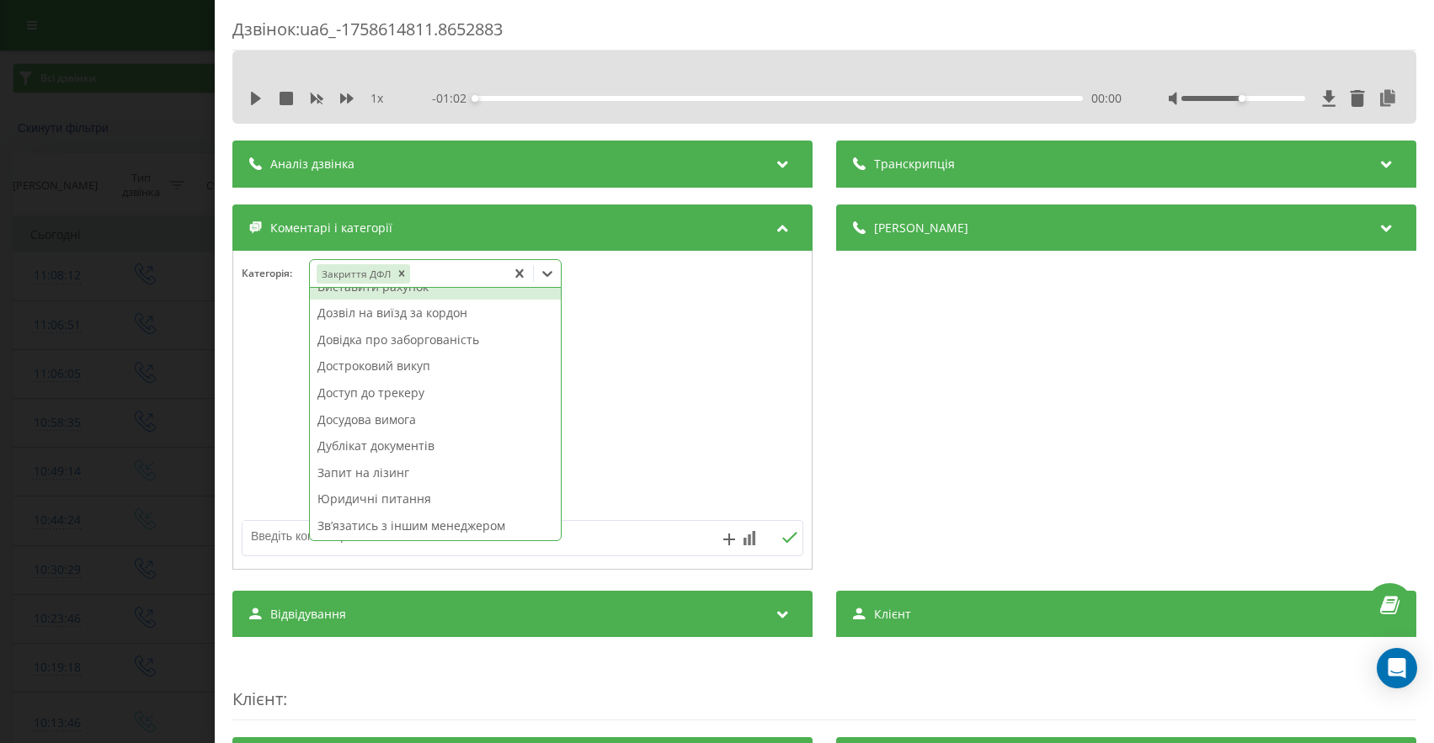
scroll to position [221, 0]
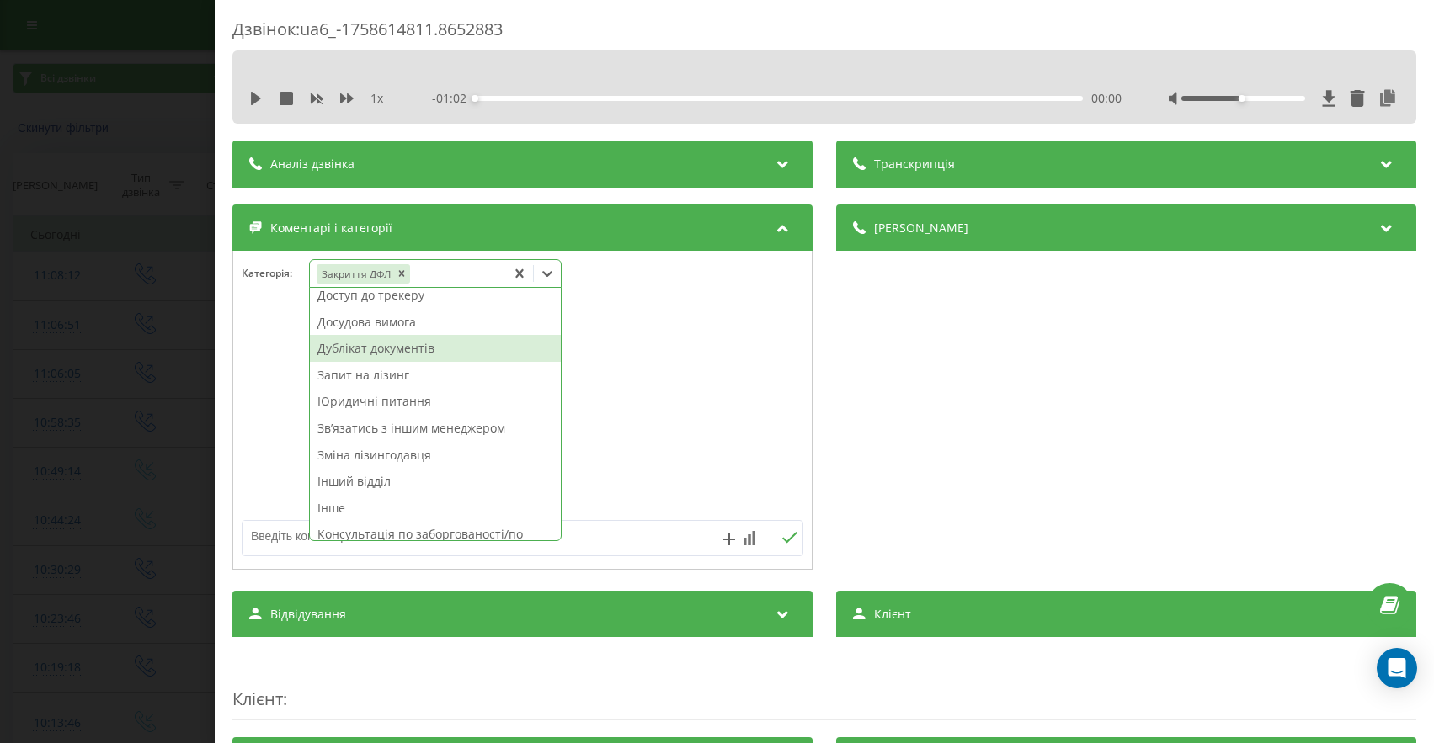
click at [388, 354] on div "Дублікат документів" at bounding box center [435, 348] width 251 height 27
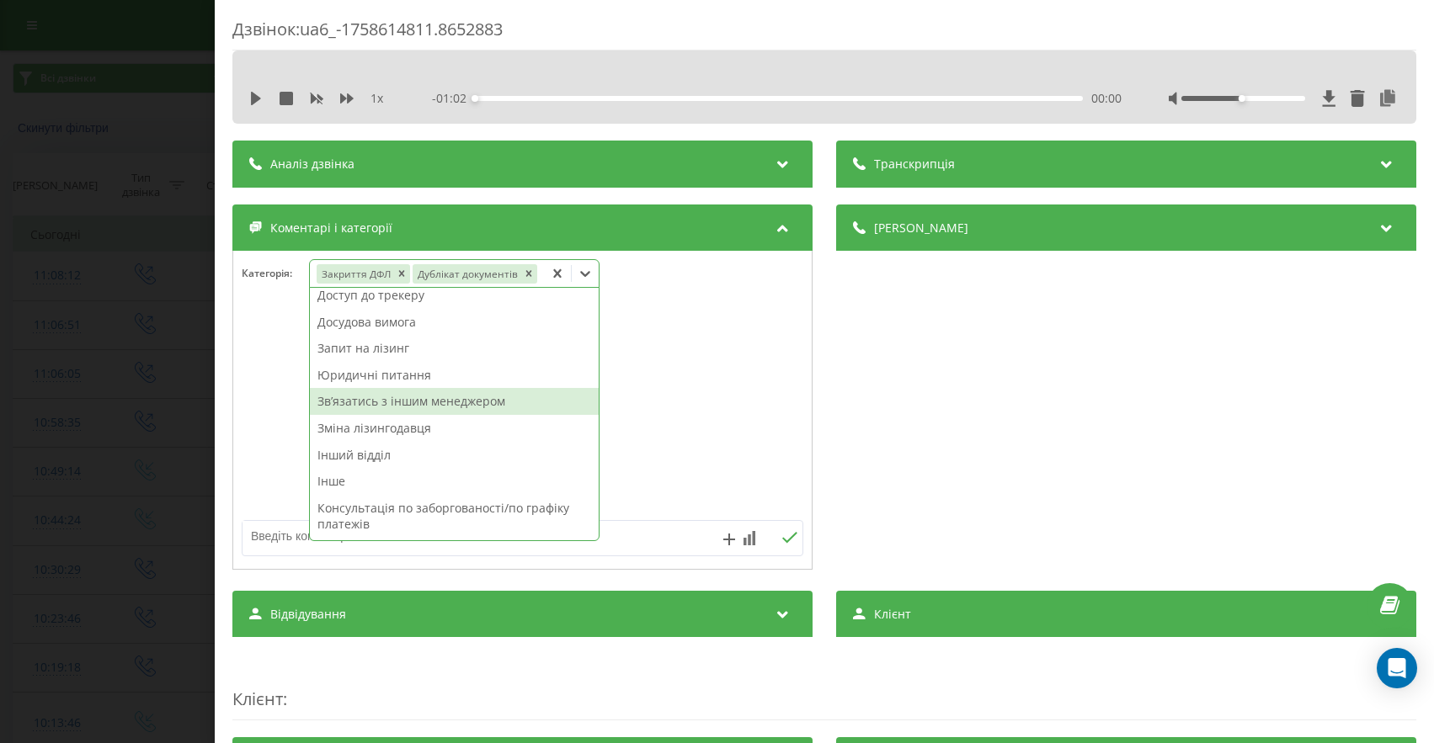
click at [100, 411] on div "Дзвінок : ua6_-1758614811.8652883 1 x - 01:02 00:00 00:00 Транскрипція Для AI-а…" at bounding box center [717, 371] width 1434 height 743
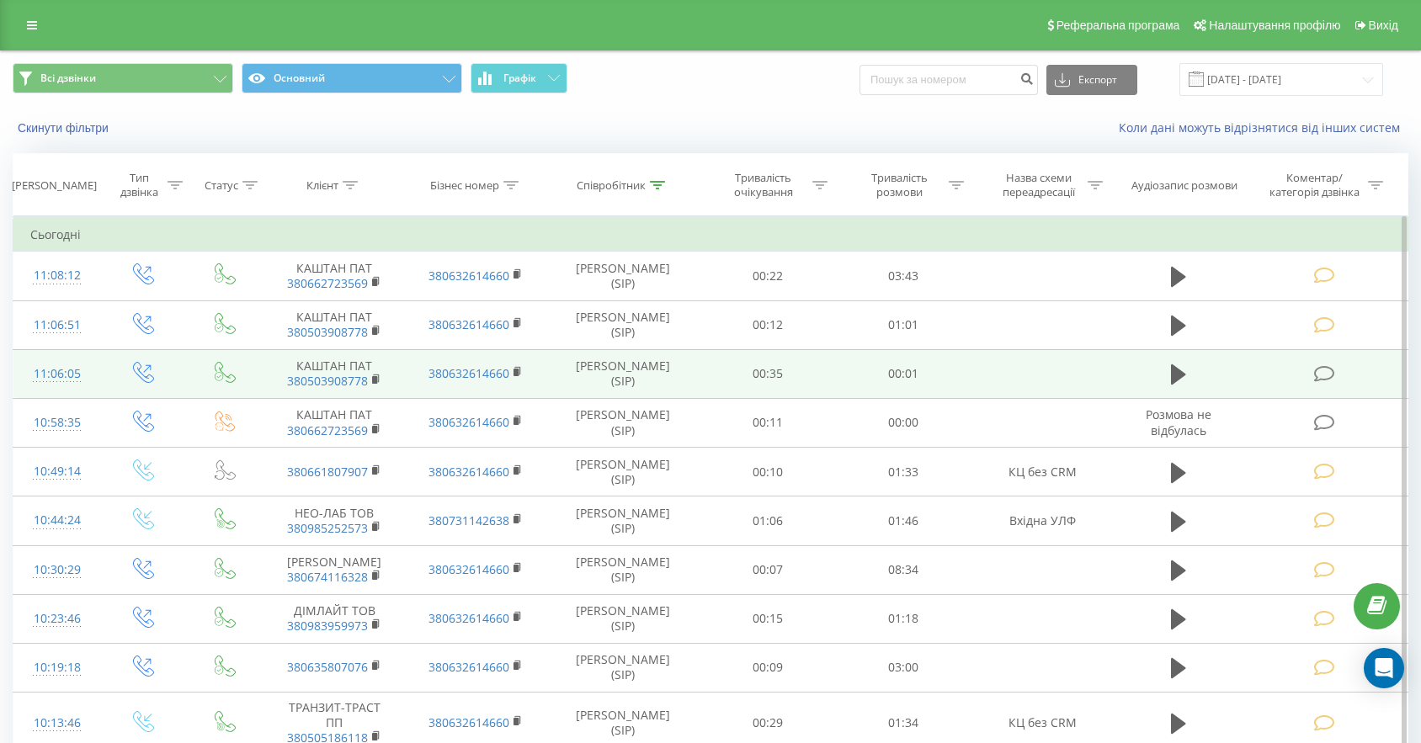
click at [1323, 375] on icon at bounding box center [1324, 374] width 21 height 18
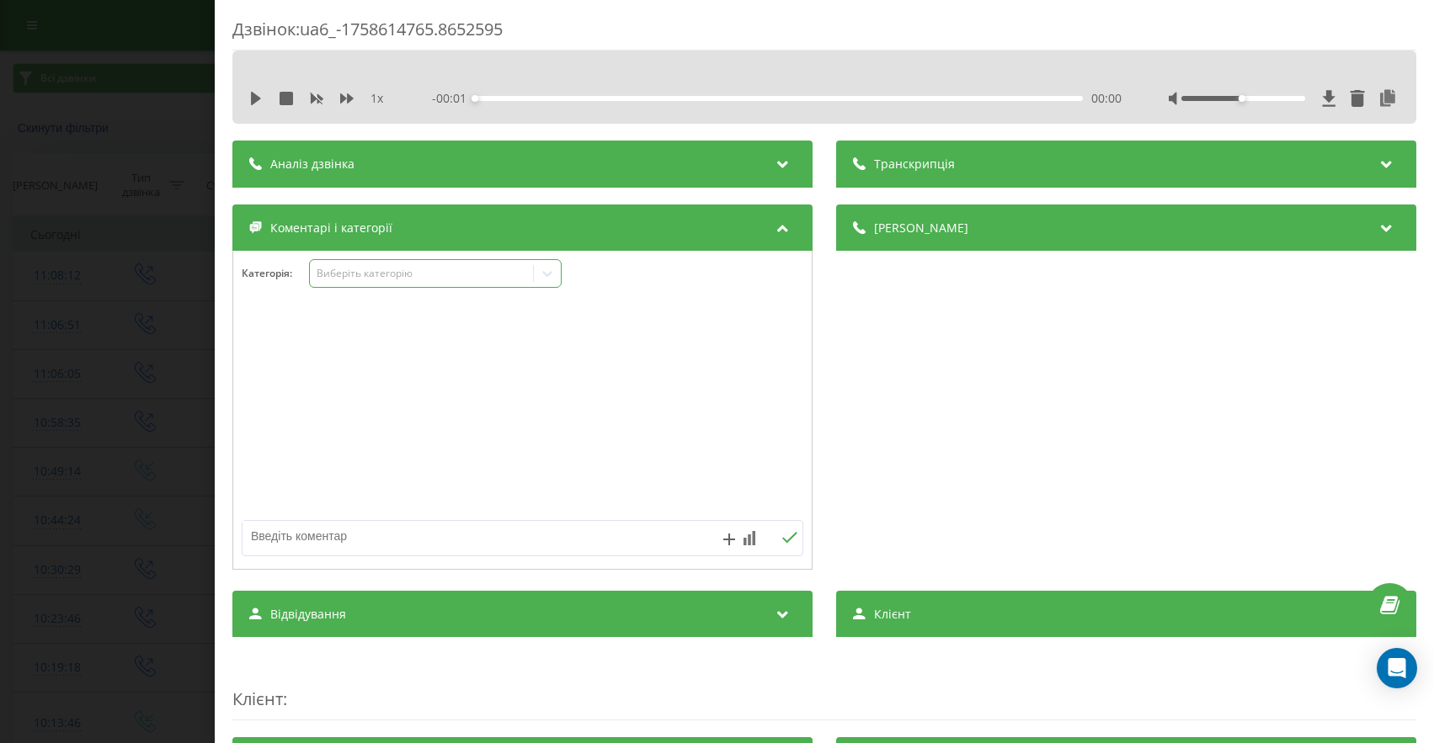
click at [414, 272] on div "Виберіть категорію" at bounding box center [422, 273] width 210 height 13
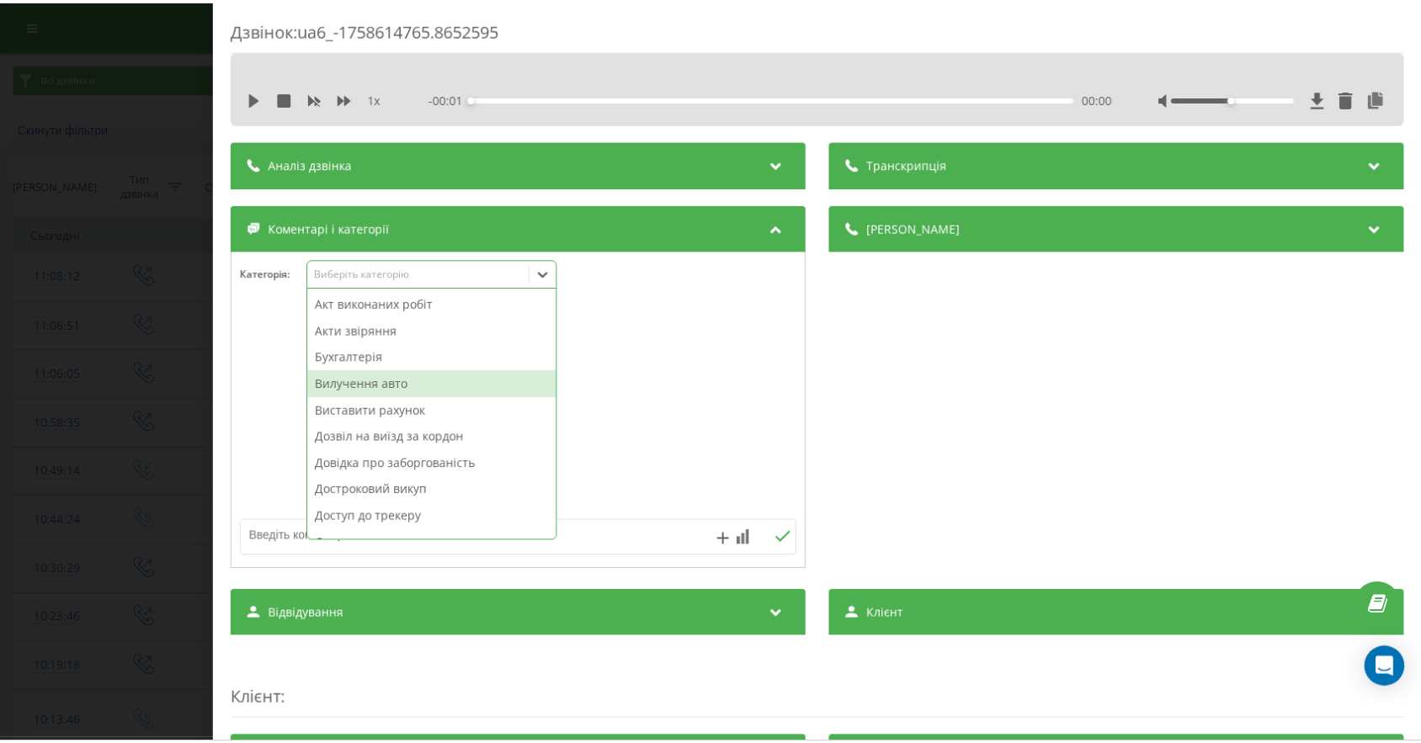
scroll to position [370, 0]
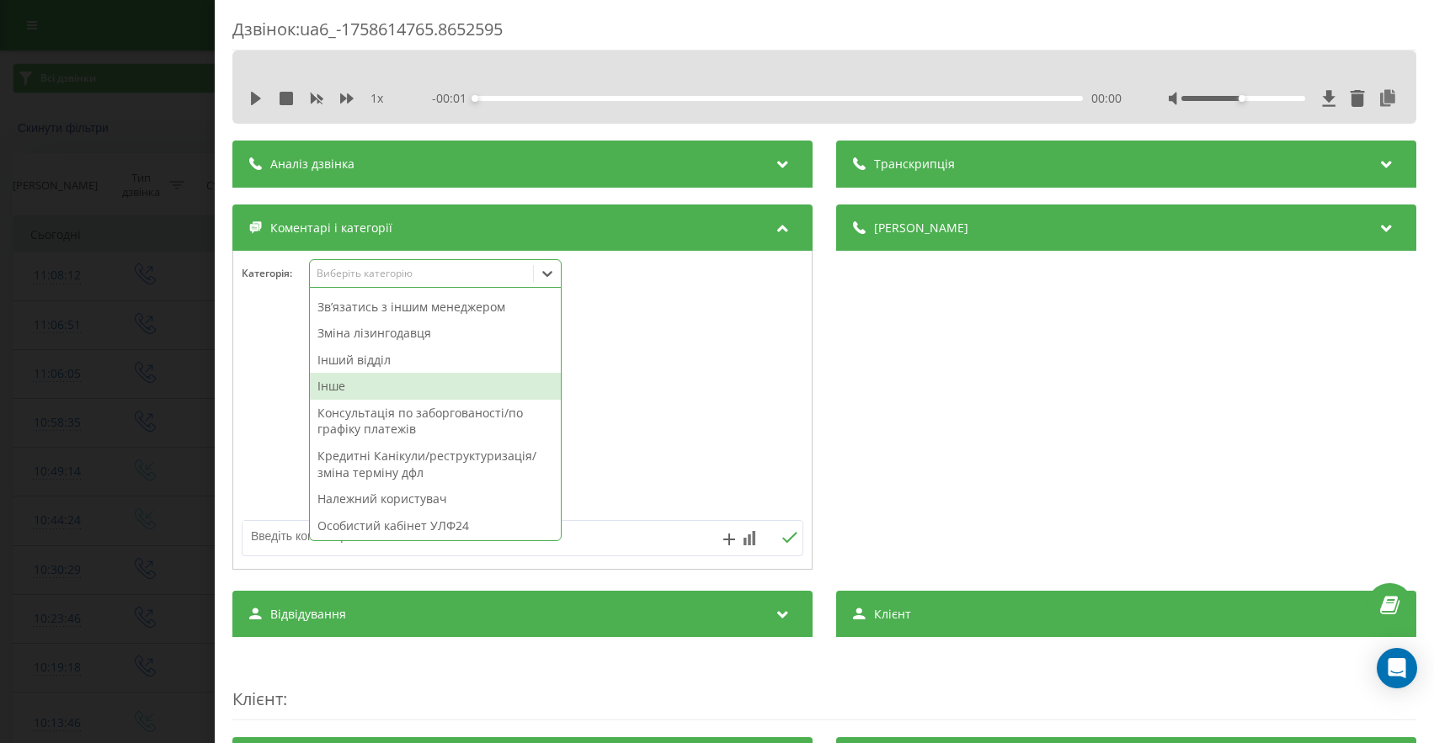
click at [335, 386] on div "Інше" at bounding box center [435, 386] width 251 height 27
click at [69, 401] on div "Дзвінок : ua6_-1758614765.8652595 1 x - 00:01 00:00 00:00 Транскрипція Для AI-а…" at bounding box center [717, 371] width 1434 height 743
